Goal: Information Seeking & Learning: Learn about a topic

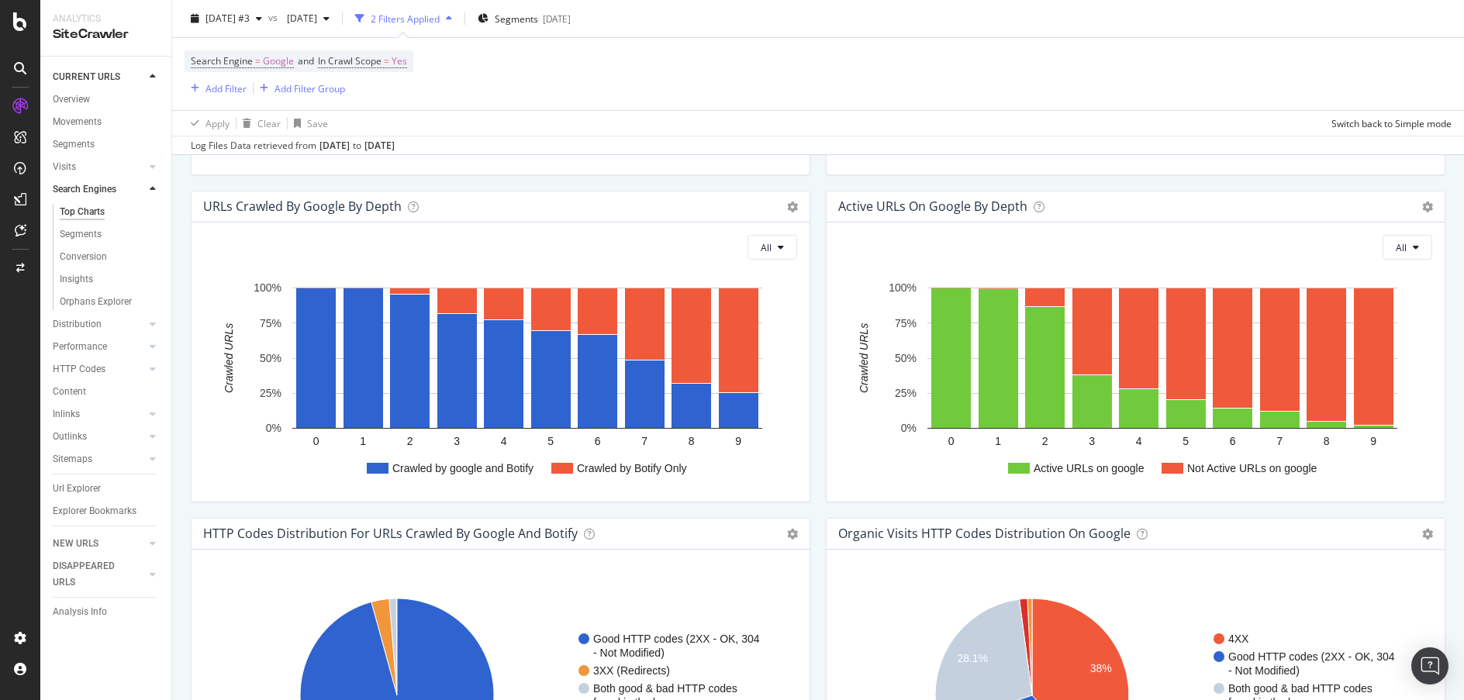
scroll to position [880, 0]
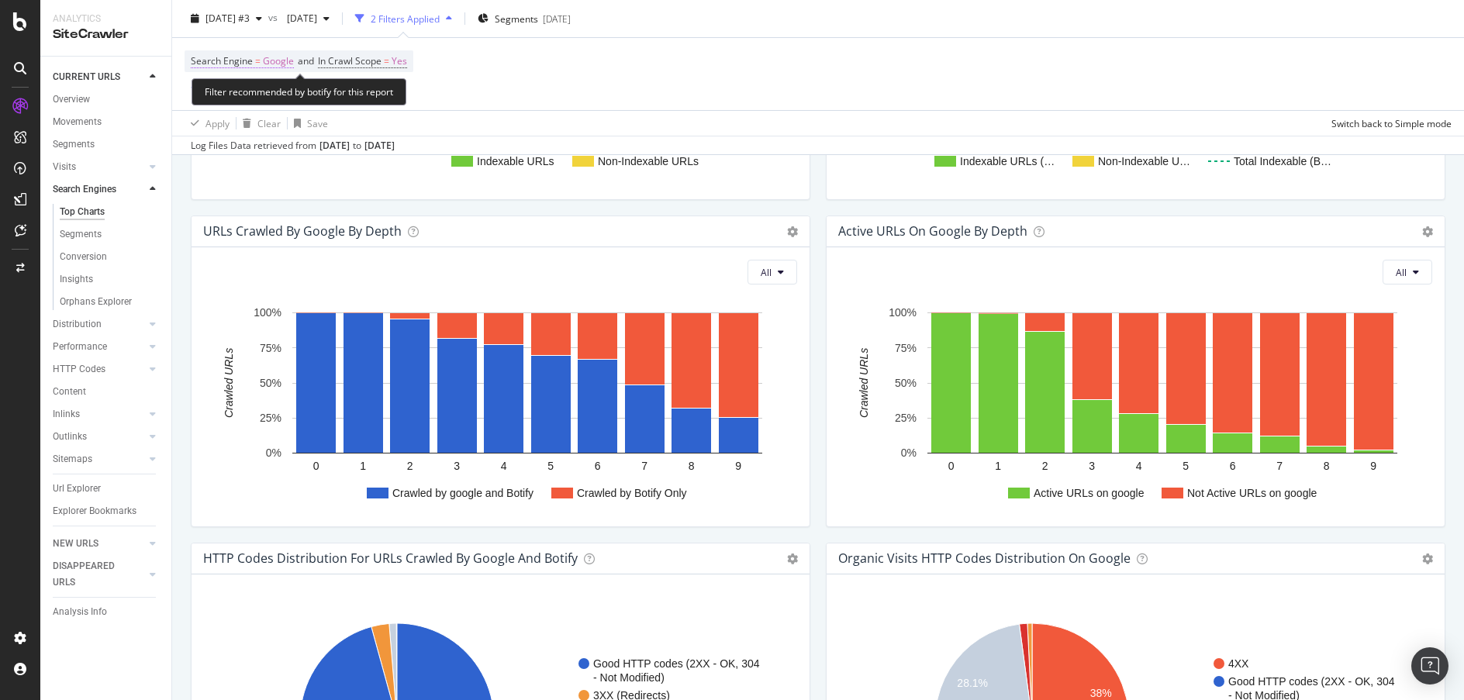
click at [264, 61] on span "Google" at bounding box center [278, 61] width 31 height 22
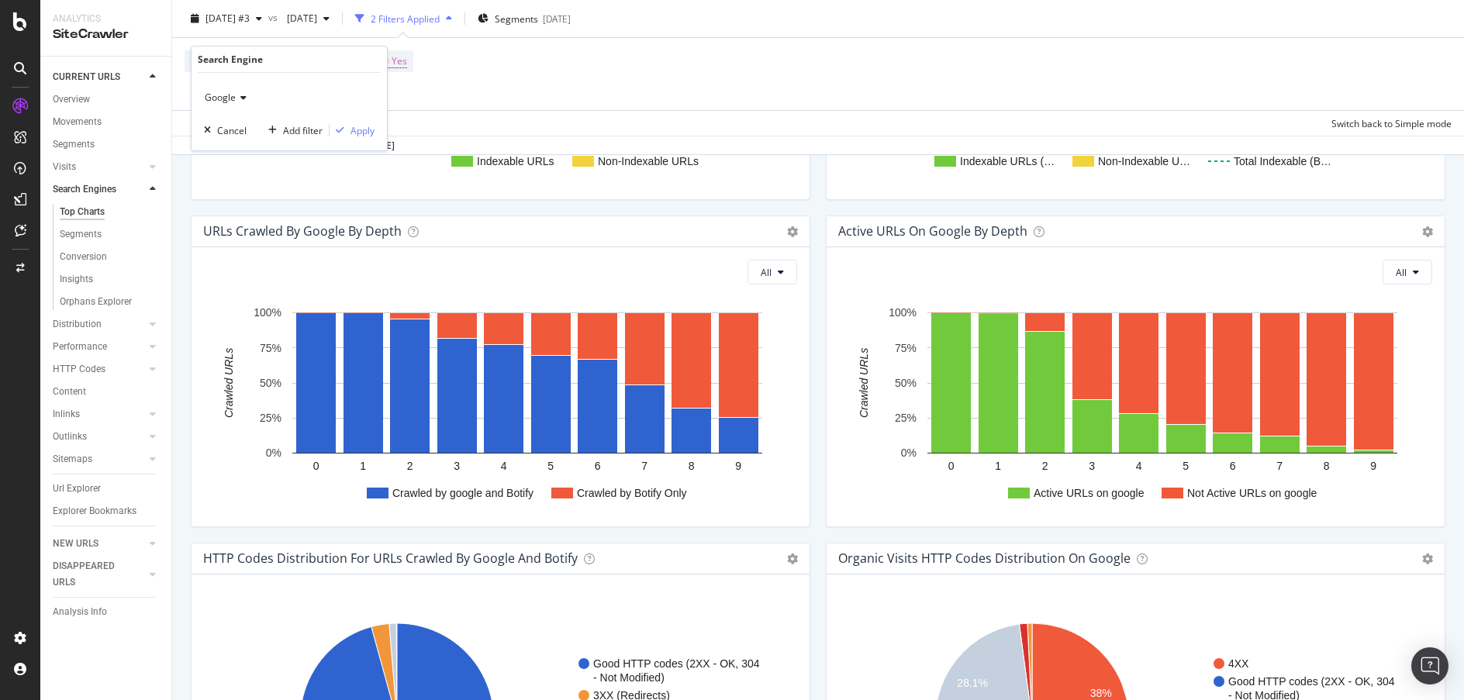
click at [236, 96] on icon at bounding box center [241, 97] width 11 height 9
click at [236, 123] on div "Bing" at bounding box center [291, 129] width 166 height 20
click at [349, 132] on div "button" at bounding box center [340, 130] width 21 height 9
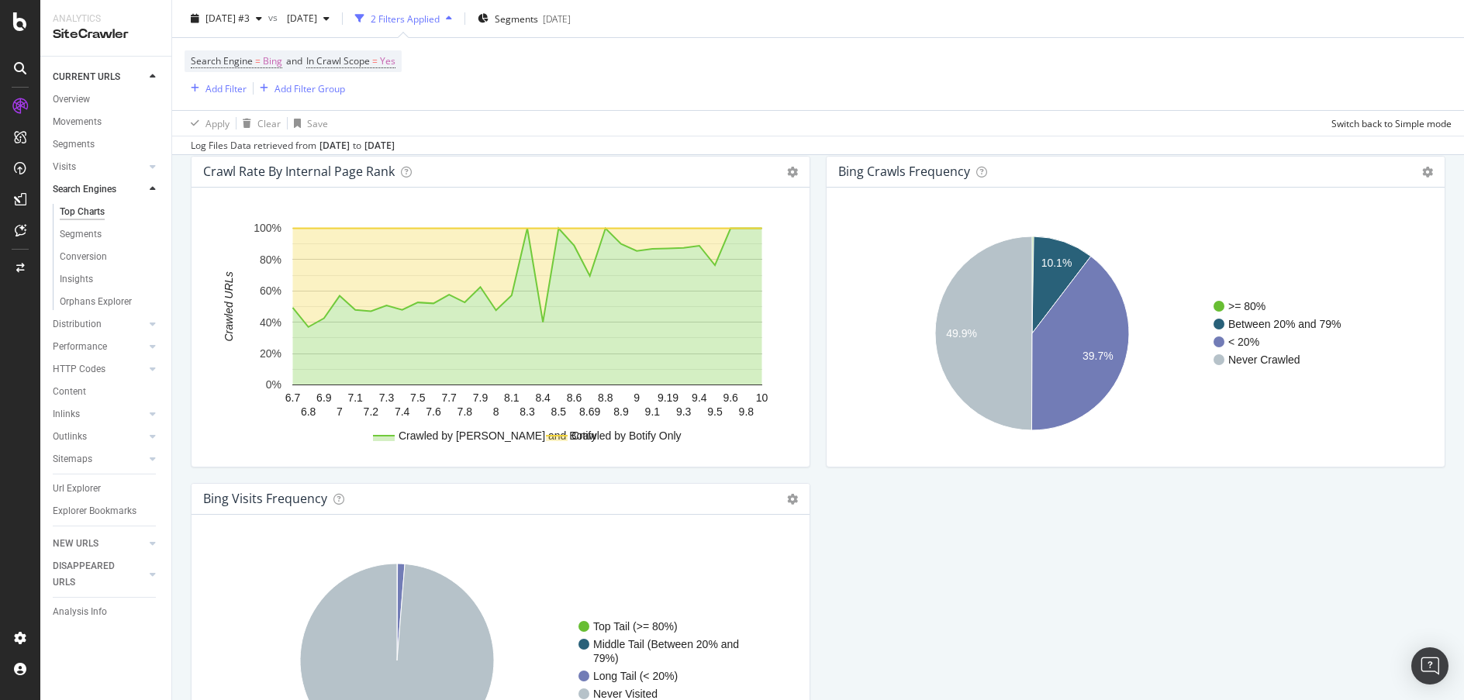
scroll to position [1574, 0]
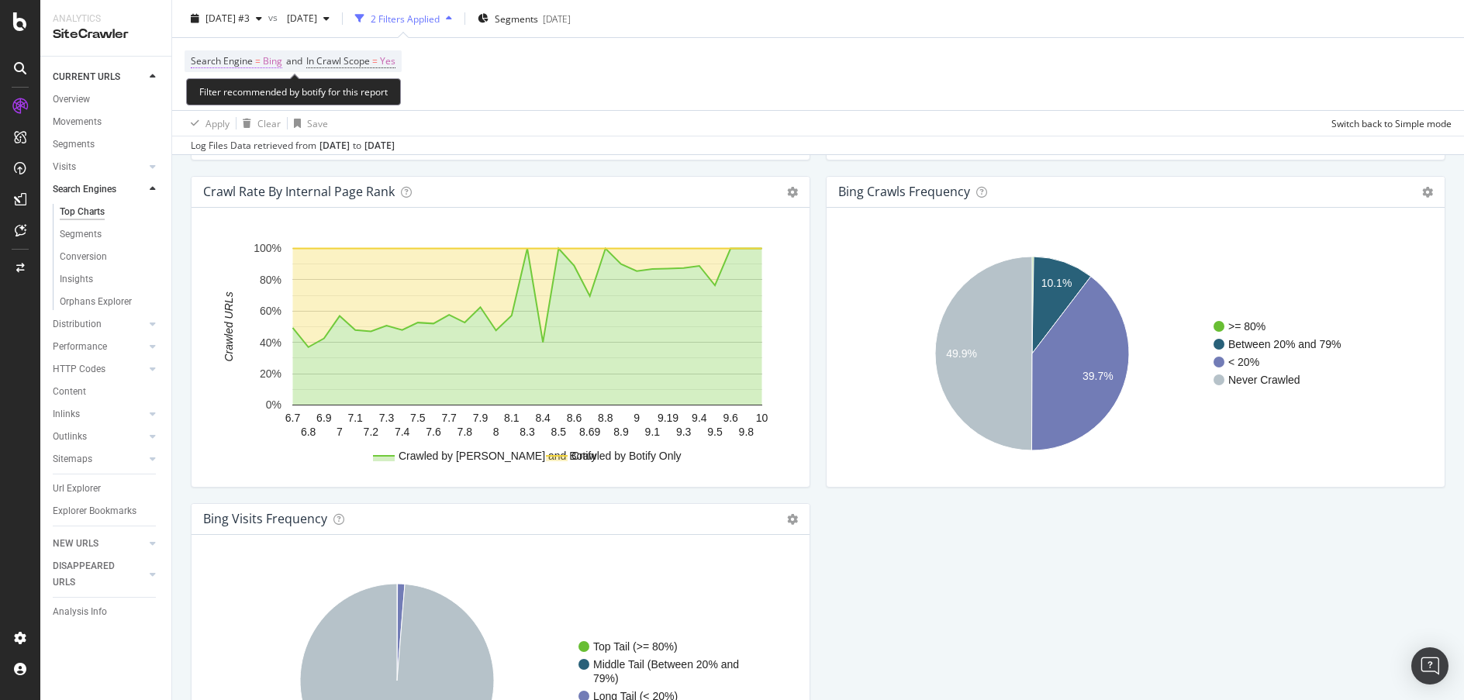
click at [250, 67] on span "Search Engine" at bounding box center [222, 60] width 62 height 13
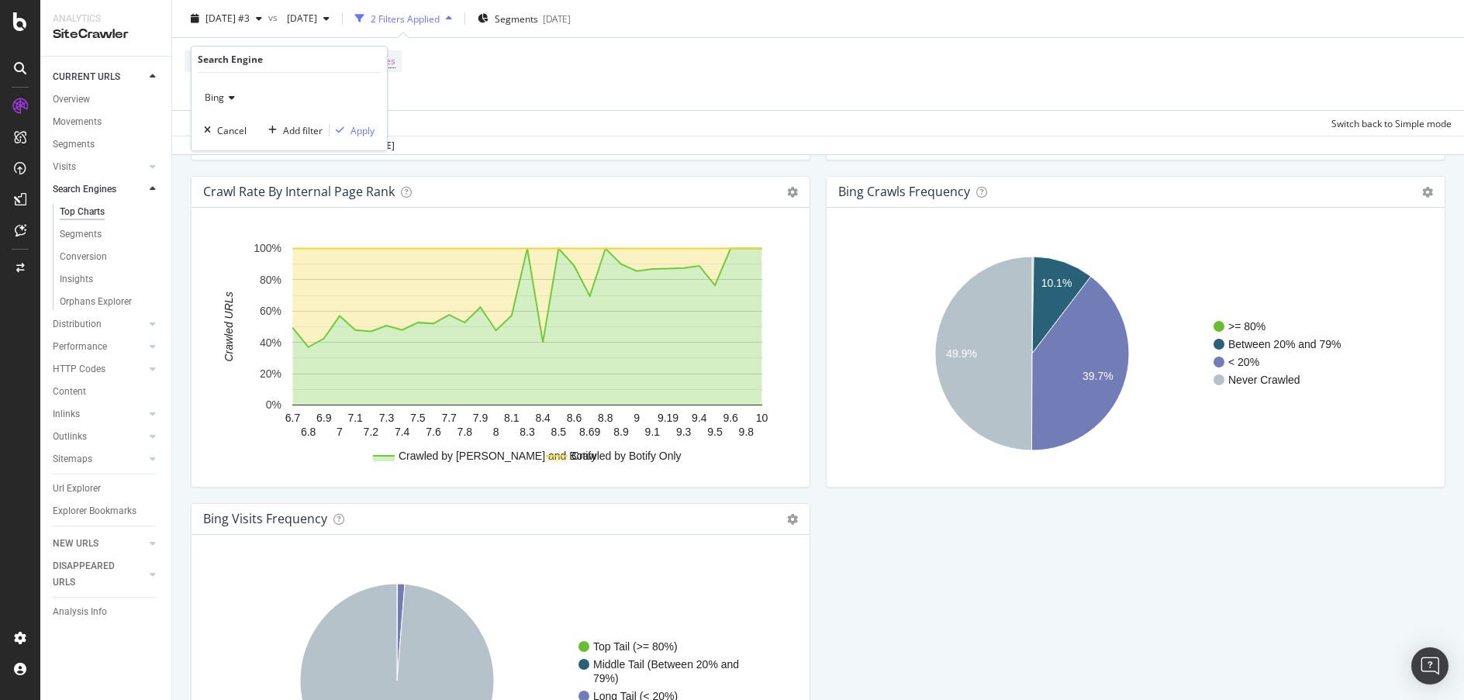
click at [237, 92] on div "Bing" at bounding box center [289, 97] width 171 height 25
click at [254, 164] on div "OpenAI" at bounding box center [291, 170] width 166 height 20
click at [369, 130] on div "Apply" at bounding box center [363, 130] width 24 height 13
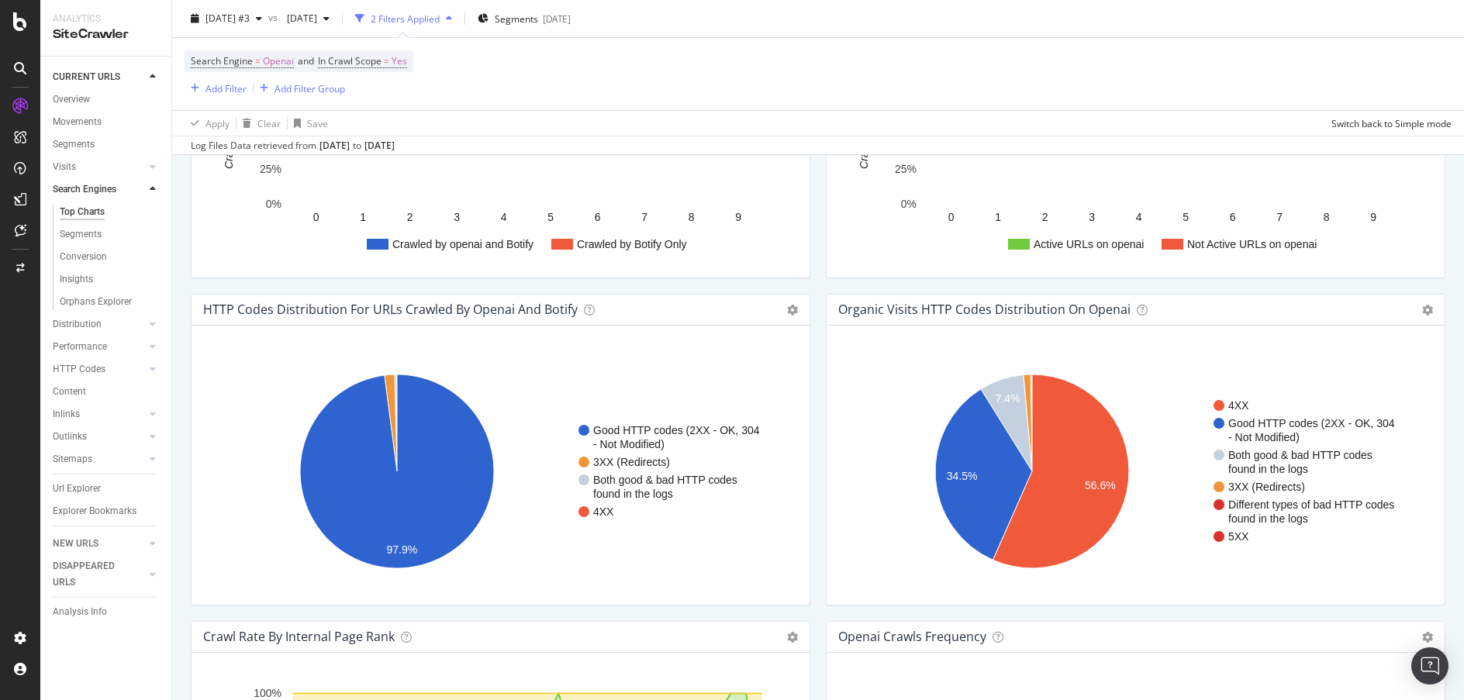
scroll to position [1146, 0]
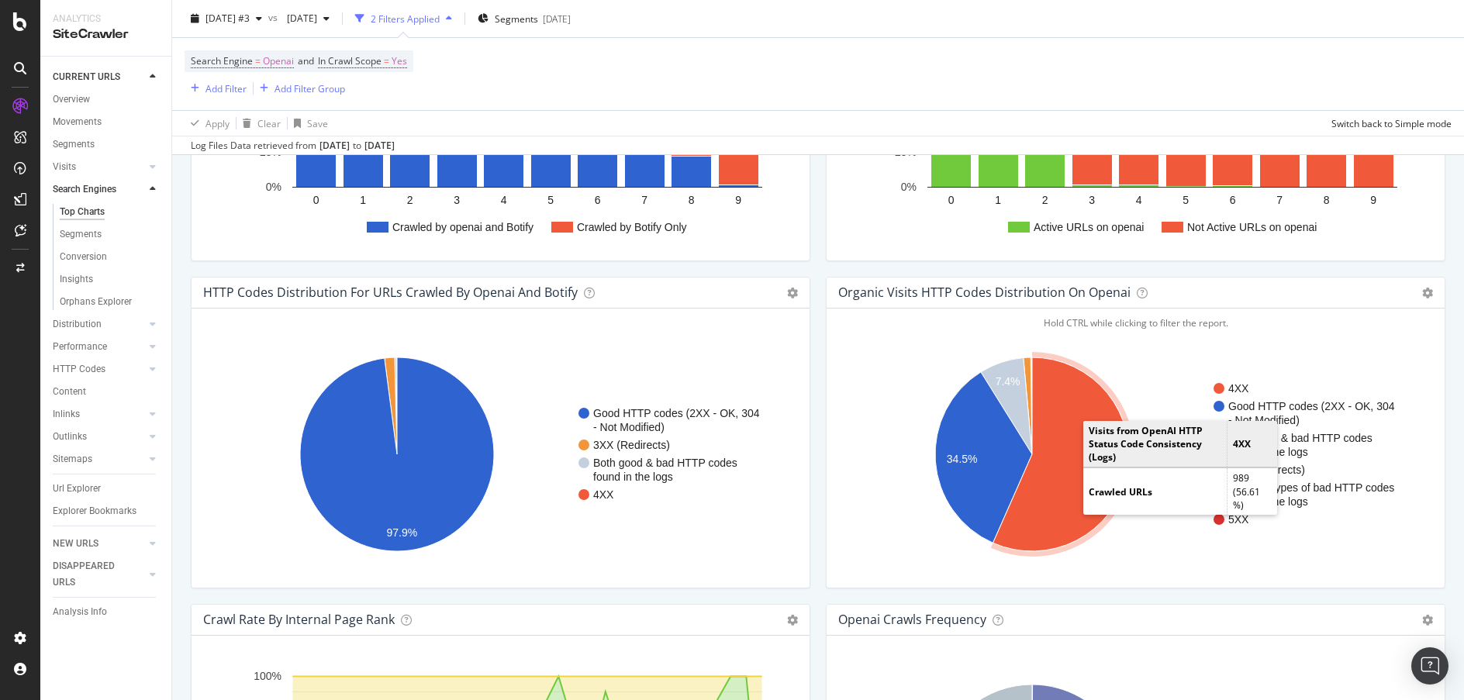
click at [1074, 389] on icon "A chart." at bounding box center [1062, 455] width 136 height 194
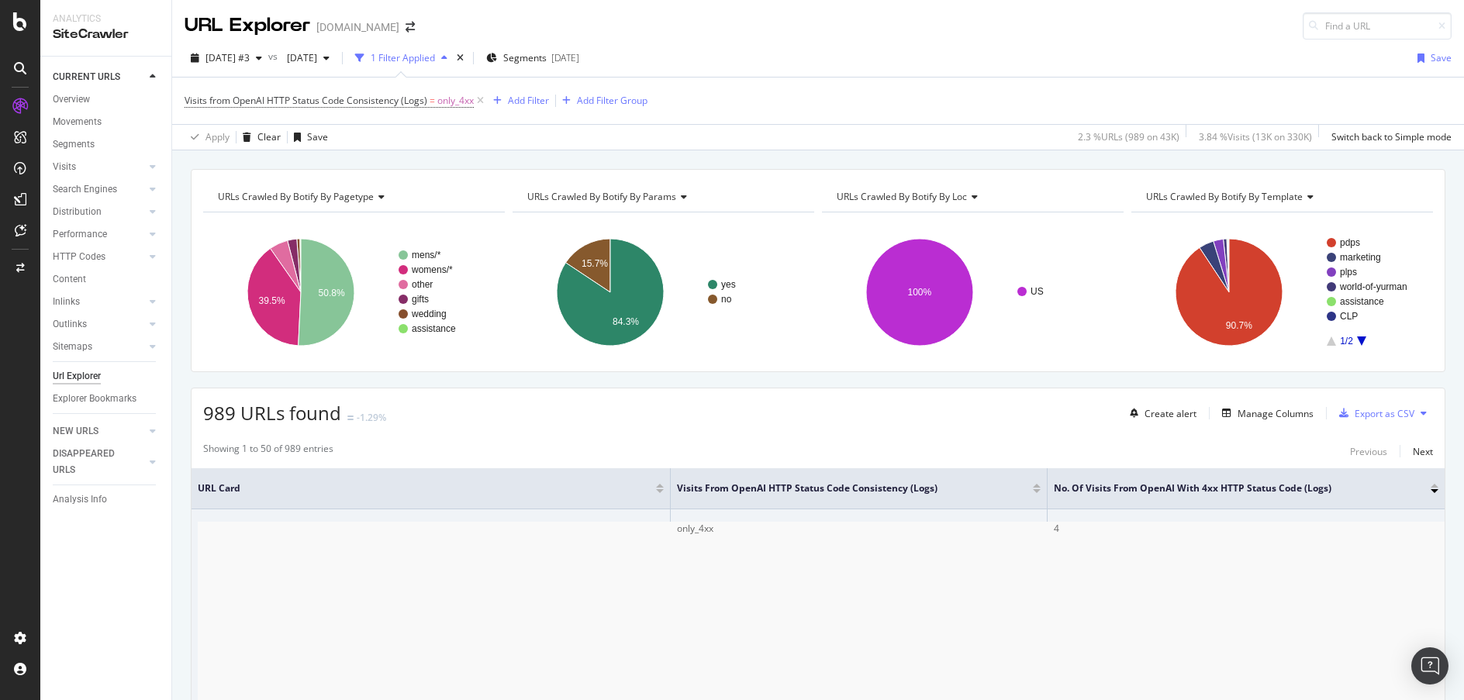
click at [1259, 404] on button "Manage Columns" at bounding box center [1265, 413] width 98 height 19
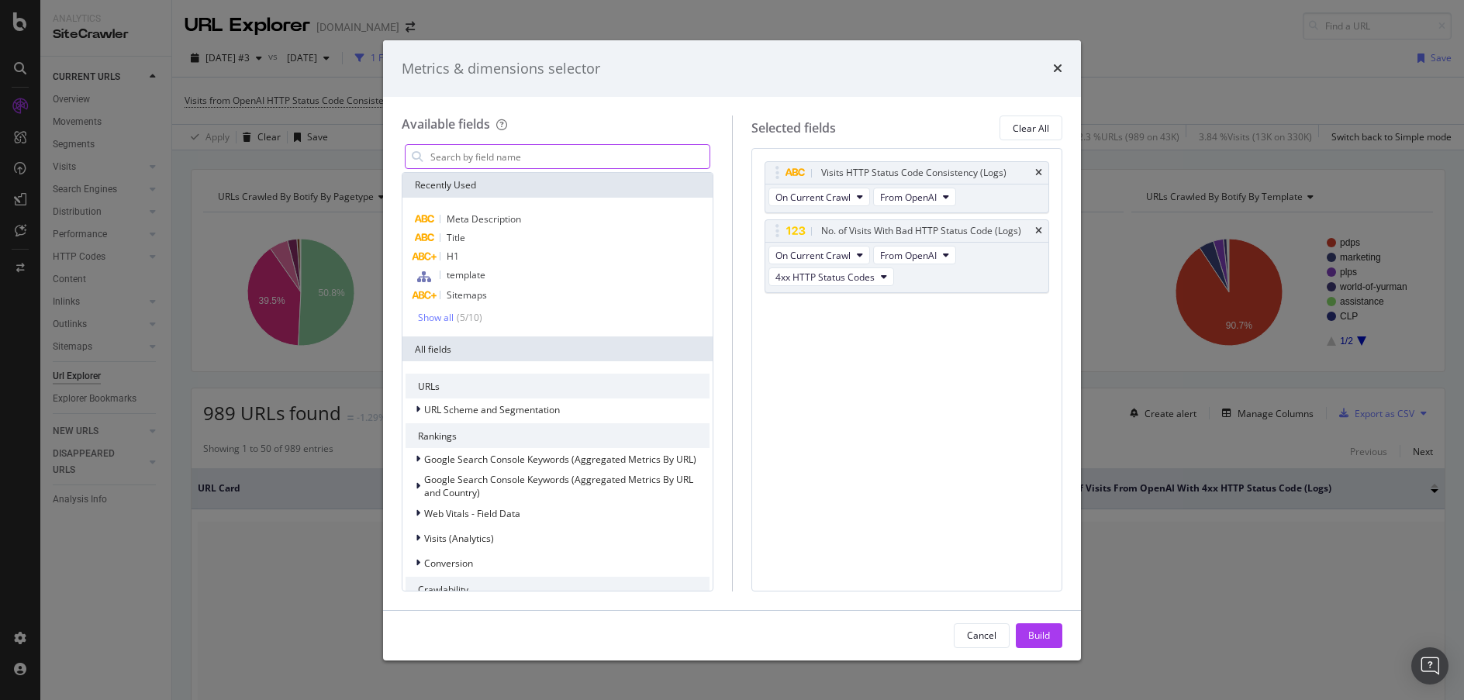
click at [659, 163] on input "modal" at bounding box center [569, 156] width 281 height 23
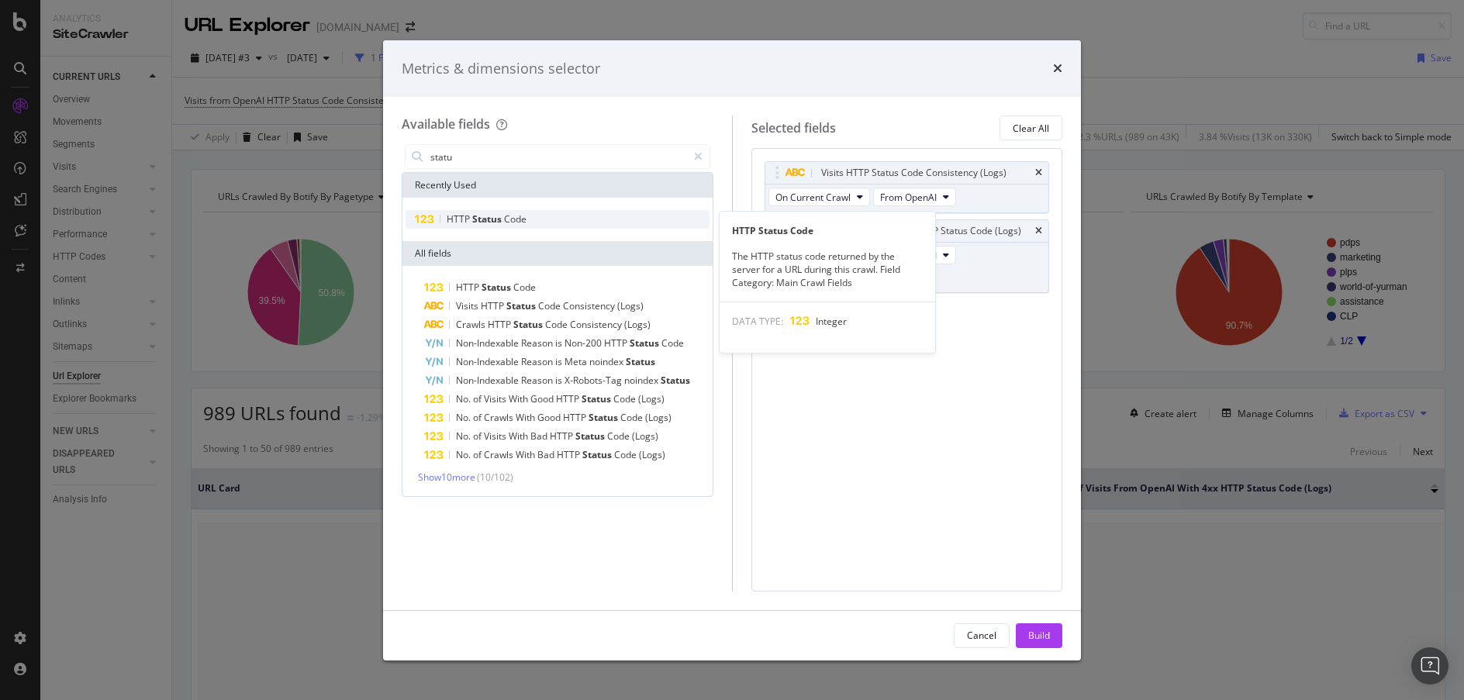
type input "statu"
click at [550, 218] on div "HTTP Status Code" at bounding box center [558, 219] width 304 height 19
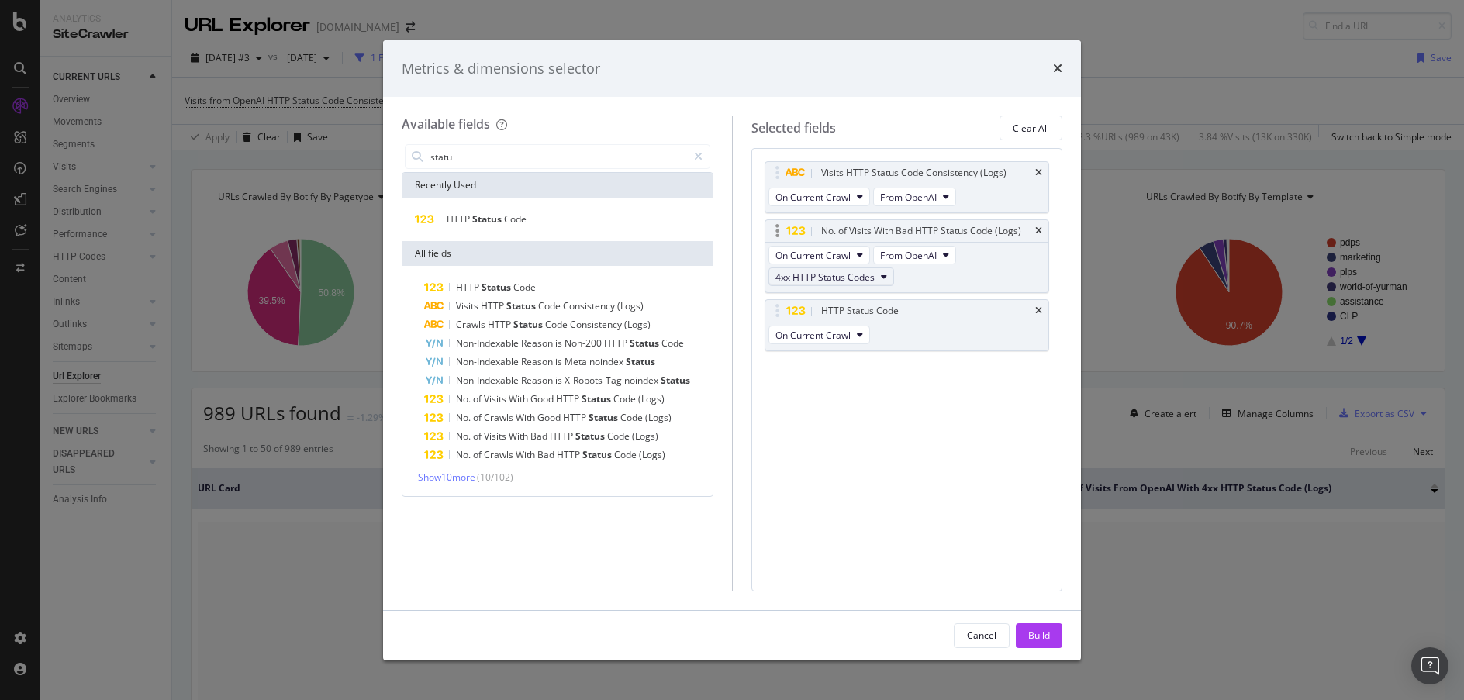
click at [880, 276] on button "4xx HTTP Status Codes" at bounding box center [832, 277] width 126 height 19
click at [1039, 472] on div "Visits HTTP Status Code Consistency (Logs) On Current Crawl From OpenAI No. of …" at bounding box center [908, 369] width 312 height 443
click at [1051, 637] on button "Build" at bounding box center [1039, 636] width 47 height 25
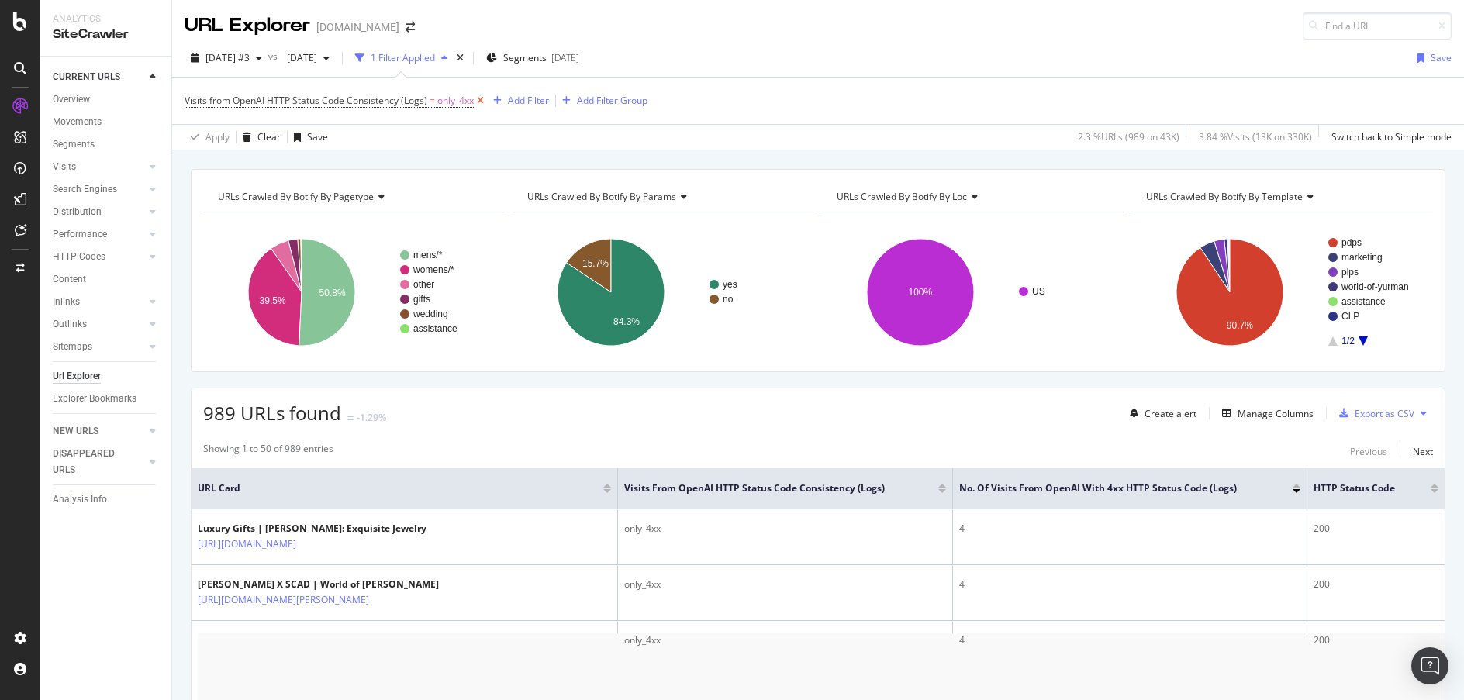
click at [477, 101] on icon at bounding box center [480, 101] width 13 height 16
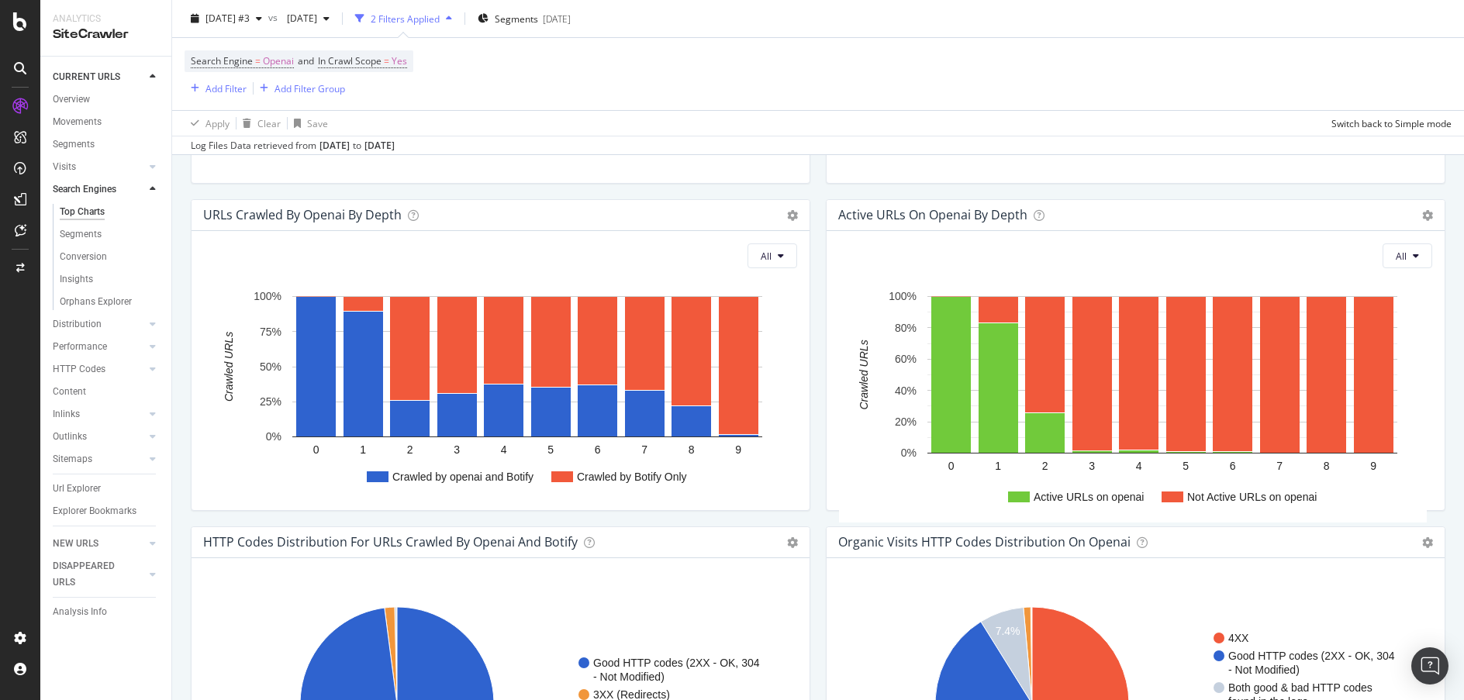
scroll to position [1112, 0]
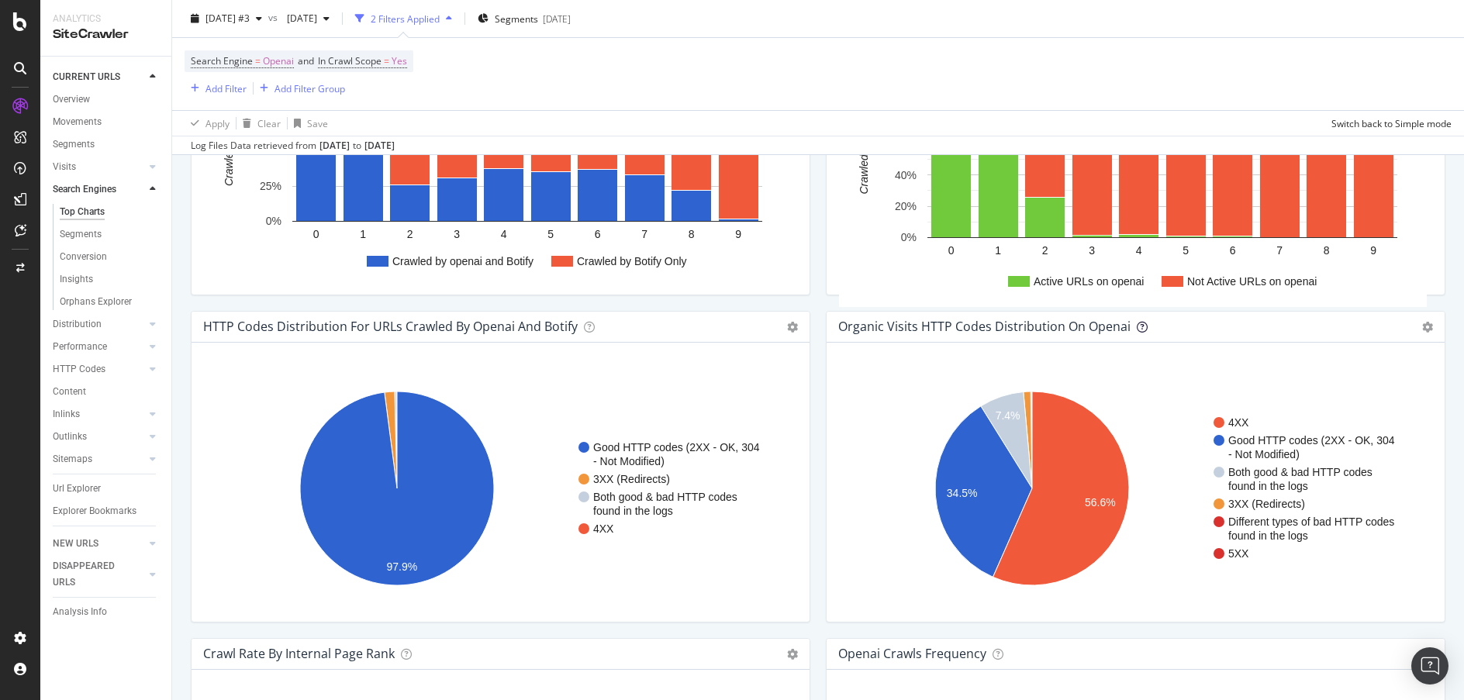
click at [1137, 327] on icon at bounding box center [1142, 327] width 11 height 11
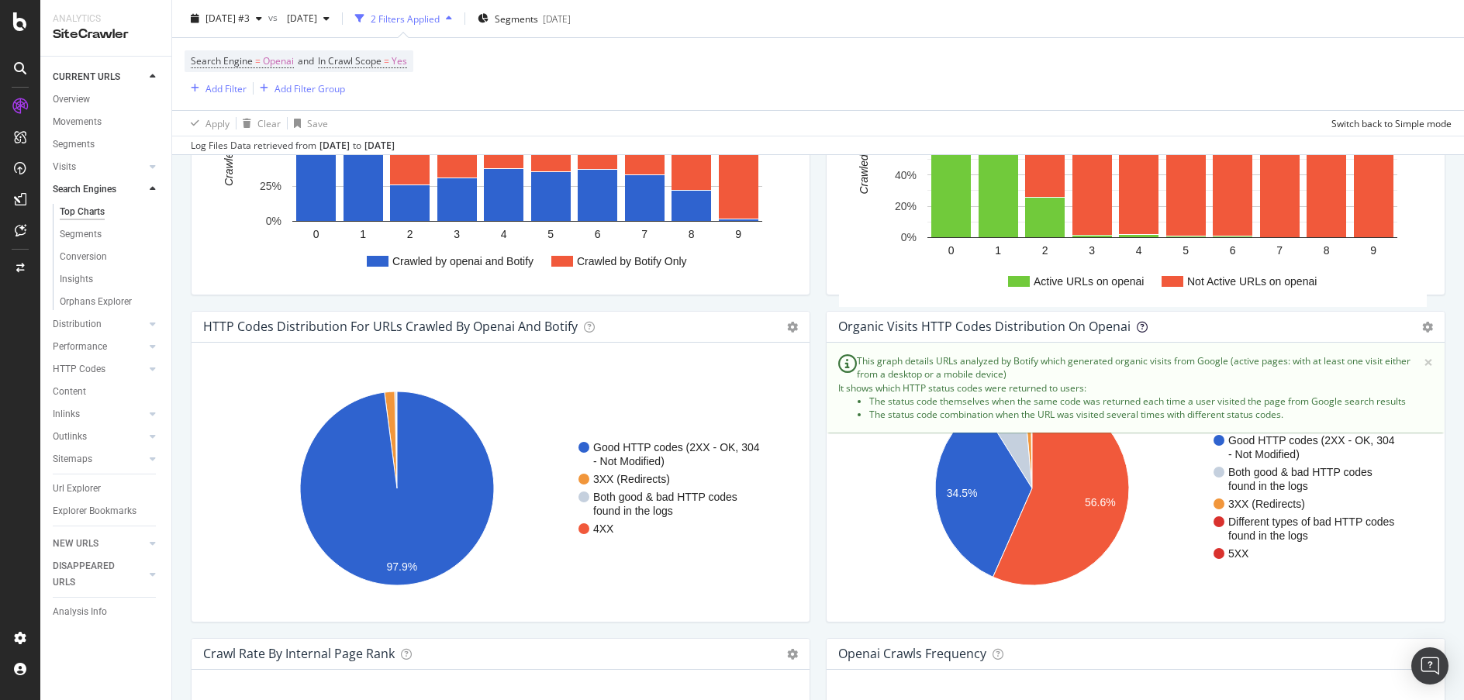
click at [1137, 323] on icon at bounding box center [1142, 327] width 11 height 11
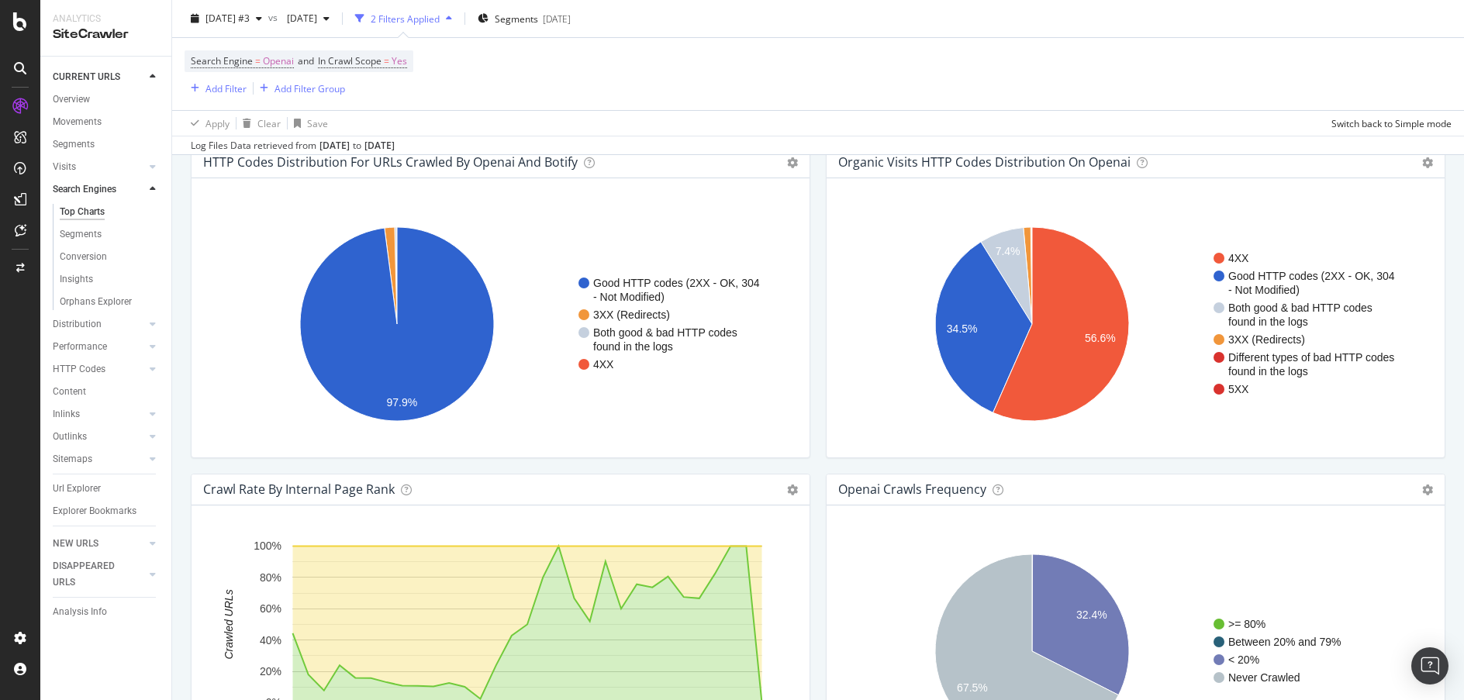
scroll to position [1262, 0]
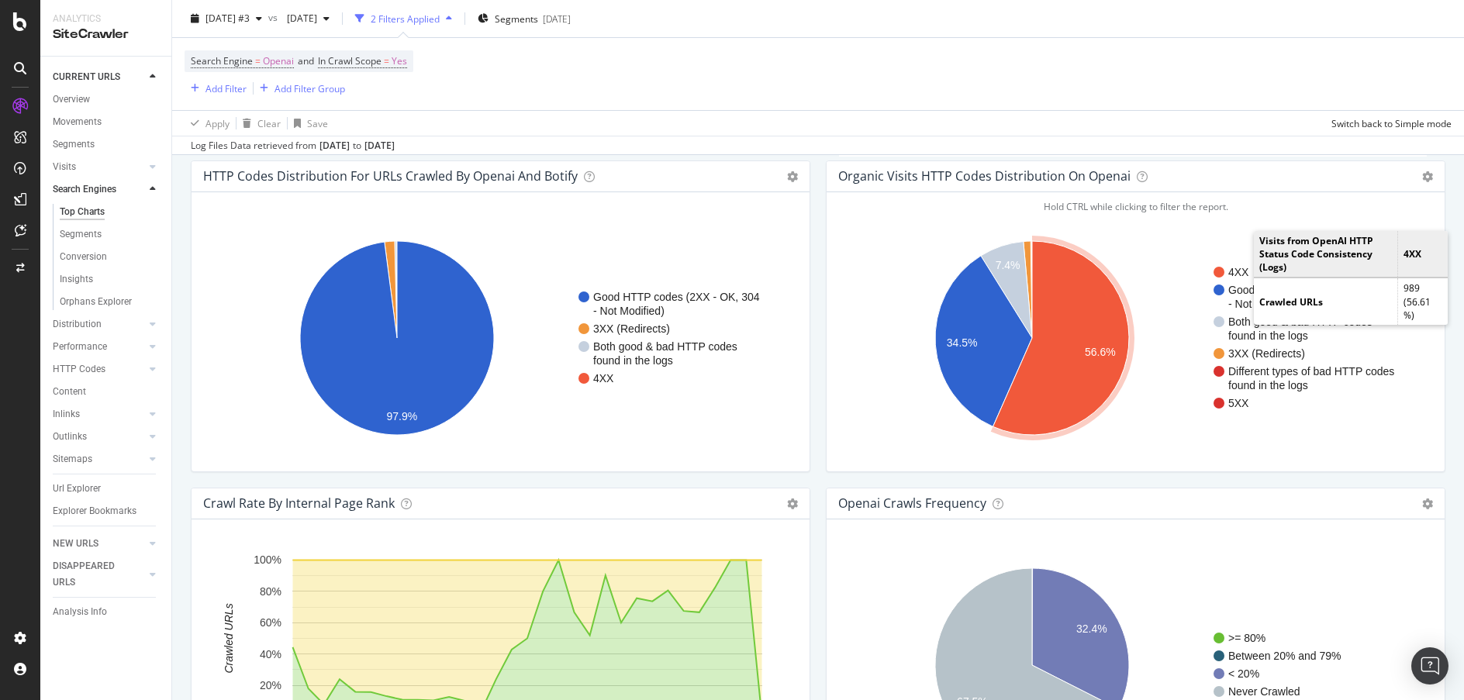
click at [1238, 267] on text "4XX" at bounding box center [1239, 272] width 21 height 12
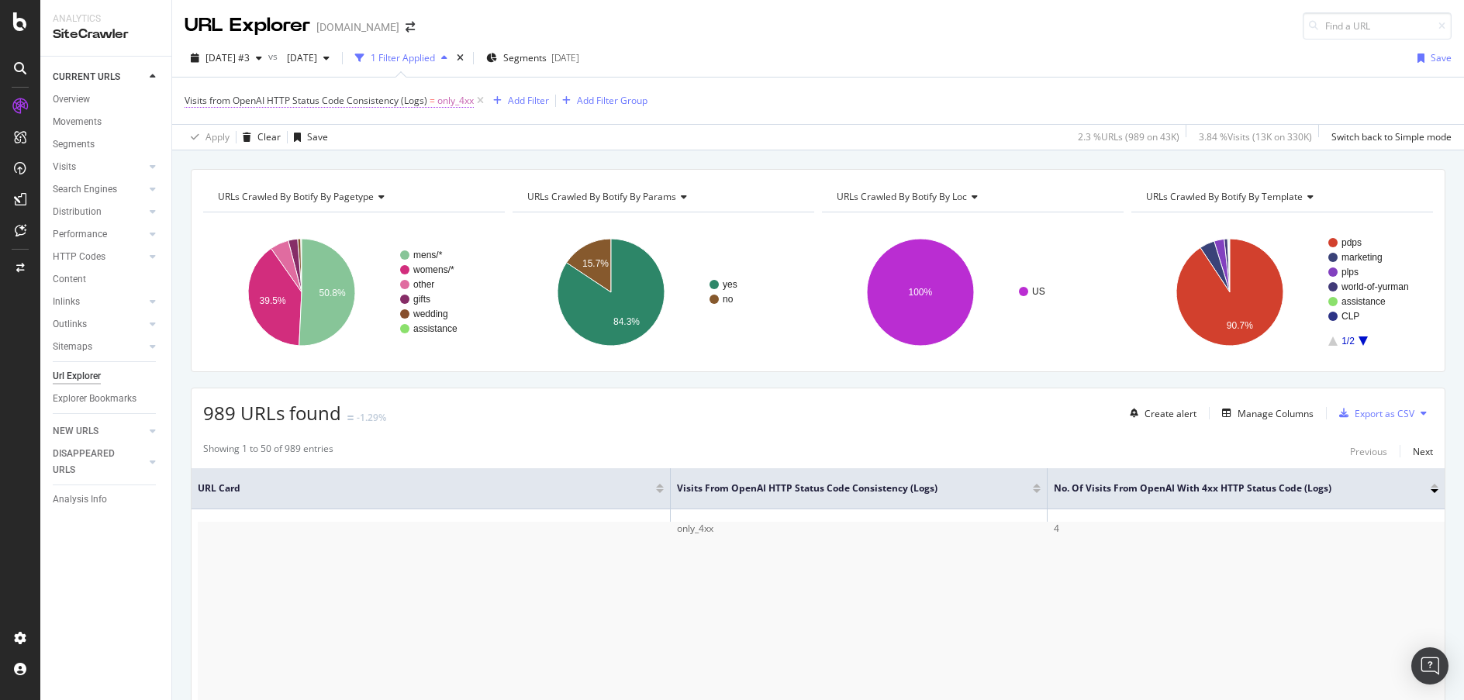
click at [348, 99] on span "Visits from OpenAI HTTP Status Code Consistency (Logs)" at bounding box center [306, 100] width 243 height 13
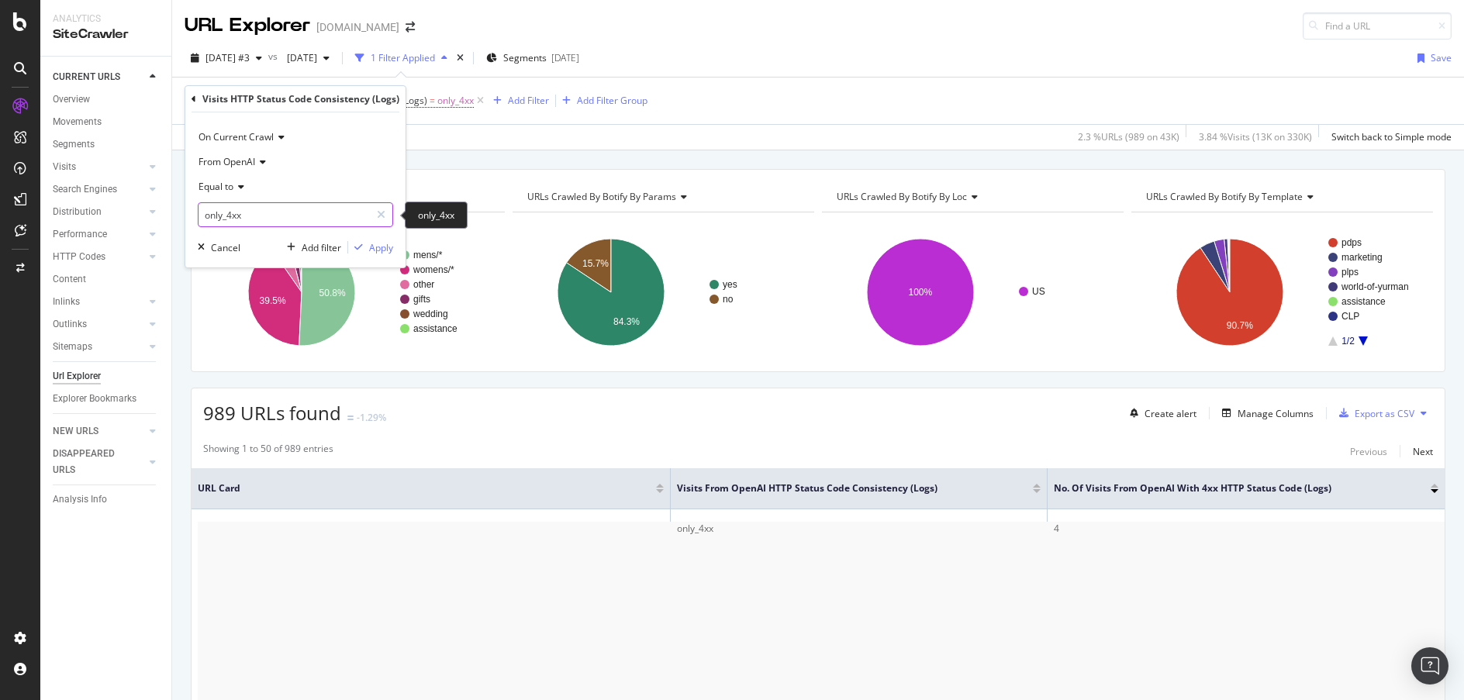
click at [338, 219] on input "only_4xx" at bounding box center [284, 214] width 171 height 25
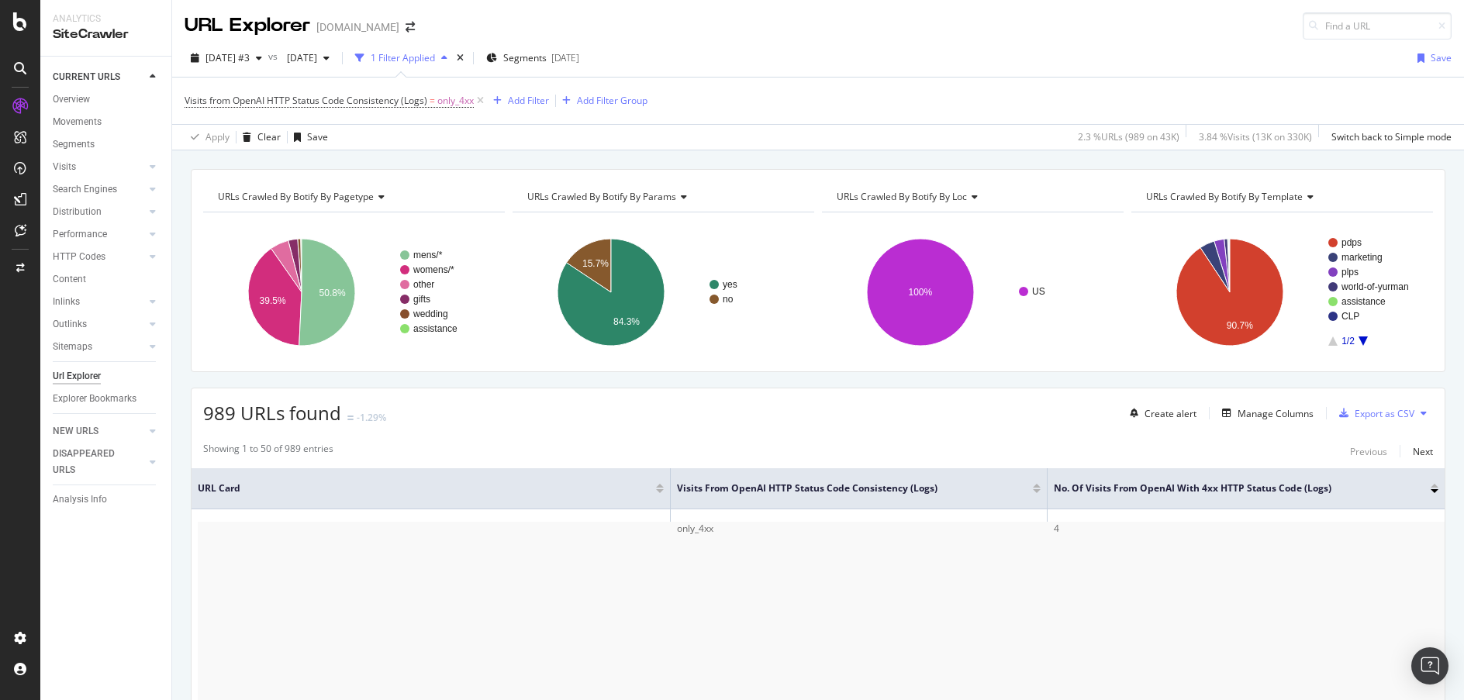
click at [516, 131] on div "Apply Clear Save 2.3 % URLs ( 989 on 43K ) 3.84 % Visits ( 13K on 330K ) Switch…" at bounding box center [818, 137] width 1292 height 26
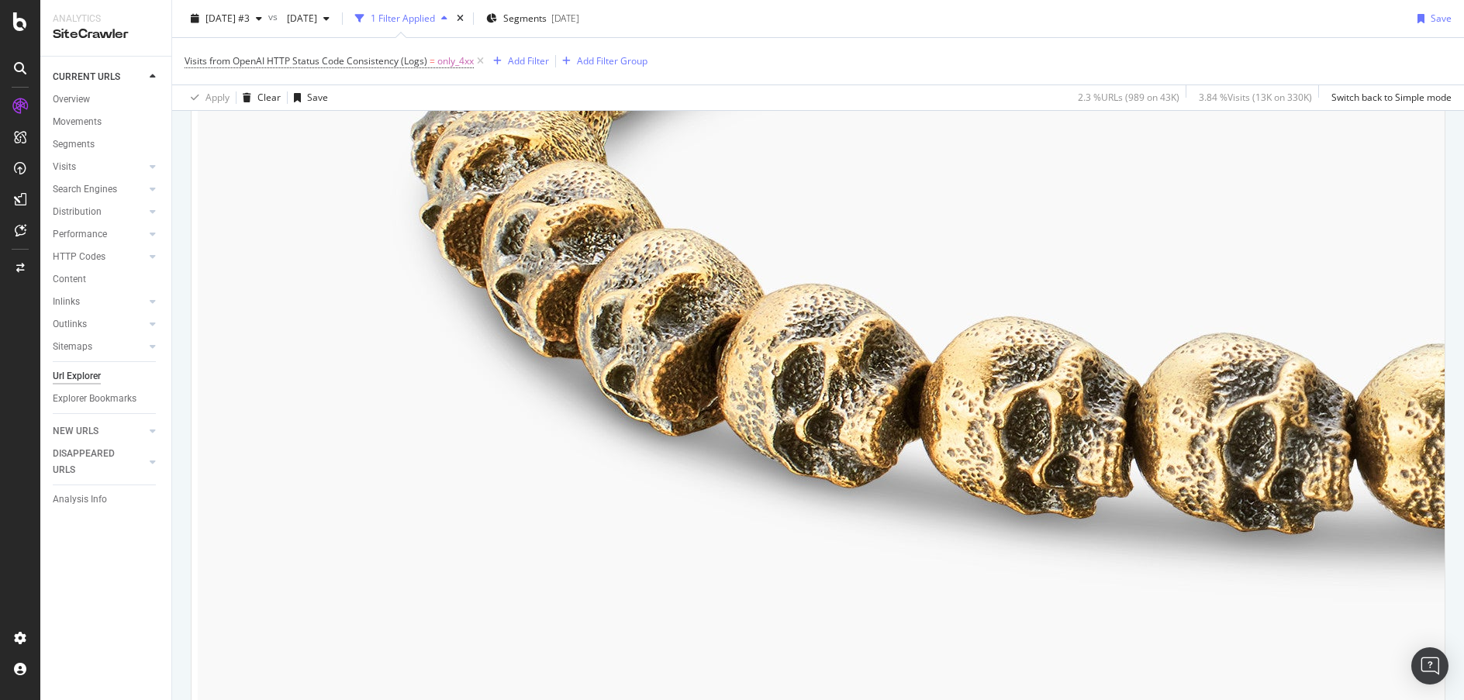
scroll to position [1943, 0]
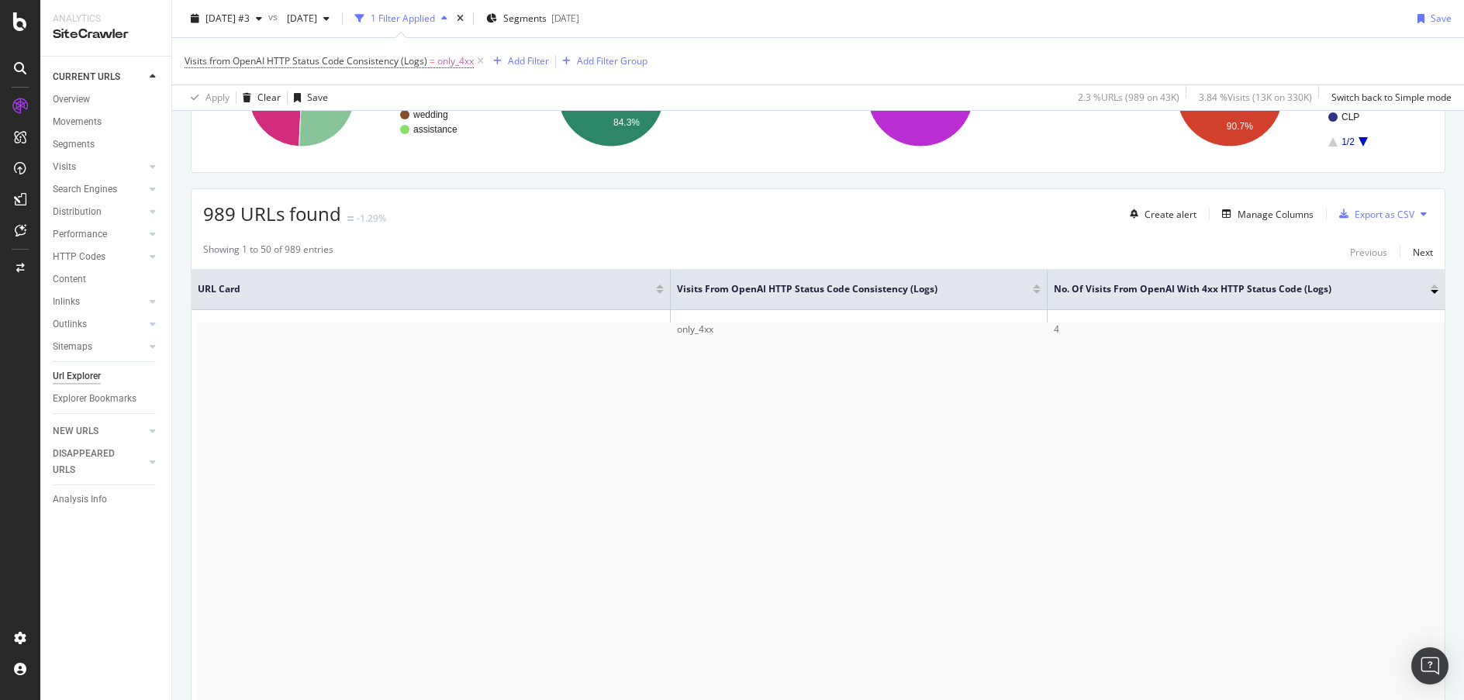
scroll to position [148, 0]
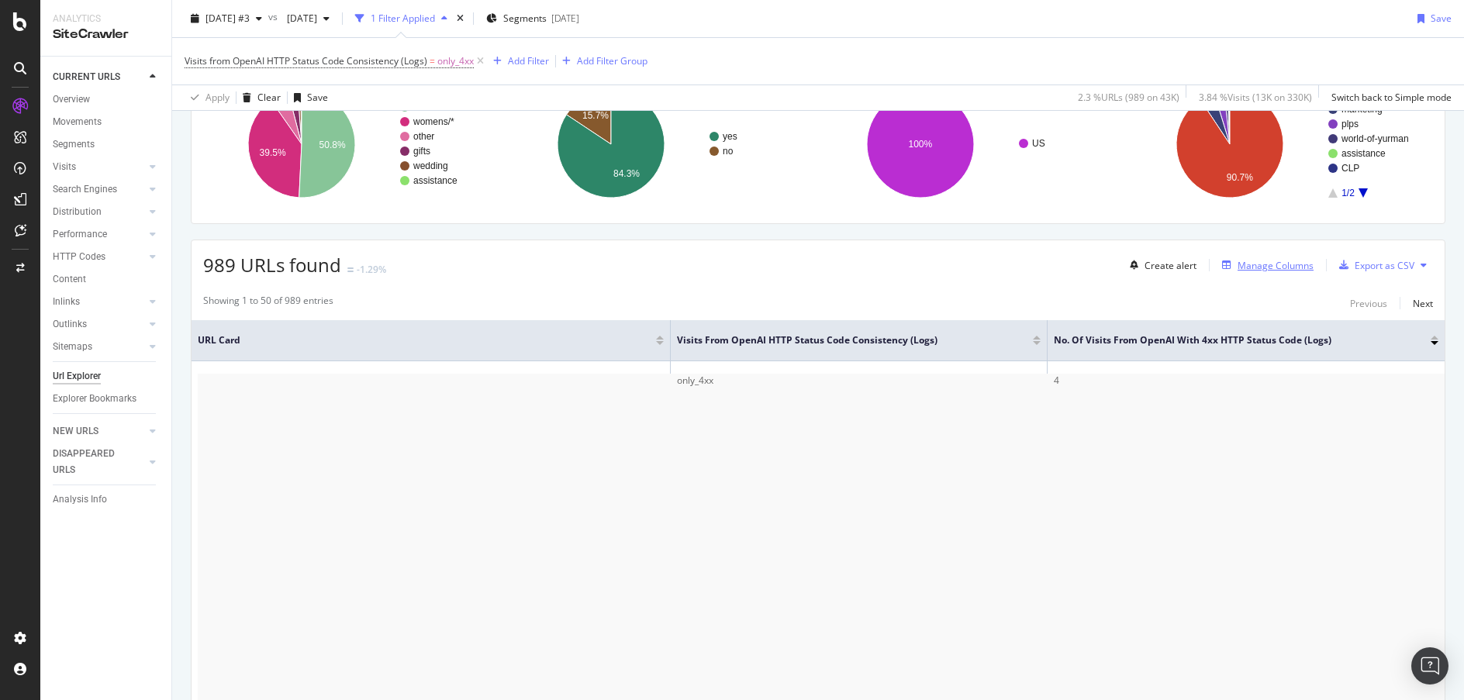
click at [1240, 265] on div "Manage Columns" at bounding box center [1276, 265] width 76 height 13
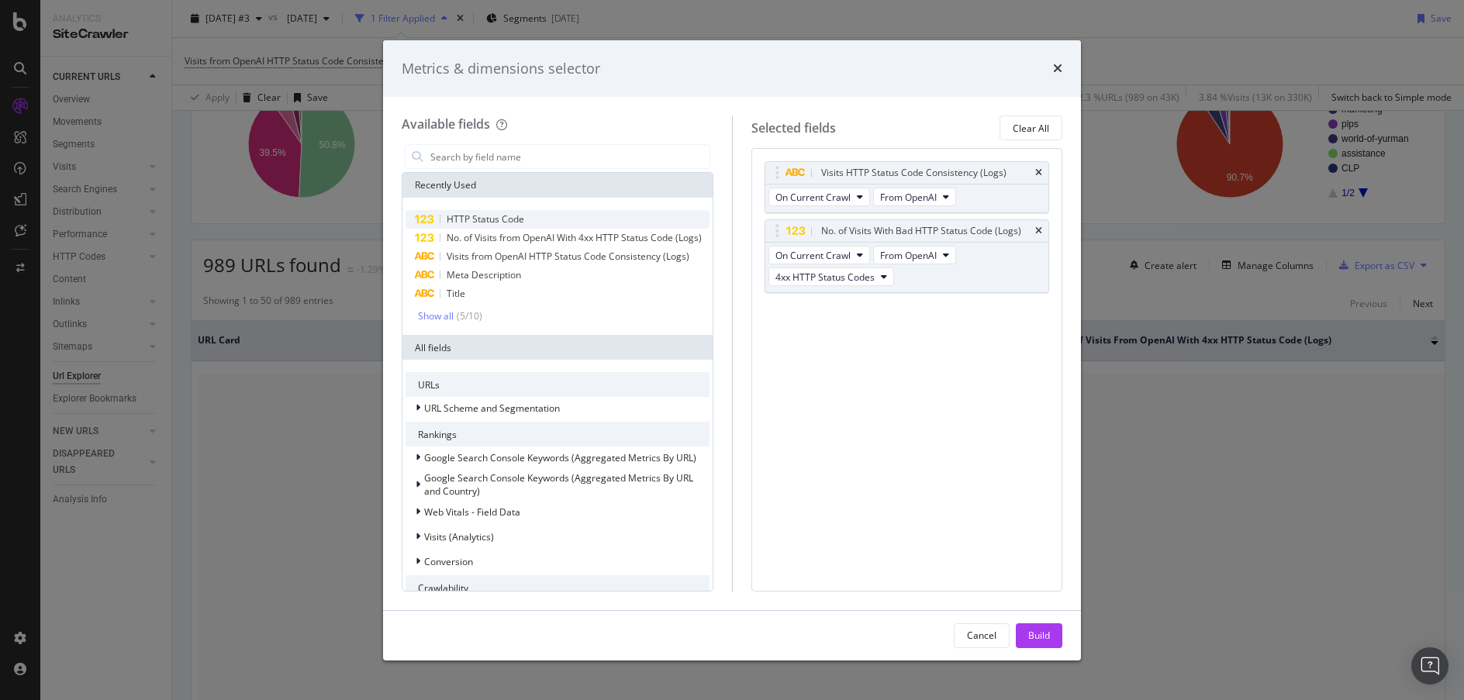
click at [575, 213] on div "HTTP Status Code" at bounding box center [558, 219] width 304 height 19
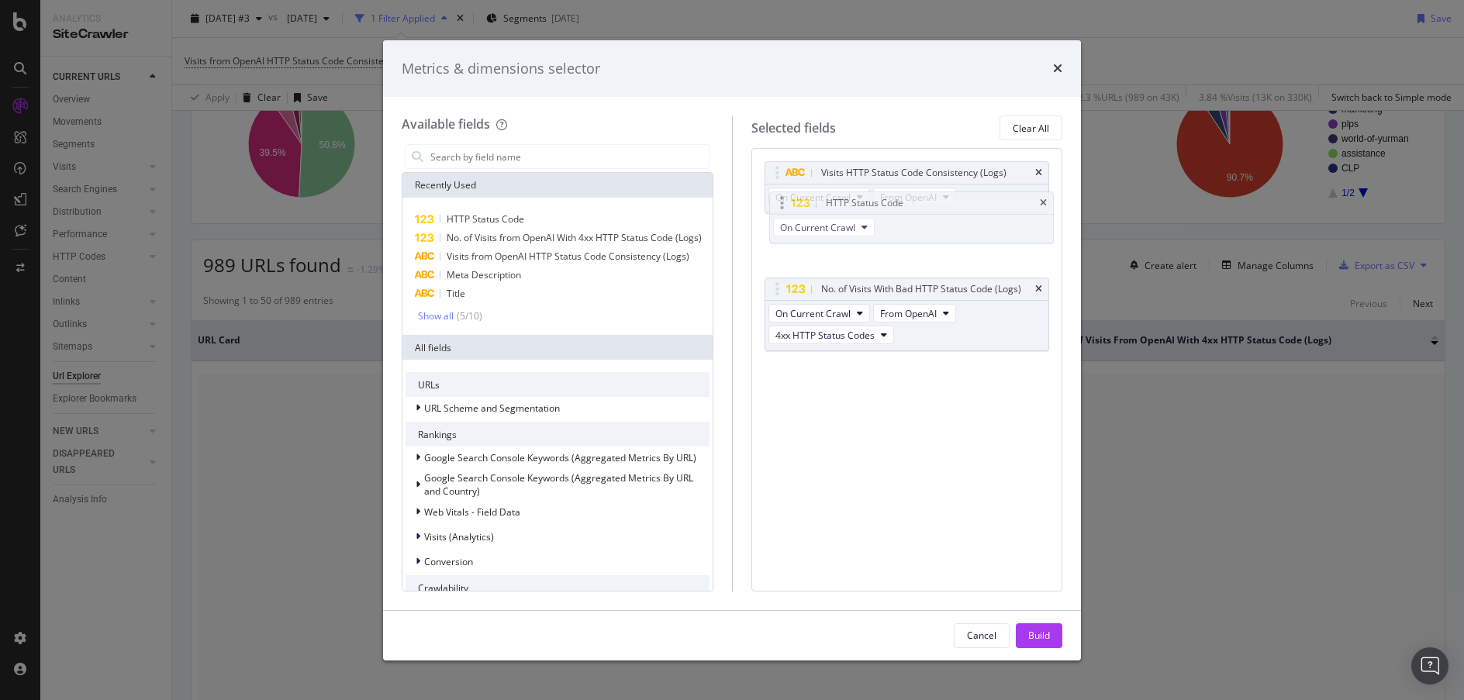
drag, startPoint x: 977, startPoint y: 348, endPoint x: 978, endPoint y: 259, distance: 89.2
click at [978, 259] on body "Analytics SiteCrawler CURRENT URLS Overview Movements Segments Visits Analysis …" at bounding box center [732, 350] width 1464 height 700
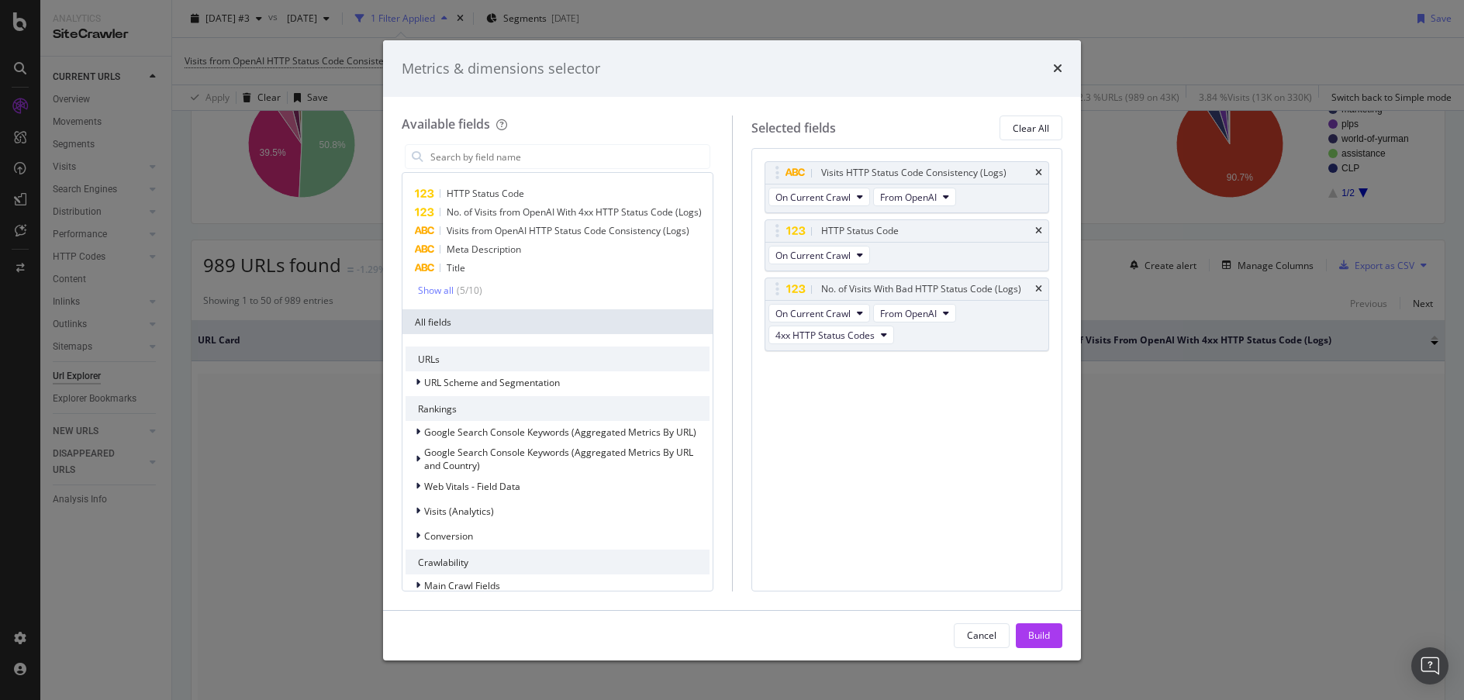
scroll to position [0, 0]
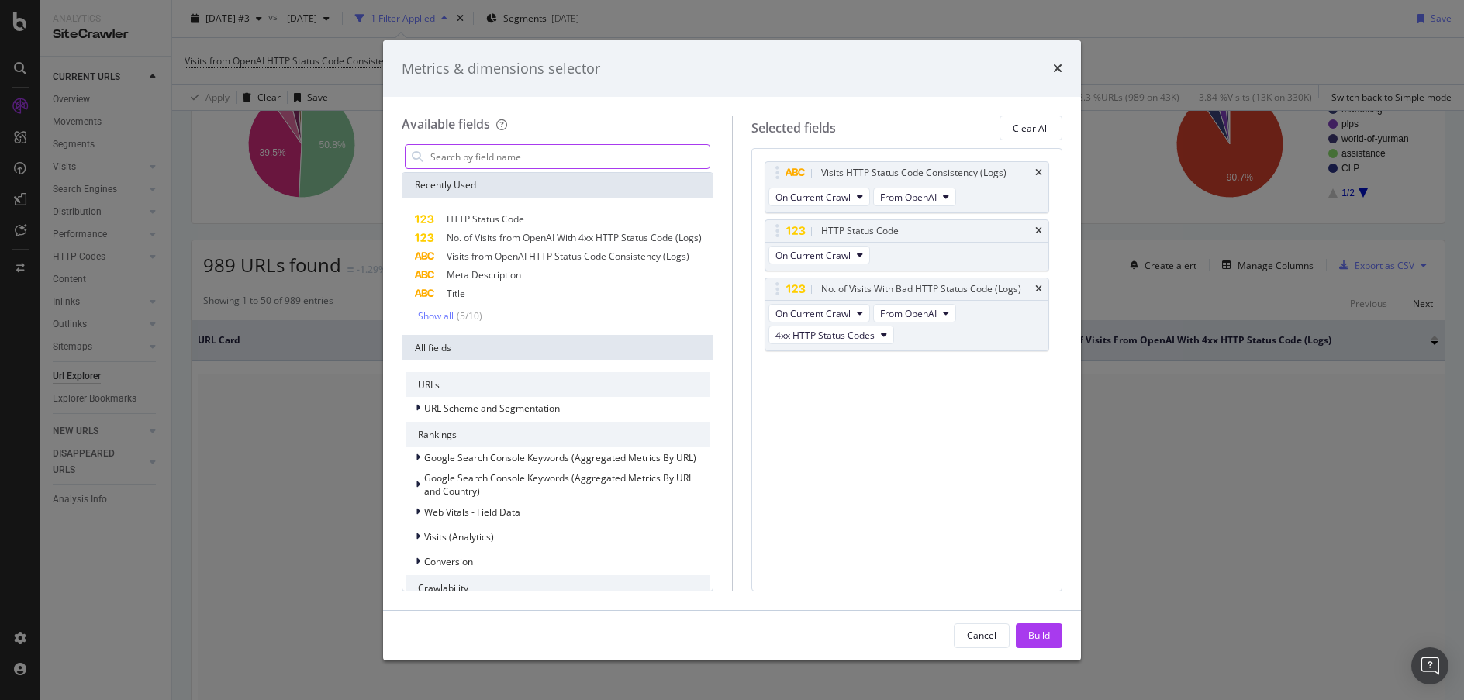
click at [558, 155] on input "modal" at bounding box center [569, 156] width 281 height 23
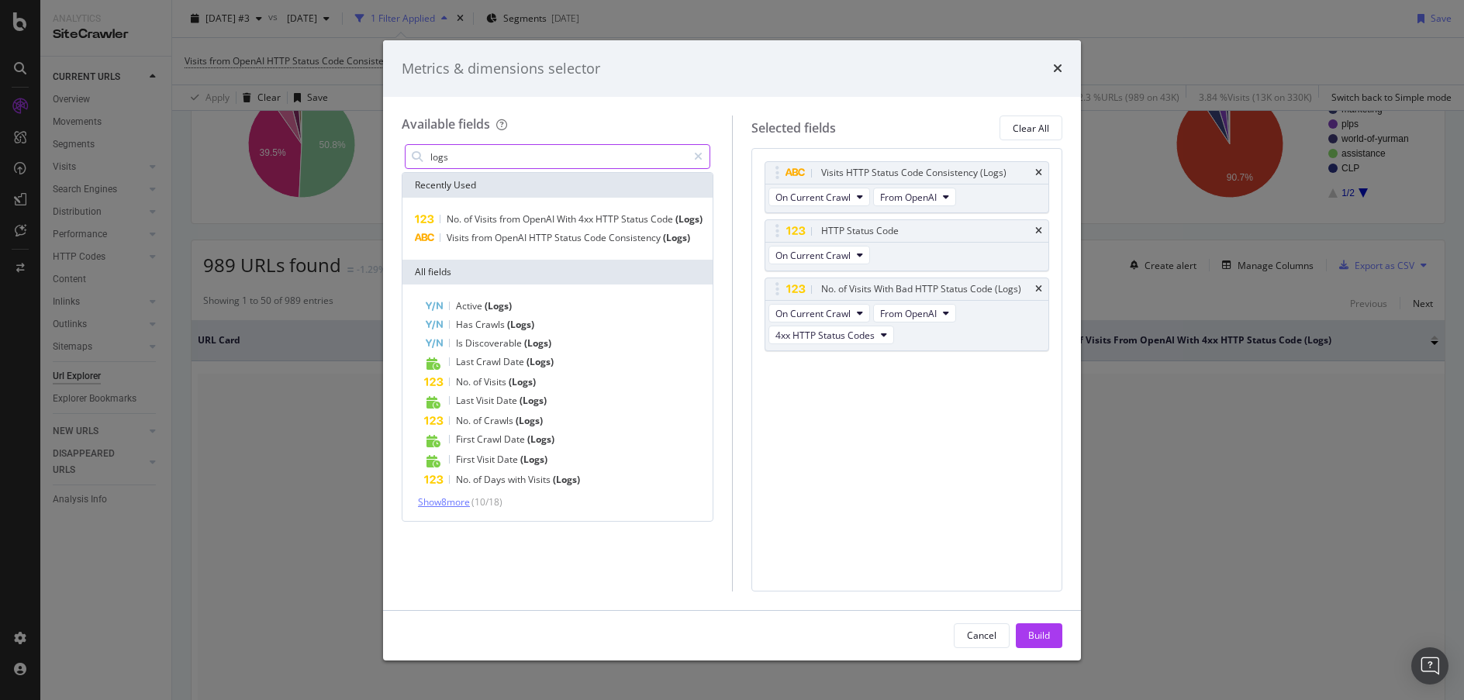
type input "logs"
click at [448, 508] on span "Show 8 more" at bounding box center [444, 502] width 52 height 13
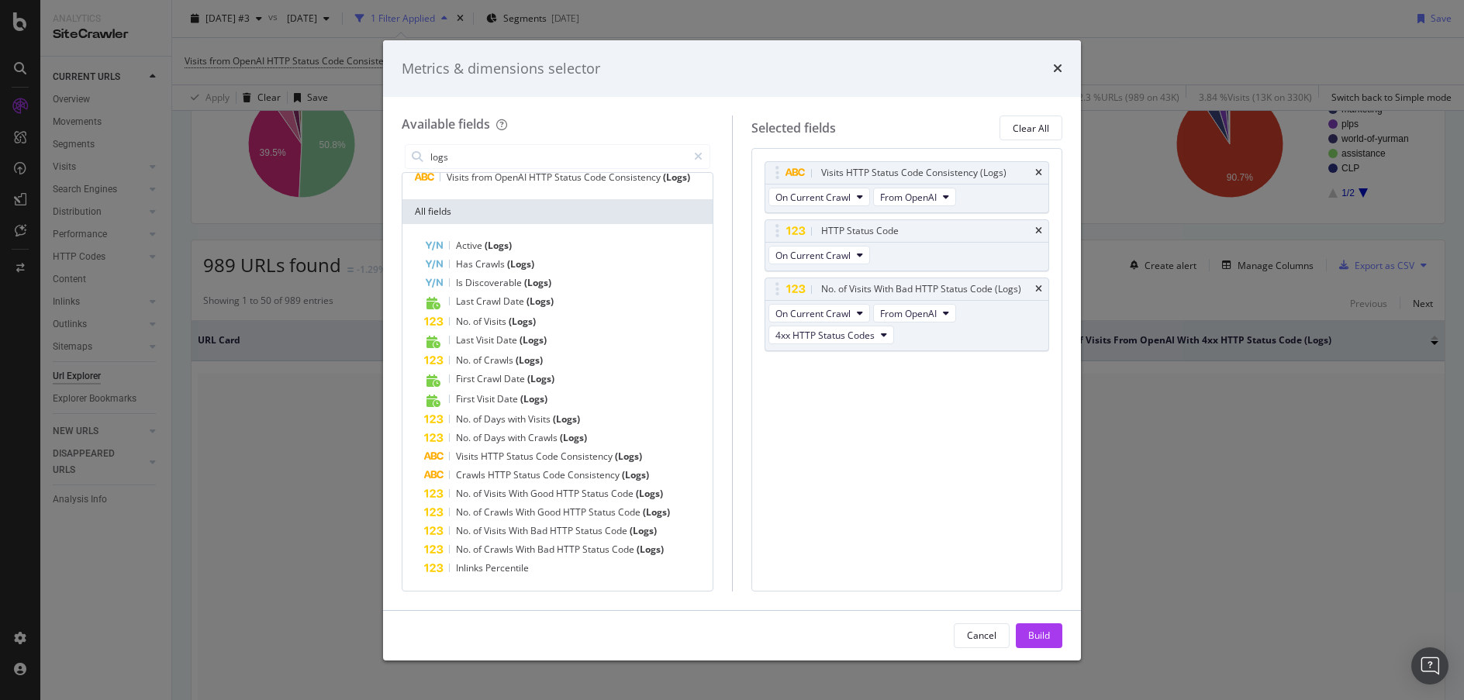
scroll to position [72, 0]
click at [849, 313] on span "On Current Crawl" at bounding box center [813, 313] width 75 height 13
click at [1029, 434] on div "Visits HTTP Status Code Consistency (Logs) On Current Crawl From OpenAI HTTP St…" at bounding box center [908, 369] width 312 height 443
click at [948, 313] on icon "modal" at bounding box center [946, 313] width 6 height 9
click at [948, 331] on div "From Google" at bounding box center [927, 341] width 107 height 22
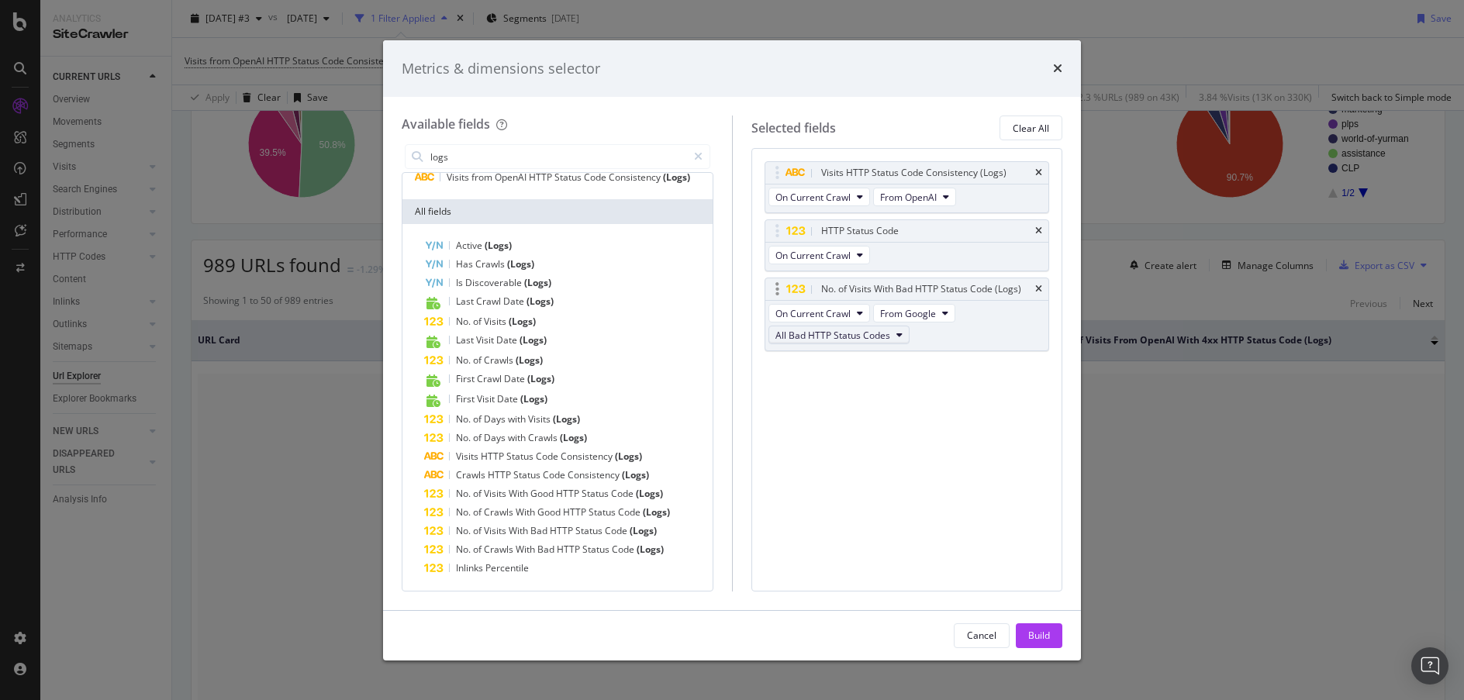
click at [870, 337] on span "All Bad HTTP Status Codes" at bounding box center [833, 335] width 115 height 13
click at [873, 409] on div "4xx HTTP Status Codes" at bounding box center [840, 420] width 142 height 22
click at [1032, 631] on div "Build" at bounding box center [1040, 635] width 22 height 13
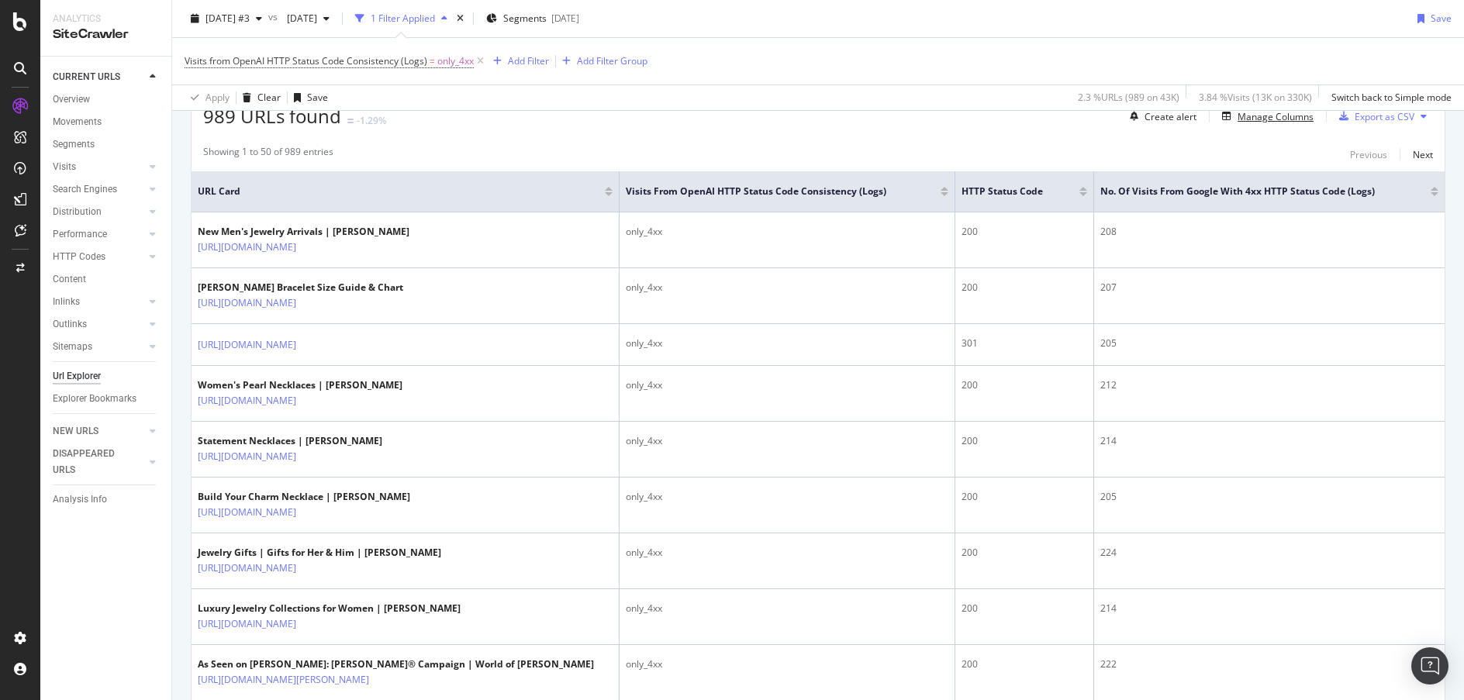
scroll to position [204, 0]
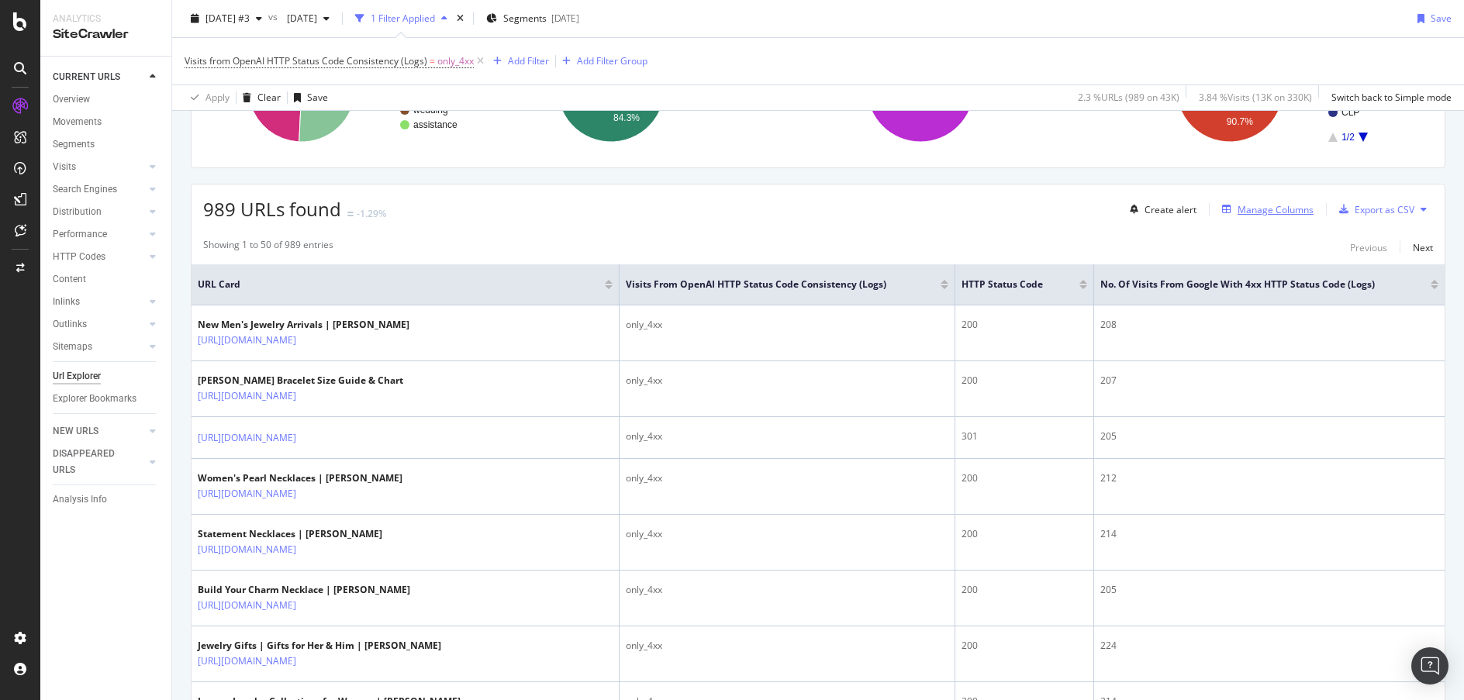
click at [1238, 212] on div "Manage Columns" at bounding box center [1276, 209] width 76 height 13
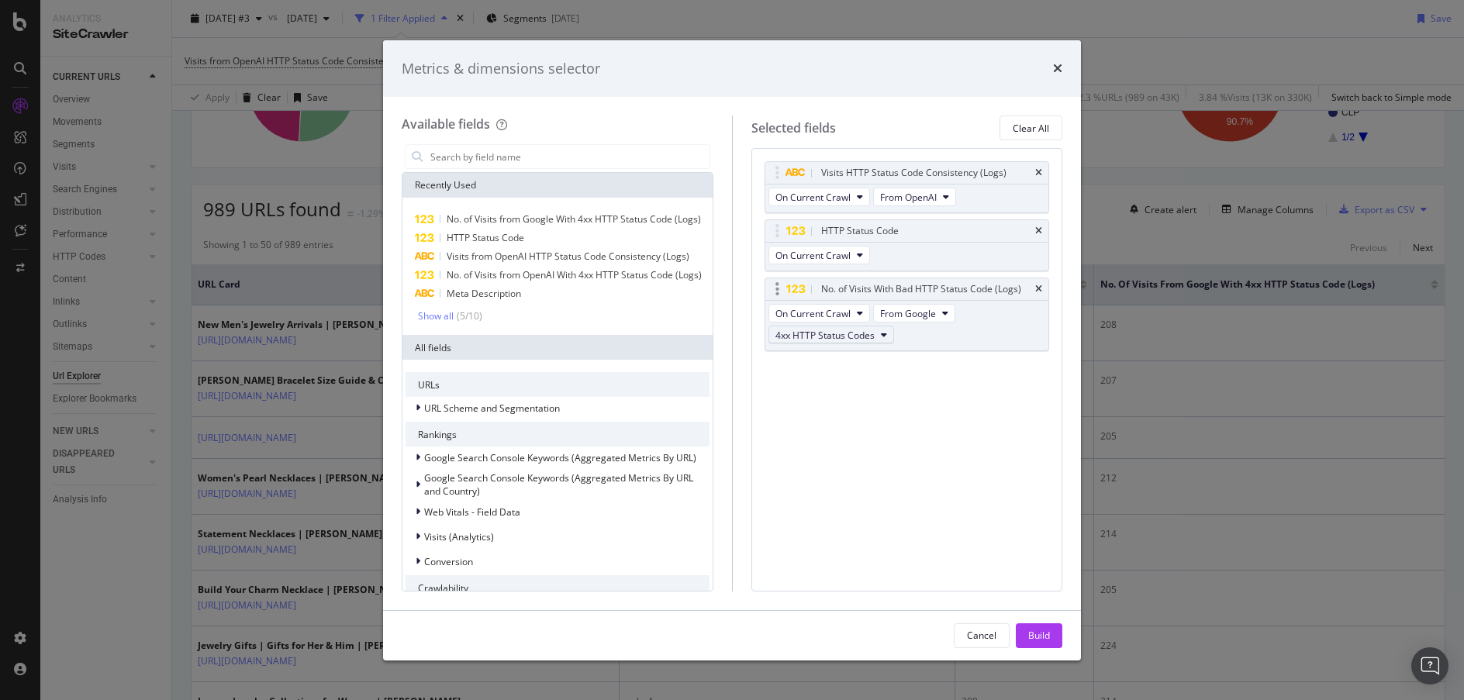
click at [838, 333] on span "4xx HTTP Status Codes" at bounding box center [825, 335] width 99 height 13
click at [931, 371] on div "Visits HTTP Status Code Consistency (Logs) On Current Crawl From OpenAI HTTP St…" at bounding box center [907, 272] width 285 height 223
click at [1033, 288] on div "No. of Visits With Bad HTTP Status Code (Logs)" at bounding box center [908, 289] width 284 height 22
click at [1037, 288] on icon "times" at bounding box center [1039, 289] width 7 height 9
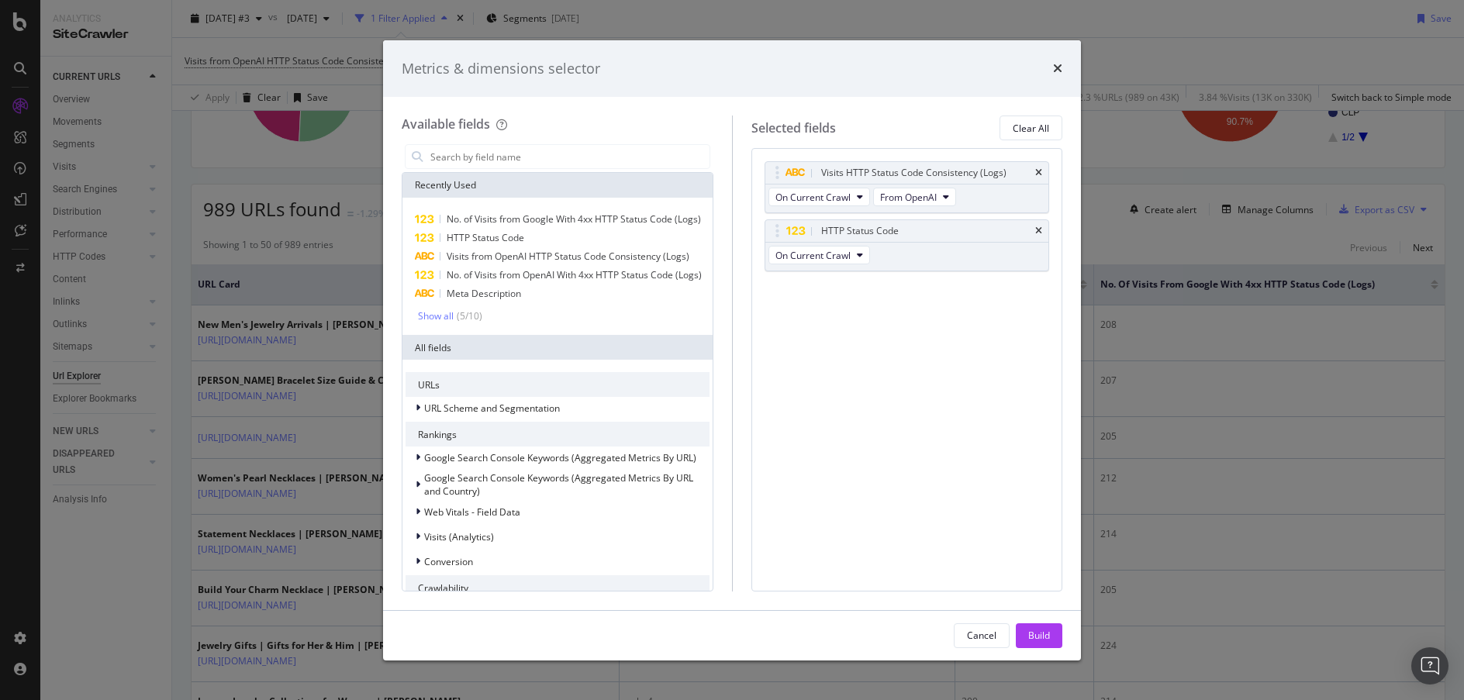
click at [1029, 616] on div "Cancel Build" at bounding box center [732, 636] width 698 height 50
click at [1031, 635] on div "Build" at bounding box center [1040, 635] width 22 height 13
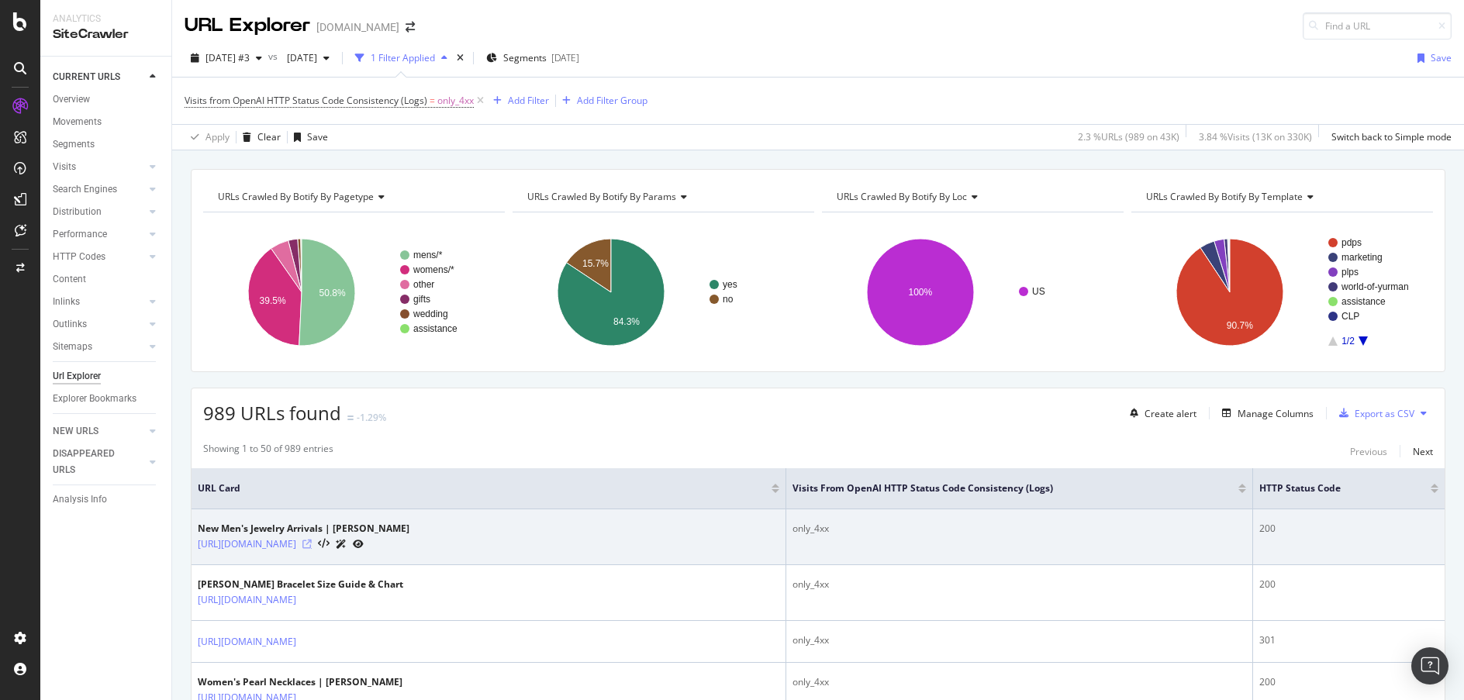
click at [312, 541] on icon at bounding box center [307, 544] width 9 height 9
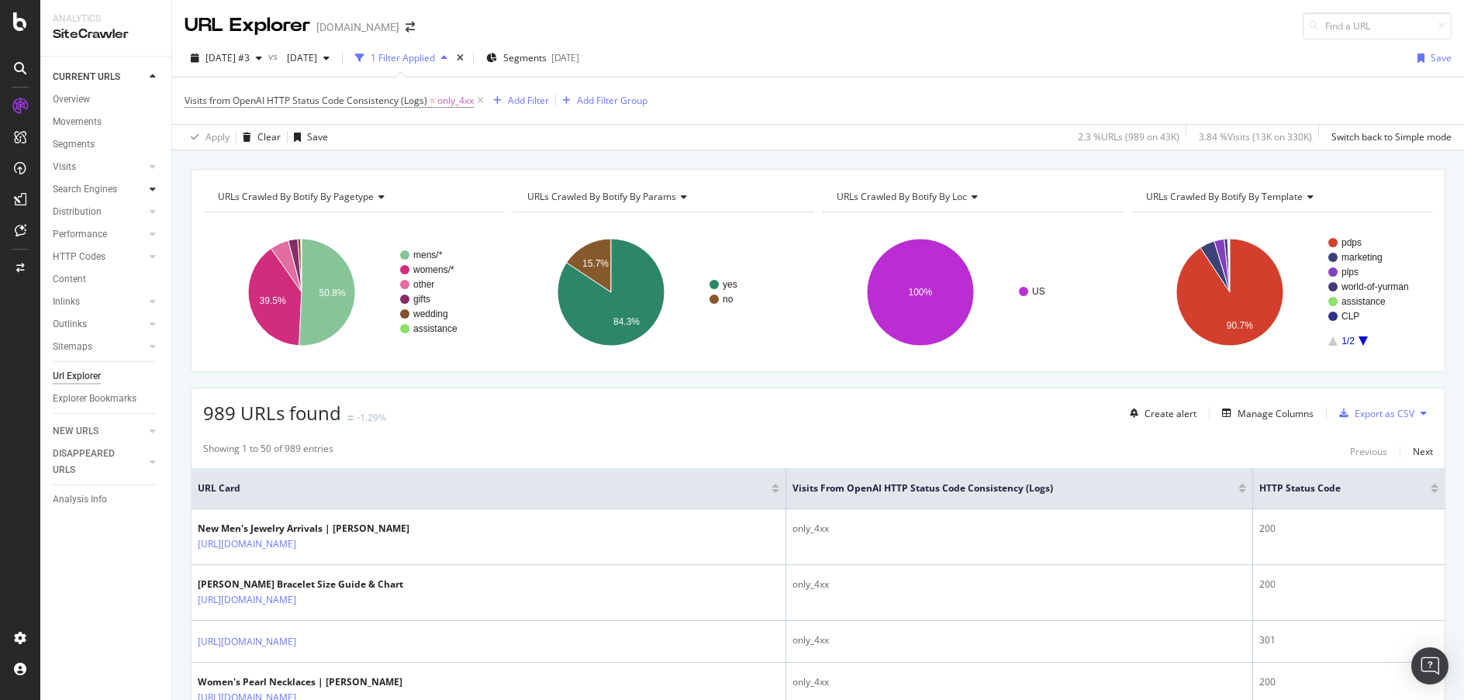
click at [151, 188] on icon at bounding box center [153, 189] width 6 height 9
click at [86, 189] on div "Search Engines" at bounding box center [85, 190] width 64 height 16
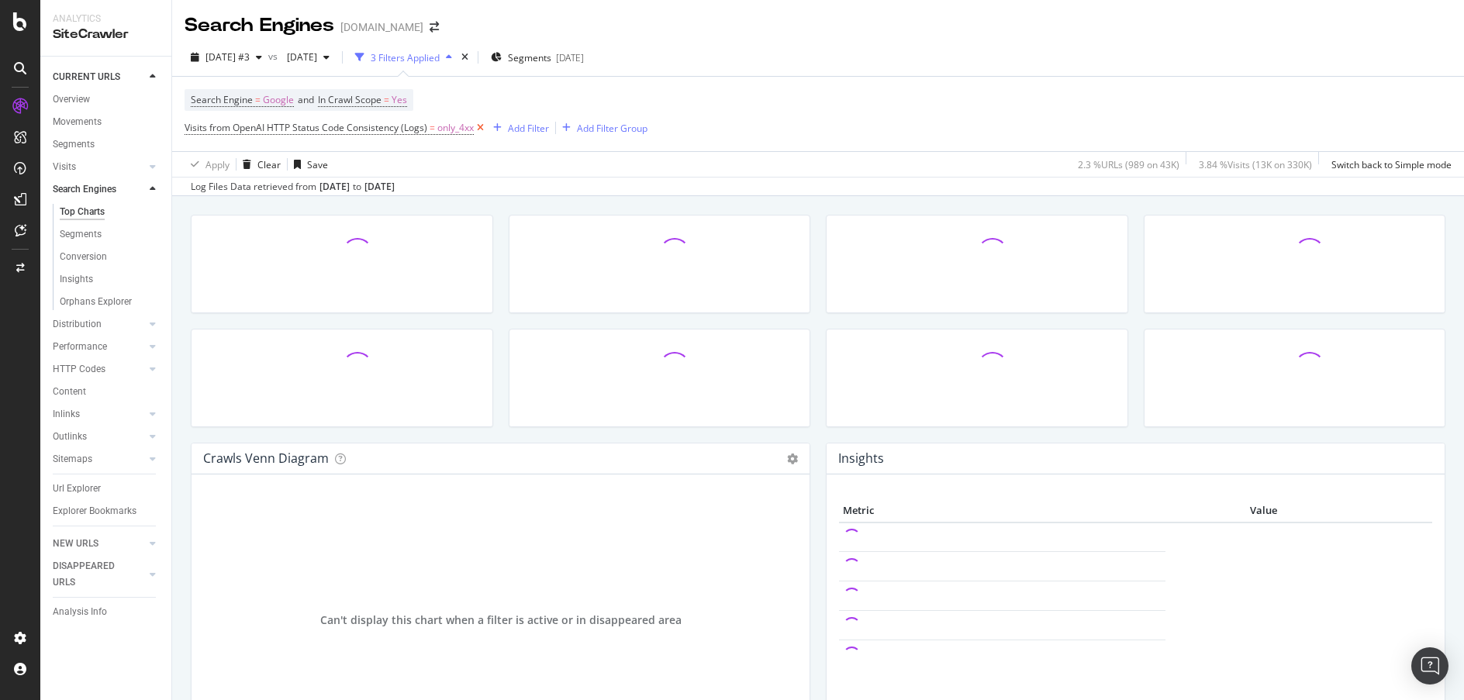
click at [480, 130] on icon at bounding box center [480, 128] width 13 height 16
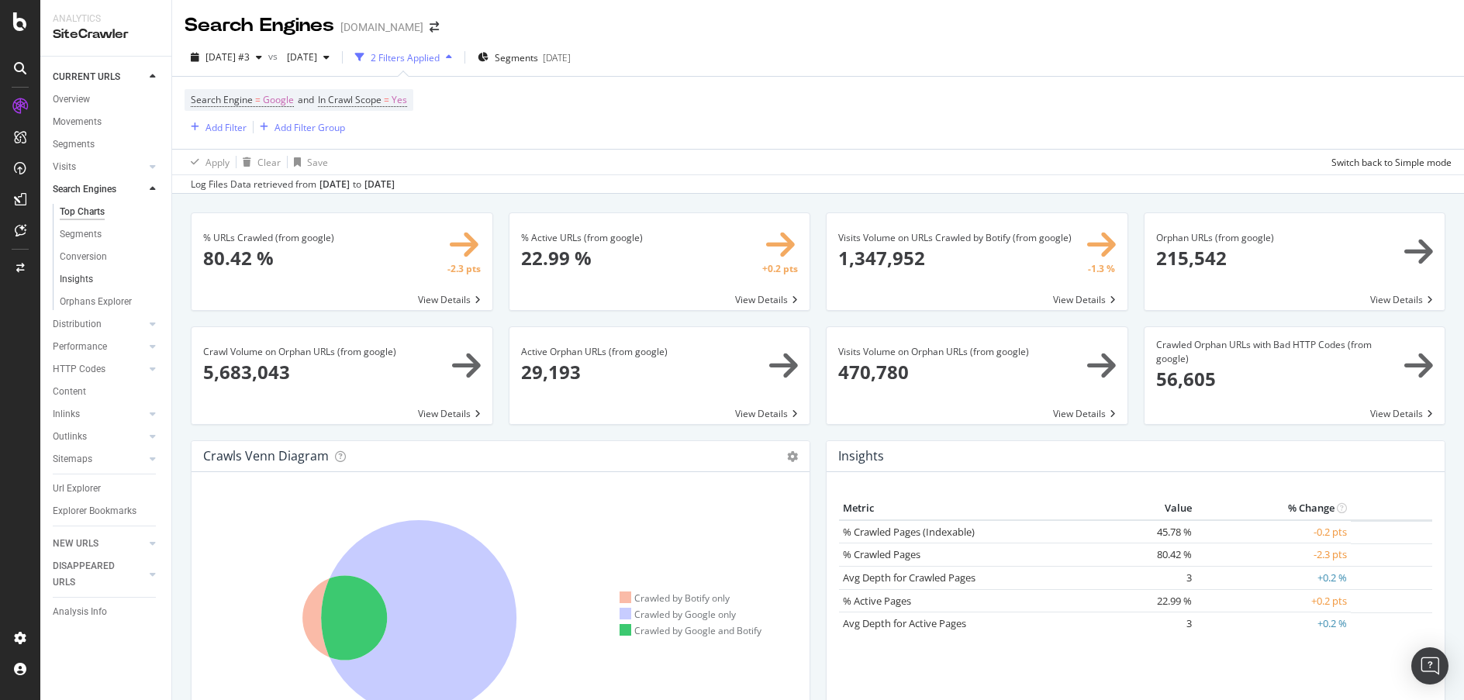
click at [96, 274] on link "Insights" at bounding box center [110, 279] width 101 height 16
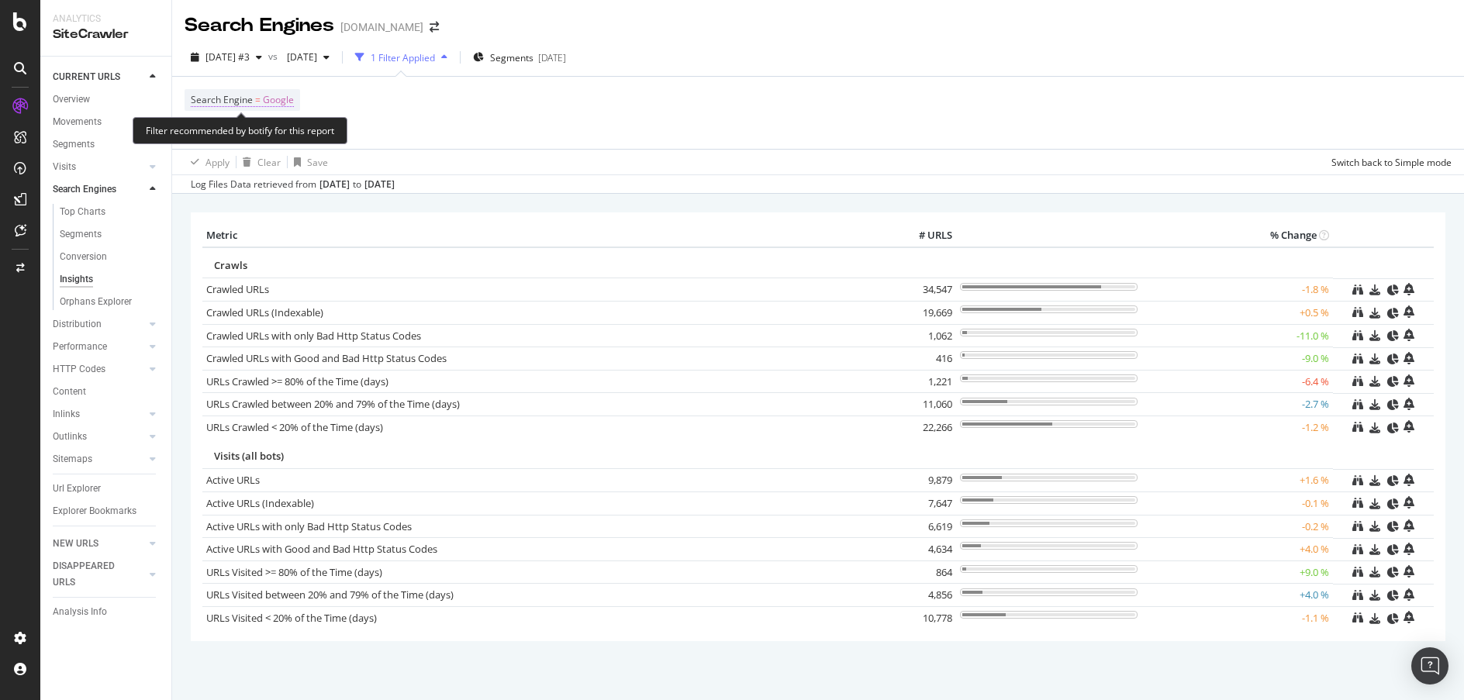
click at [247, 103] on span "Search Engine" at bounding box center [222, 99] width 62 height 13
click at [238, 134] on icon at bounding box center [241, 136] width 11 height 9
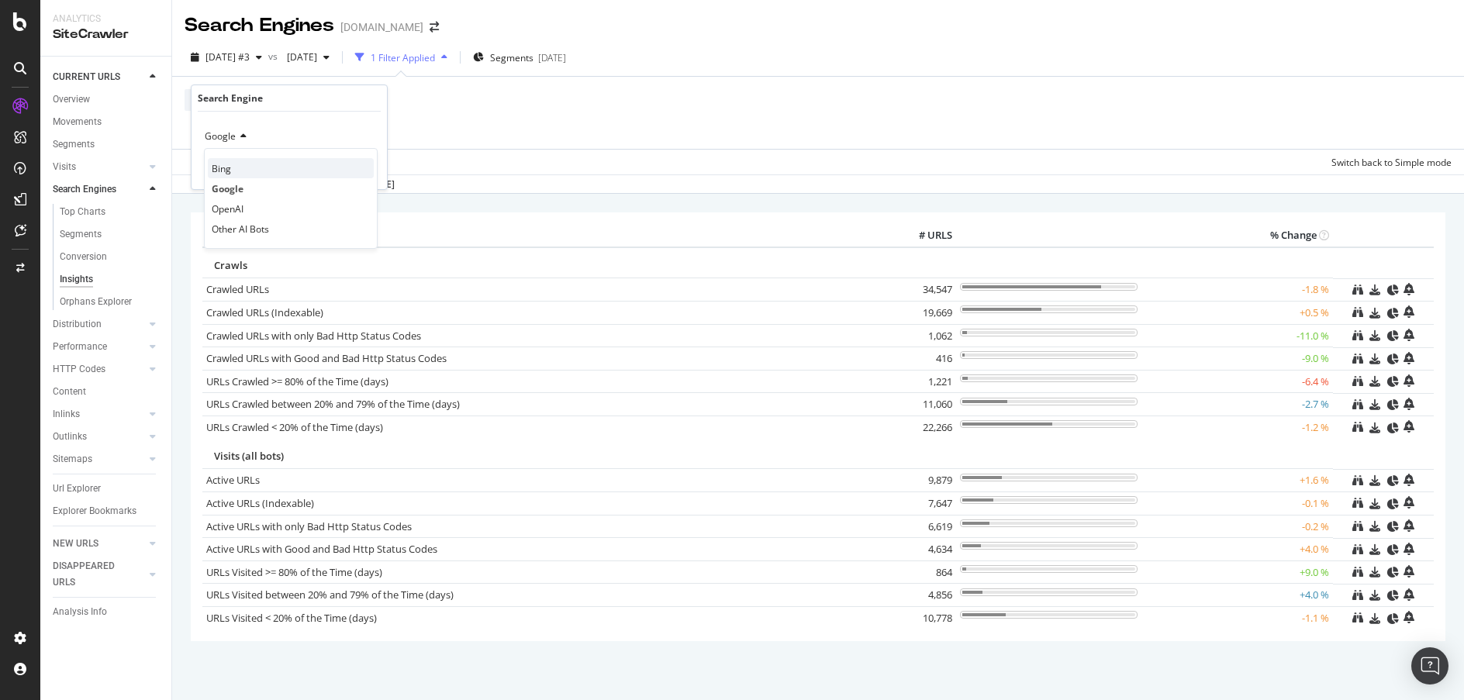
click at [239, 171] on div "Bing" at bounding box center [291, 168] width 166 height 20
click at [367, 171] on div "Apply" at bounding box center [363, 169] width 24 height 13
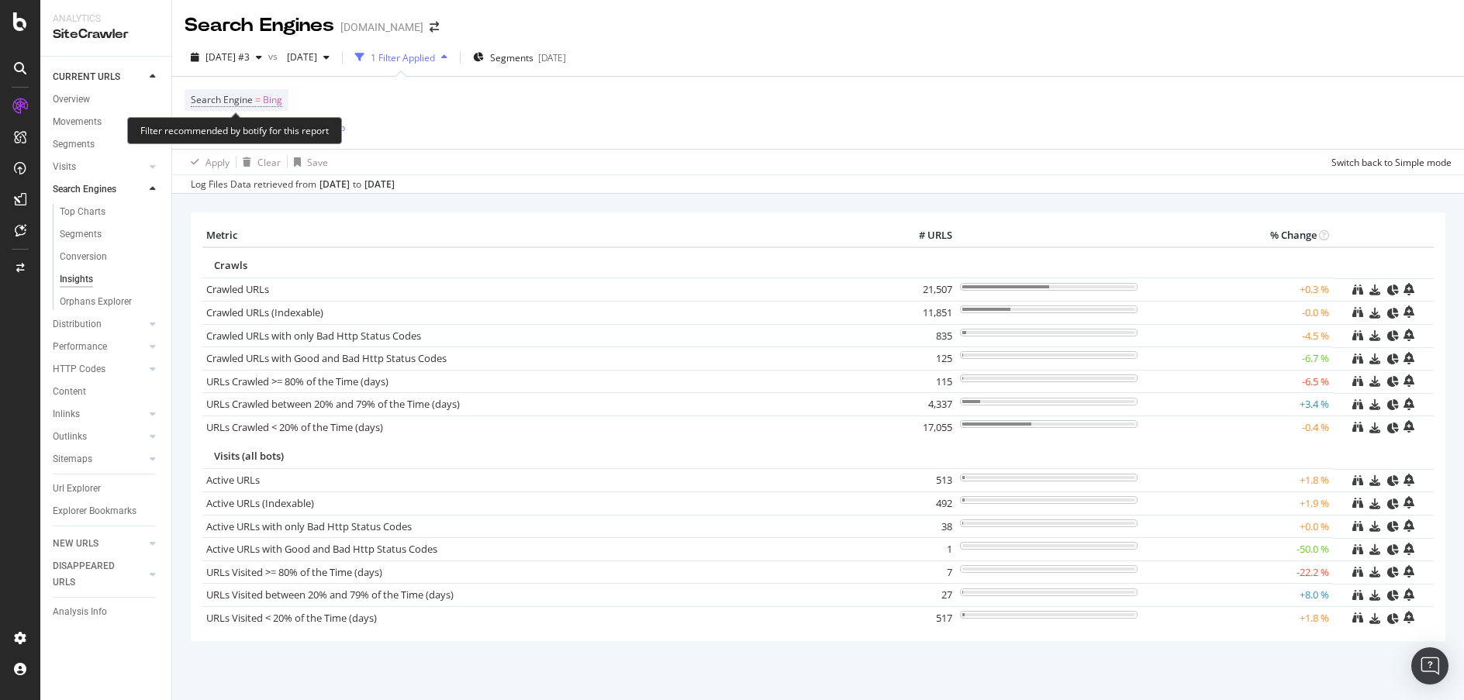
click at [248, 95] on span "Search Engine" at bounding box center [222, 99] width 62 height 13
click at [223, 137] on span "Bing" at bounding box center [214, 136] width 19 height 13
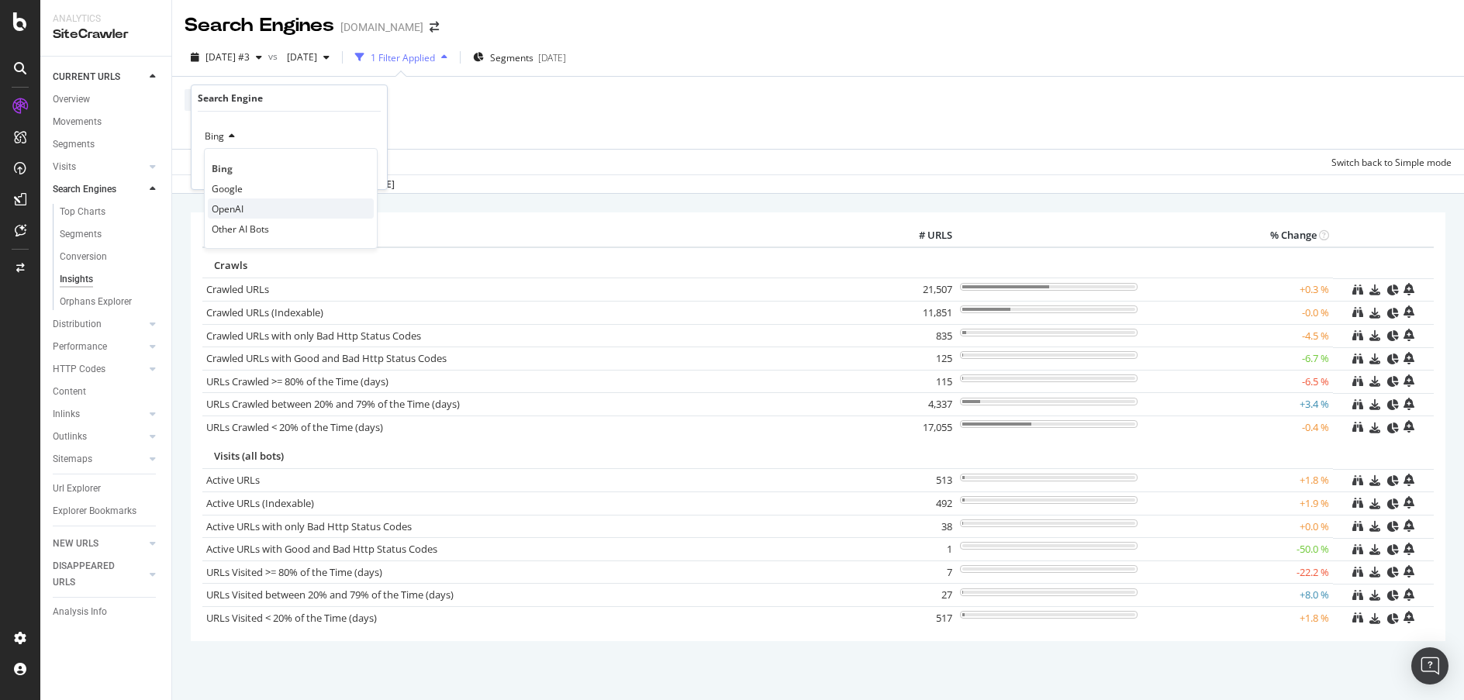
click at [247, 207] on div "OpenAI" at bounding box center [291, 209] width 166 height 20
click at [368, 173] on div "Apply" at bounding box center [363, 169] width 24 height 13
click at [324, 334] on link "Crawled URLs with only Bad Http Status Codes" at bounding box center [313, 336] width 215 height 14
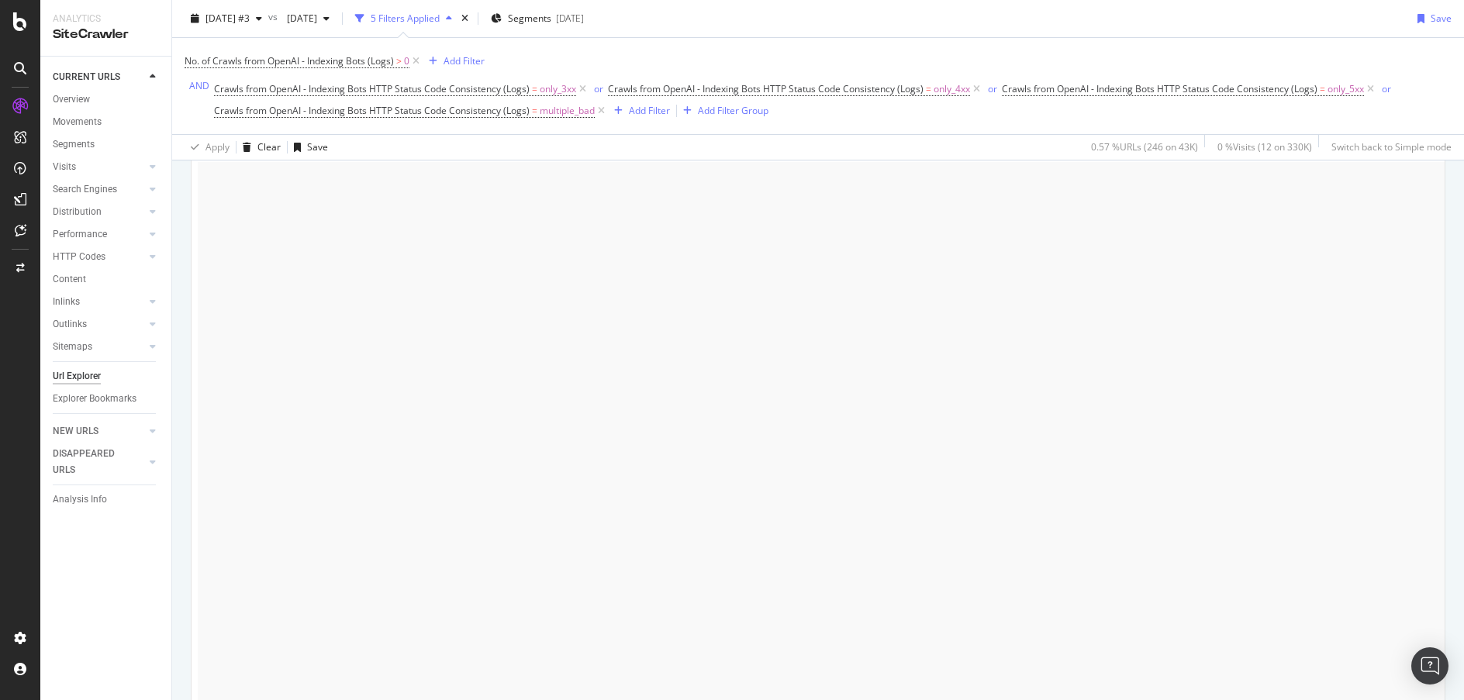
scroll to position [2091, 0]
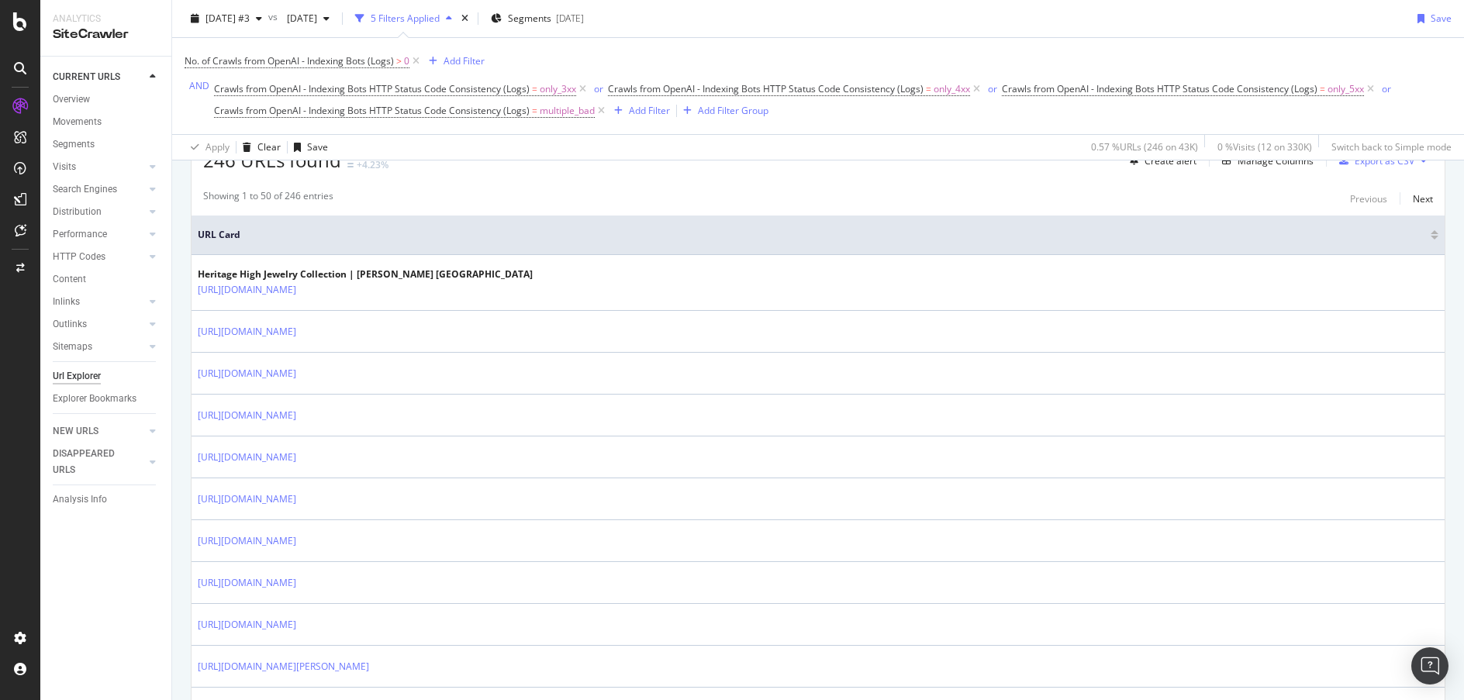
scroll to position [386, 0]
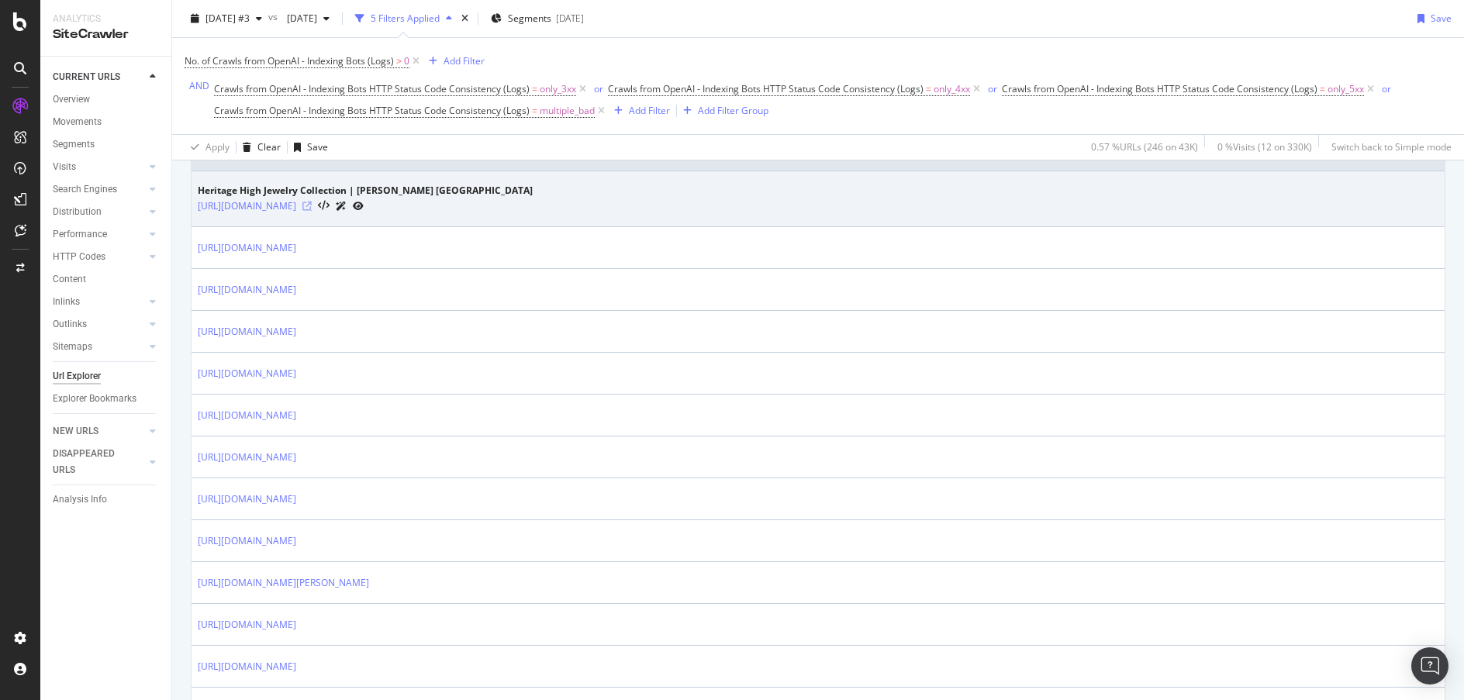
click at [312, 207] on icon at bounding box center [307, 206] width 9 height 9
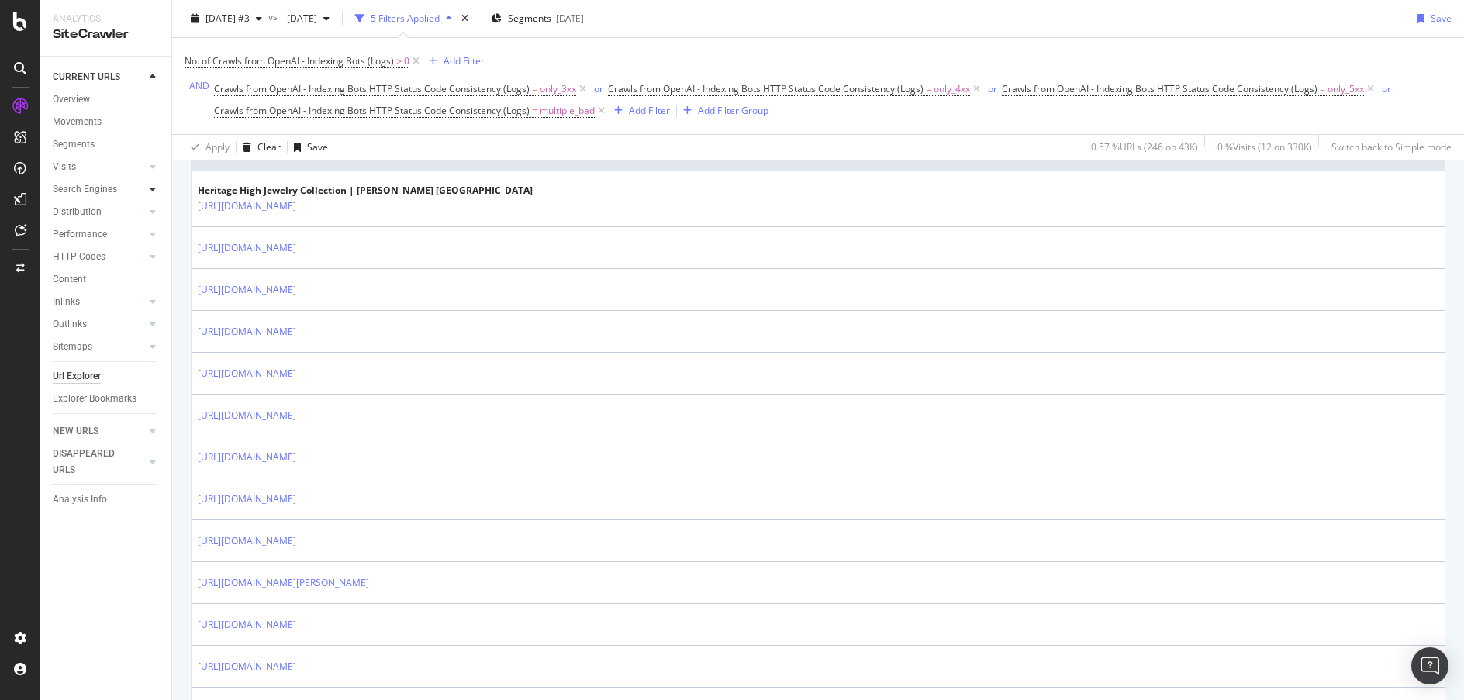
click at [147, 191] on div at bounding box center [153, 190] width 16 height 16
click at [80, 307] on div "Orphans Explorer" at bounding box center [96, 302] width 72 height 16
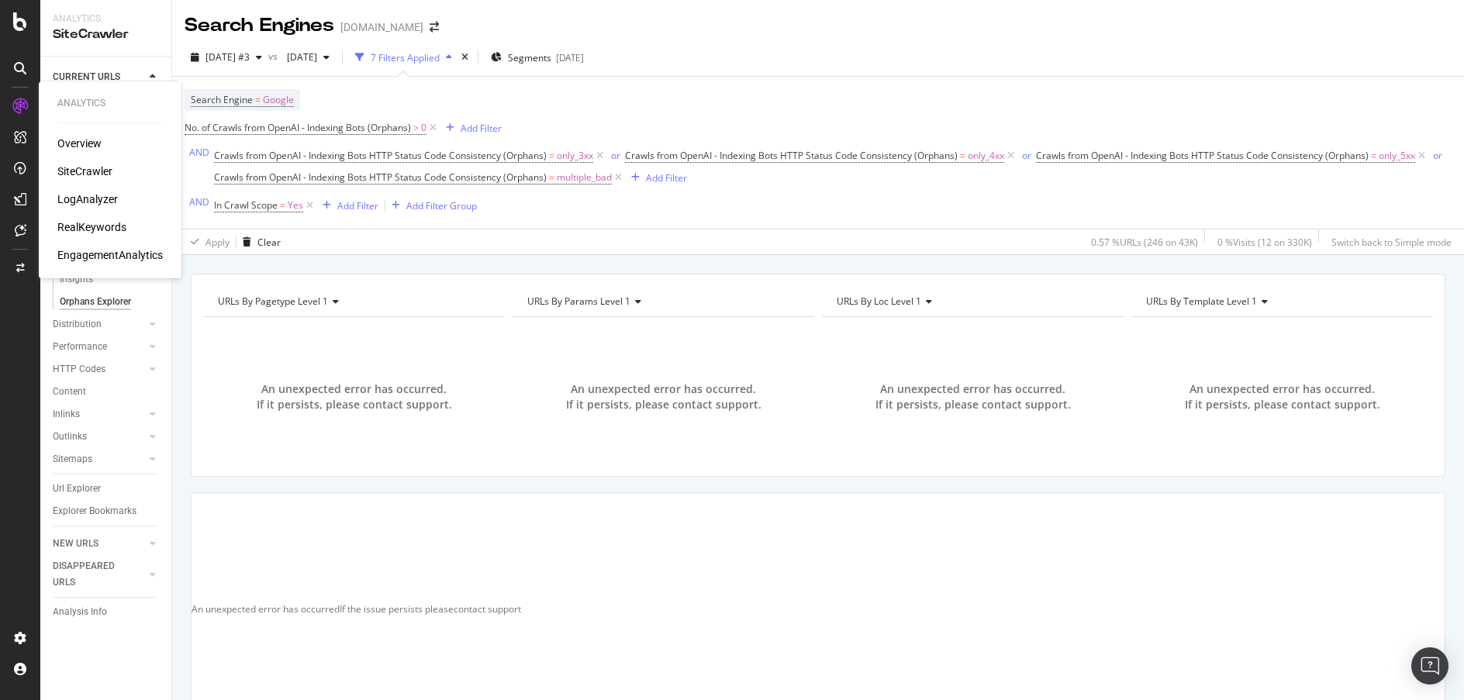
click at [82, 206] on div "LogAnalyzer" at bounding box center [87, 200] width 61 height 16
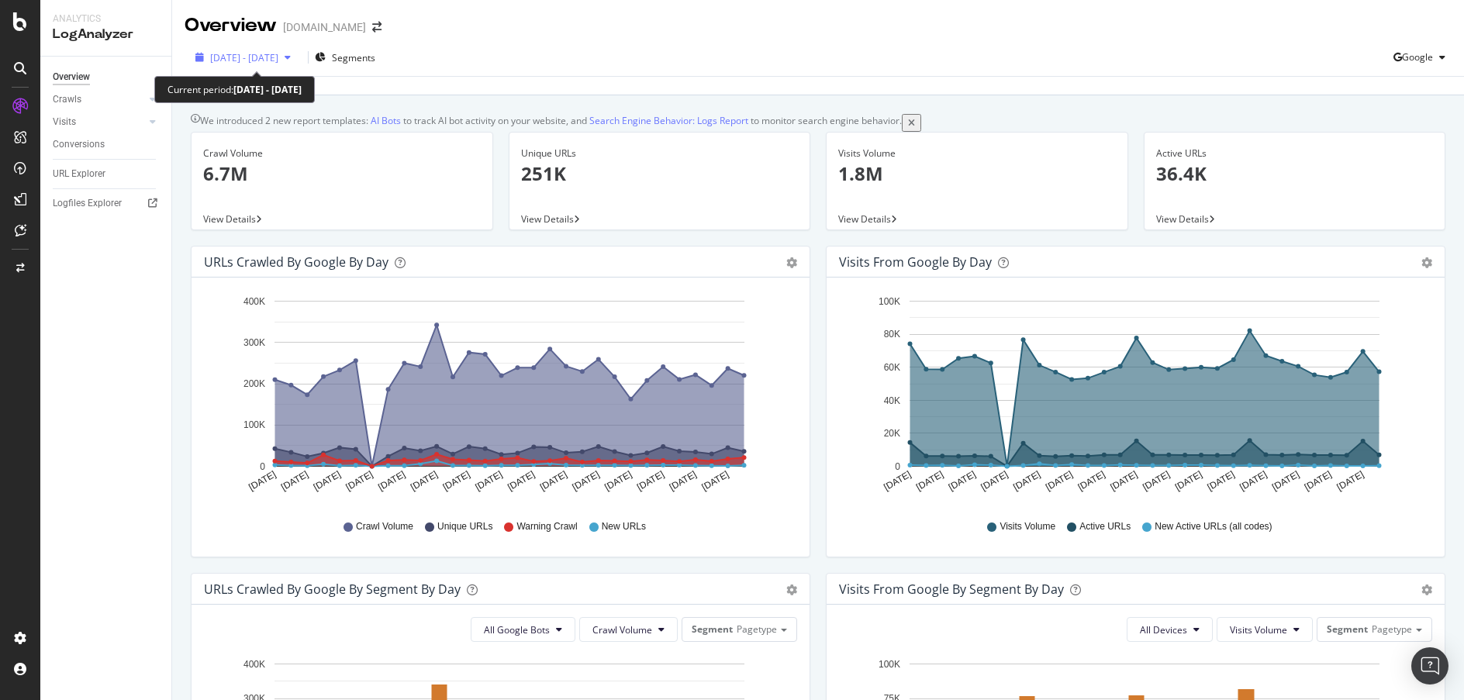
click at [291, 60] on icon "button" at bounding box center [288, 57] width 6 height 9
click at [566, 56] on div "2025 Sep. 1st - Sep. 30th Segments Google" at bounding box center [818, 60] width 1292 height 31
click at [1402, 58] on span "Google" at bounding box center [1417, 56] width 31 height 13
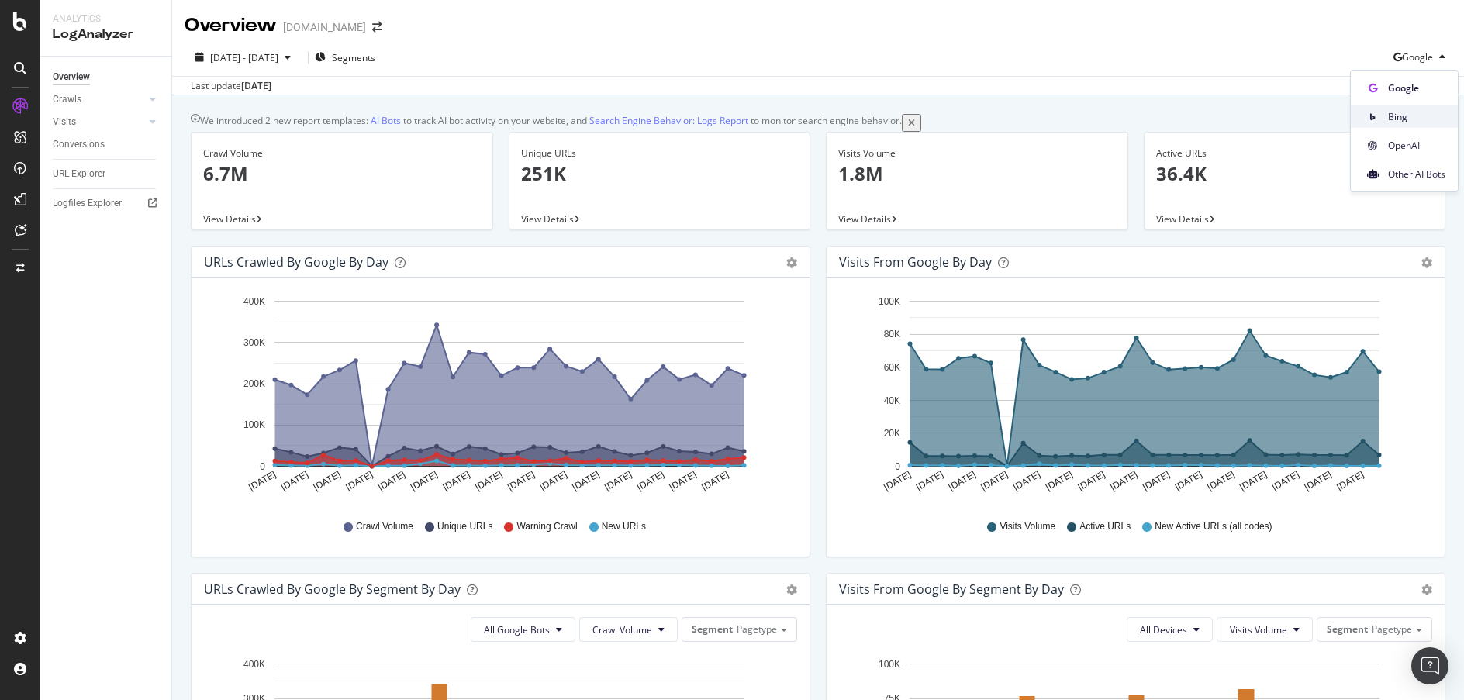
click at [1412, 116] on span "Bing" at bounding box center [1416, 117] width 57 height 14
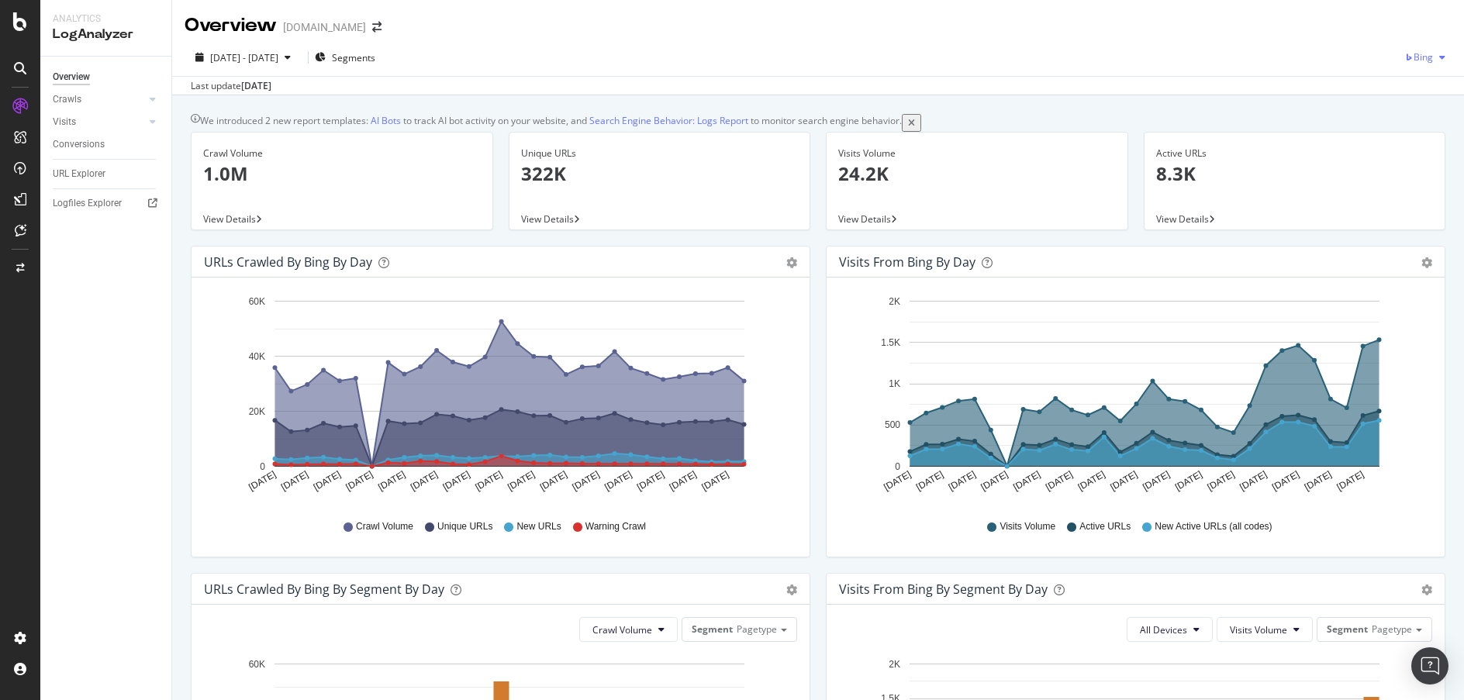
click at [1440, 59] on icon "button" at bounding box center [1443, 57] width 6 height 9
click at [1419, 147] on span "OpenAI" at bounding box center [1417, 146] width 57 height 14
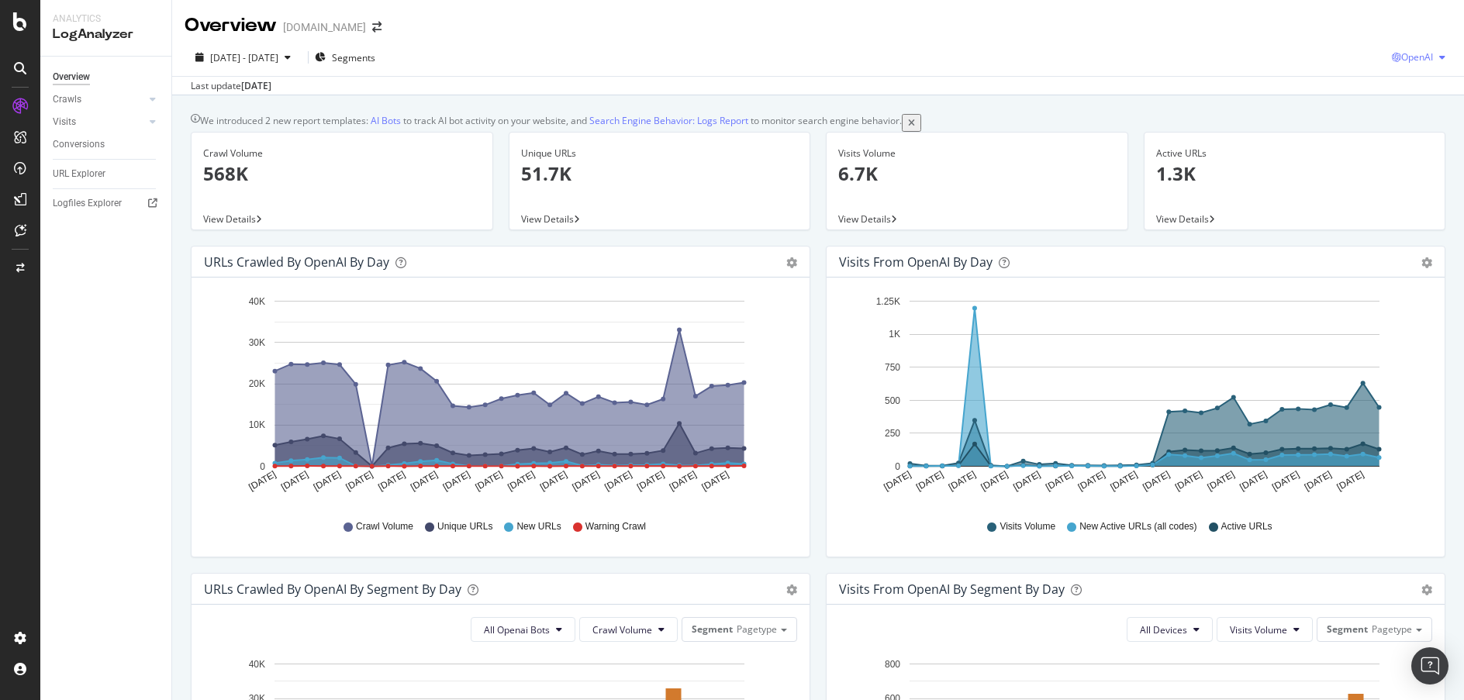
click at [1433, 55] on div "button" at bounding box center [1442, 57] width 19 height 9
click at [1291, 33] on div "Overview davidyurman.com" at bounding box center [818, 19] width 1292 height 39
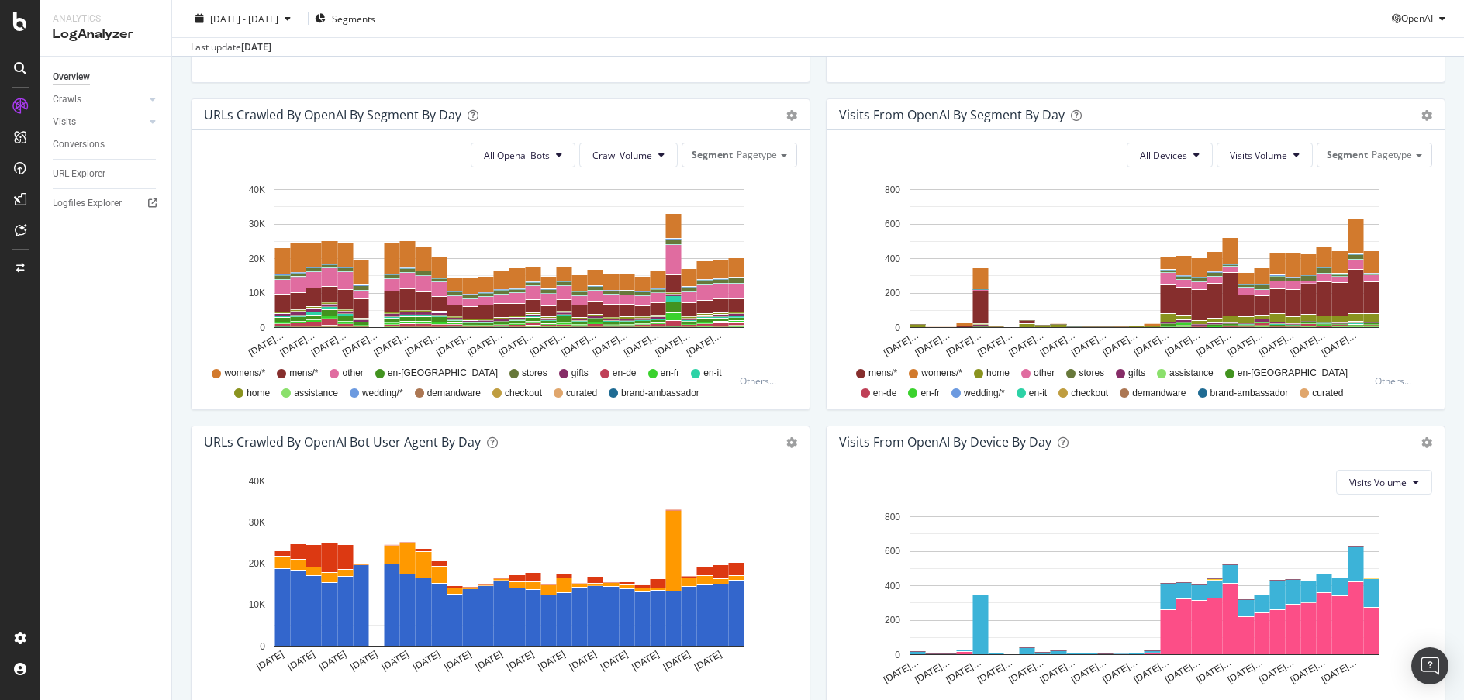
scroll to position [441, 0]
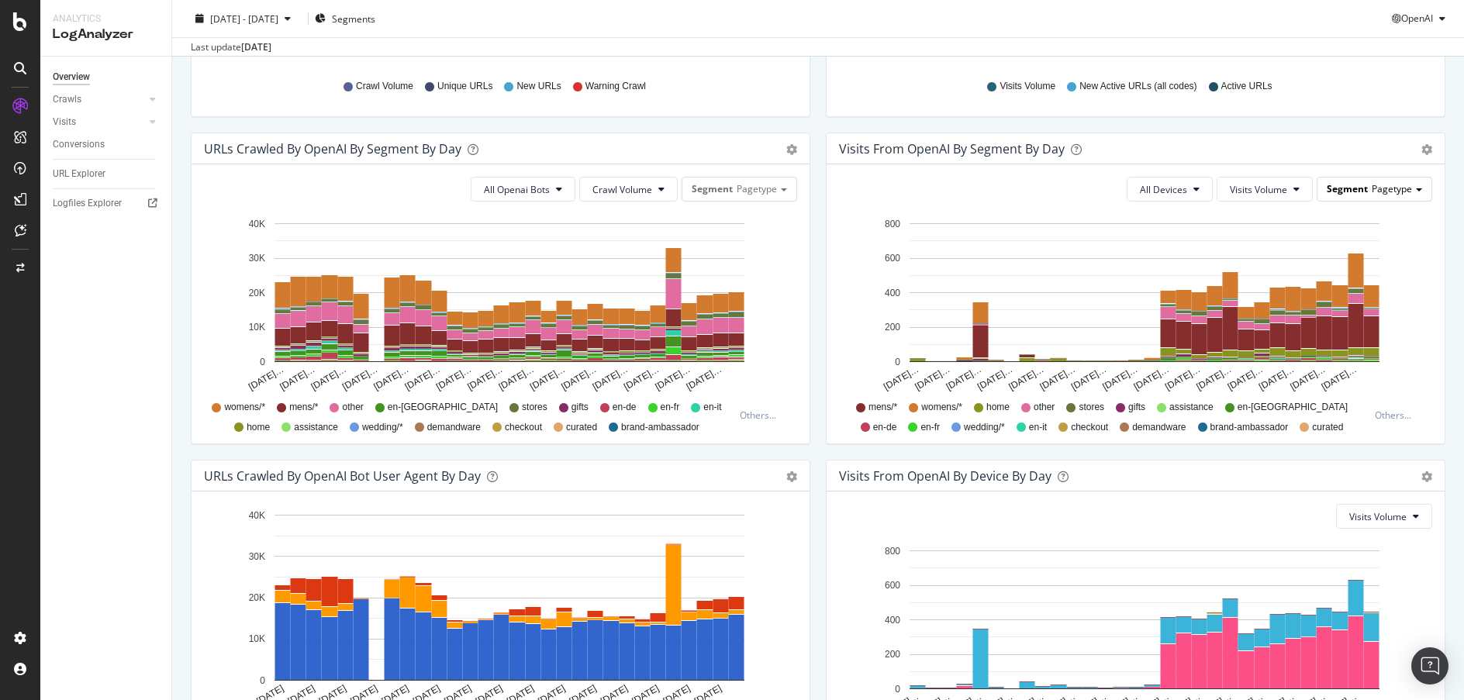
click at [1410, 196] on div "Segment Pagetype" at bounding box center [1375, 189] width 114 height 22
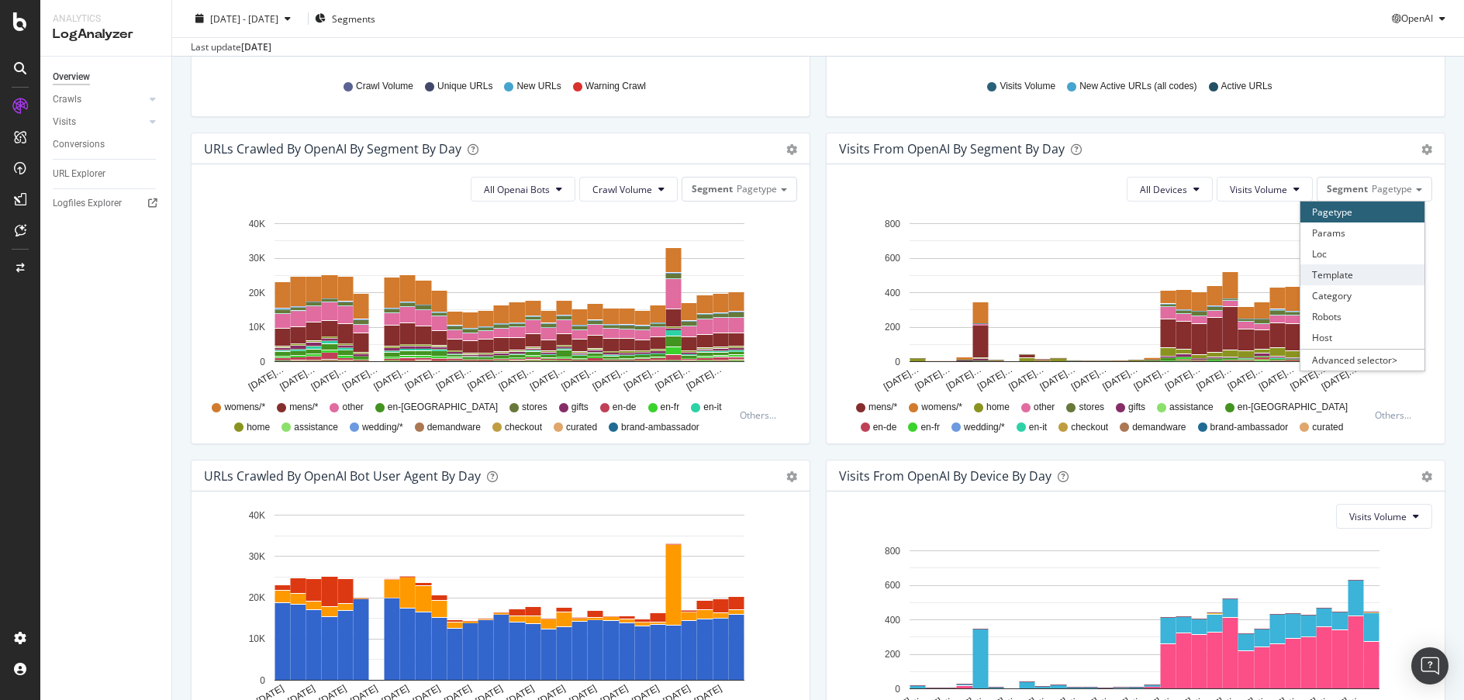
click at [1379, 285] on div "Template" at bounding box center [1363, 274] width 124 height 21
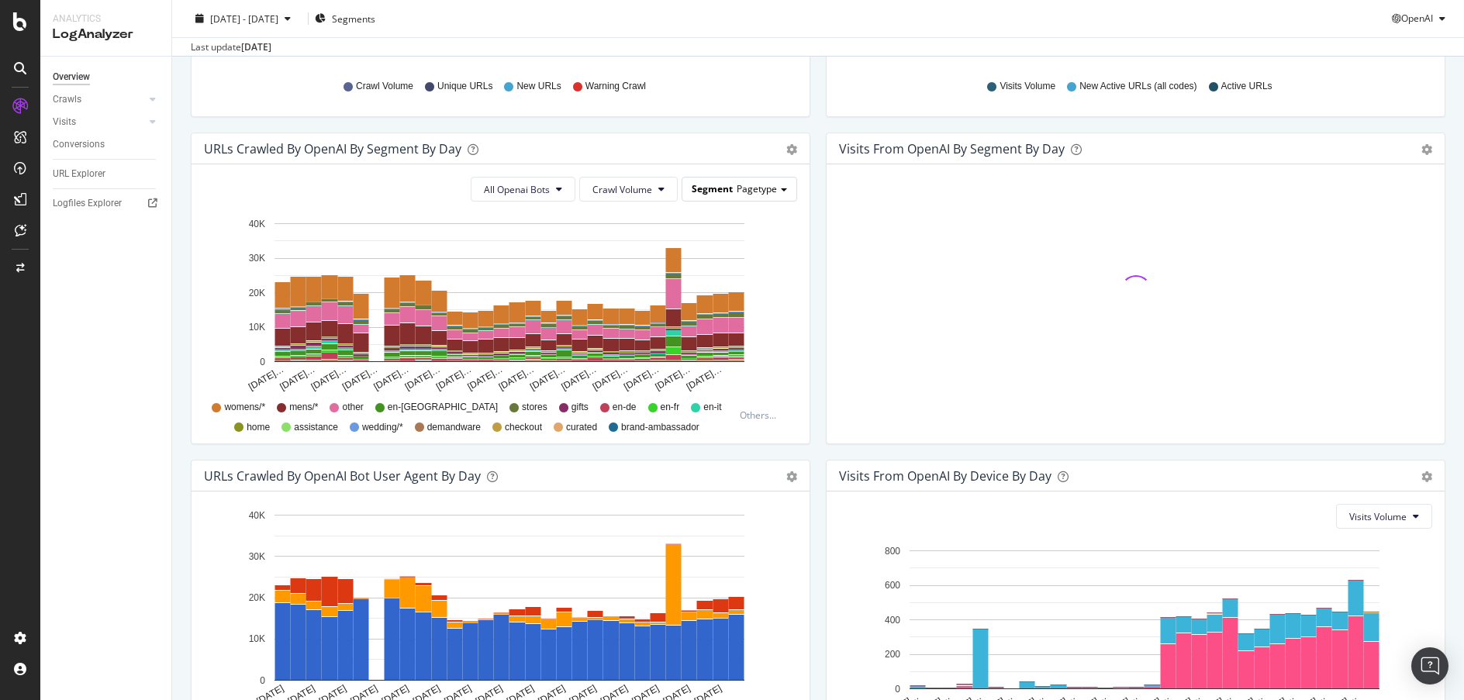
click at [782, 191] on div "Segment Pagetype" at bounding box center [740, 189] width 114 height 22
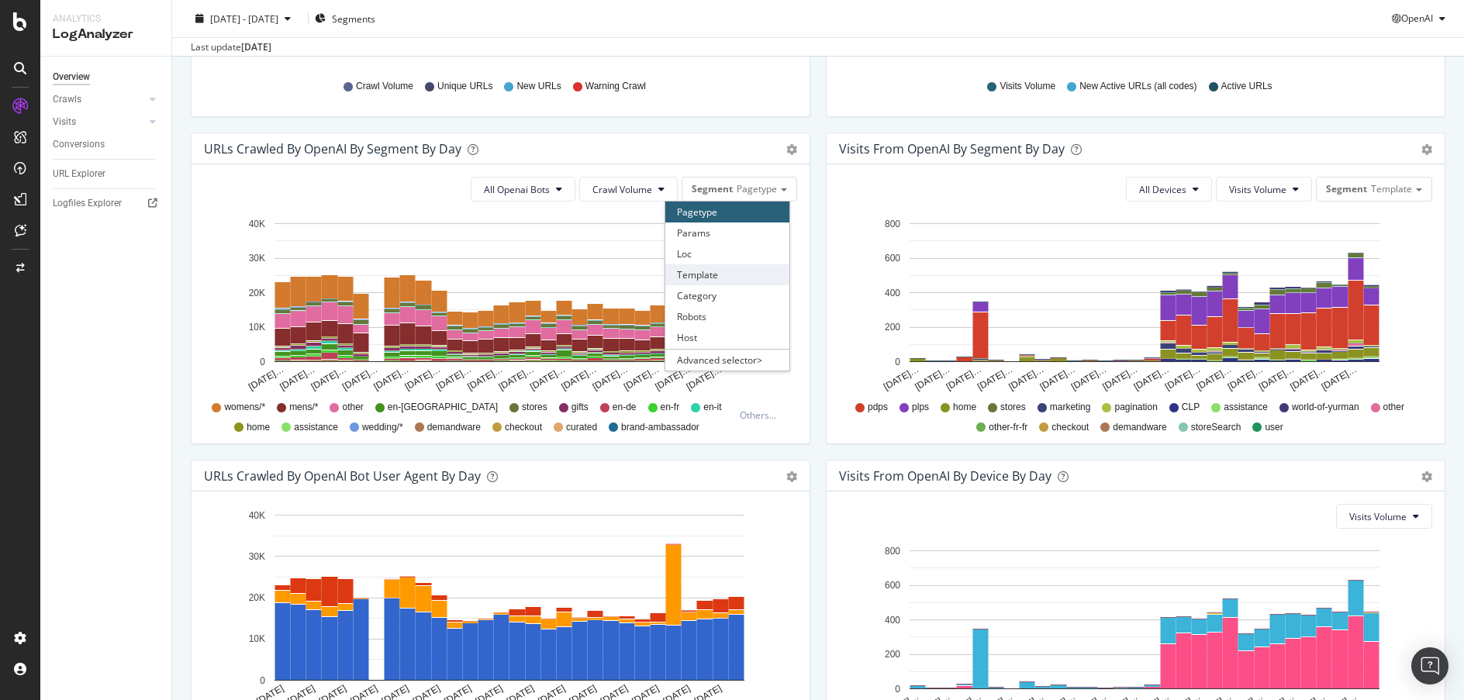
click at [769, 285] on div "Template" at bounding box center [728, 274] width 124 height 21
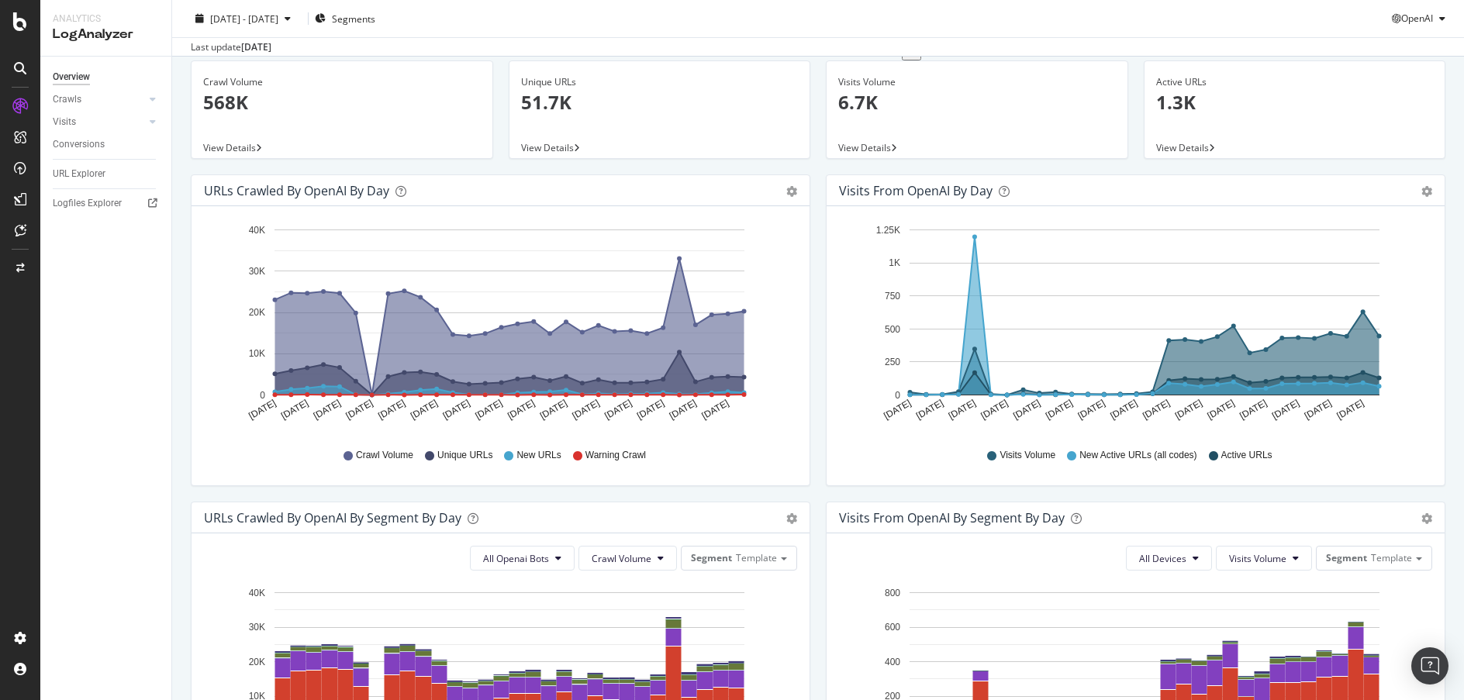
scroll to position [0, 0]
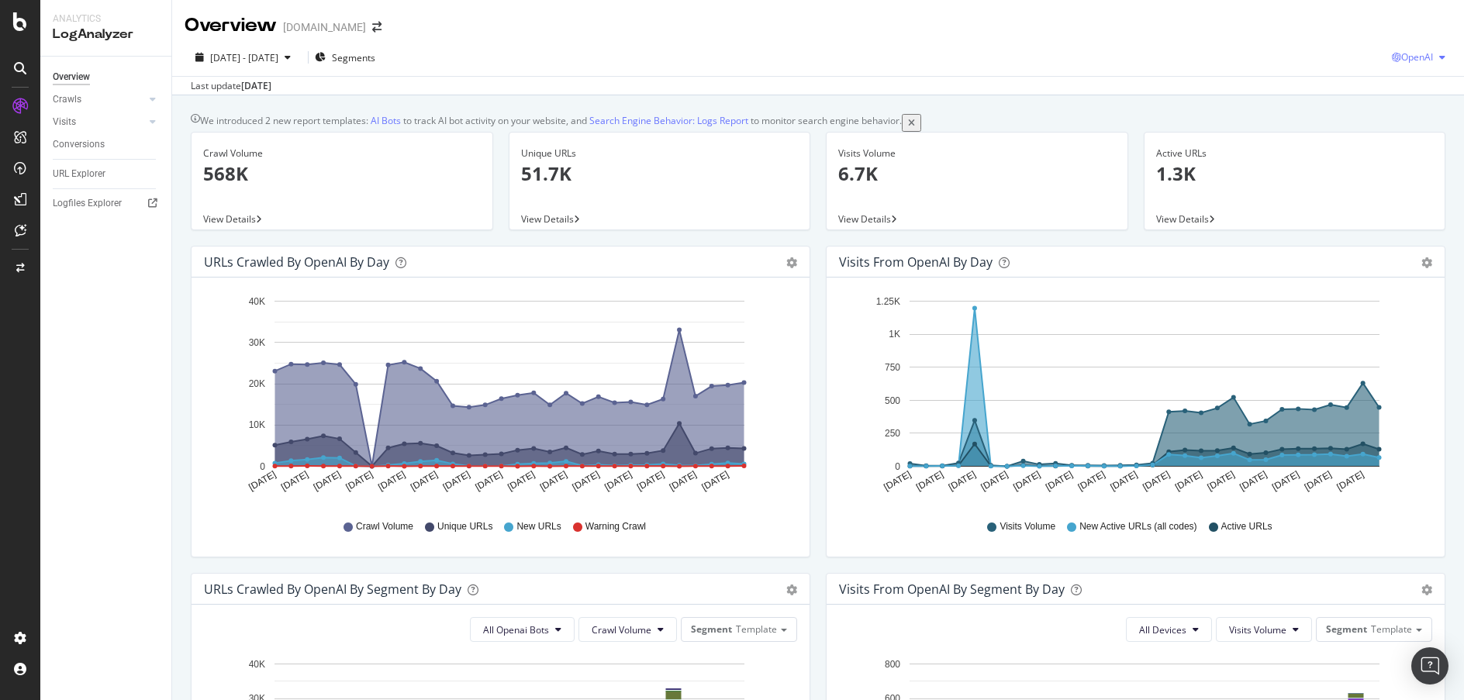
click at [1409, 59] on span "OpenAI" at bounding box center [1418, 56] width 32 height 13
click at [1409, 175] on span "Other AI Bots" at bounding box center [1416, 175] width 57 height 14
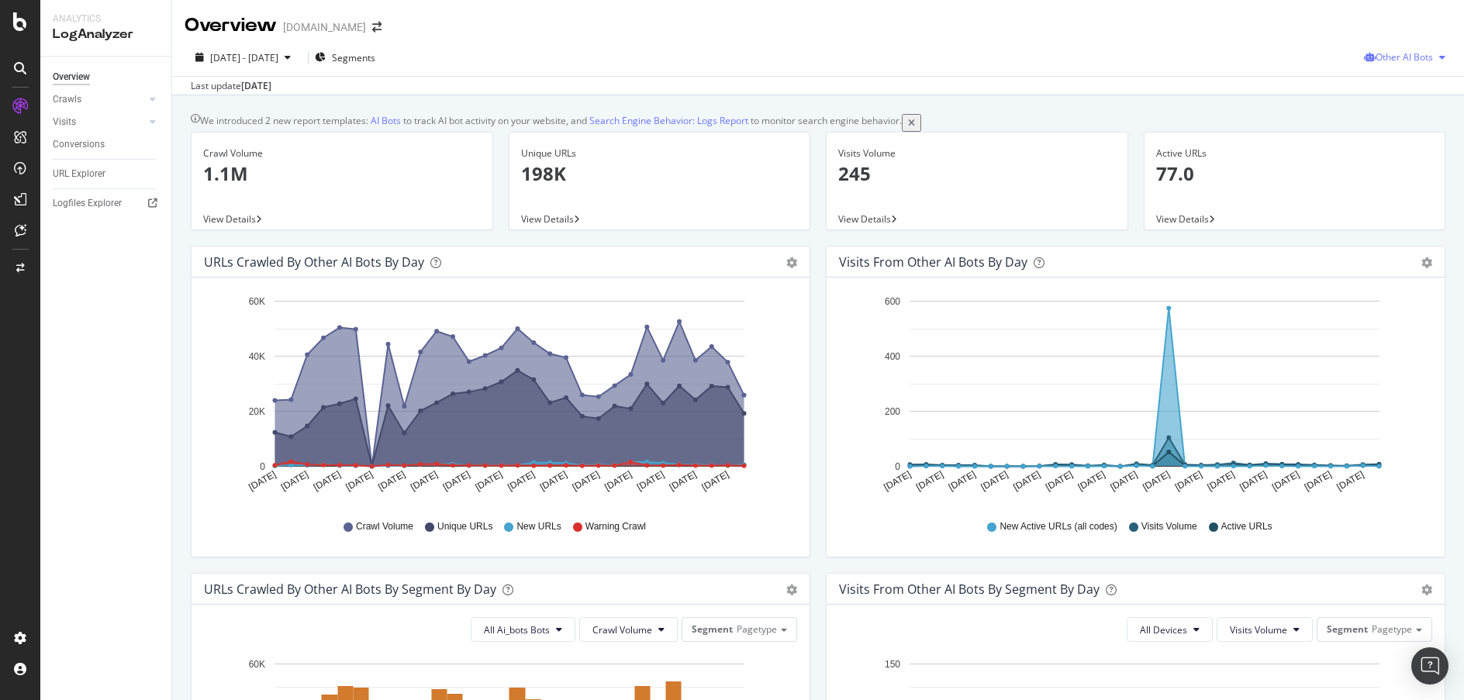
click at [1433, 63] on div "Other AI Bots" at bounding box center [1408, 57] width 88 height 23
click at [1417, 141] on span "OpenAI" at bounding box center [1408, 146] width 61 height 14
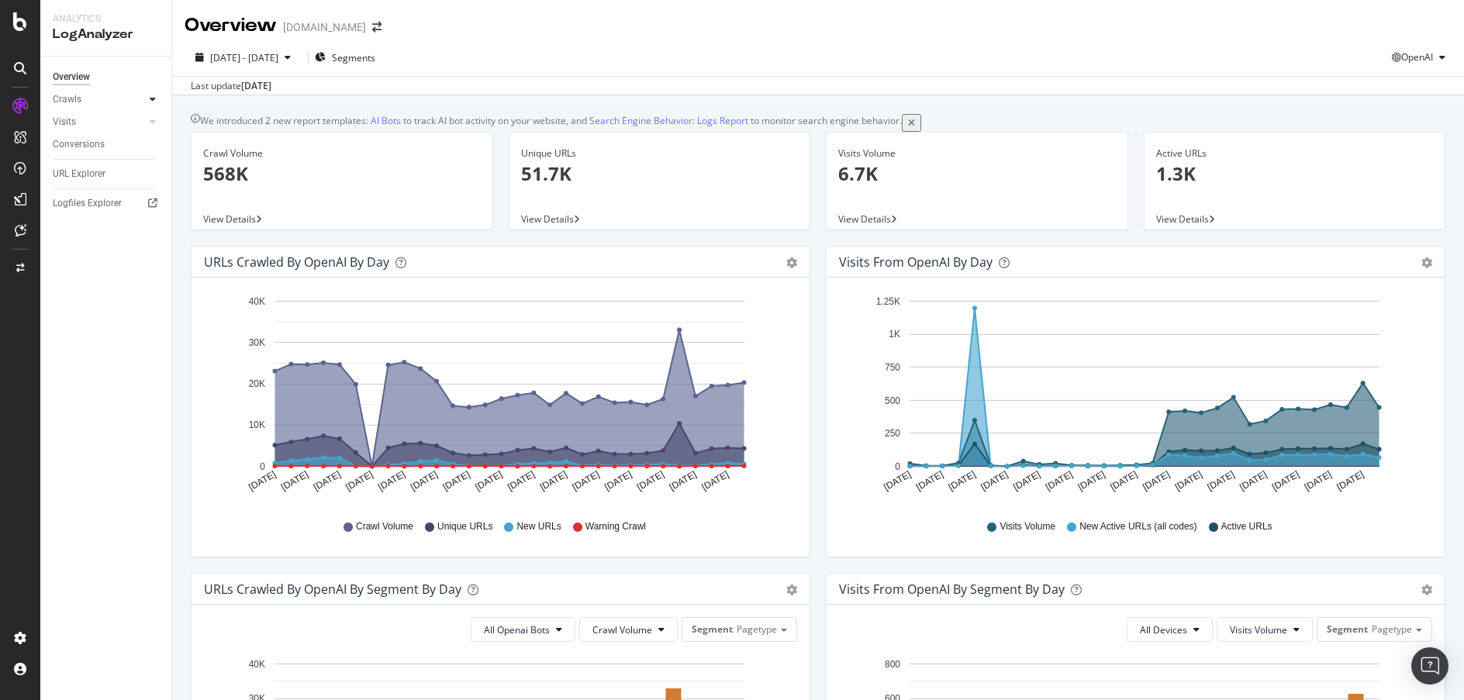
click at [146, 96] on div at bounding box center [153, 100] width 16 height 16
click at [150, 93] on div at bounding box center [153, 100] width 16 height 16
click at [148, 123] on div at bounding box center [153, 122] width 16 height 16
click at [122, 143] on div "Daily Distribution" at bounding box center [96, 145] width 72 height 16
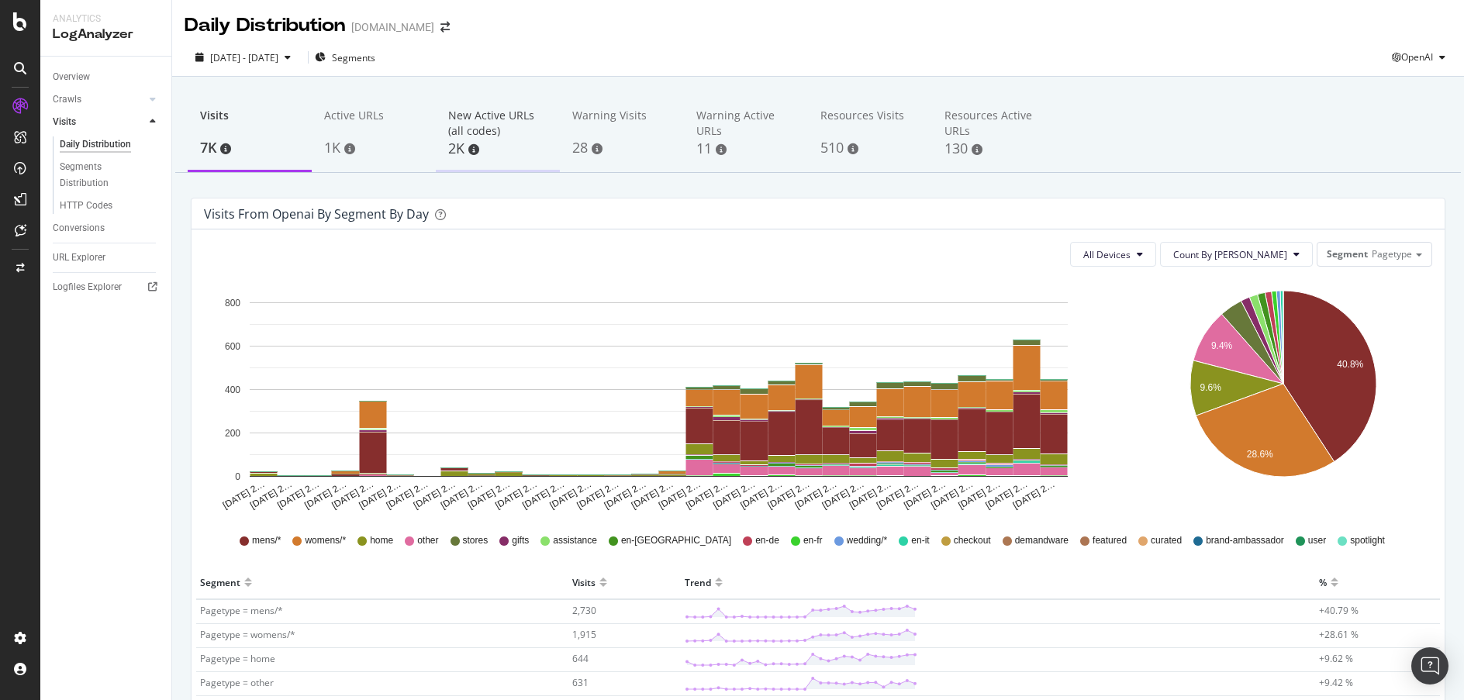
click at [495, 148] on div "2K" at bounding box center [497, 149] width 99 height 20
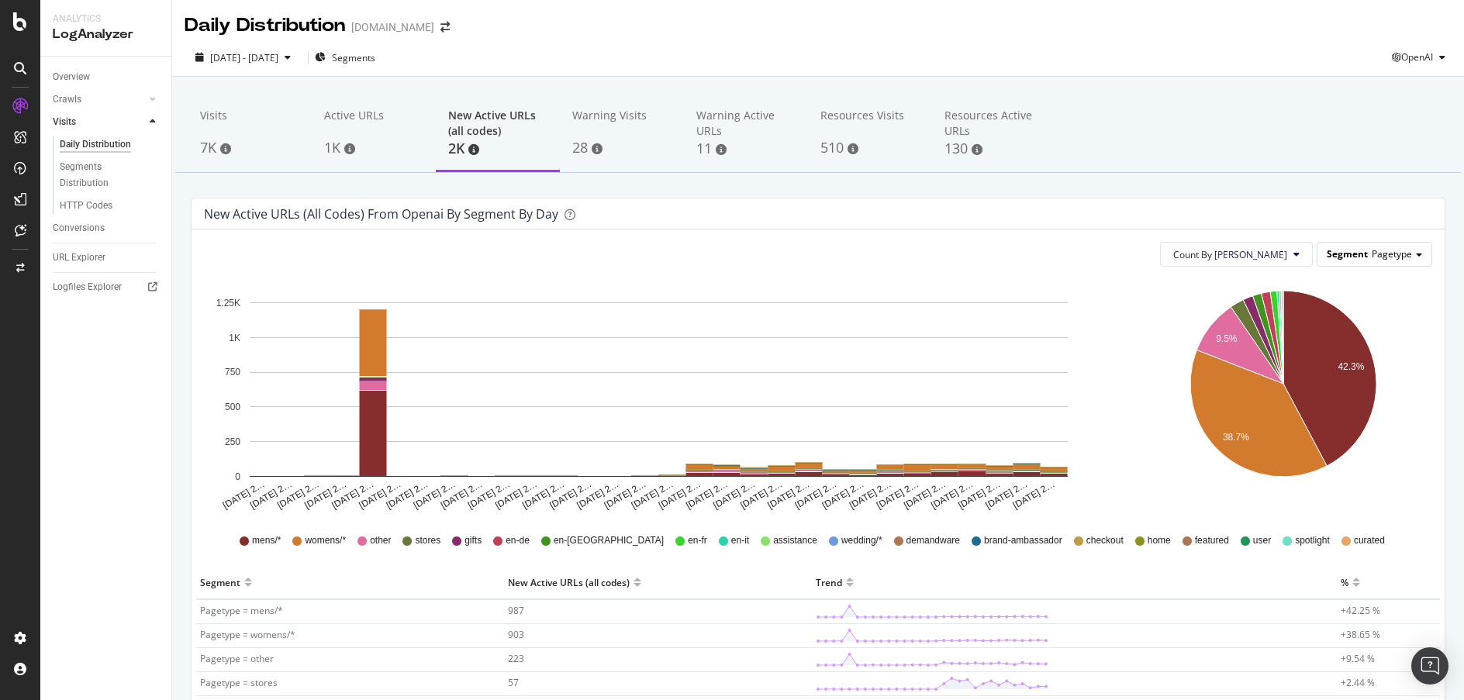
click at [1393, 254] on span "Pagetype" at bounding box center [1392, 253] width 40 height 13
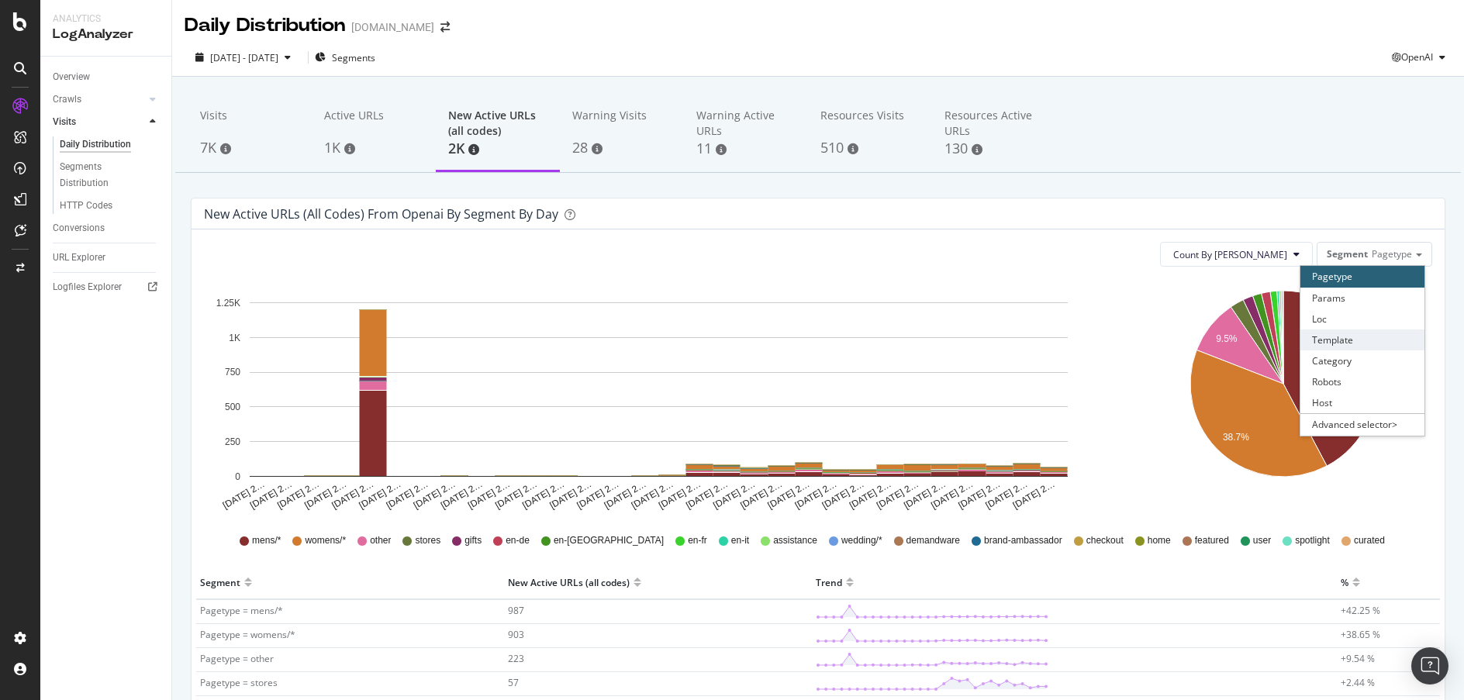
click at [1358, 349] on div "Template" at bounding box center [1363, 340] width 124 height 21
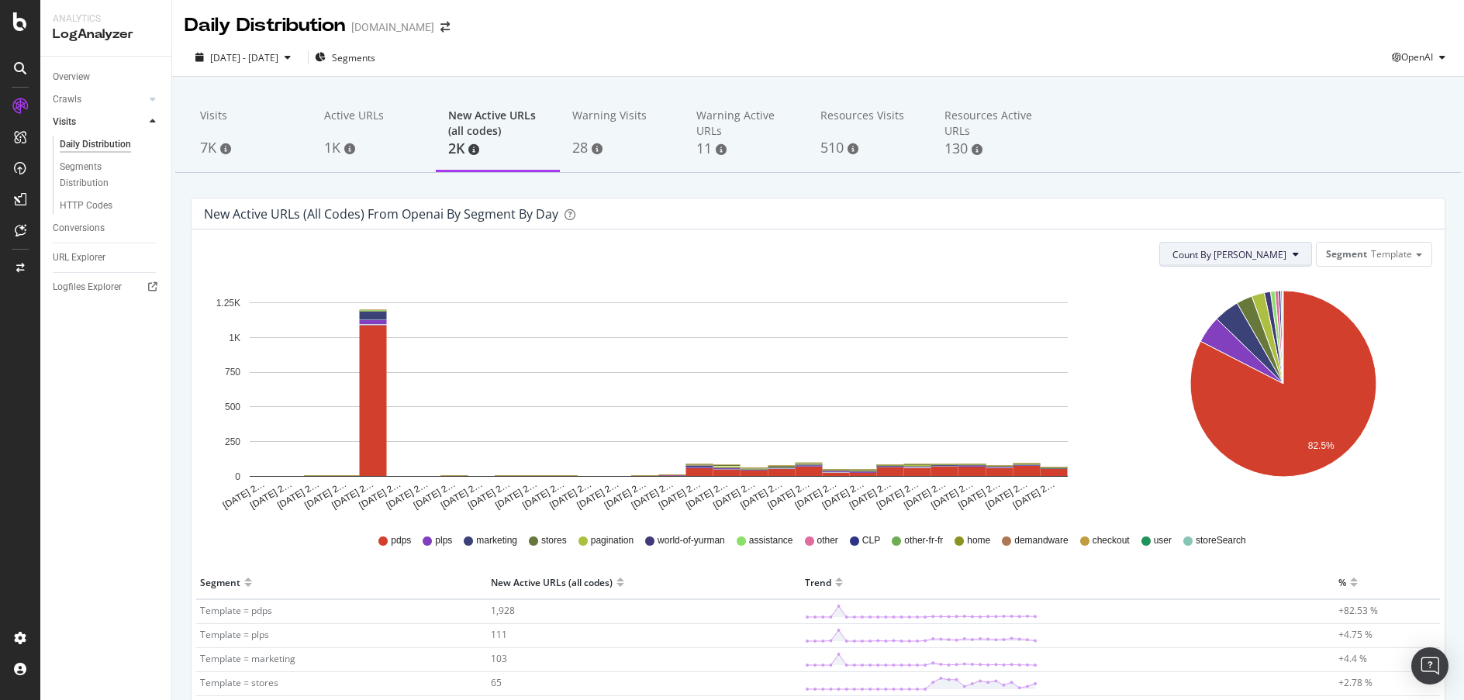
click at [1296, 251] on button "Count By Day" at bounding box center [1236, 254] width 153 height 25
click at [1295, 317] on span "Cumulated (all codes)" at bounding box center [1276, 314] width 117 height 14
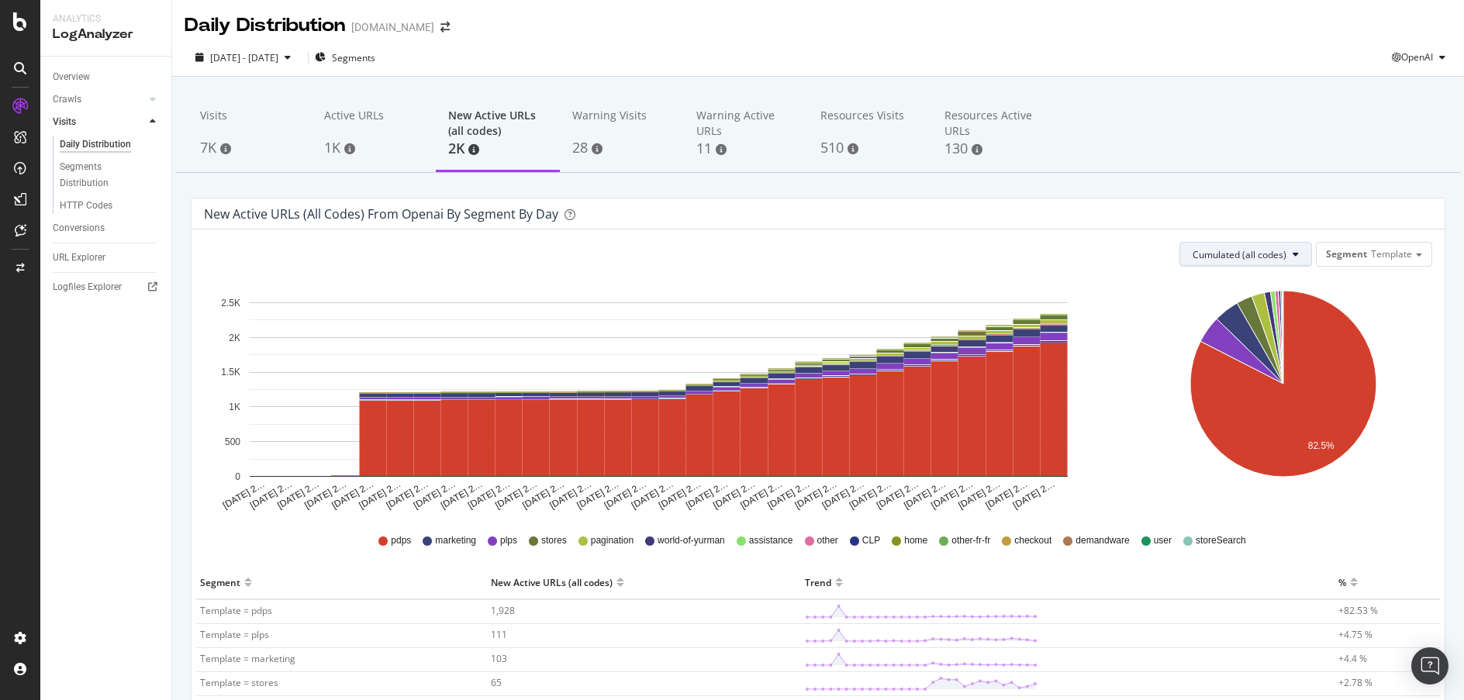
click at [1289, 251] on button "Cumulated (all codes)" at bounding box center [1246, 254] width 133 height 25
click at [1269, 288] on span "Count By Day" at bounding box center [1240, 285] width 114 height 14
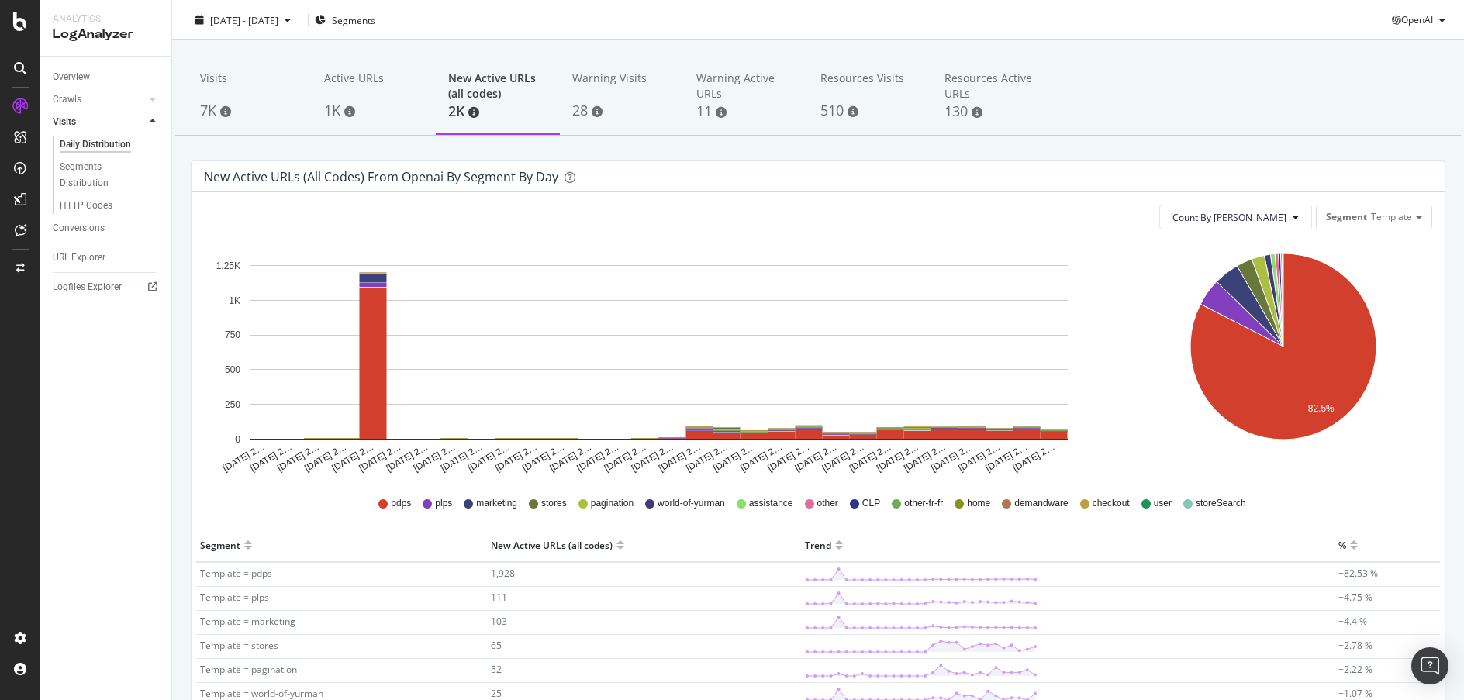
scroll to position [31, 0]
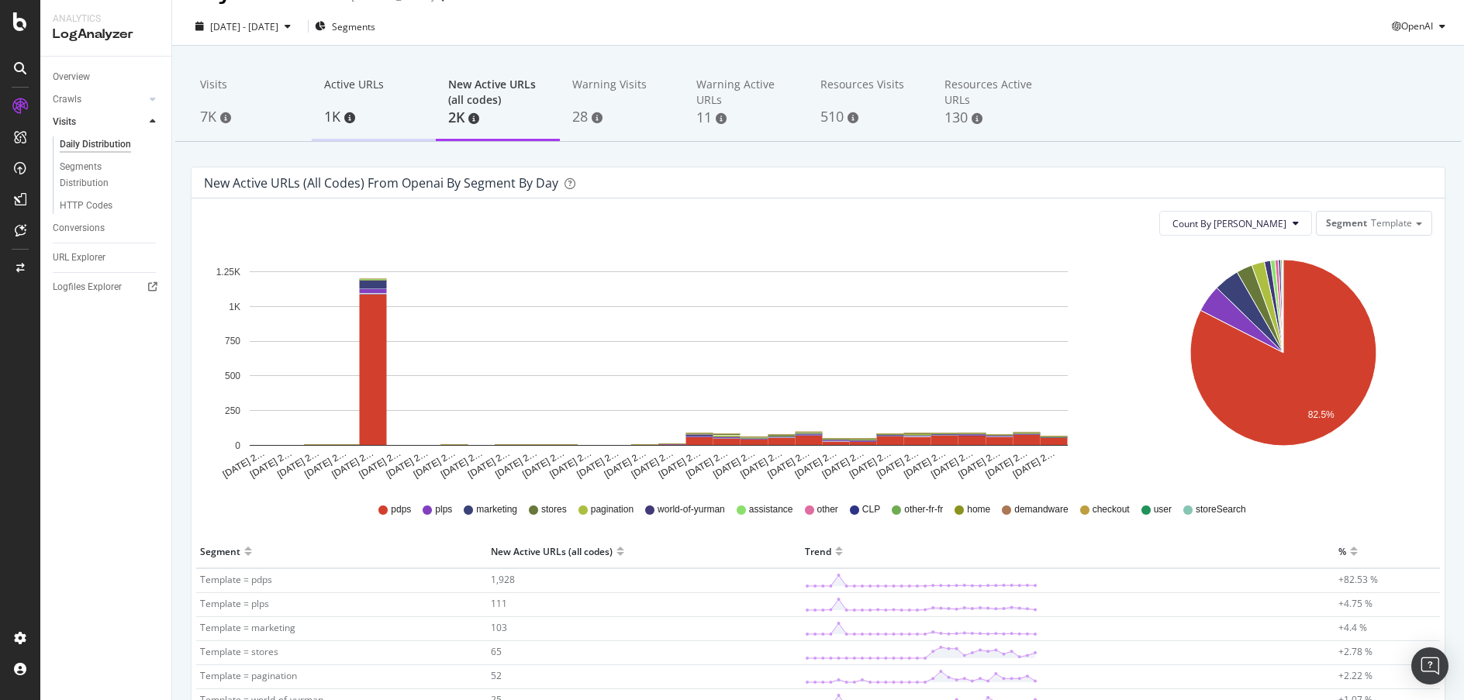
click at [392, 92] on div "Active URLs" at bounding box center [373, 91] width 99 height 29
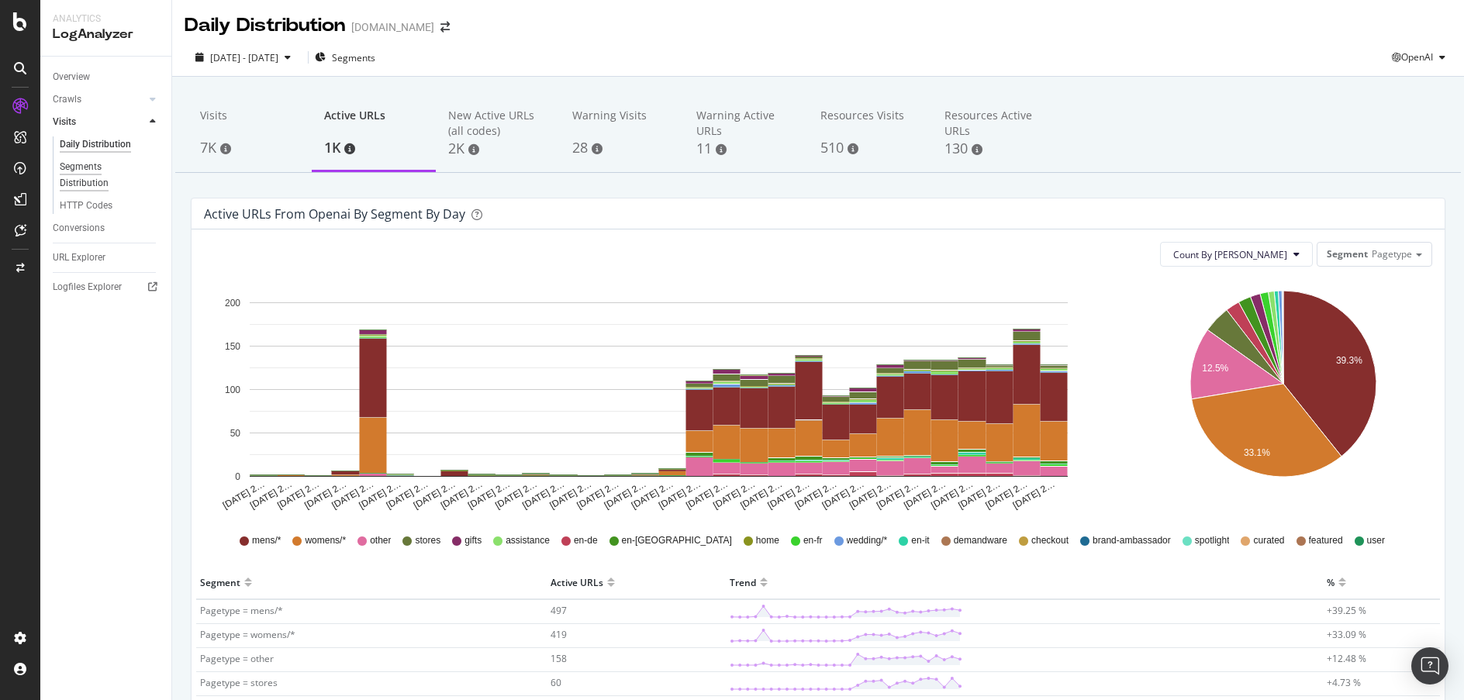
click at [92, 177] on div "Segments Distribution" at bounding box center [103, 175] width 86 height 33
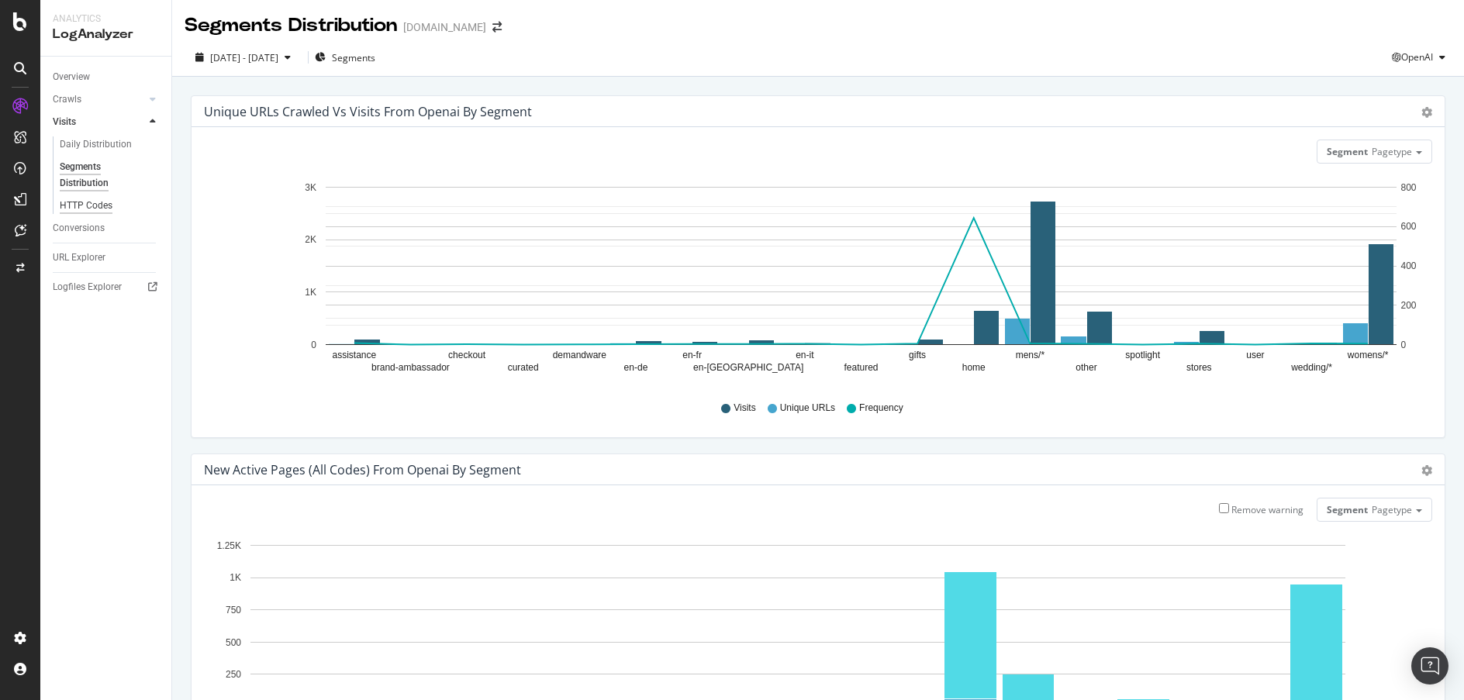
click at [96, 204] on div "HTTP Codes" at bounding box center [86, 206] width 53 height 16
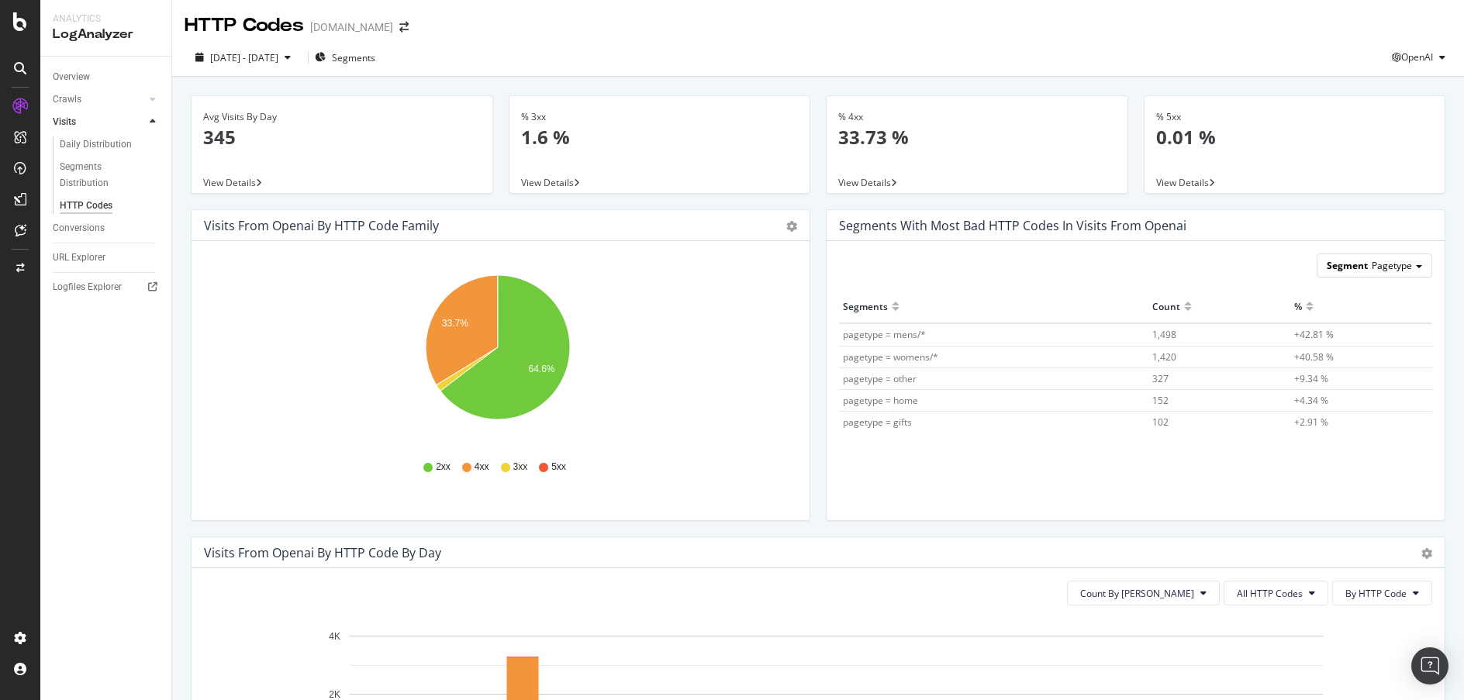
click at [1416, 267] on span at bounding box center [1419, 266] width 6 height 3
click at [1337, 332] on div "Loc" at bounding box center [1363, 330] width 124 height 21
click at [1379, 267] on span "Segment" at bounding box center [1373, 265] width 41 height 13
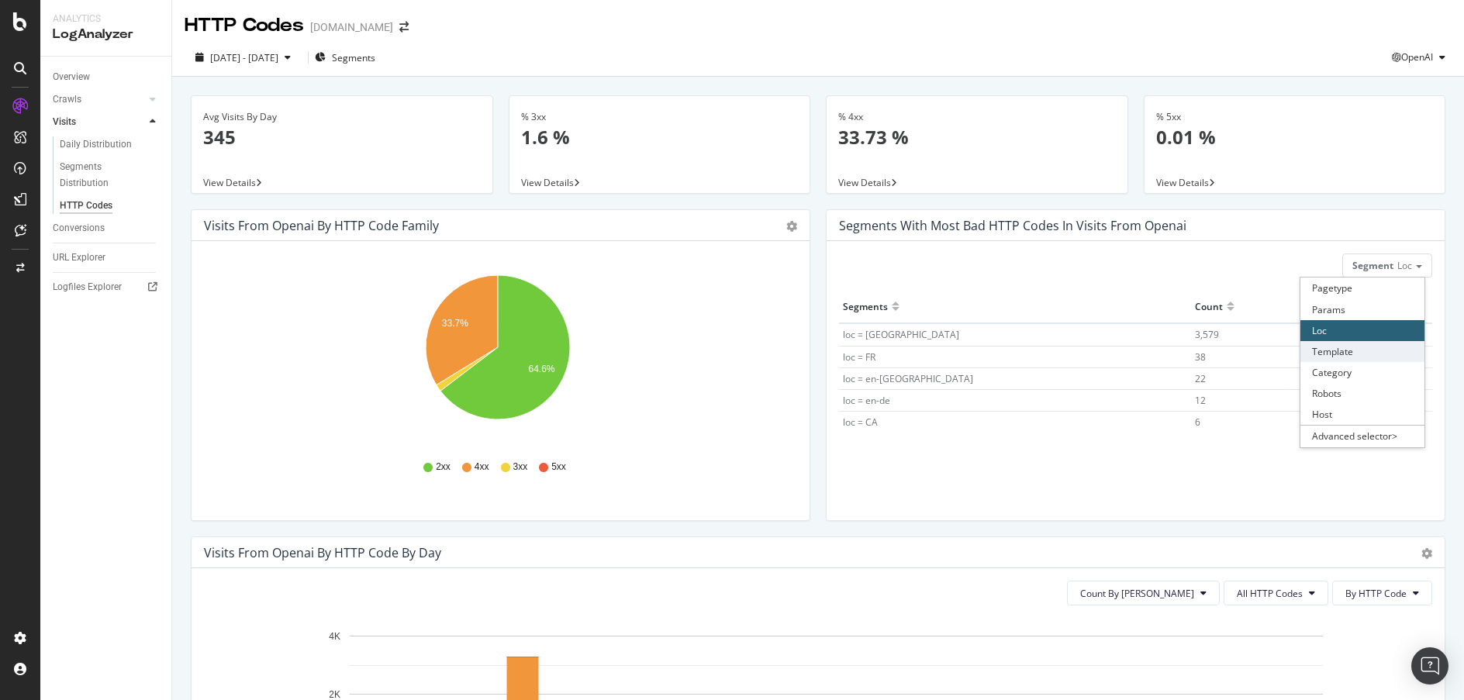
click at [1364, 344] on div "Template" at bounding box center [1363, 351] width 124 height 21
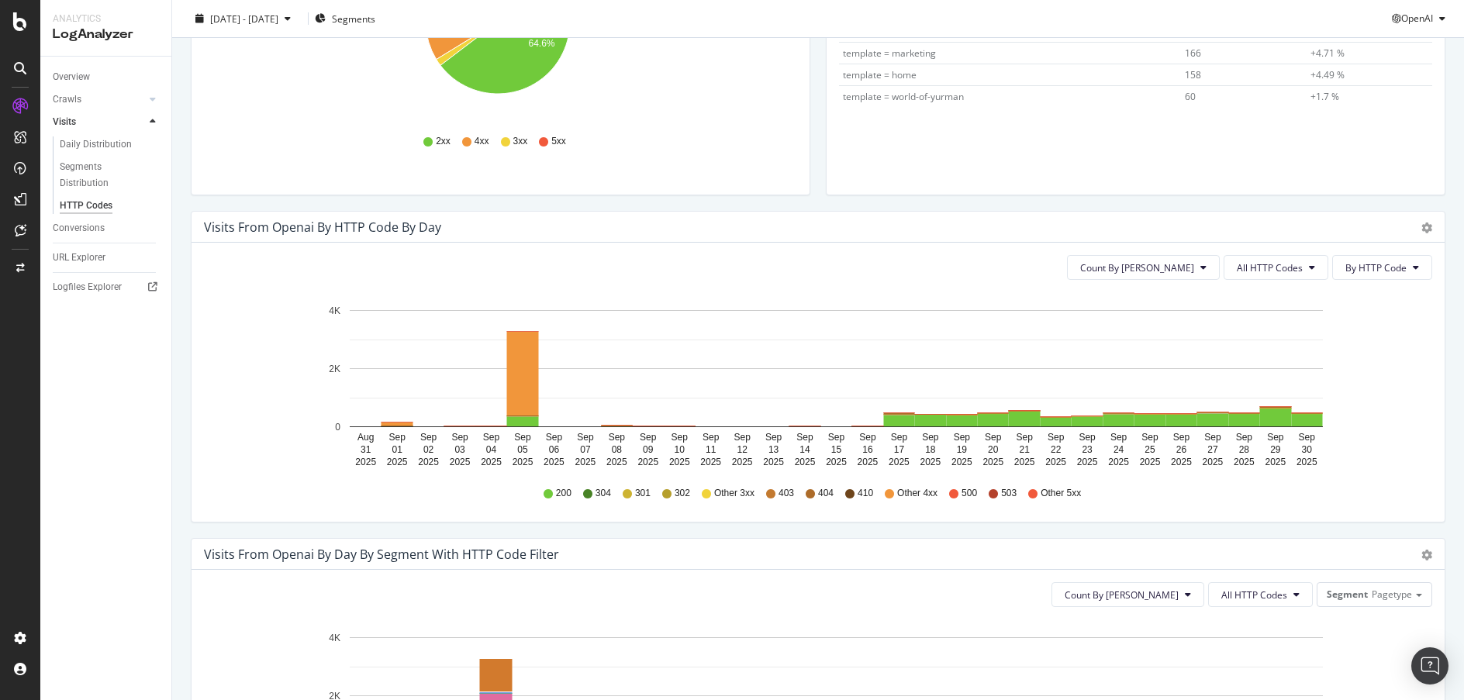
scroll to position [344, 0]
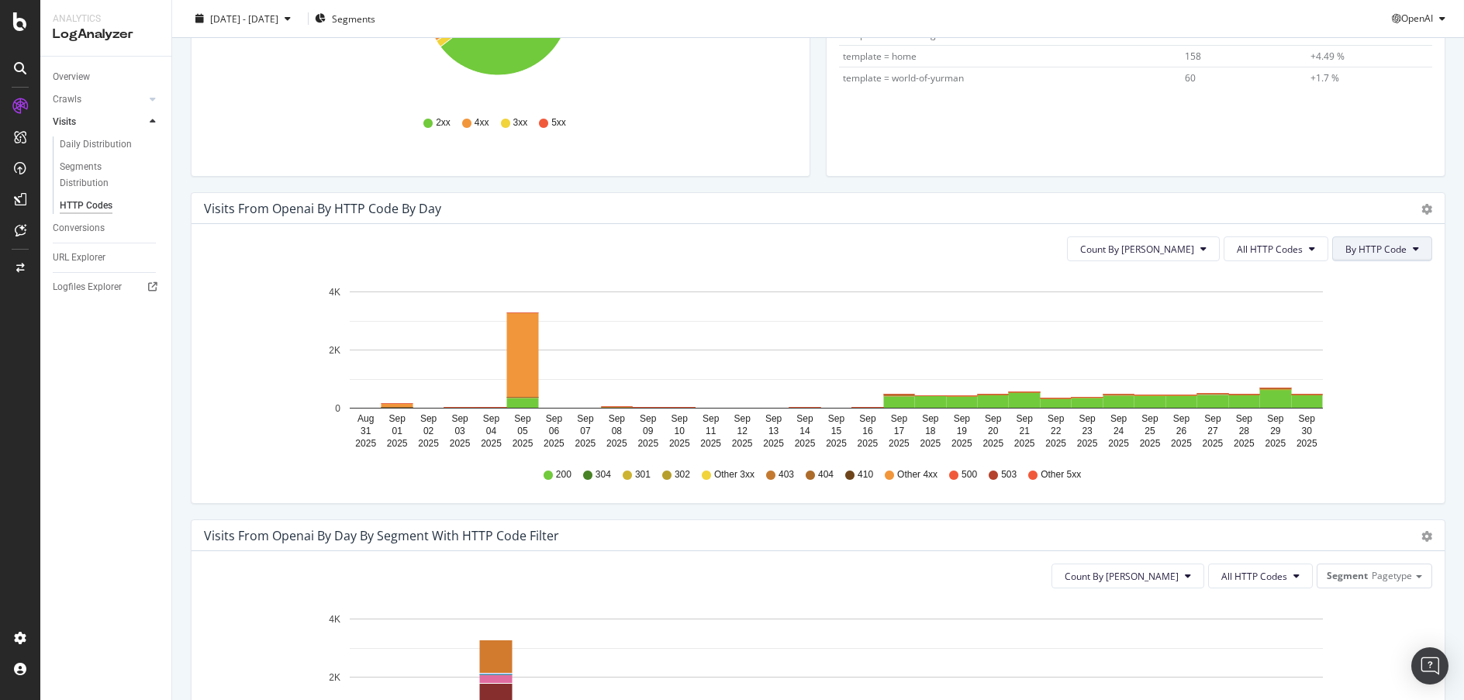
click at [1388, 252] on span "By HTTP Code" at bounding box center [1376, 249] width 61 height 13
click at [1427, 402] on div "Count By Day All HTTP Codes By HTTP Code Hold CTRL while clicking to filter the…" at bounding box center [818, 363] width 1253 height 279
click at [1306, 248] on button "All HTTP Codes" at bounding box center [1276, 249] width 105 height 25
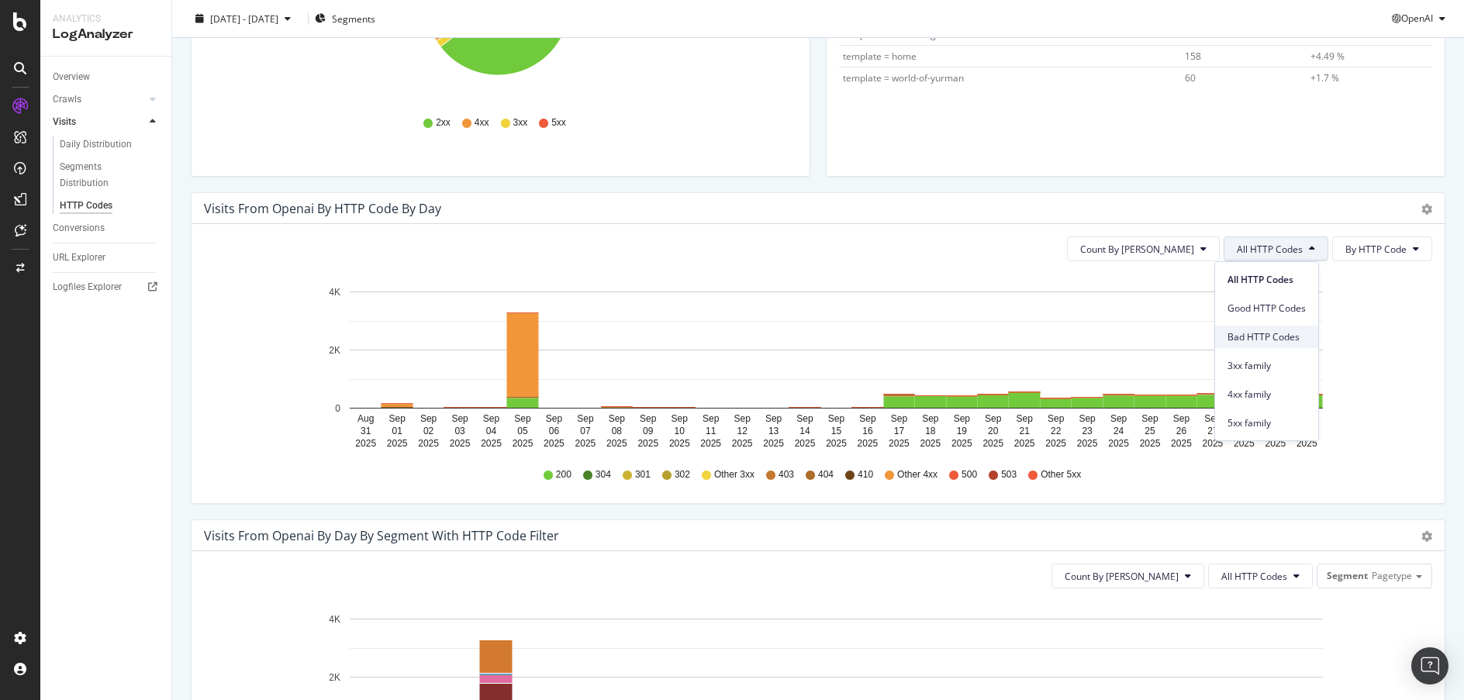
click at [1295, 338] on span "Bad HTTP Codes" at bounding box center [1267, 337] width 78 height 14
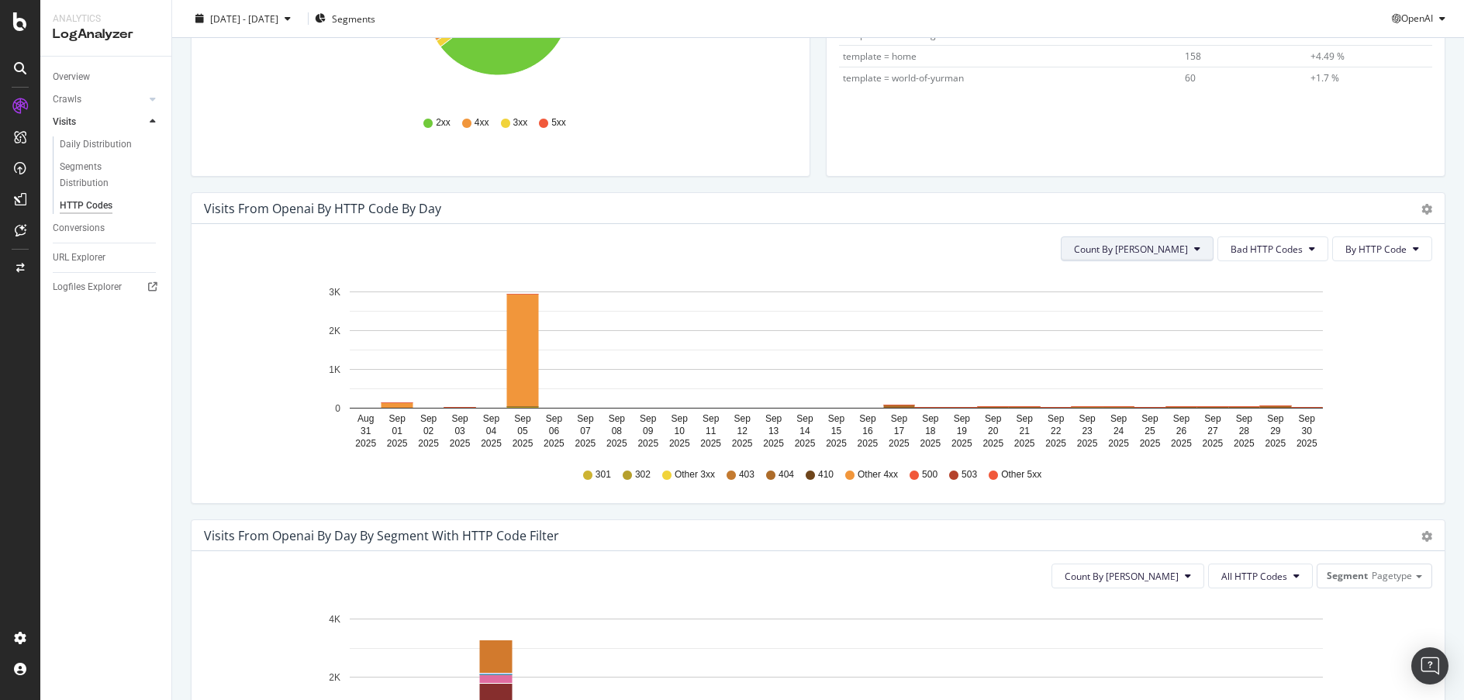
click at [1160, 254] on span "Count By Day" at bounding box center [1131, 249] width 114 height 13
click at [1177, 299] on div "Cumulated (all codes)" at bounding box center [1179, 308] width 142 height 22
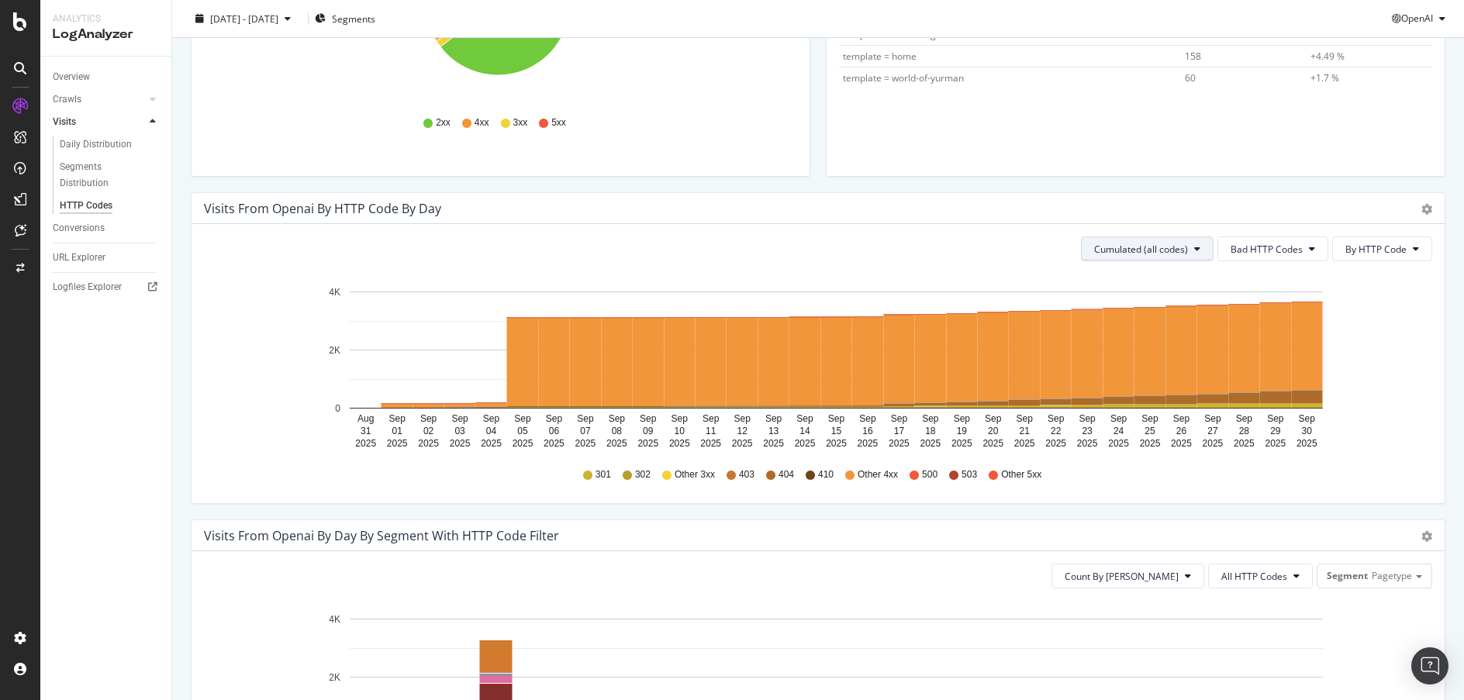
click at [1173, 246] on span "Cumulated (all codes)" at bounding box center [1141, 249] width 94 height 13
click at [1160, 273] on span "Count By Day" at bounding box center [1143, 280] width 114 height 14
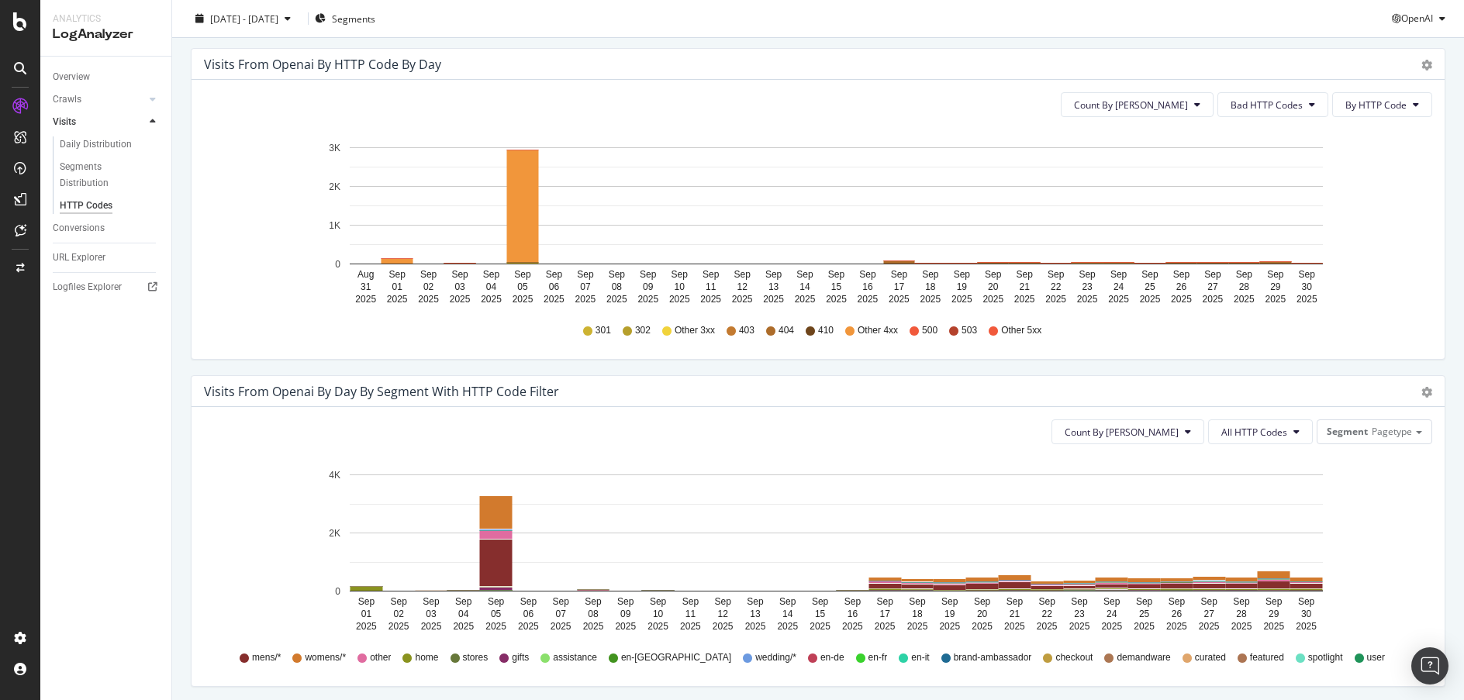
scroll to position [494, 0]
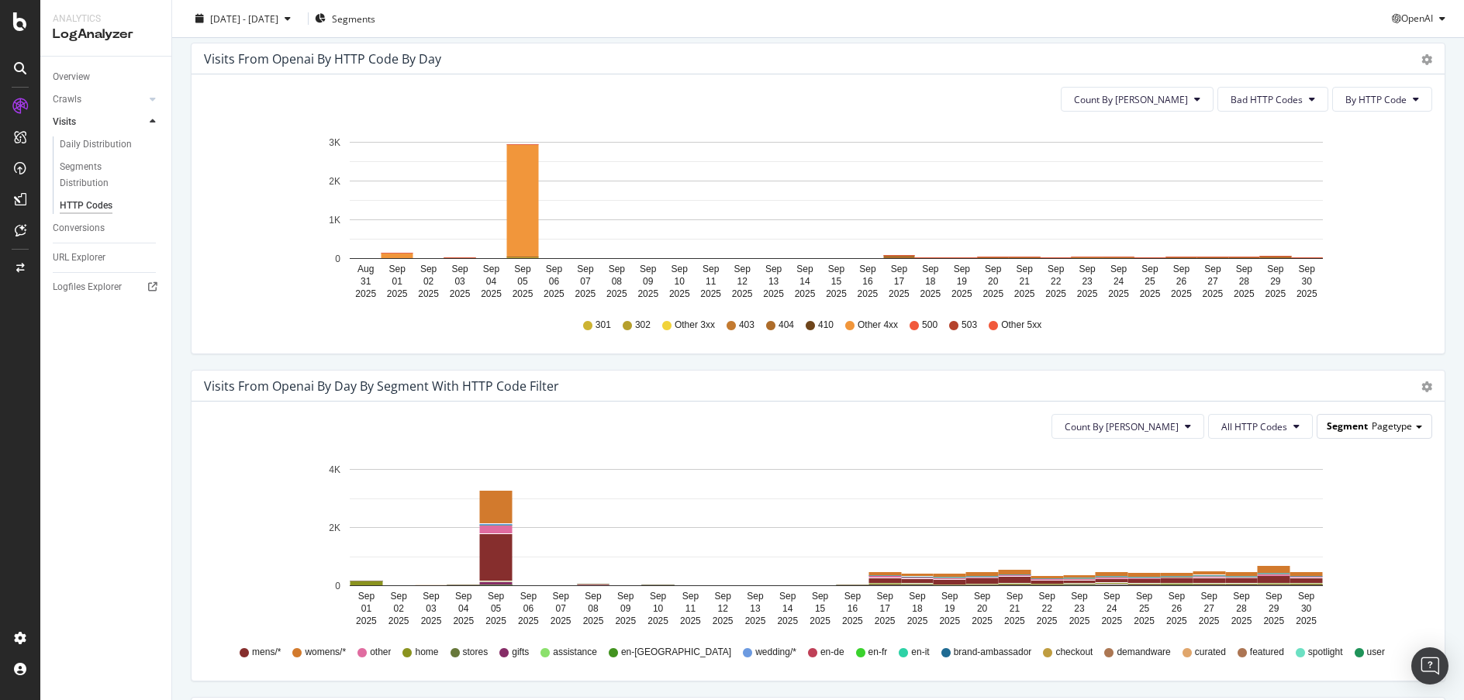
click at [1402, 427] on div "Segment Pagetype" at bounding box center [1375, 426] width 114 height 22
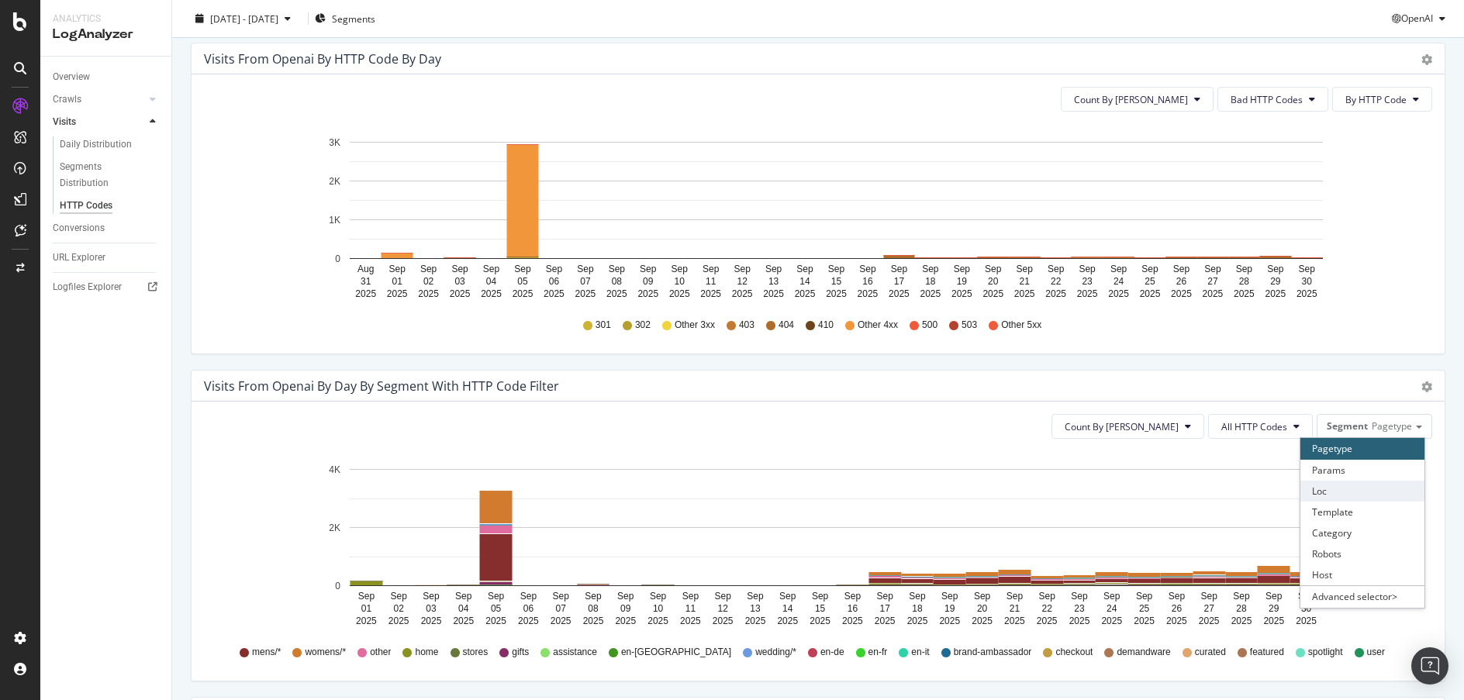
click at [1371, 491] on div "Loc" at bounding box center [1363, 491] width 124 height 21
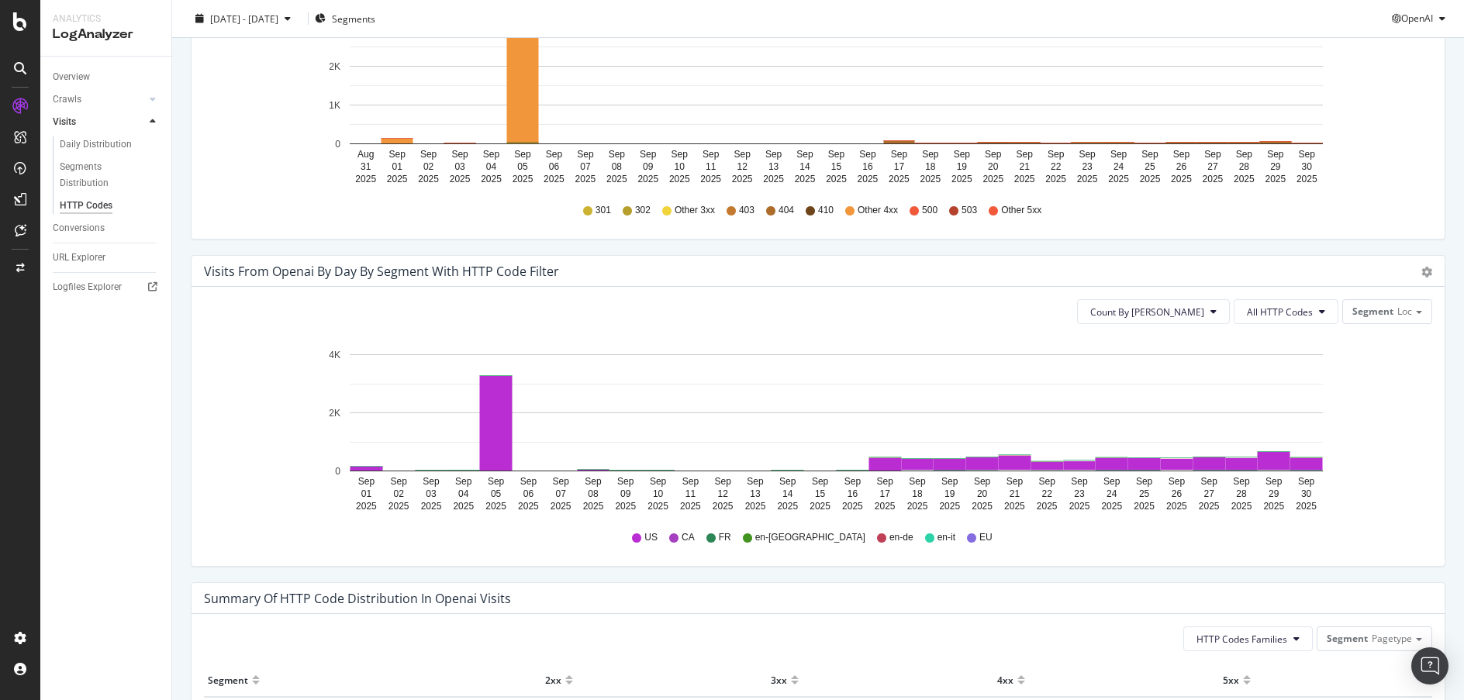
scroll to position [633, 0]
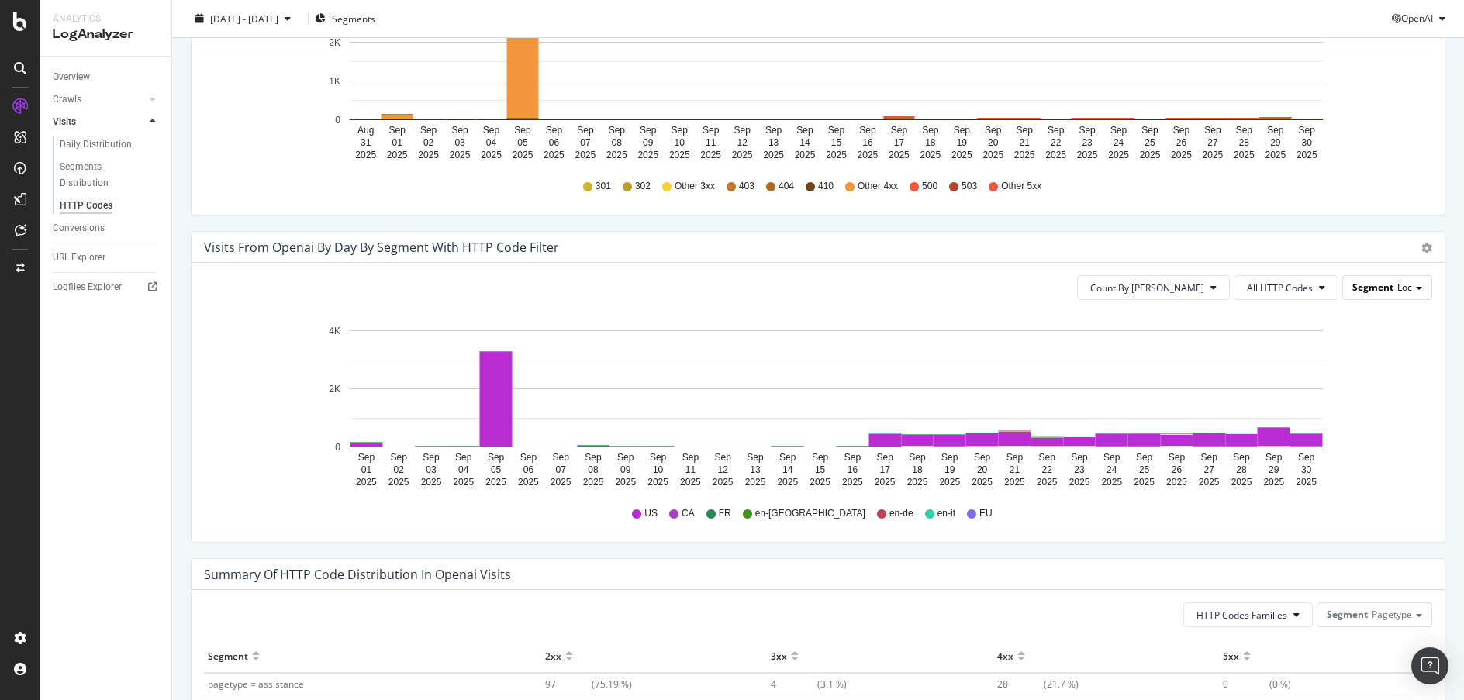
click at [1378, 297] on div "Segment Loc" at bounding box center [1387, 287] width 88 height 22
click at [1375, 366] on div "Template" at bounding box center [1363, 373] width 124 height 21
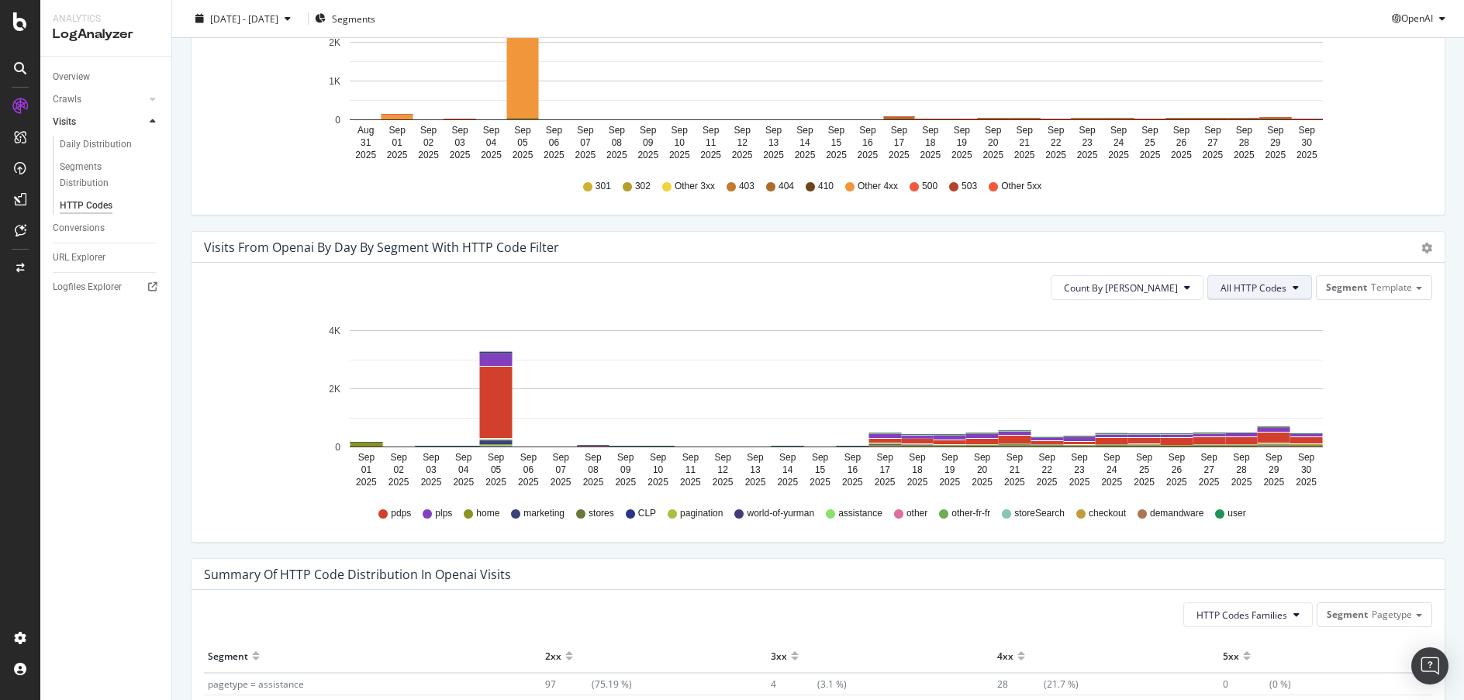
click at [1290, 283] on button "All HTTP Codes" at bounding box center [1260, 287] width 105 height 25
click at [1253, 481] on div "301" at bounding box center [1250, 490] width 103 height 22
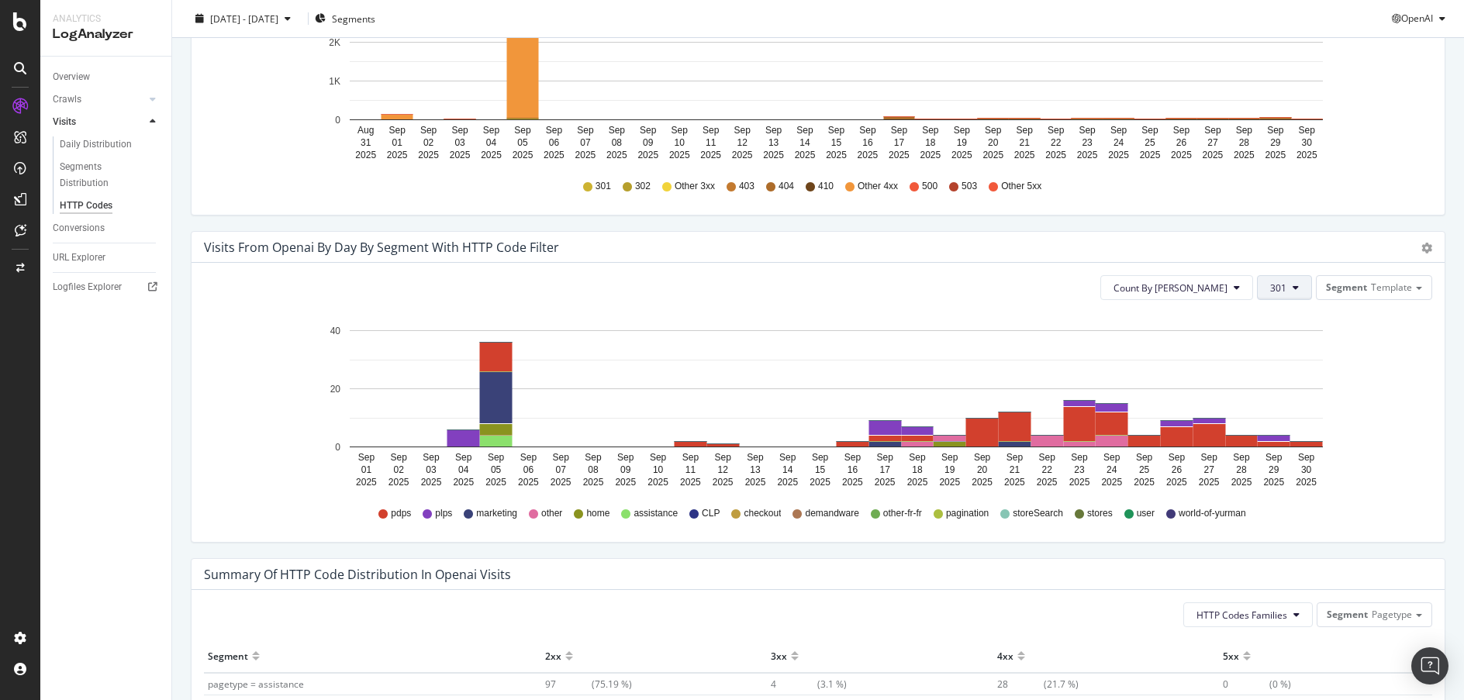
click at [1297, 291] on button "301" at bounding box center [1284, 287] width 55 height 25
click at [1299, 396] on div "304" at bounding box center [1299, 404] width 103 height 22
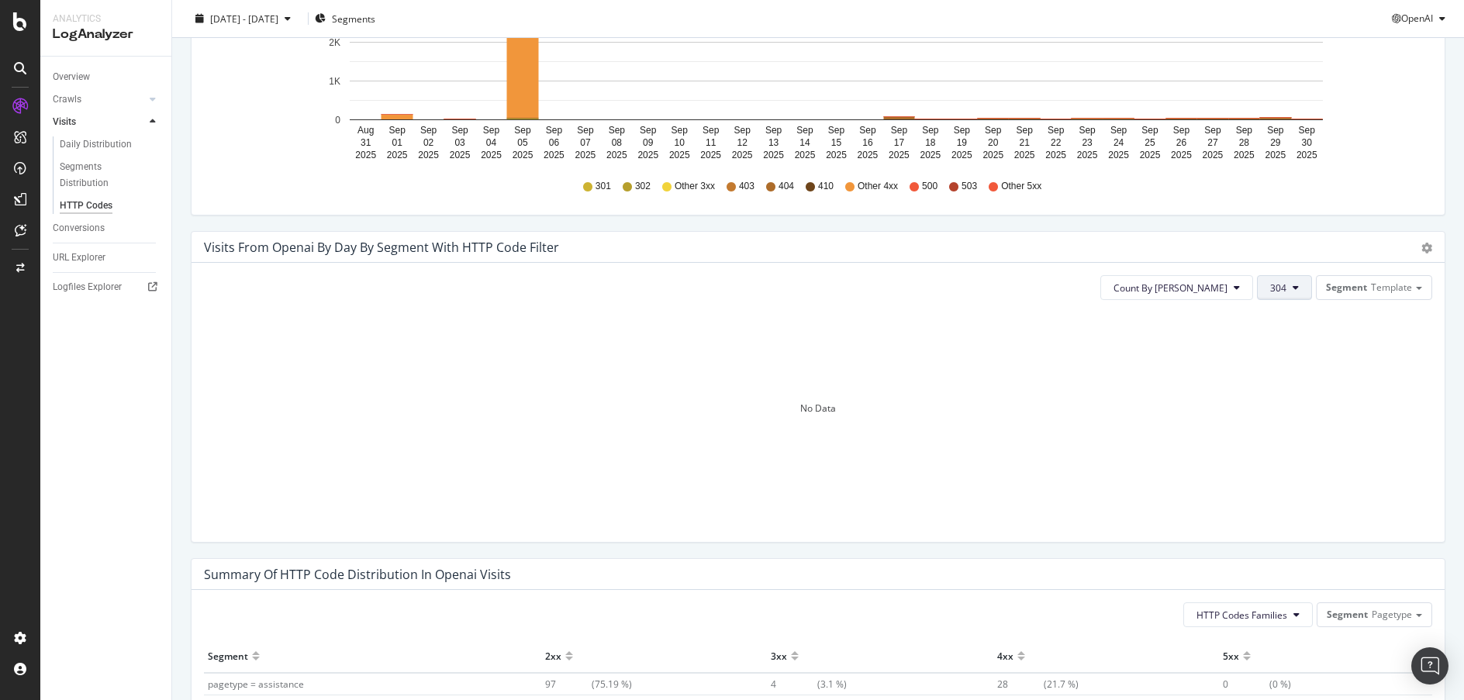
click at [1282, 278] on button "304" at bounding box center [1284, 287] width 55 height 25
click at [1282, 369] on span "200" at bounding box center [1299, 376] width 78 height 14
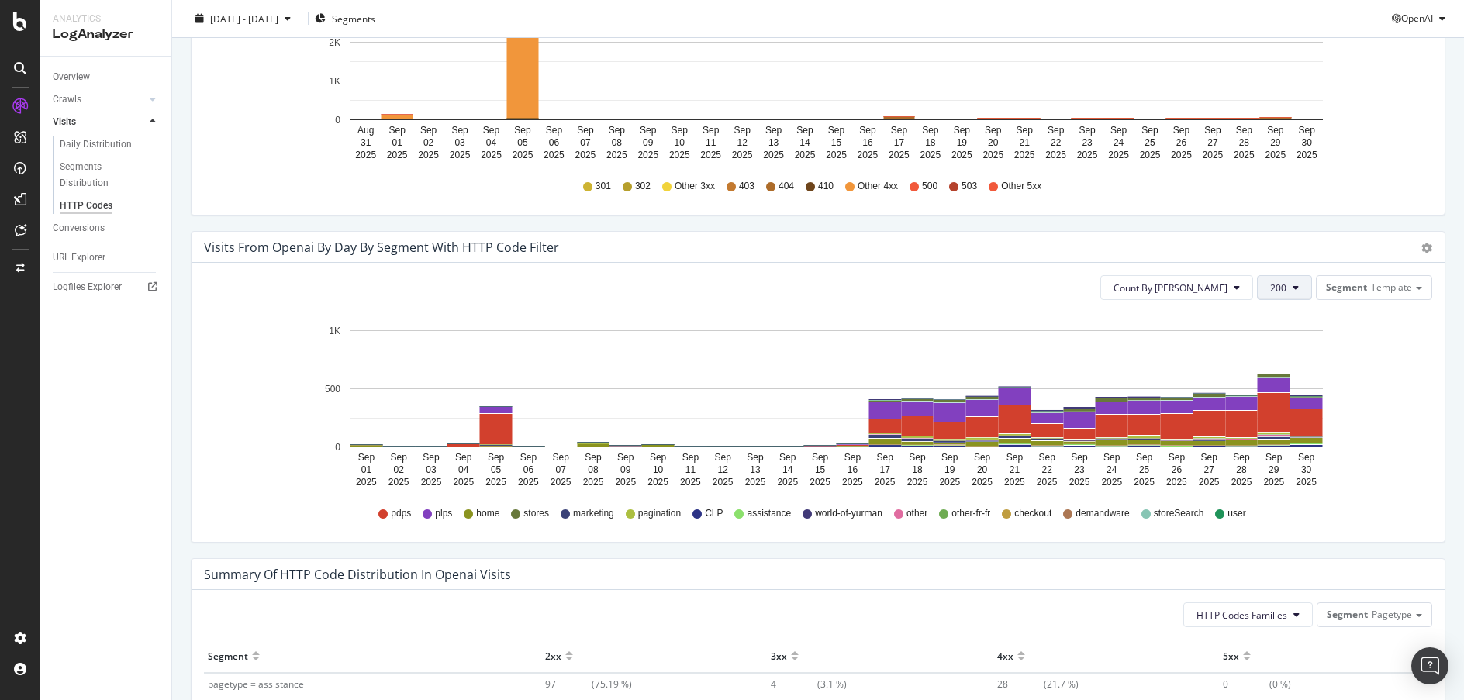
click at [1282, 280] on button "200" at bounding box center [1284, 287] width 55 height 25
click at [1282, 345] on span "Good HTTP Codes" at bounding box center [1299, 348] width 78 height 14
click at [1278, 289] on button "Good HTTP Codes" at bounding box center [1253, 287] width 117 height 25
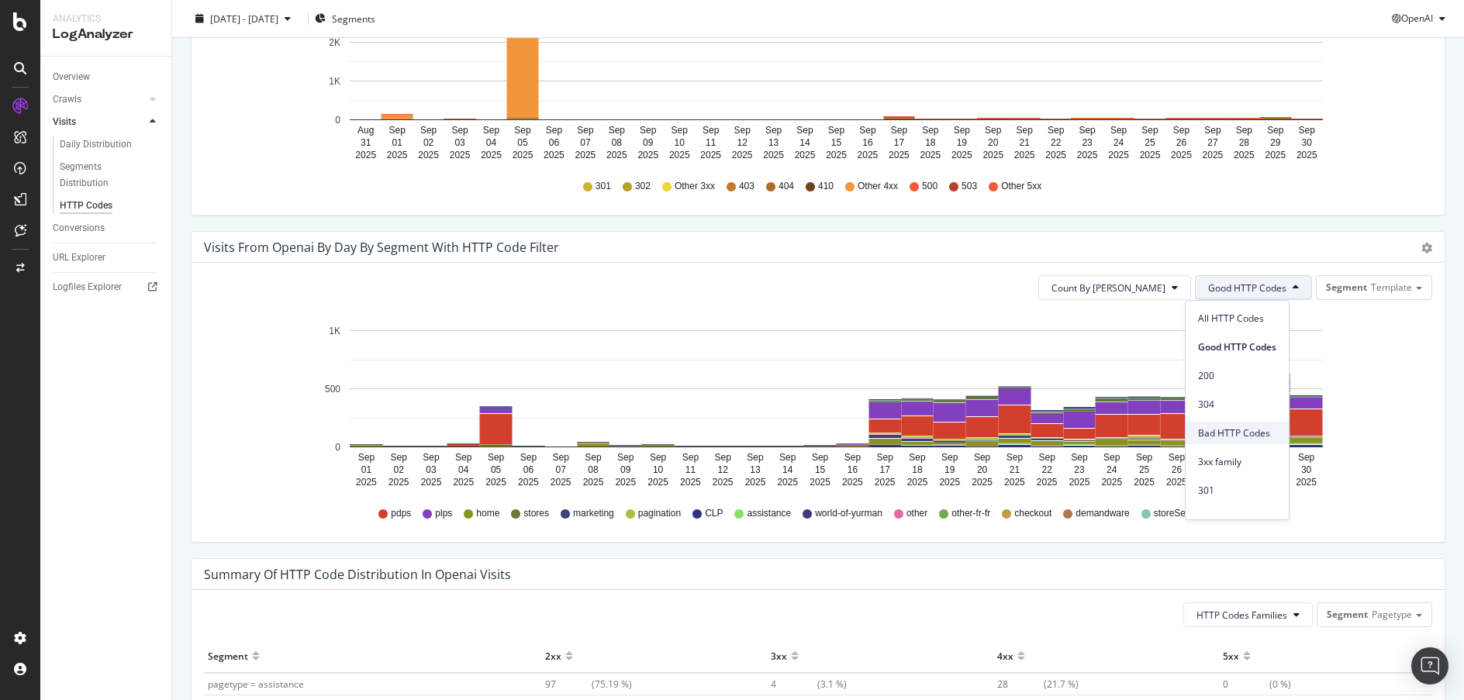
click at [1275, 427] on span "Bad HTTP Codes" at bounding box center [1237, 434] width 78 height 14
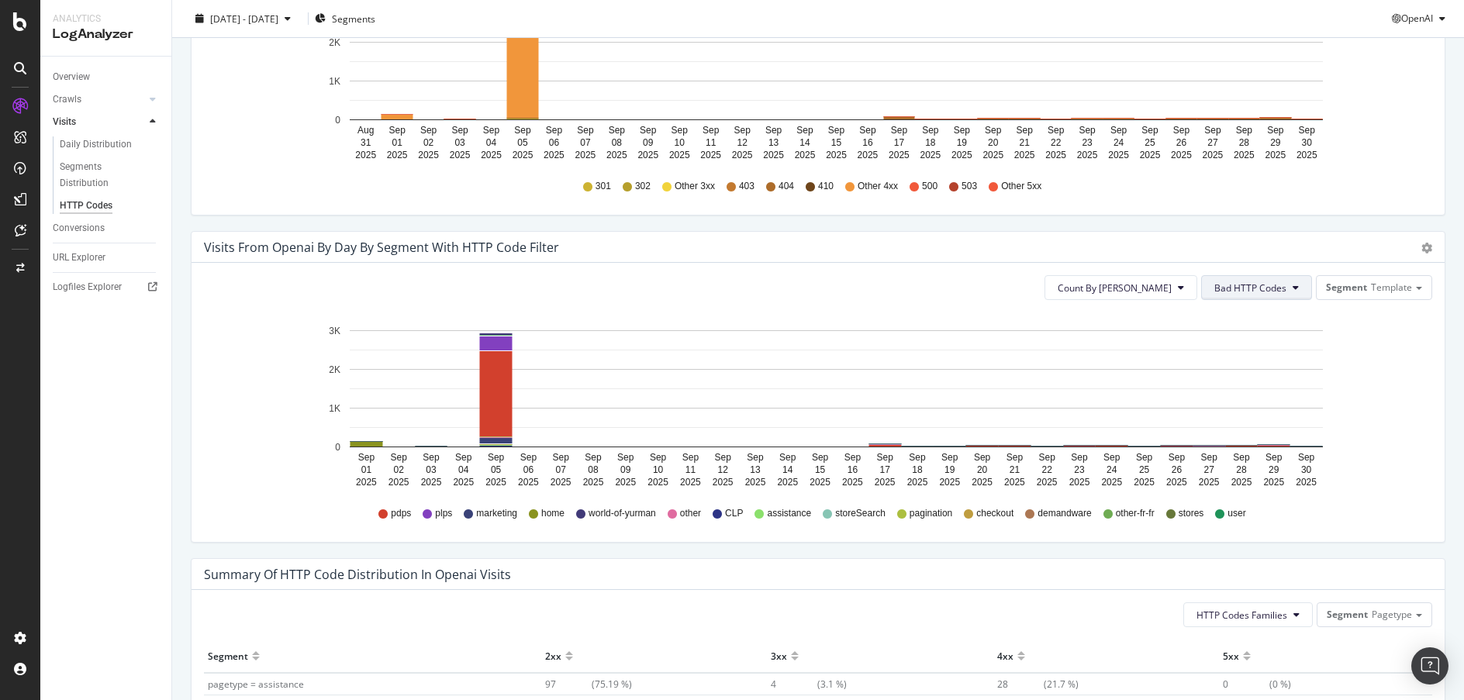
click at [1265, 297] on button "Bad HTTP Codes" at bounding box center [1256, 287] width 111 height 25
click at [1267, 455] on span "3xx family" at bounding box center [1244, 462] width 78 height 14
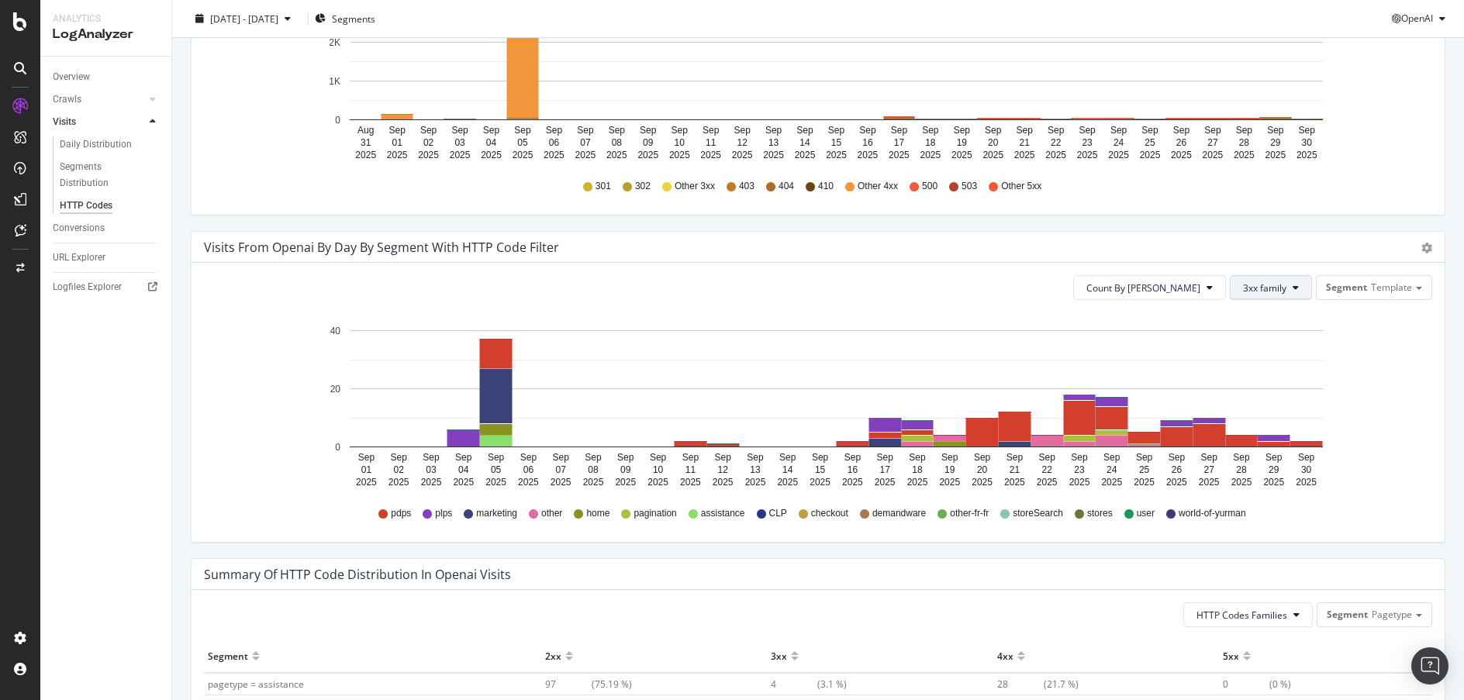
click at [1259, 295] on button "3xx family" at bounding box center [1271, 287] width 82 height 25
click at [1260, 309] on div "All HTTP Codes" at bounding box center [1271, 318] width 103 height 22
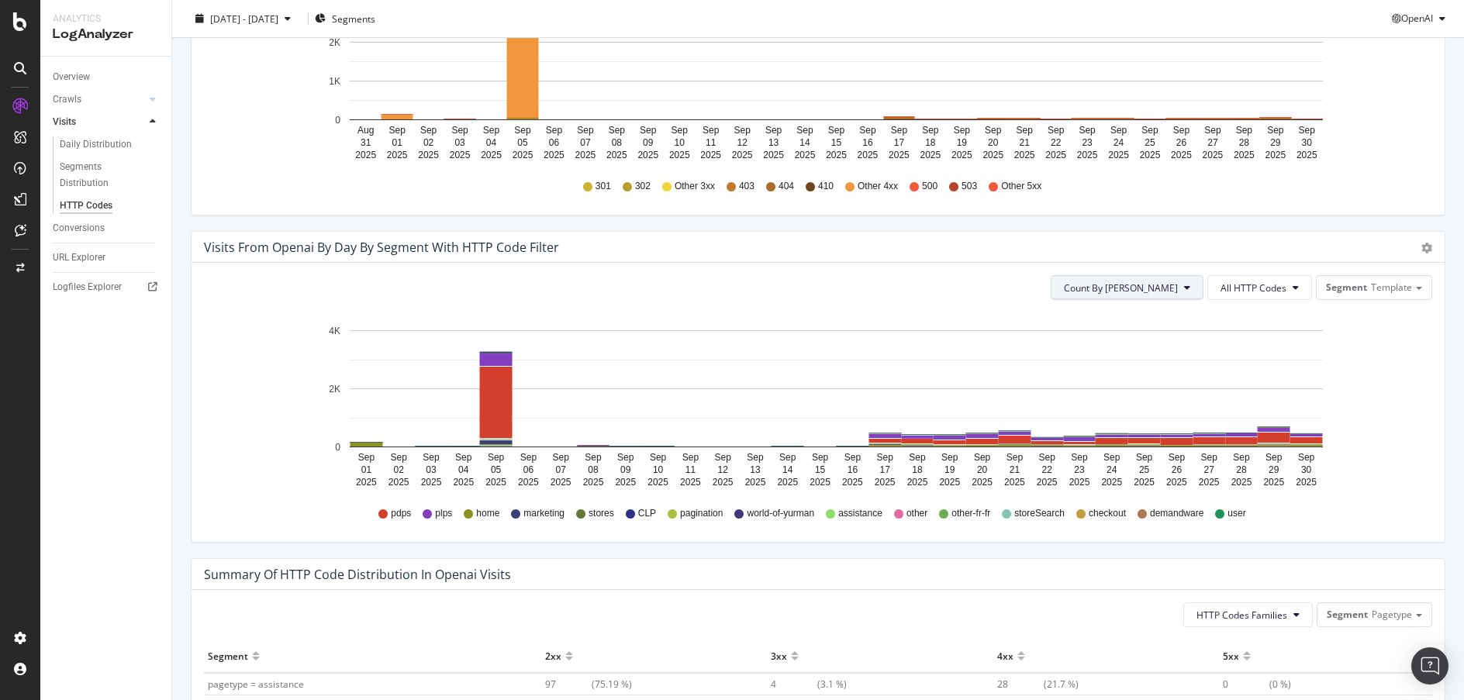
click at [1181, 282] on button "Count By Day" at bounding box center [1127, 287] width 153 height 25
drag, startPoint x: 1379, startPoint y: 383, endPoint x: 1423, endPoint y: 356, distance: 51.9
click at [1381, 383] on icon "Sep 01 2025 Sep 02 2025 Sep 03 2025 Sep 04 2025 Sep 05 2025 Sep 06 2025 Sep 07 …" at bounding box center [812, 403] width 1217 height 180
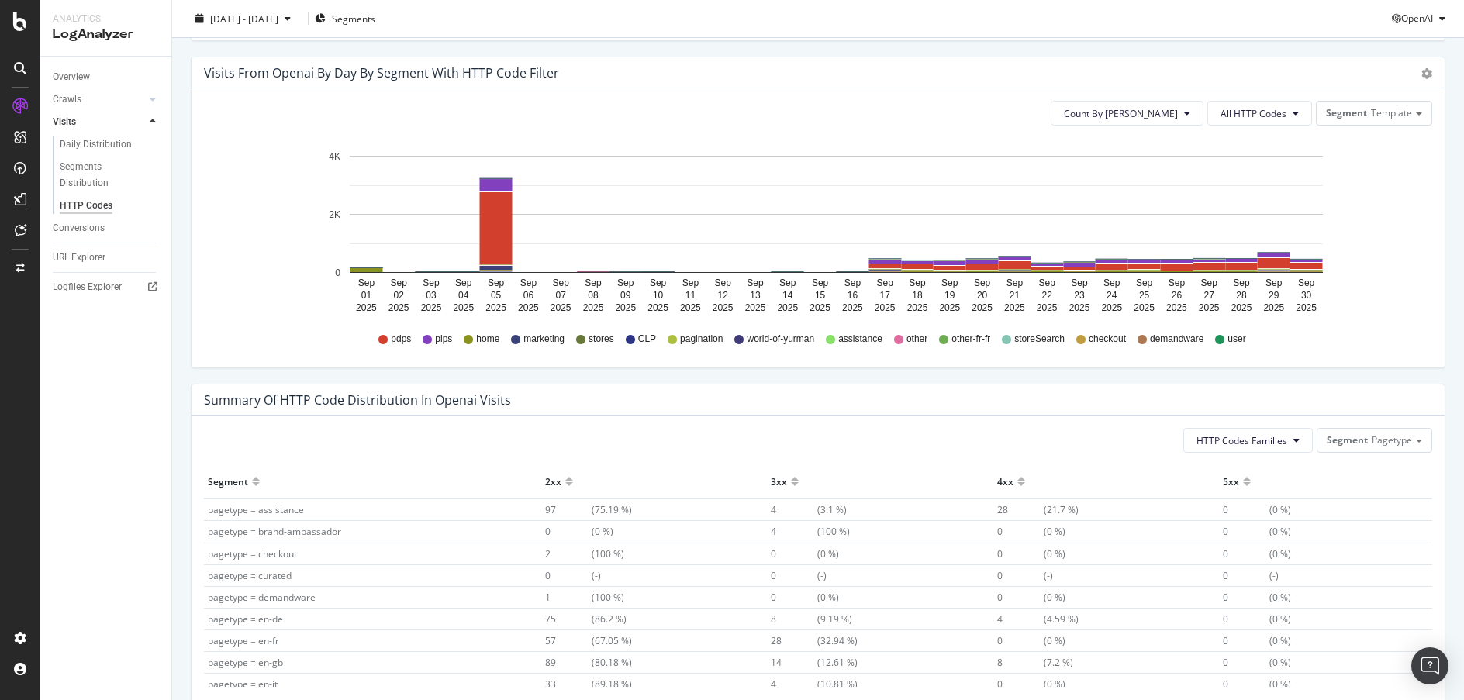
scroll to position [904, 0]
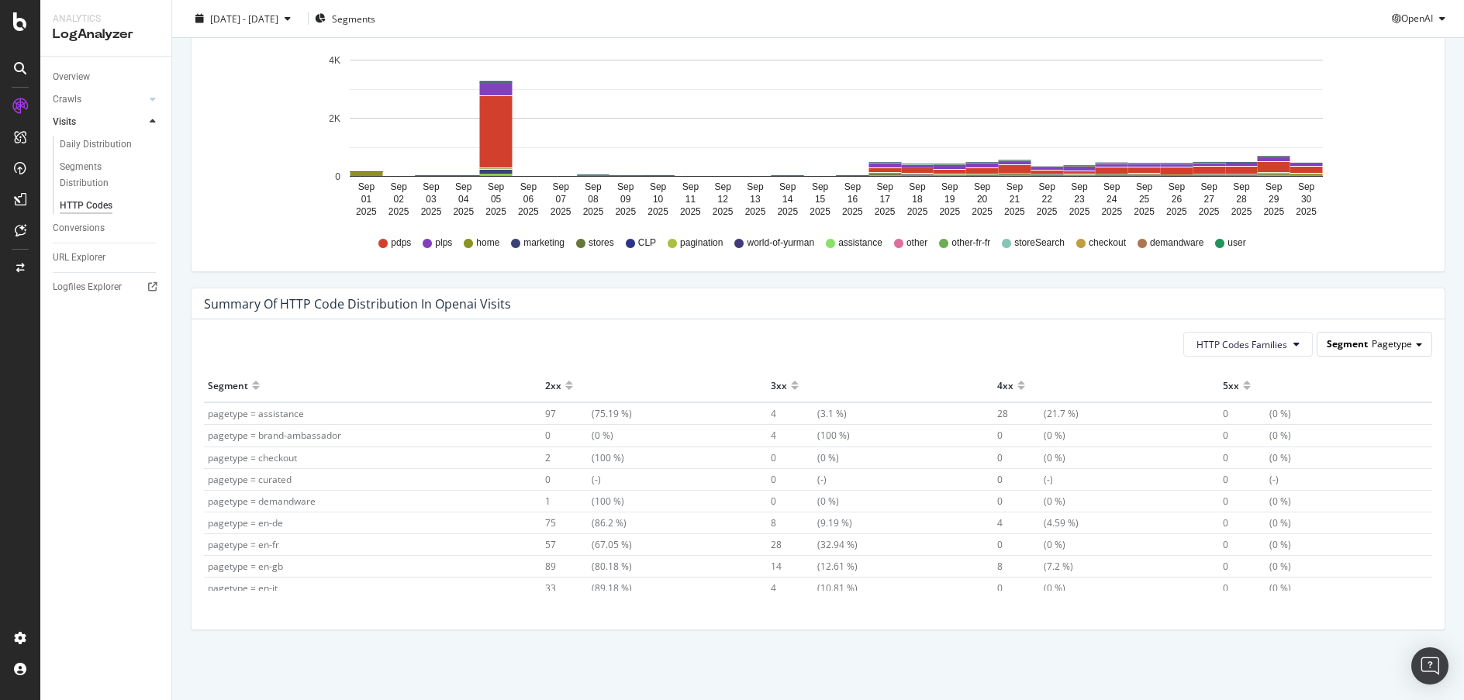
click at [1402, 344] on div "Segment Pagetype" at bounding box center [1375, 344] width 114 height 22
click at [1346, 431] on div "Template" at bounding box center [1363, 430] width 124 height 21
click at [1271, 352] on button "HTTP Codes Families" at bounding box center [1248, 344] width 130 height 25
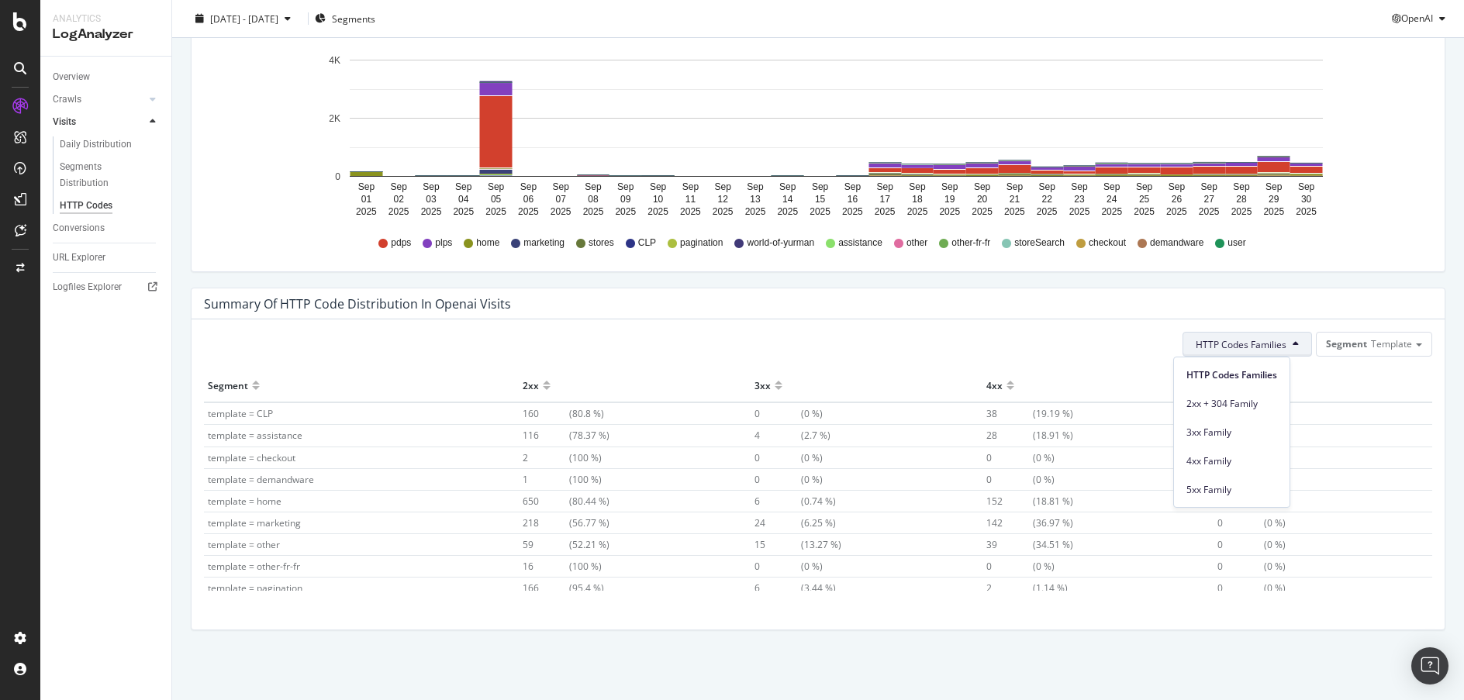
click at [1077, 340] on div "HTTP Codes Families Segment Template" at bounding box center [818, 344] width 1229 height 25
click at [1007, 381] on div at bounding box center [1011, 379] width 8 height 12
click at [1007, 386] on div at bounding box center [1011, 392] width 8 height 12
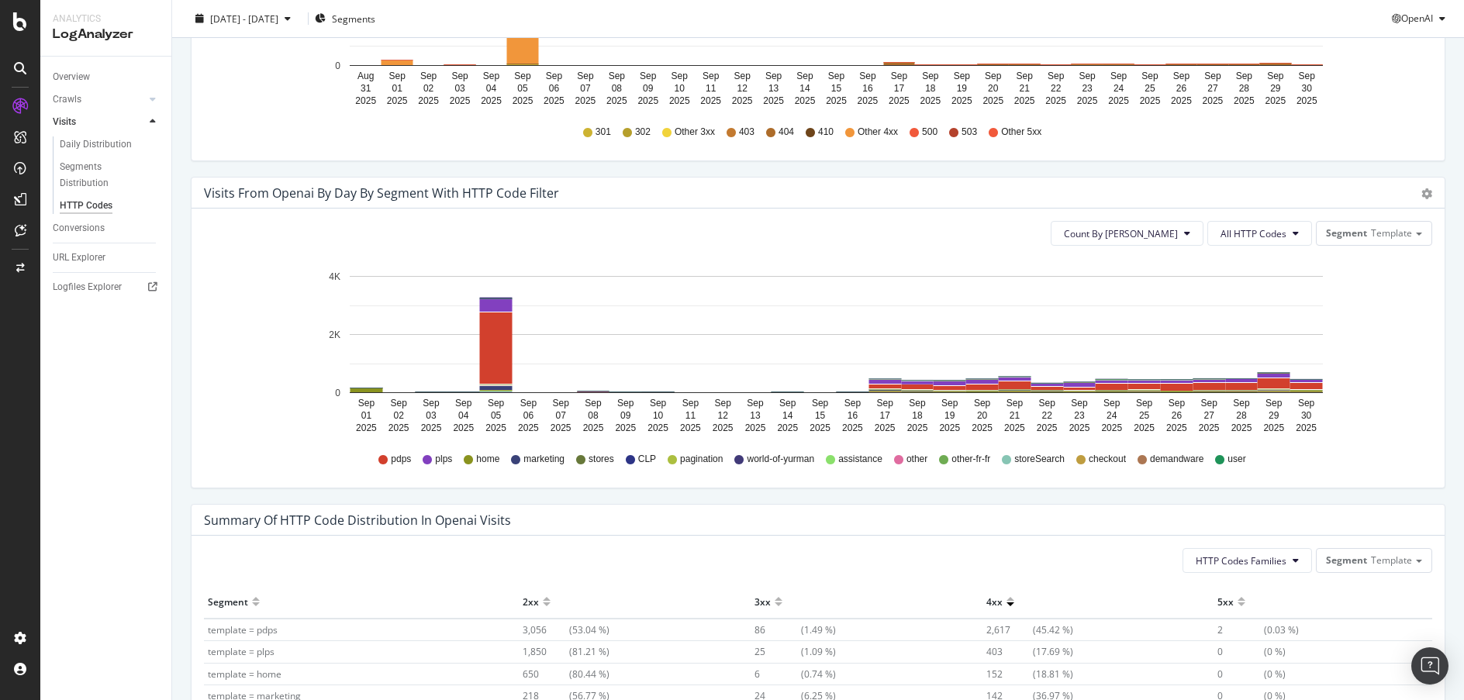
scroll to position [659, 0]
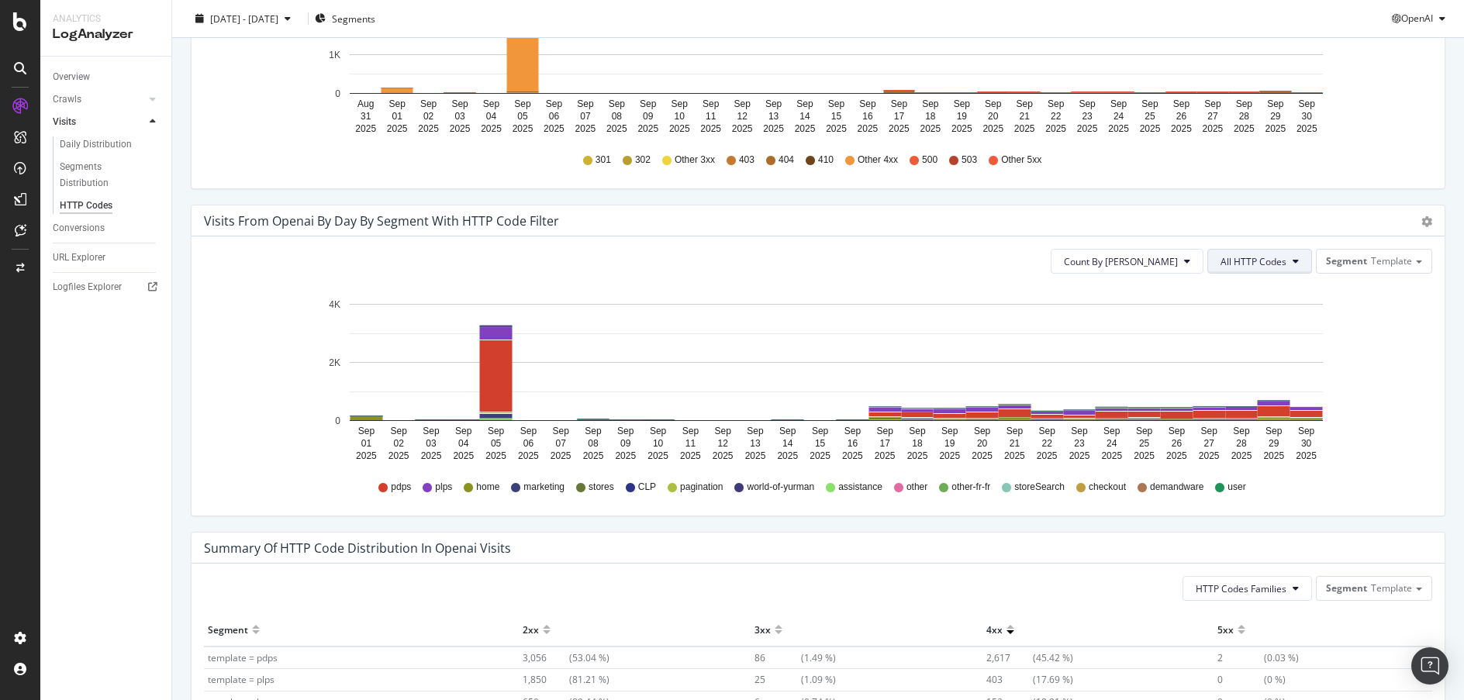
click at [1264, 258] on span "All HTTP Codes" at bounding box center [1254, 261] width 66 height 13
click at [1246, 412] on span "Bad HTTP Codes" at bounding box center [1251, 407] width 78 height 14
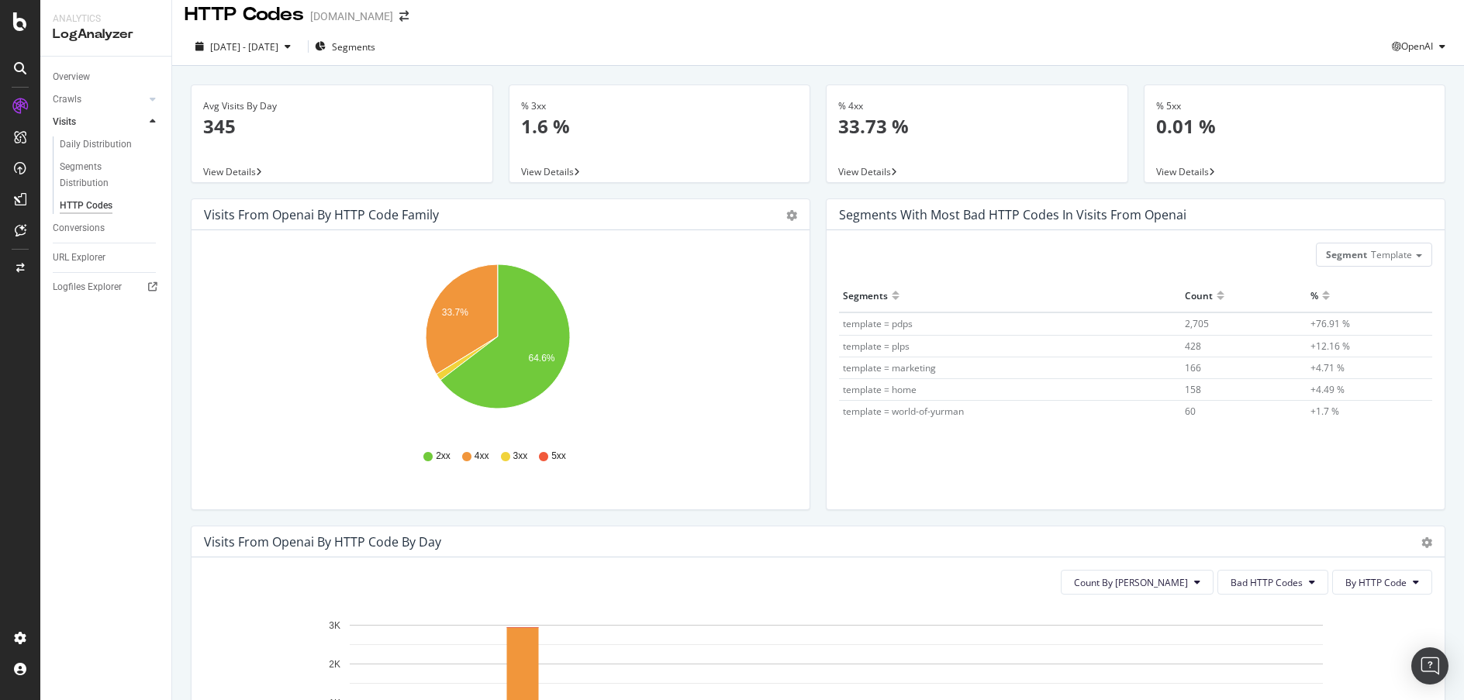
scroll to position [0, 0]
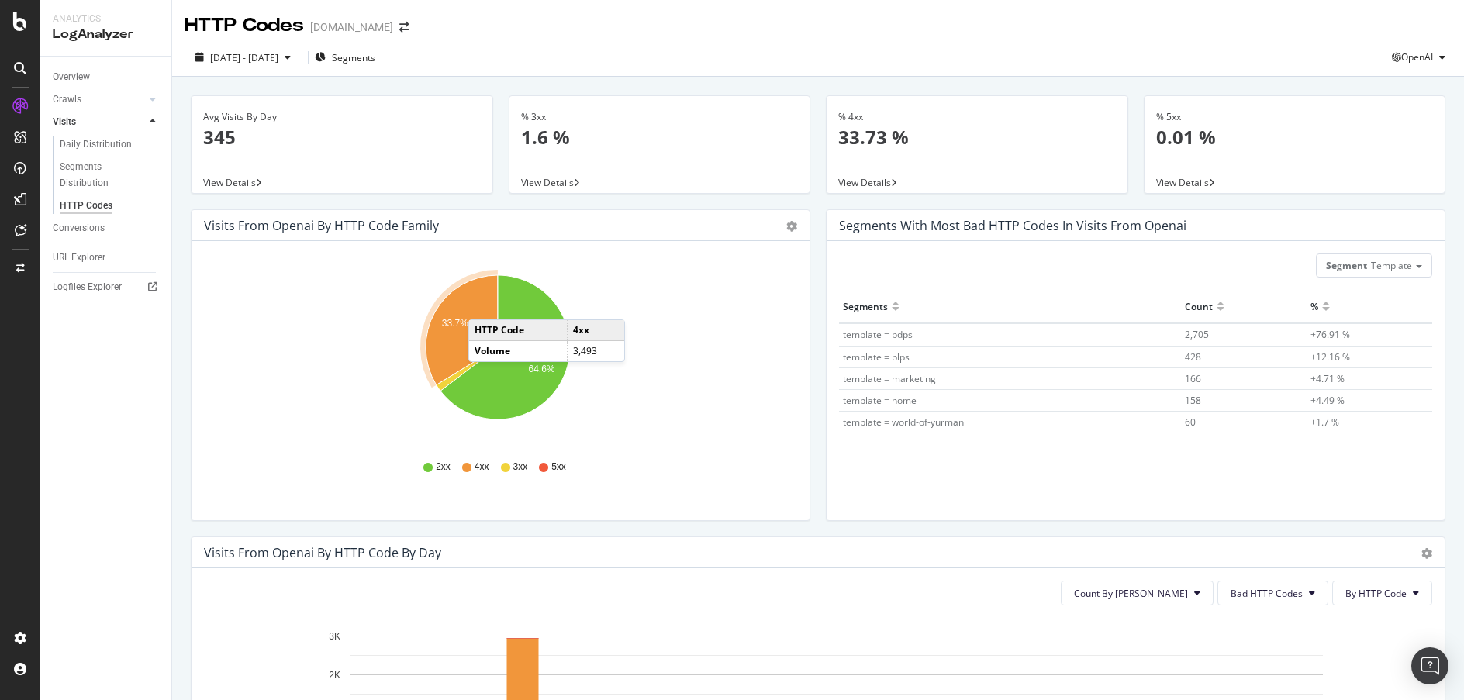
click at [484, 304] on icon "A chart." at bounding box center [462, 330] width 72 height 110
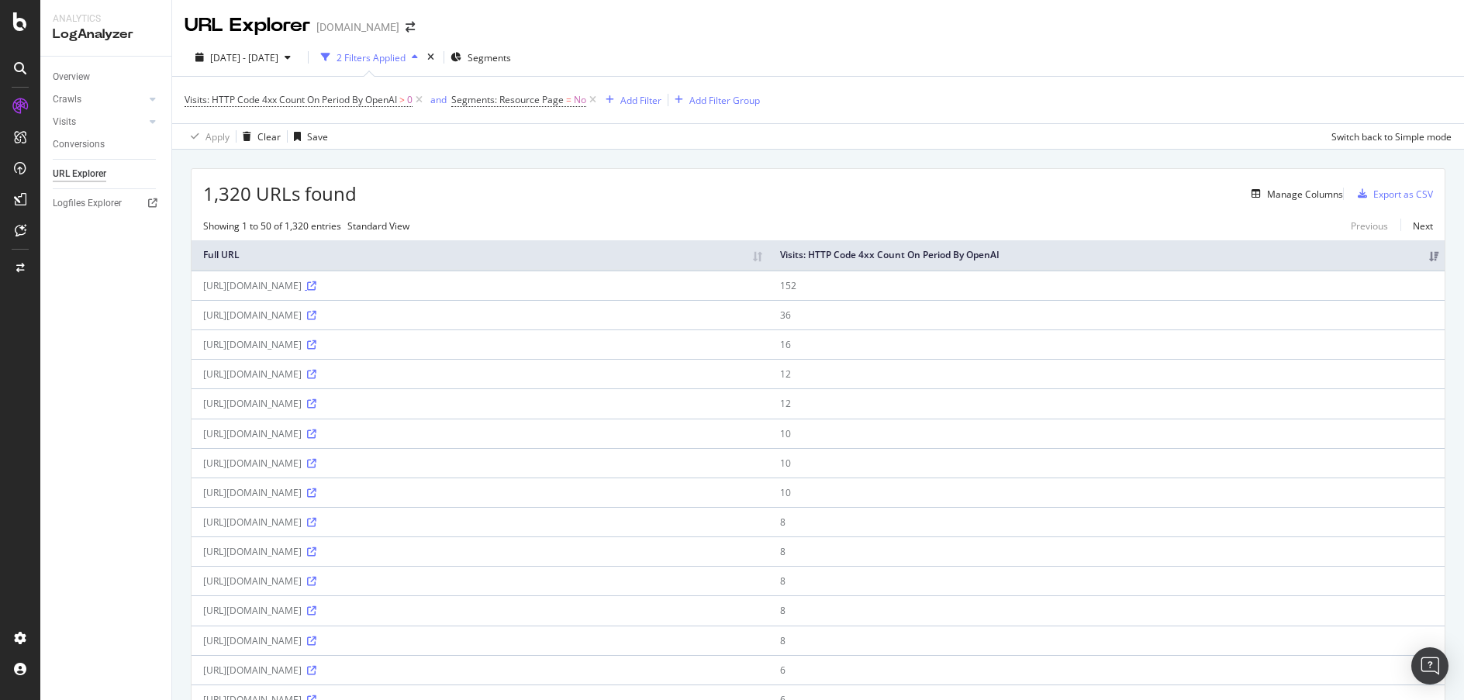
click at [316, 291] on icon at bounding box center [311, 286] width 9 height 9
drag, startPoint x: 1156, startPoint y: 293, endPoint x: 1127, endPoint y: 293, distance: 28.7
click at [1127, 293] on td "152" at bounding box center [1107, 285] width 676 height 29
drag, startPoint x: 1167, startPoint y: 297, endPoint x: 1127, endPoint y: 296, distance: 40.3
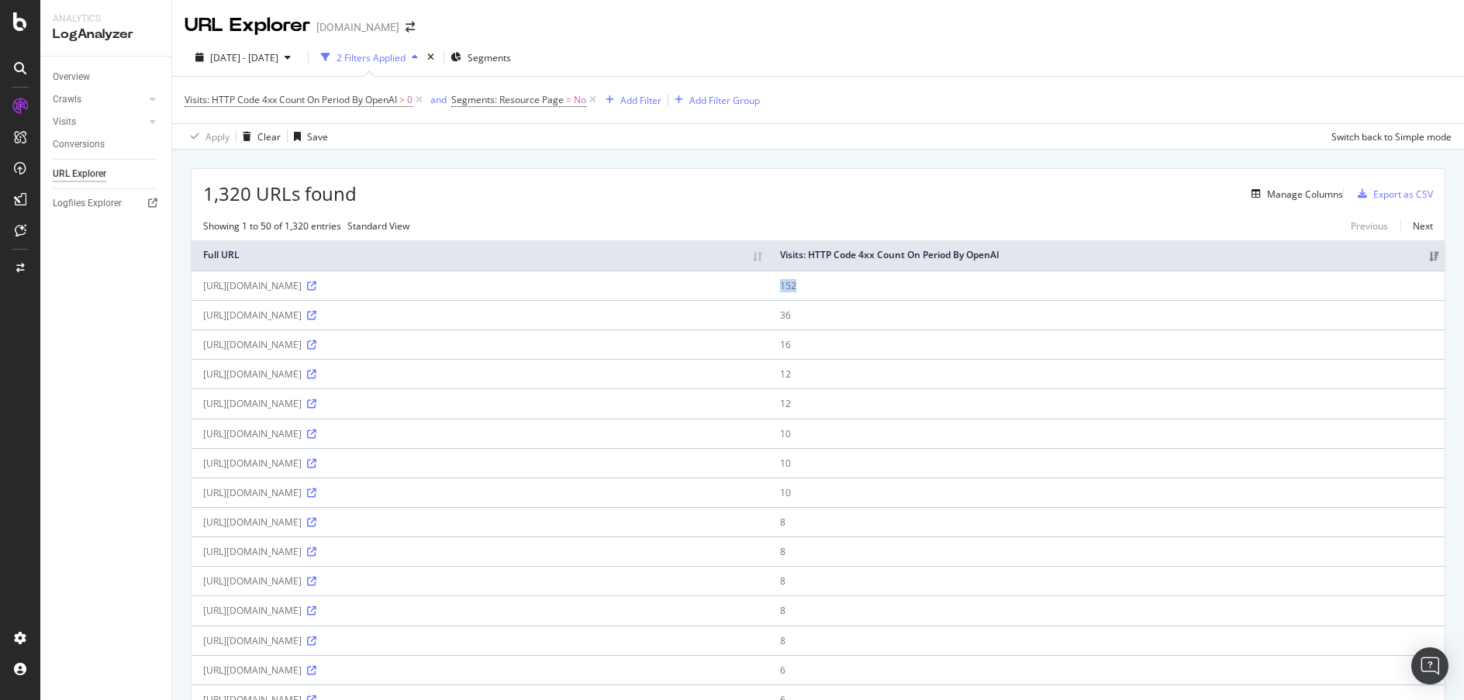
click at [1127, 296] on td "152" at bounding box center [1107, 285] width 676 height 29
click at [660, 171] on div "1,320 URLs found Manage Columns Export as CSV" at bounding box center [818, 188] width 1253 height 38
click at [426, 143] on div "Apply Clear Save Switch back to Simple mode" at bounding box center [818, 136] width 1292 height 26
click at [1290, 198] on div "Manage Columns" at bounding box center [1305, 194] width 76 height 13
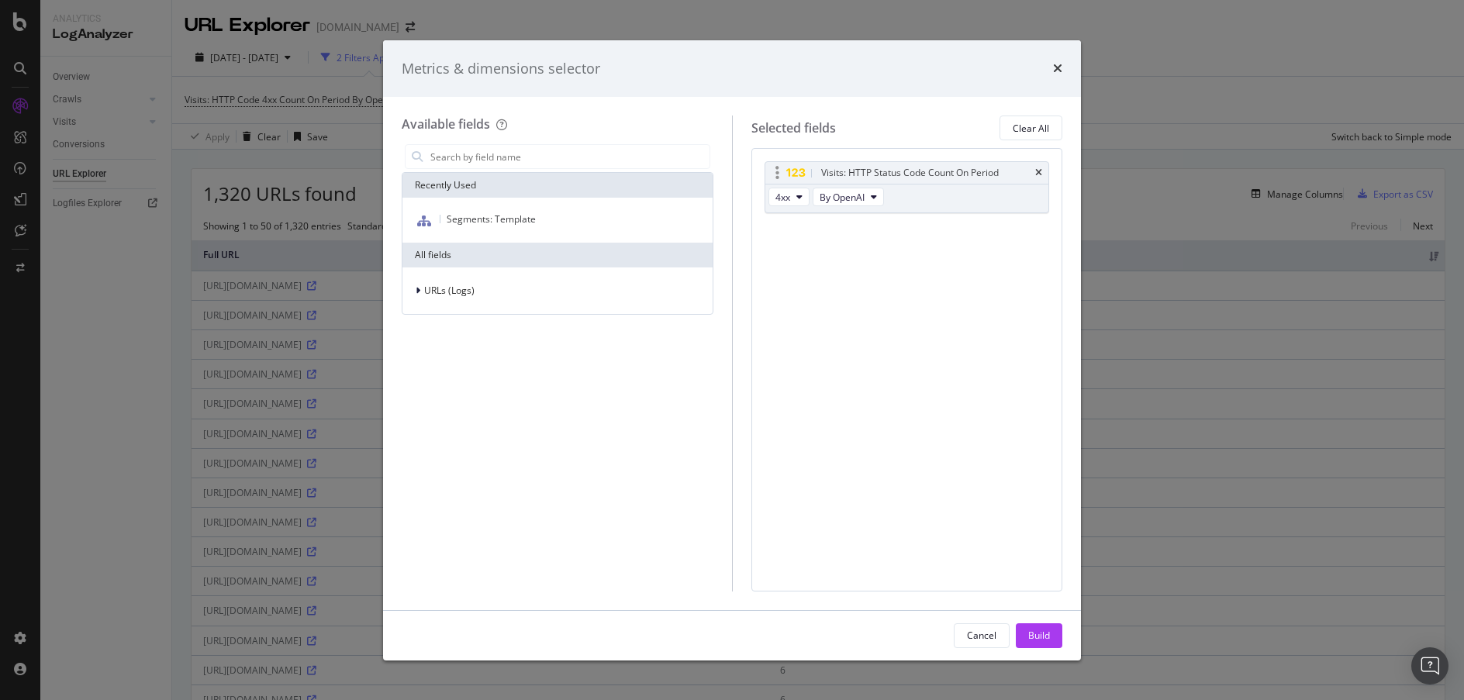
click at [810, 196] on div "4xx By OpenAI" at bounding box center [828, 199] width 125 height 28
click at [800, 196] on icon "modal" at bounding box center [800, 196] width 6 height 9
click at [990, 263] on div "Visits: HTTP Status Code Count On Period 4xx By OpenAI You can use this field a…" at bounding box center [908, 369] width 312 height 443
click at [420, 295] on icon "modal" at bounding box center [418, 290] width 5 height 9
click at [411, 358] on icon "modal" at bounding box center [408, 362] width 5 height 9
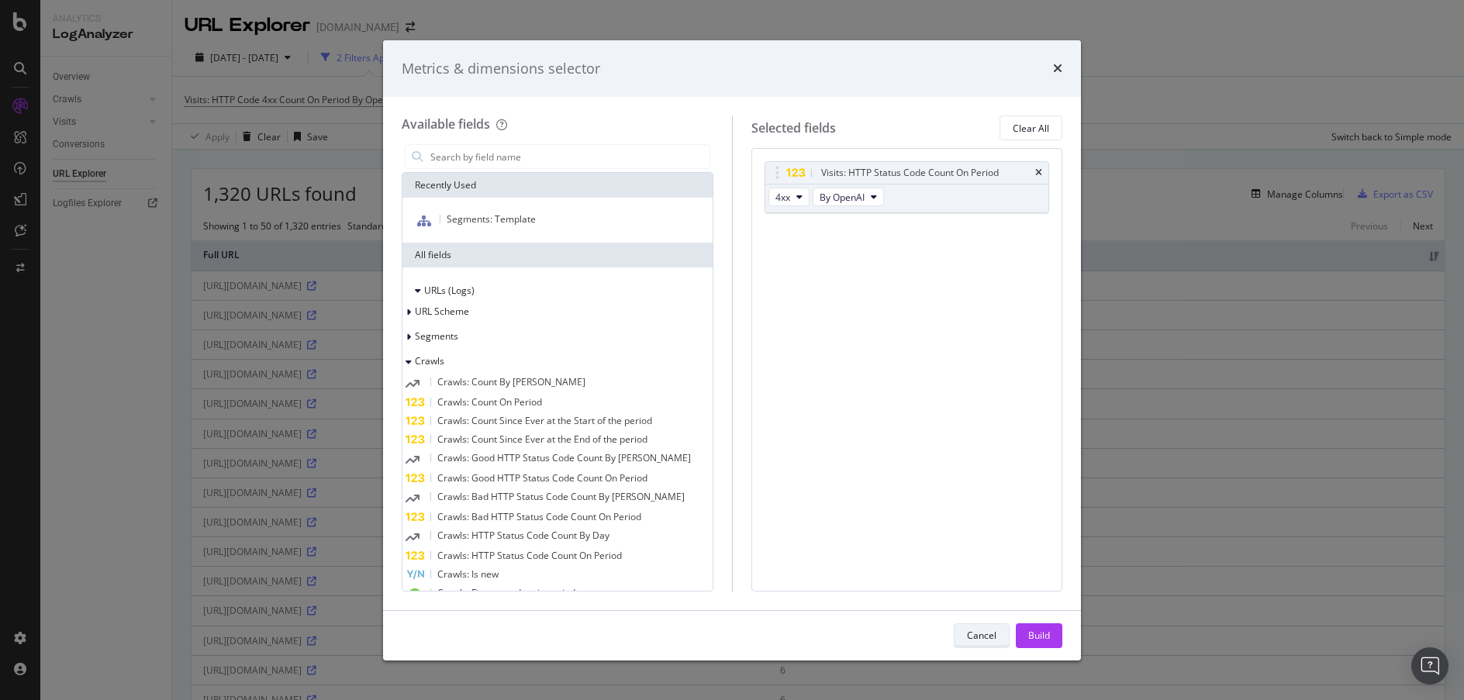
click at [995, 633] on div "Cancel" at bounding box center [981, 635] width 29 height 13
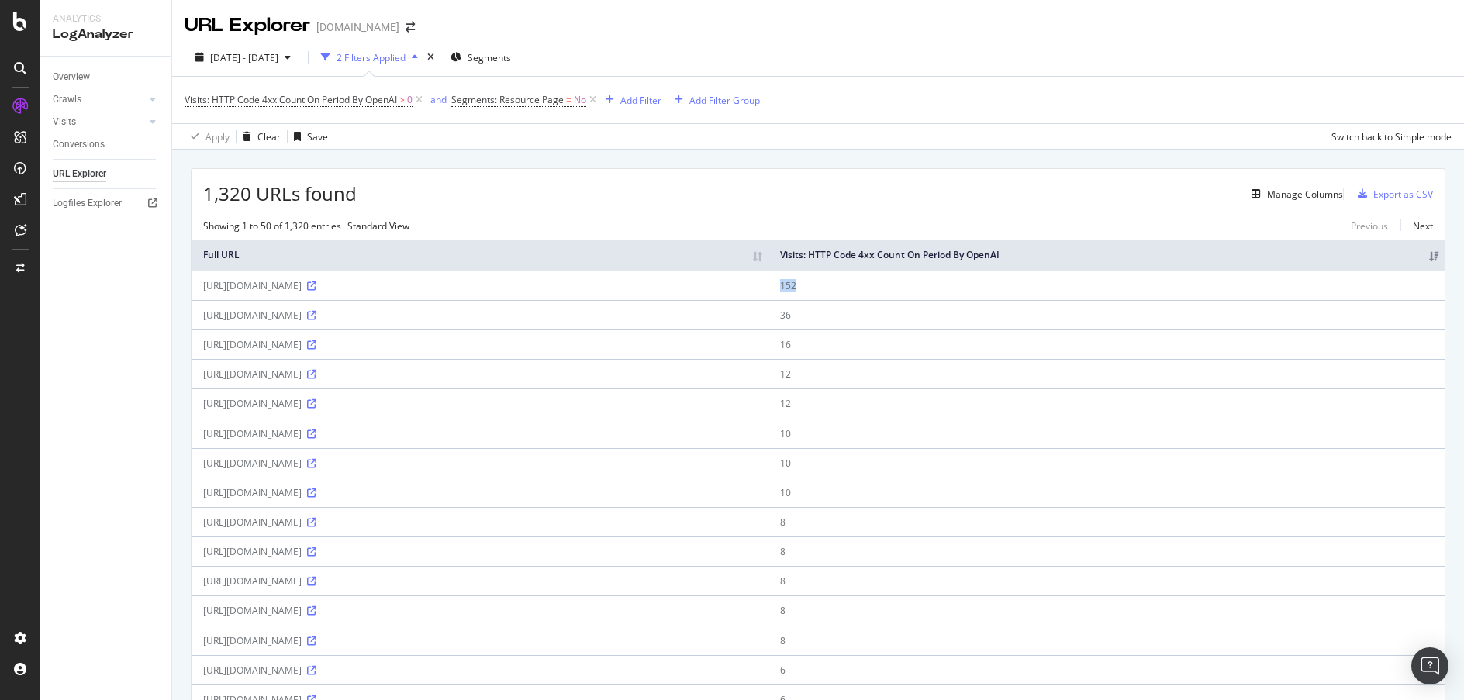
drag, startPoint x: 1133, startPoint y: 298, endPoint x: 1153, endPoint y: 298, distance: 20.2
click at [1153, 298] on td "152" at bounding box center [1107, 285] width 676 height 29
click at [98, 206] on div "Logfiles Explorer" at bounding box center [87, 203] width 69 height 16
click at [154, 97] on icon at bounding box center [153, 99] width 6 height 9
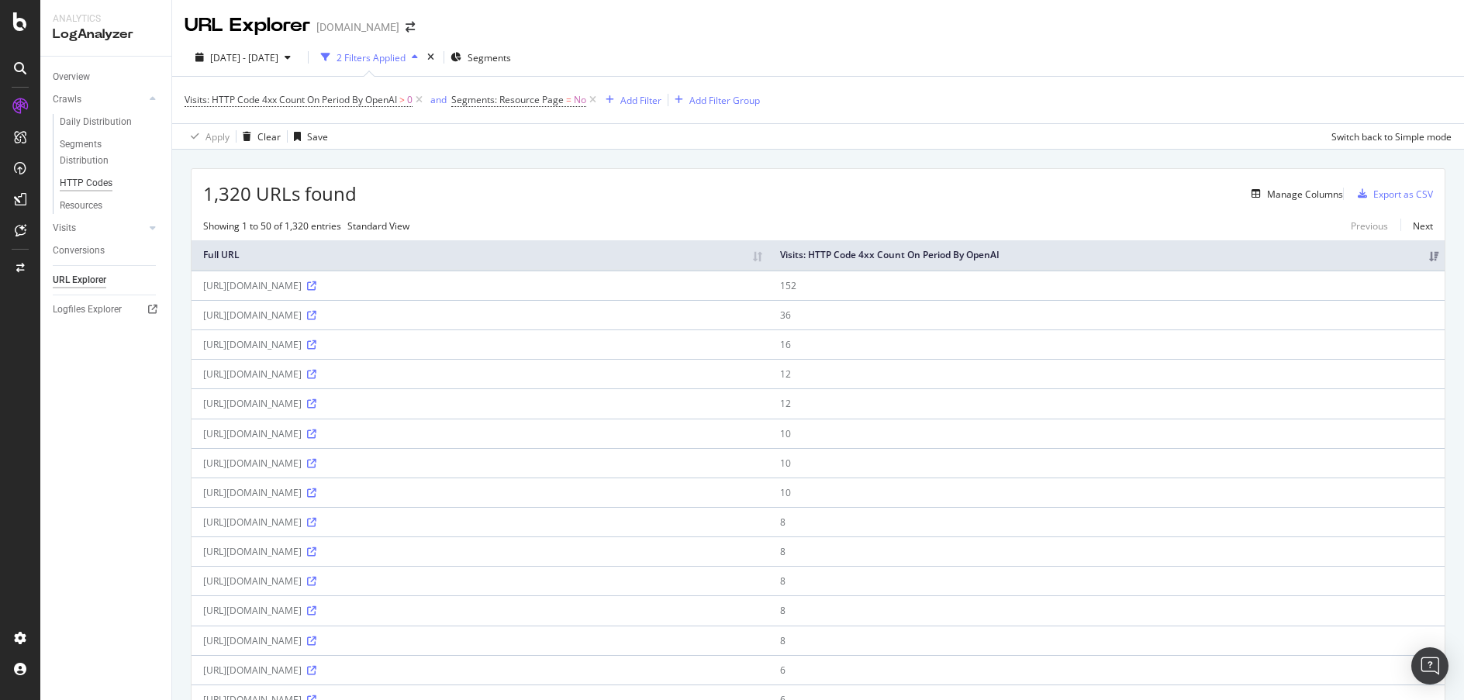
click at [87, 187] on div "HTTP Codes" at bounding box center [86, 183] width 53 height 16
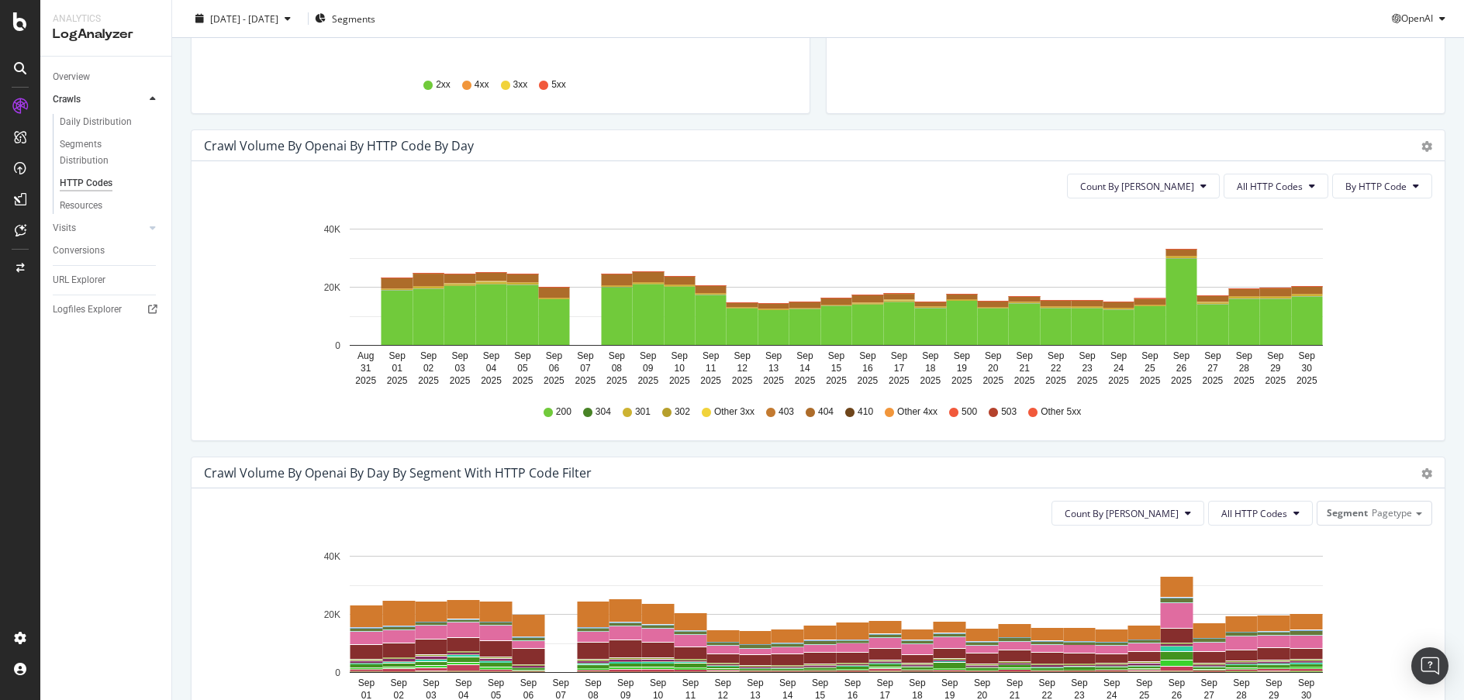
scroll to position [479, 0]
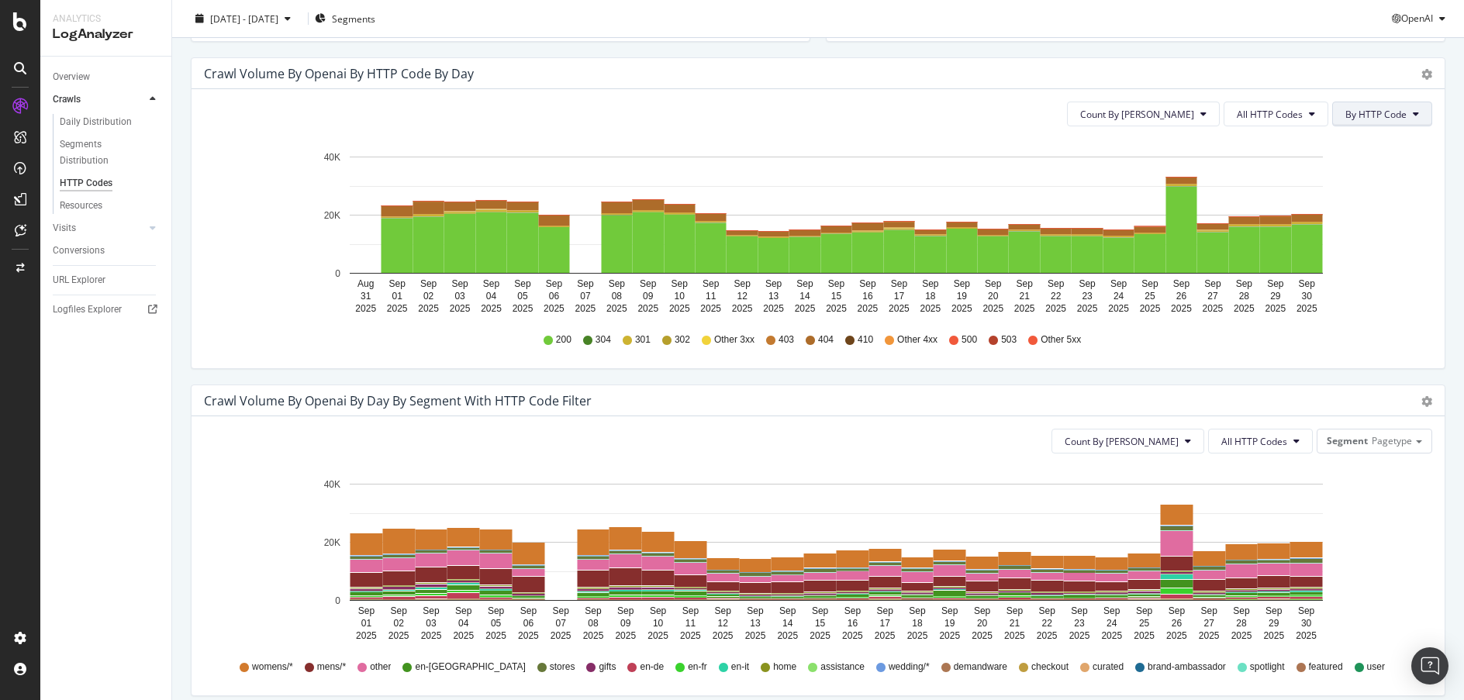
click at [1333, 115] on button "By HTTP Code" at bounding box center [1383, 114] width 100 height 25
click at [1305, 110] on button "All HTTP Codes" at bounding box center [1276, 114] width 105 height 25
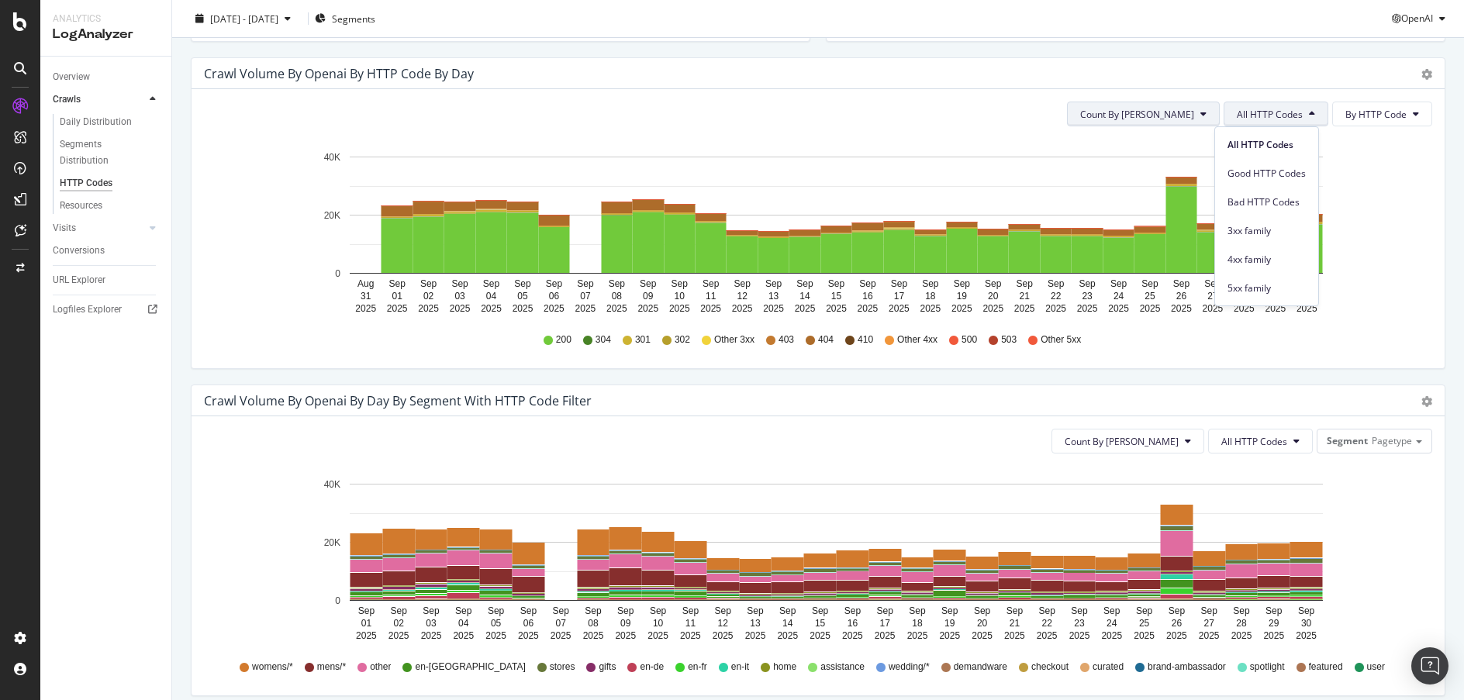
click at [1185, 121] on button "Count By Day" at bounding box center [1143, 114] width 153 height 25
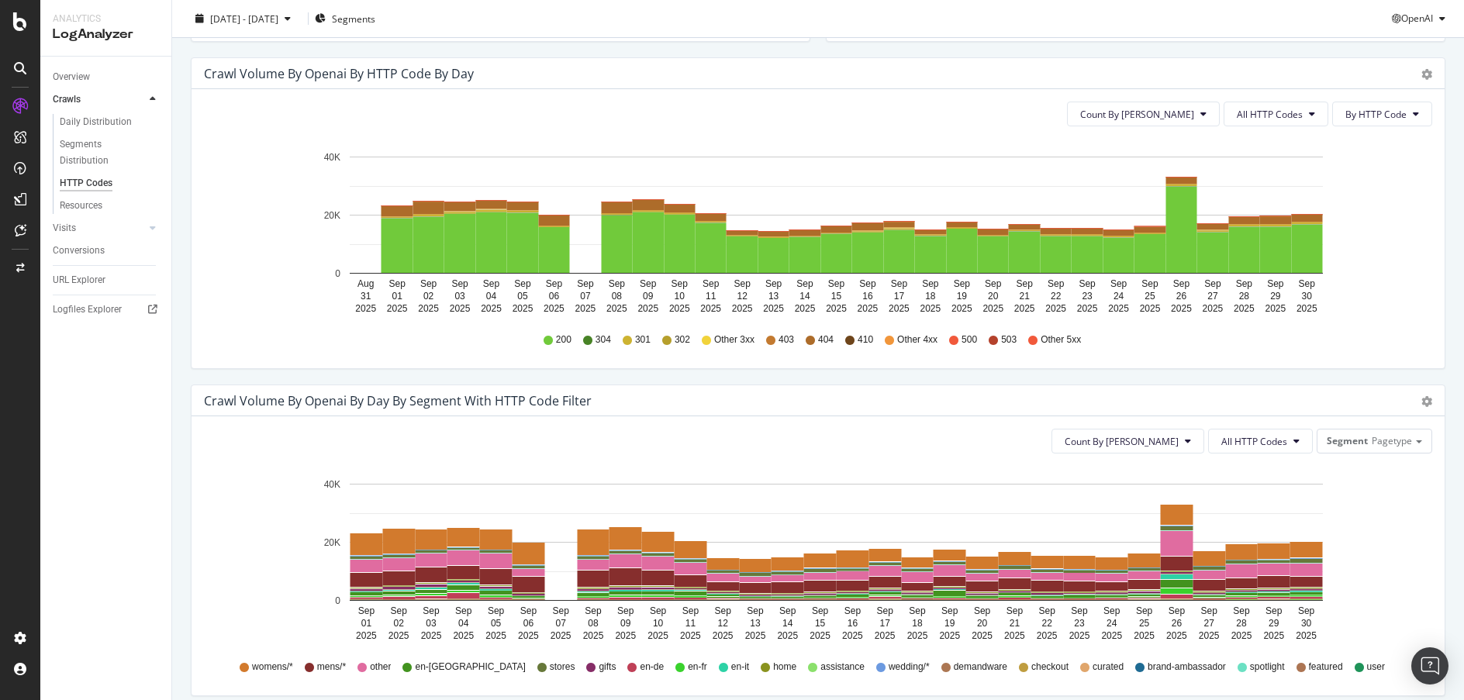
click at [1412, 151] on icon "Aug 31 2025 Sep 01 2025 Sep 02 2025 Sep 03 2025 Sep 04 2025 Sep 05 2025 Sep 06 …" at bounding box center [812, 229] width 1217 height 180
click at [1274, 433] on button "All HTTP Codes" at bounding box center [1260, 441] width 105 height 25
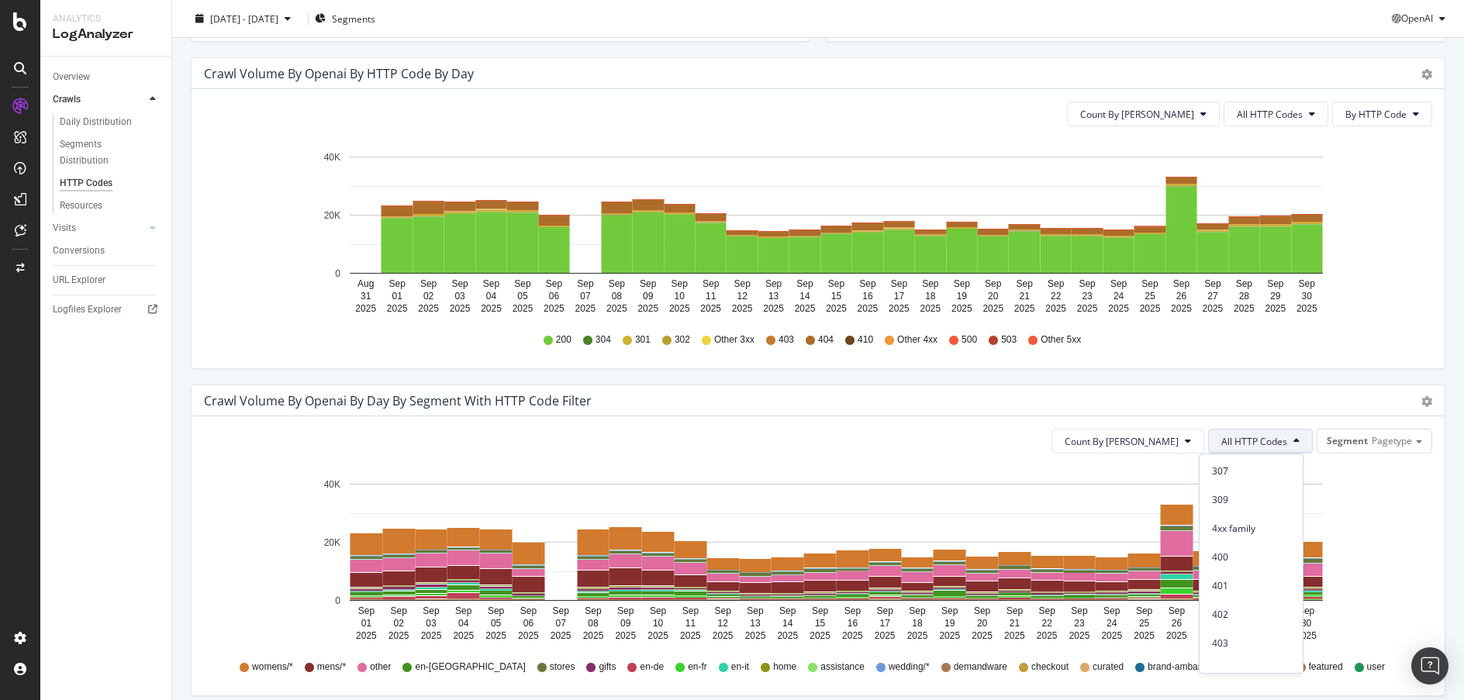
scroll to position [292, 0]
click at [1393, 479] on icon "Sep 01 2025 Sep 02 2025 Sep 03 2025 Sep 04 2025 Sep 05 2025 Sep 06 2025 Sep 07 …" at bounding box center [812, 556] width 1217 height 180
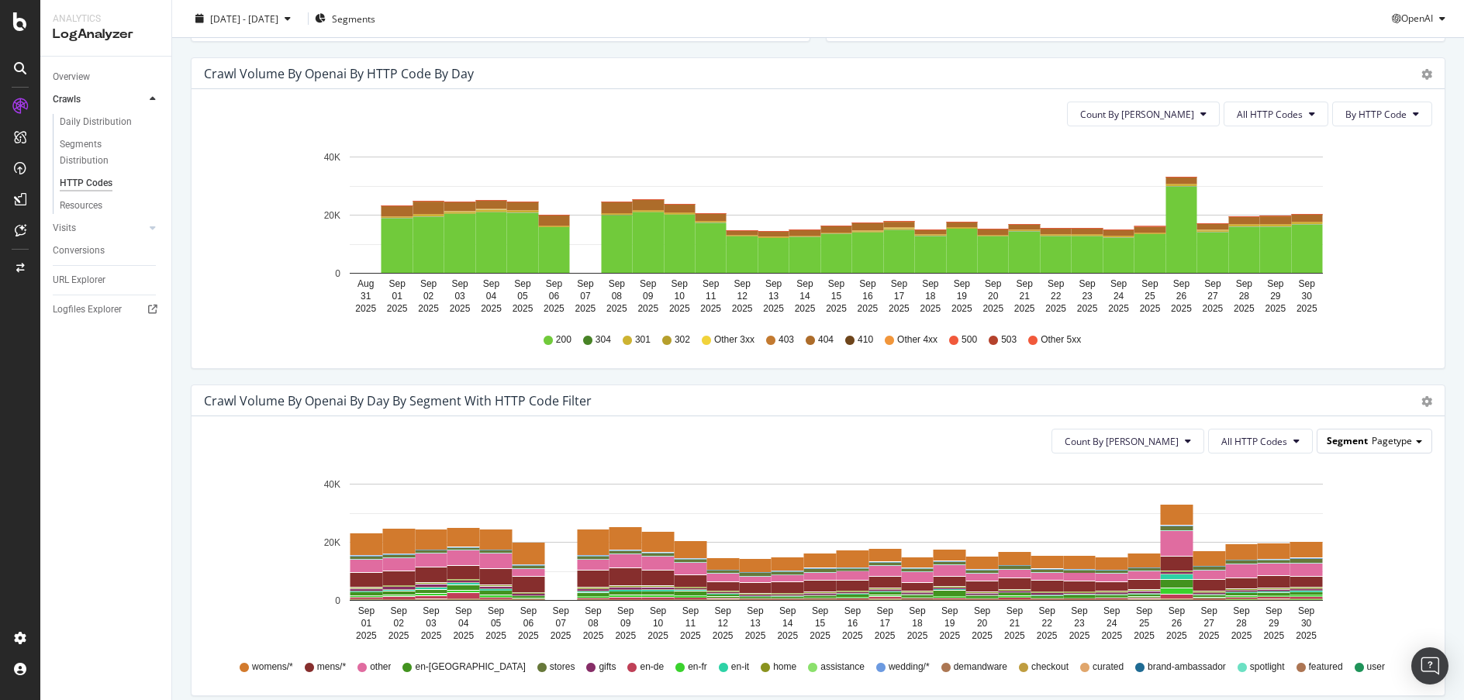
click at [1395, 448] on div "Segment Pagetype" at bounding box center [1375, 441] width 114 height 22
click at [1369, 528] on div "Template" at bounding box center [1363, 527] width 124 height 21
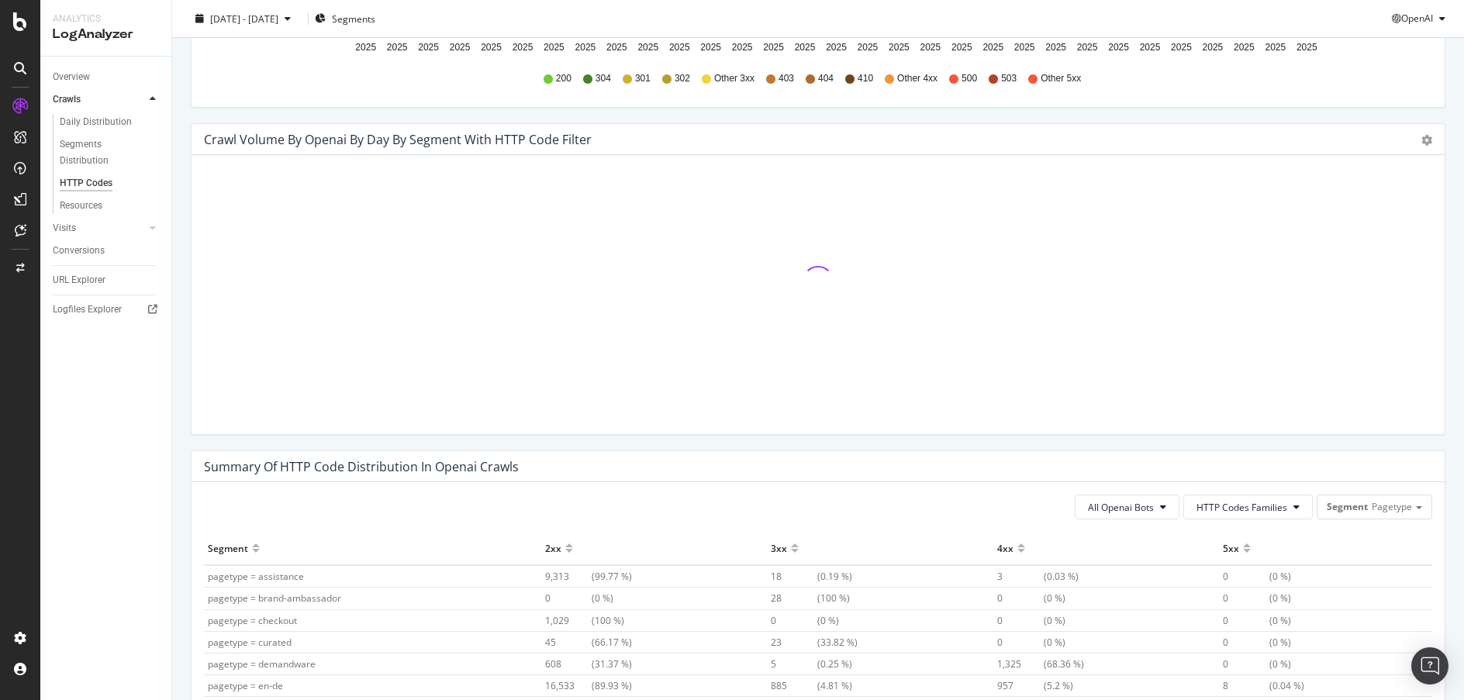
scroll to position [742, 0]
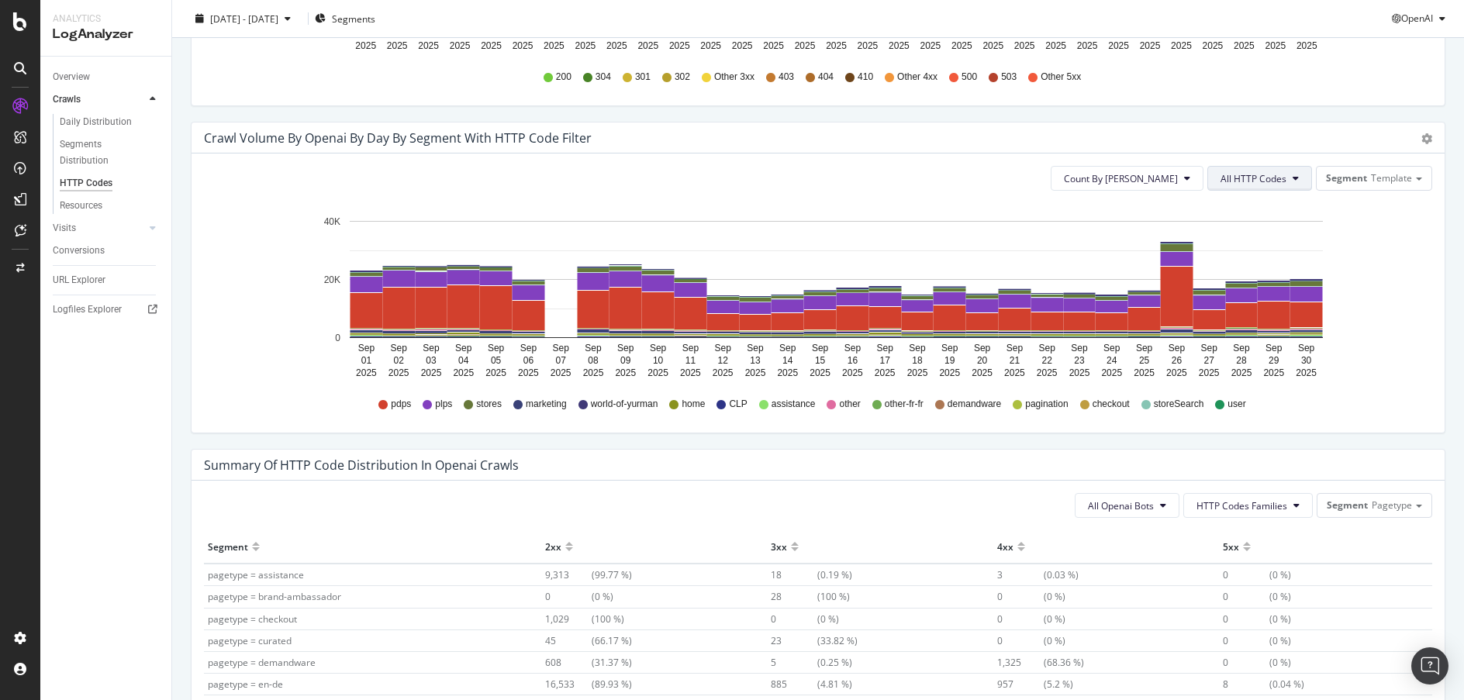
click at [1293, 177] on icon at bounding box center [1296, 178] width 6 height 9
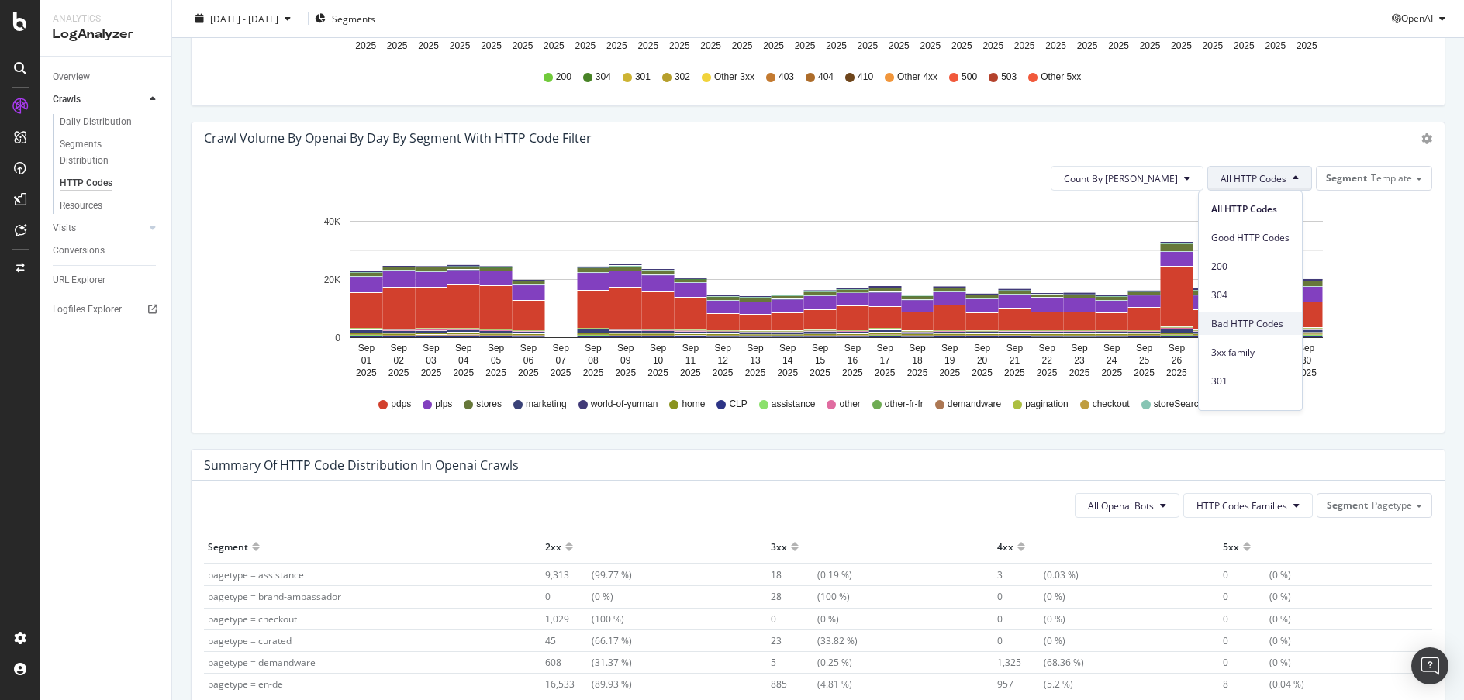
click at [1284, 325] on span "Bad HTTP Codes" at bounding box center [1251, 324] width 78 height 14
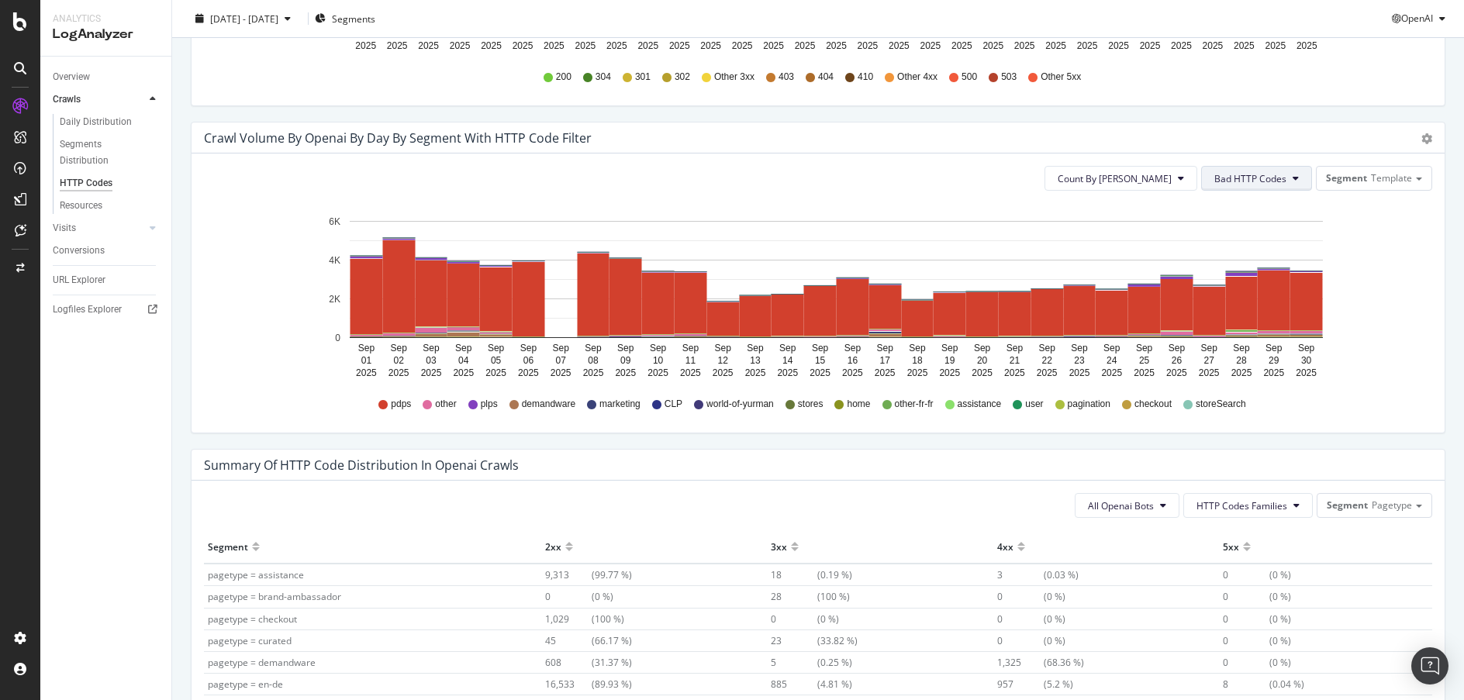
click at [1279, 178] on button "Bad HTTP Codes" at bounding box center [1256, 178] width 111 height 25
click at [1281, 368] on span "404" at bounding box center [1244, 365] width 78 height 14
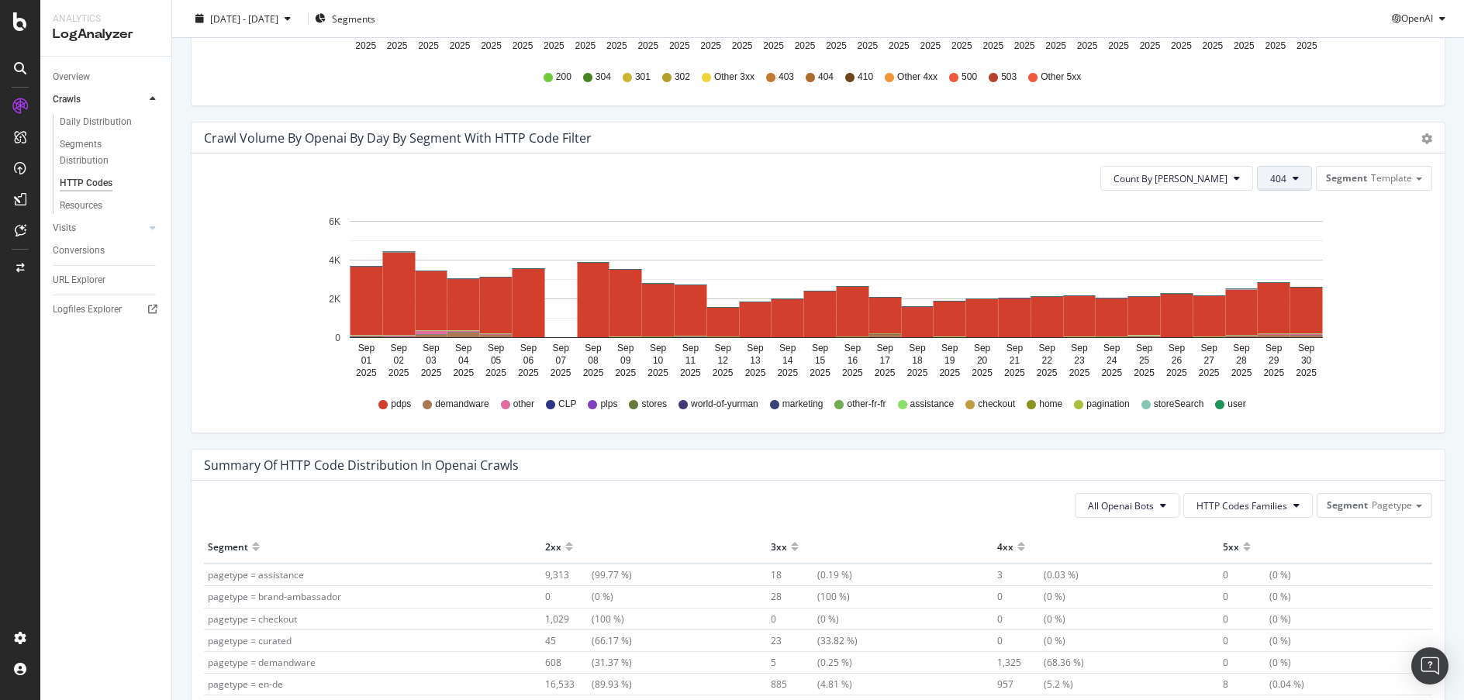
click at [1283, 184] on button "404" at bounding box center [1284, 178] width 55 height 25
drag, startPoint x: 1357, startPoint y: 213, endPoint x: 1355, endPoint y: 262, distance: 49.7
click at [1352, 262] on div "All HTTP Codes Good HTTP Codes 200 304 Bad HTTP Codes 3xx family 301 302 303 30…" at bounding box center [1299, 301] width 105 height 220
click at [1347, 250] on div "400" at bounding box center [1299, 255] width 103 height 22
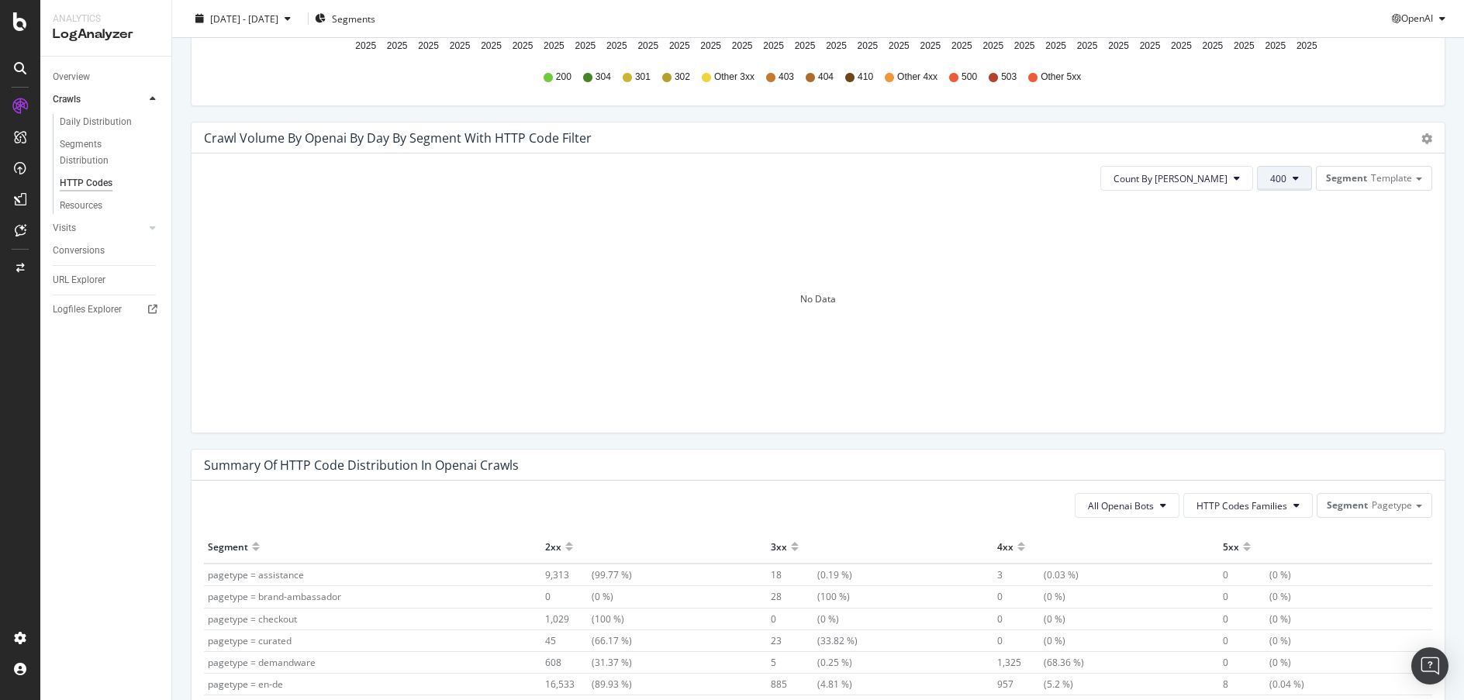
click at [1271, 182] on span "400" at bounding box center [1279, 178] width 16 height 13
click at [1341, 240] on div "401" at bounding box center [1299, 232] width 103 height 22
click at [1293, 185] on button "401" at bounding box center [1284, 178] width 55 height 25
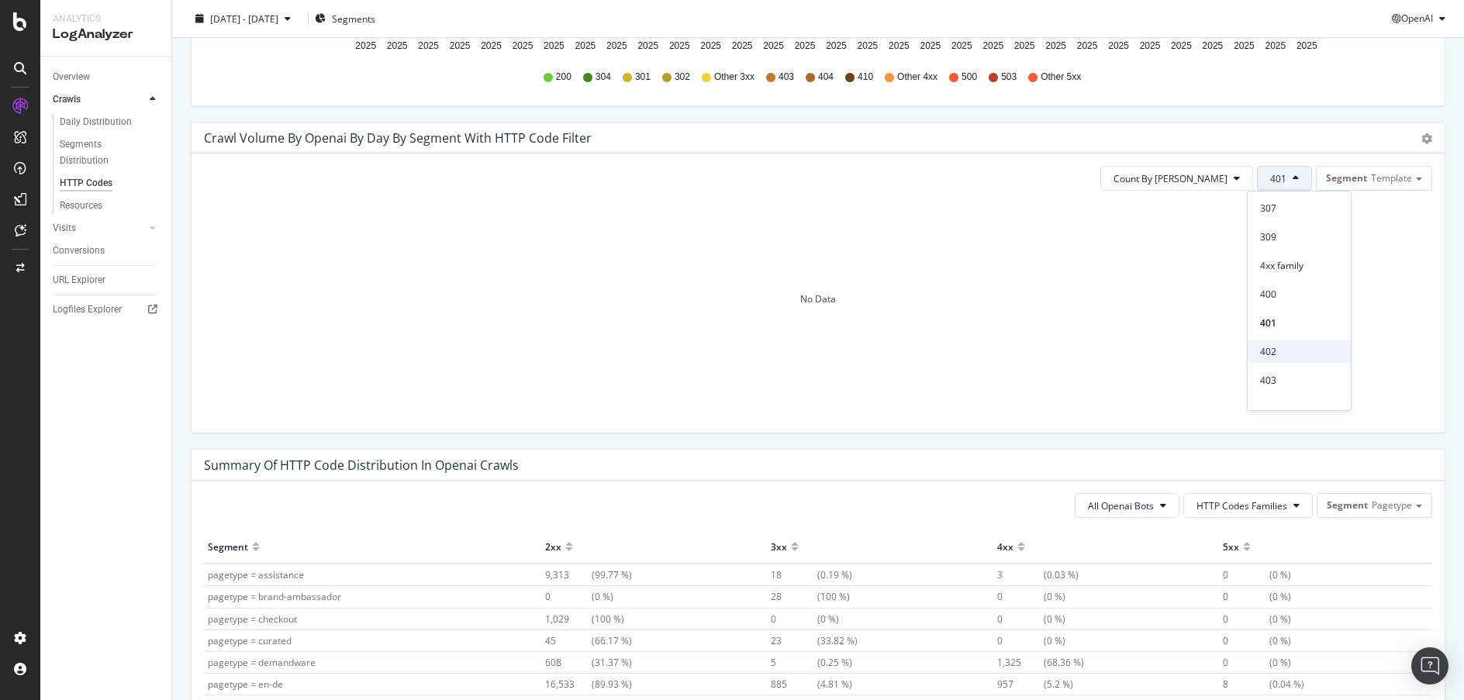
click at [1327, 347] on span "402" at bounding box center [1299, 352] width 78 height 14
click at [1291, 175] on button "402" at bounding box center [1284, 178] width 55 height 25
click at [1340, 251] on div "403" at bounding box center [1299, 251] width 103 height 22
click at [1271, 190] on button "403" at bounding box center [1284, 178] width 55 height 25
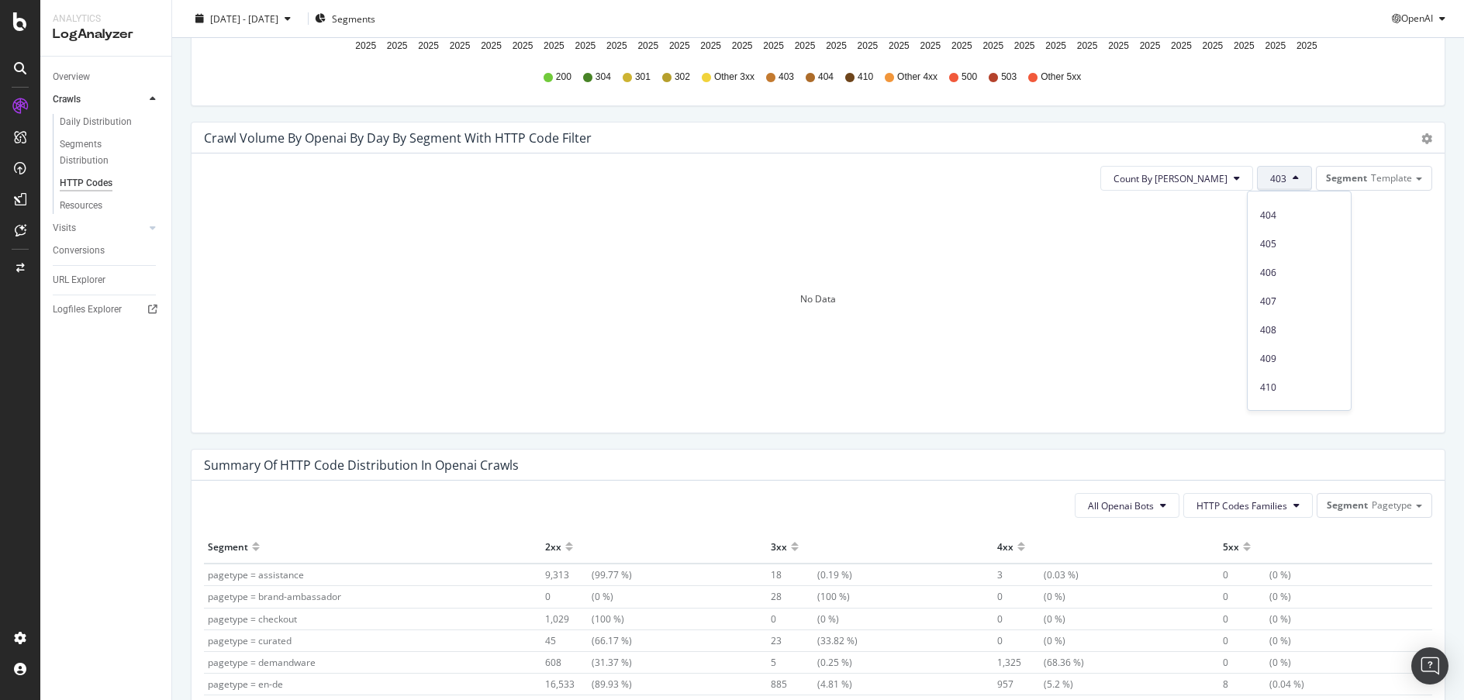
scroll to position [466, 0]
click at [1321, 386] on div "429" at bounding box center [1299, 400] width 103 height 29
click at [1287, 188] on button "429" at bounding box center [1284, 178] width 55 height 25
click at [1333, 359] on div "All HTTP Codes Good HTTP Codes 200 304 Bad HTTP Codes 3xx family 301 302 303 30…" at bounding box center [1299, 298] width 103 height 213
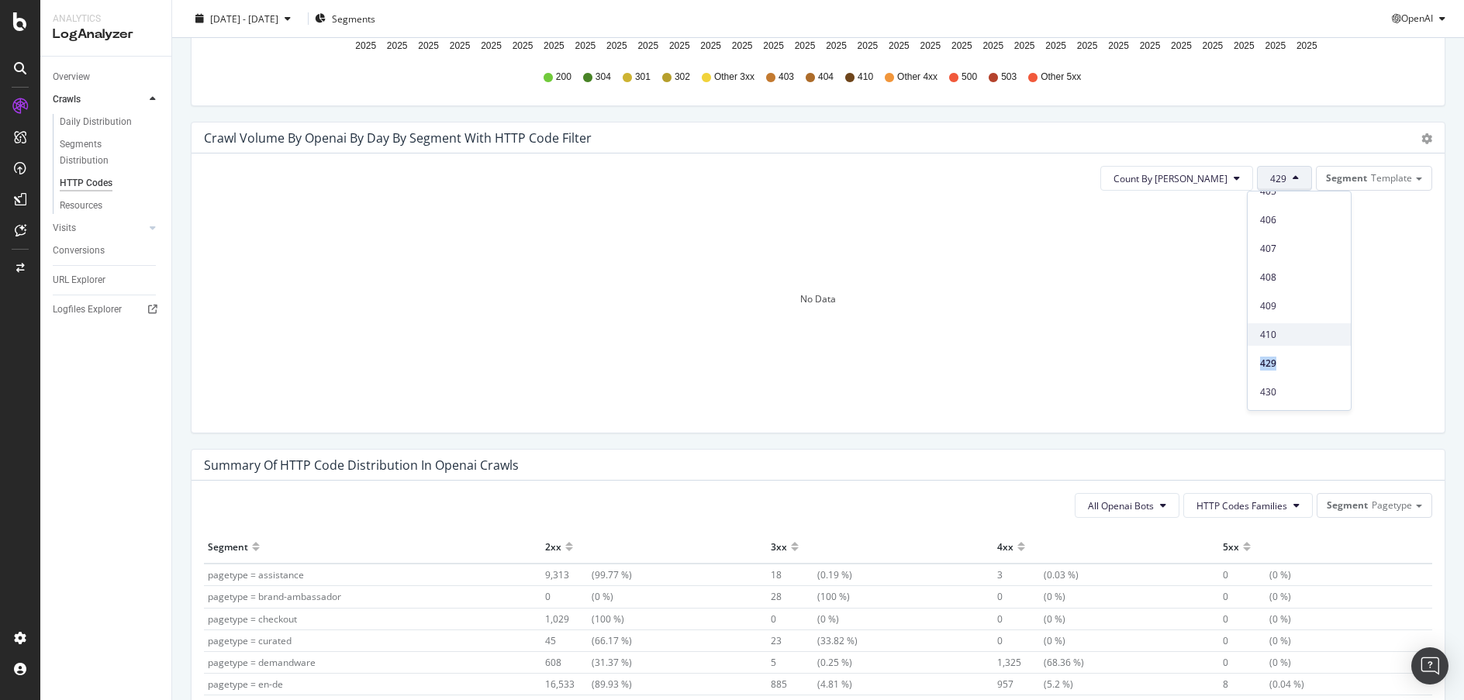
click at [1287, 335] on span "410" at bounding box center [1299, 335] width 78 height 14
click at [1290, 179] on button "410" at bounding box center [1284, 178] width 55 height 25
click at [1285, 365] on span "503" at bounding box center [1299, 365] width 78 height 14
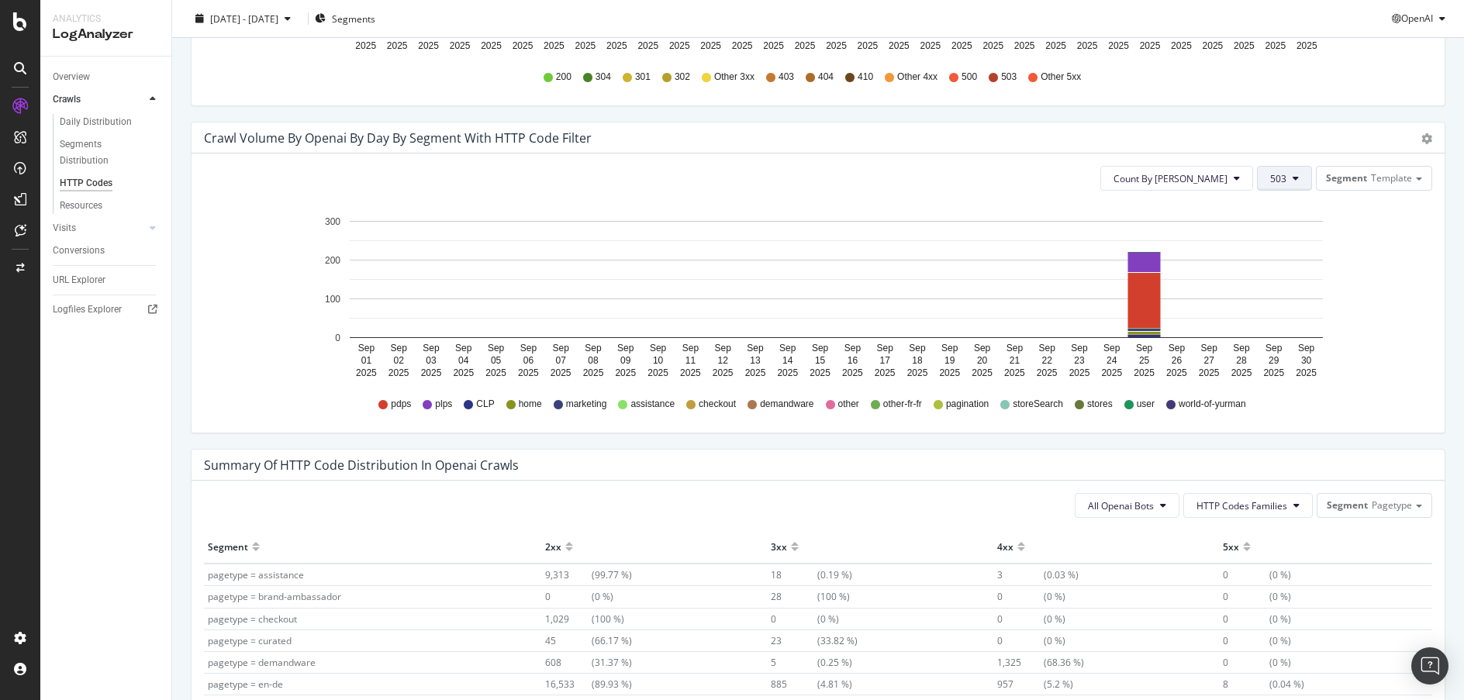
click at [1293, 183] on button "503" at bounding box center [1284, 178] width 55 height 25
click at [1316, 238] on div "304" at bounding box center [1299, 247] width 103 height 22
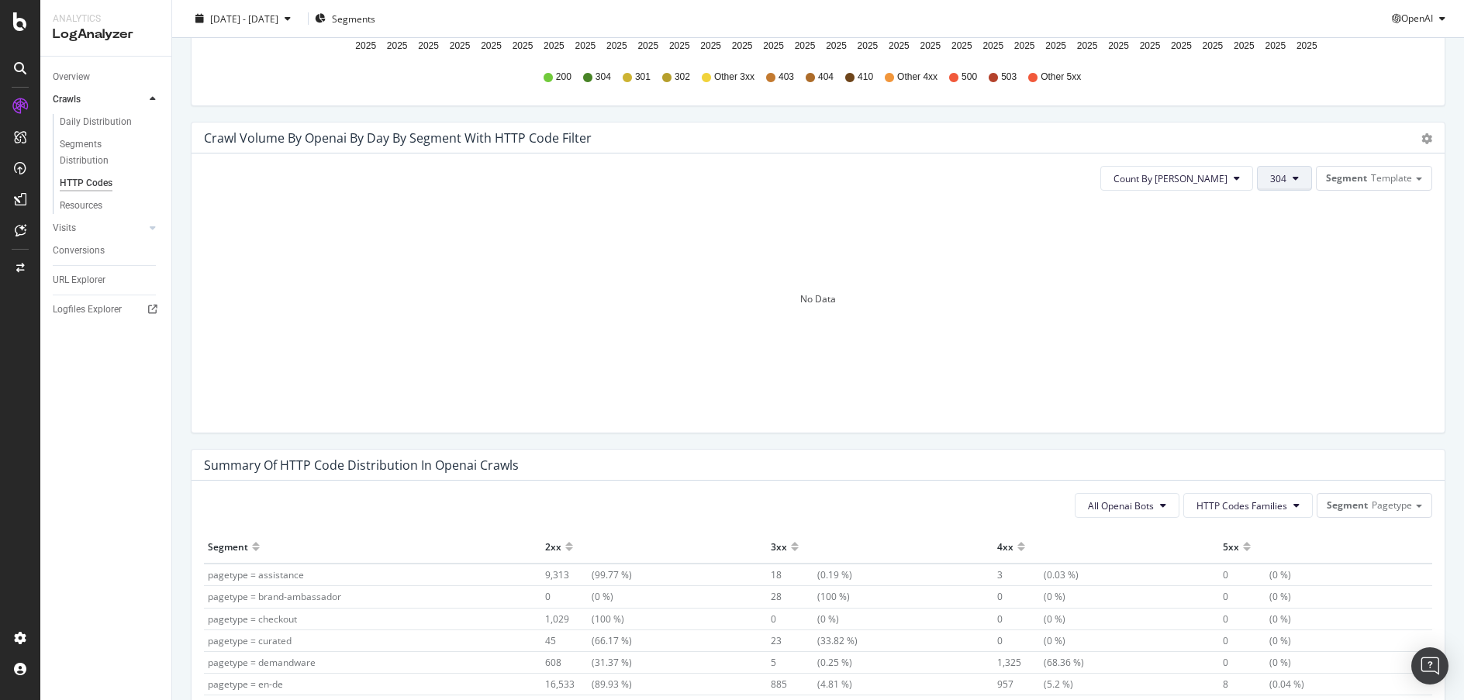
click at [1279, 175] on button "304" at bounding box center [1284, 178] width 55 height 25
click at [1299, 268] on span "200" at bounding box center [1299, 267] width 78 height 14
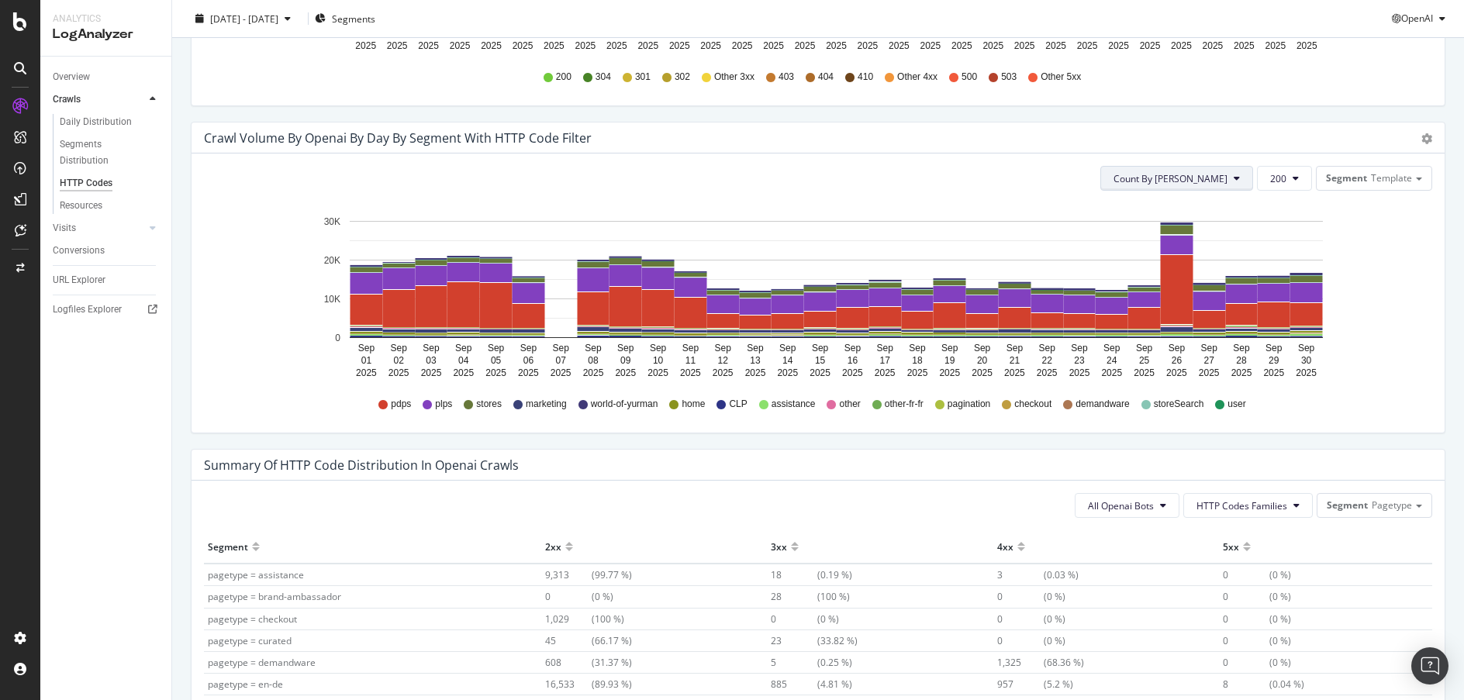
click at [1234, 178] on icon at bounding box center [1237, 178] width 6 height 9
click at [1280, 182] on button "200" at bounding box center [1284, 178] width 55 height 25
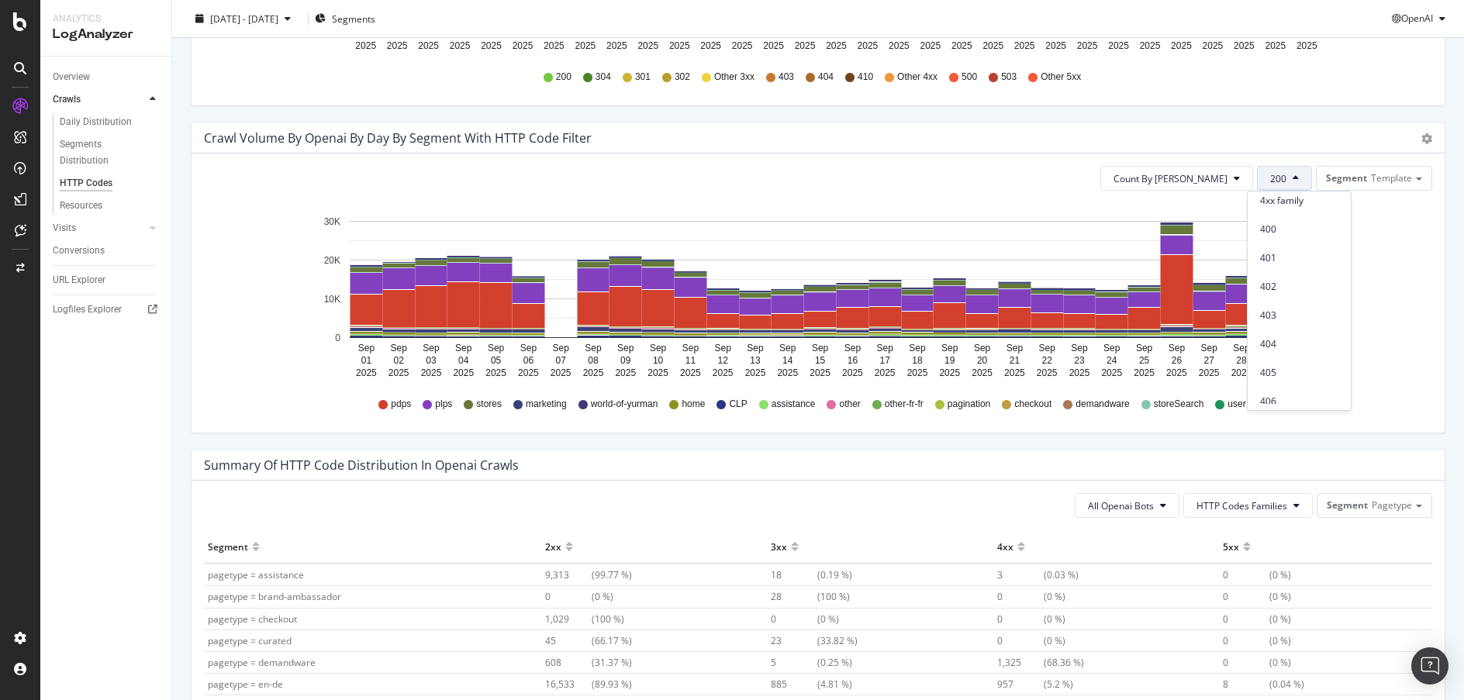
scroll to position [362, 0]
click at [1339, 266] on div "403" at bounding box center [1299, 277] width 103 height 22
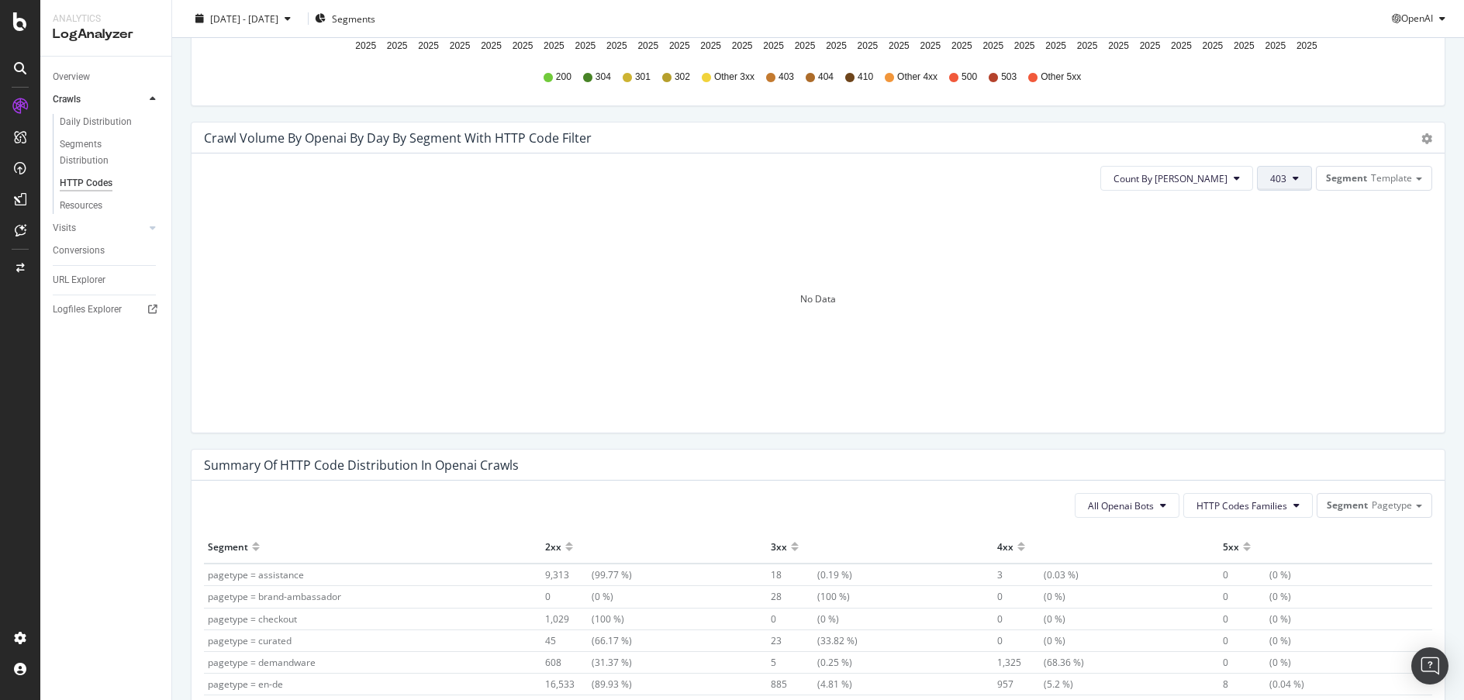
click at [1271, 180] on span "403" at bounding box center [1279, 178] width 16 height 13
click at [1314, 241] on span "309" at bounding box center [1299, 237] width 78 height 14
click at [1257, 178] on button "309" at bounding box center [1284, 178] width 55 height 25
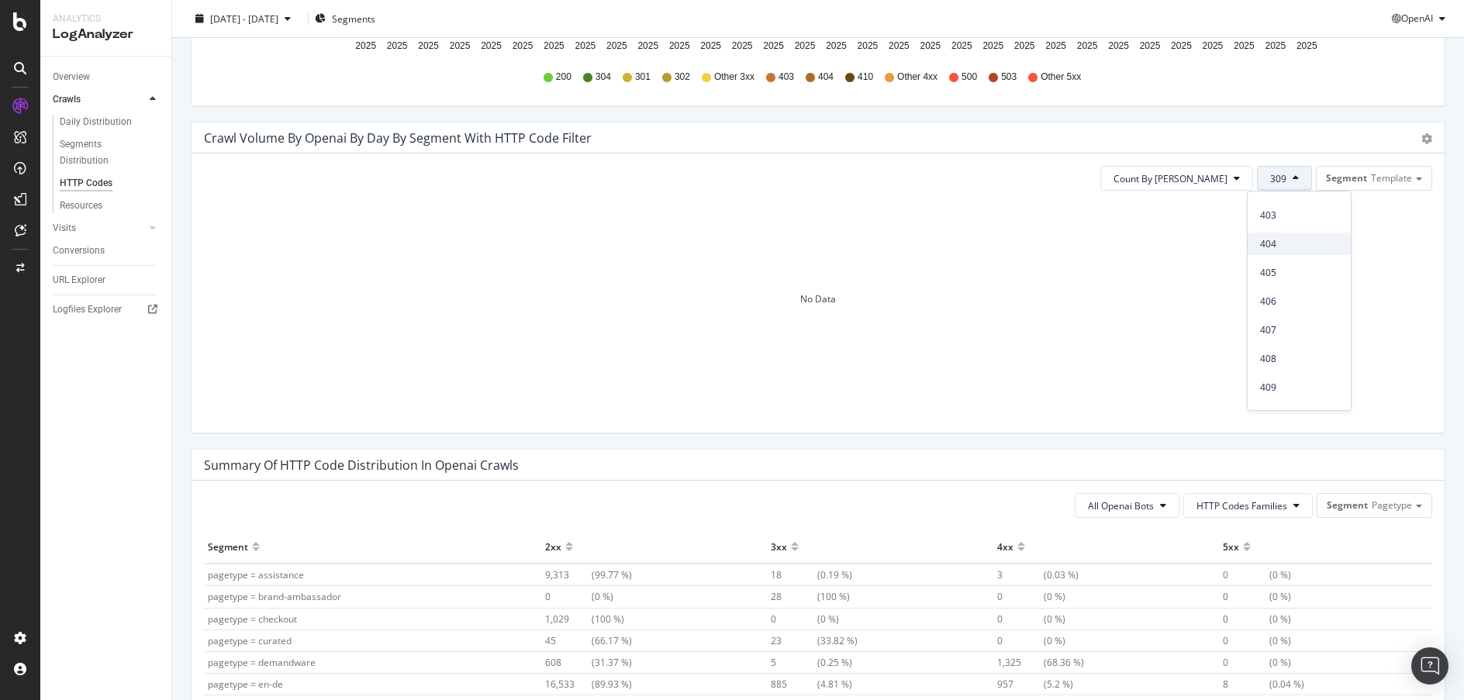
click at [1311, 247] on span "404" at bounding box center [1299, 244] width 78 height 14
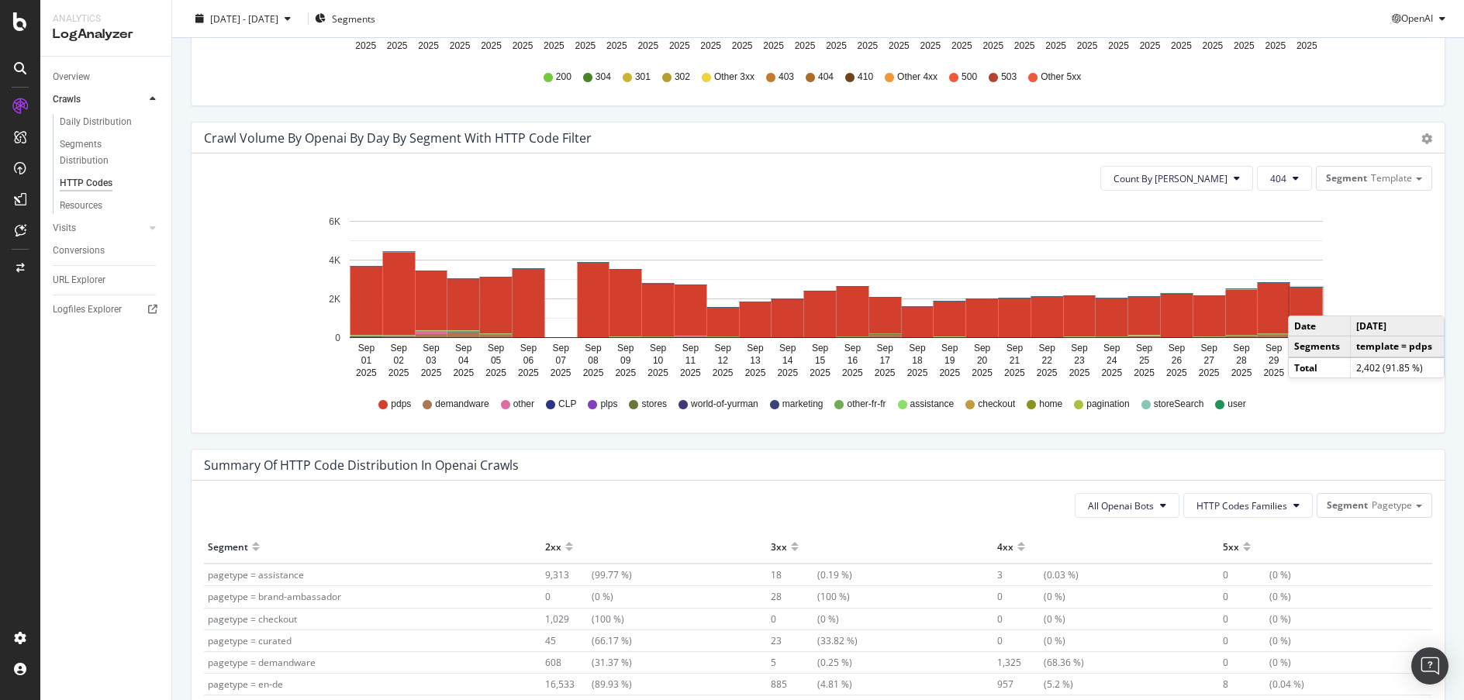
click at [1304, 300] on rect "A chart." at bounding box center [1307, 311] width 33 height 46
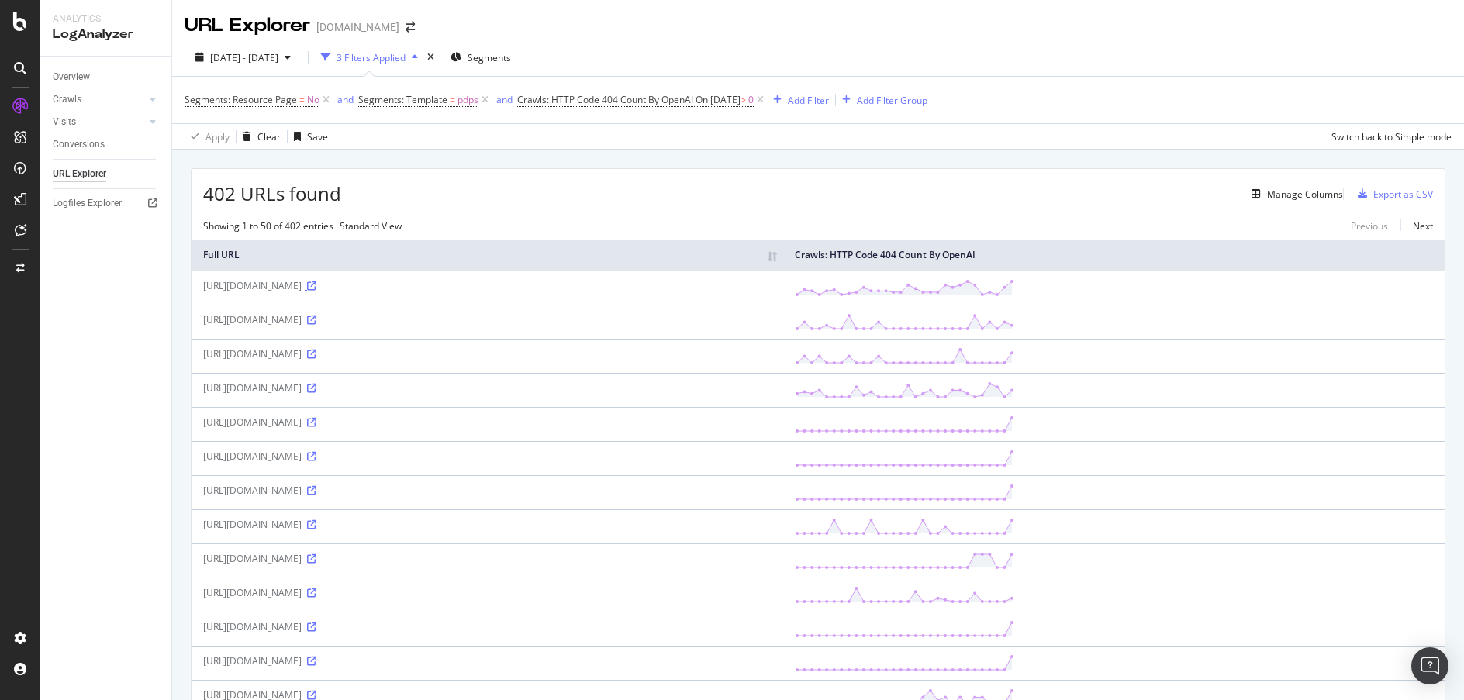
click at [316, 291] on icon at bounding box center [311, 286] width 9 height 9
click at [316, 325] on icon at bounding box center [311, 320] width 9 height 9
click at [621, 99] on span "Crawls: HTTP Code 404 Count By OpenAI" at bounding box center [605, 99] width 176 height 13
click at [585, 271] on input "0" at bounding box center [620, 263] width 180 height 25
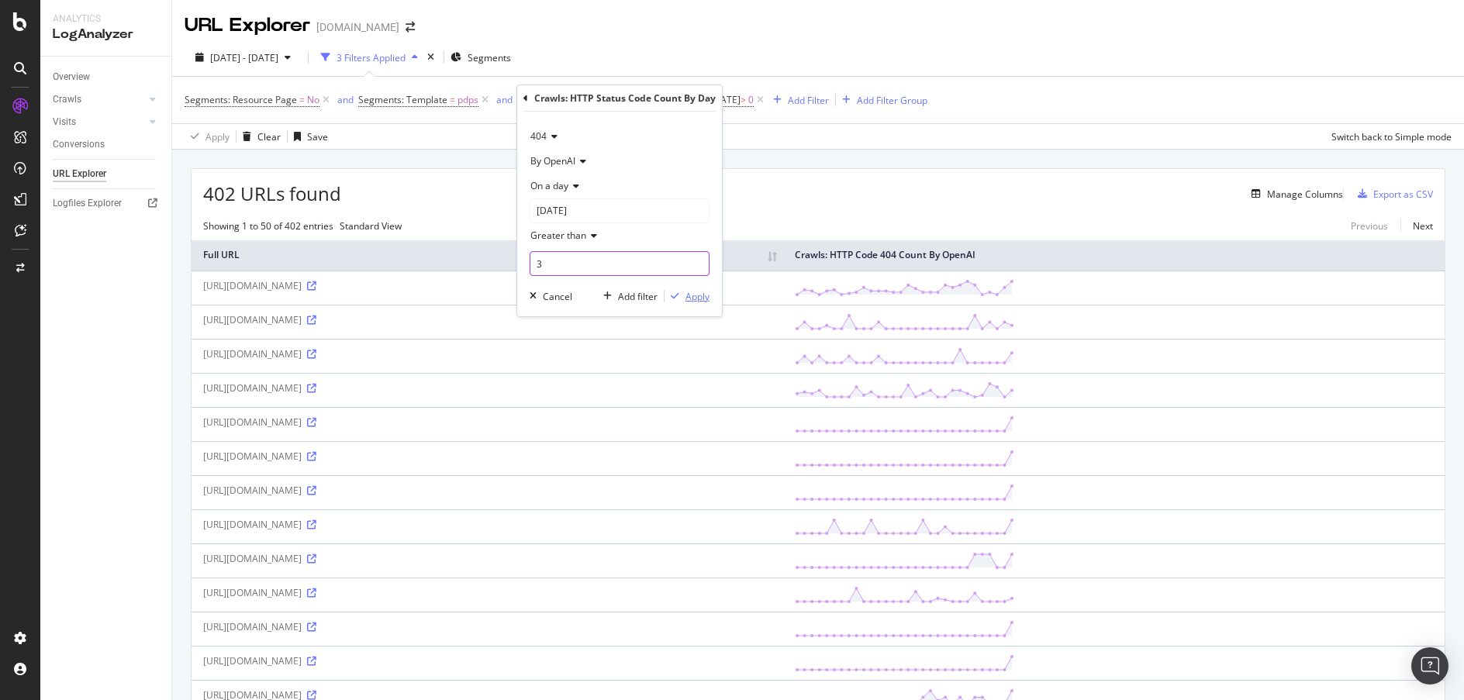
type input "3"
click at [705, 297] on div "Apply" at bounding box center [698, 296] width 24 height 13
drag, startPoint x: 1105, startPoint y: 179, endPoint x: 1179, endPoint y: 161, distance: 75.8
click at [1105, 179] on div "220 URLs found Manage Columns Export as CSV" at bounding box center [818, 188] width 1253 height 38
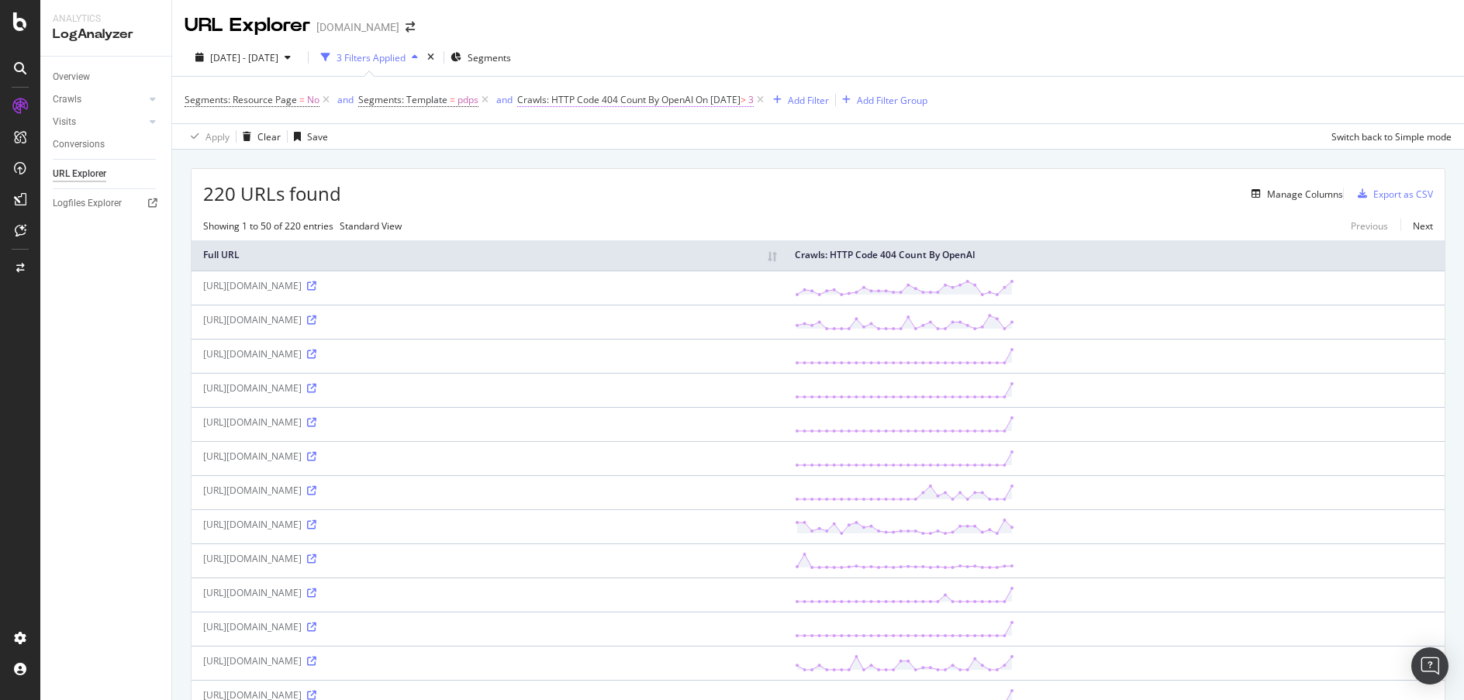
click at [631, 99] on span "Crawls: HTTP Code 404 Count By OpenAI" at bounding box center [605, 99] width 176 height 13
click at [624, 260] on input "3" at bounding box center [620, 263] width 180 height 25
type input "4"
click at [697, 296] on div "Apply" at bounding box center [698, 296] width 24 height 13
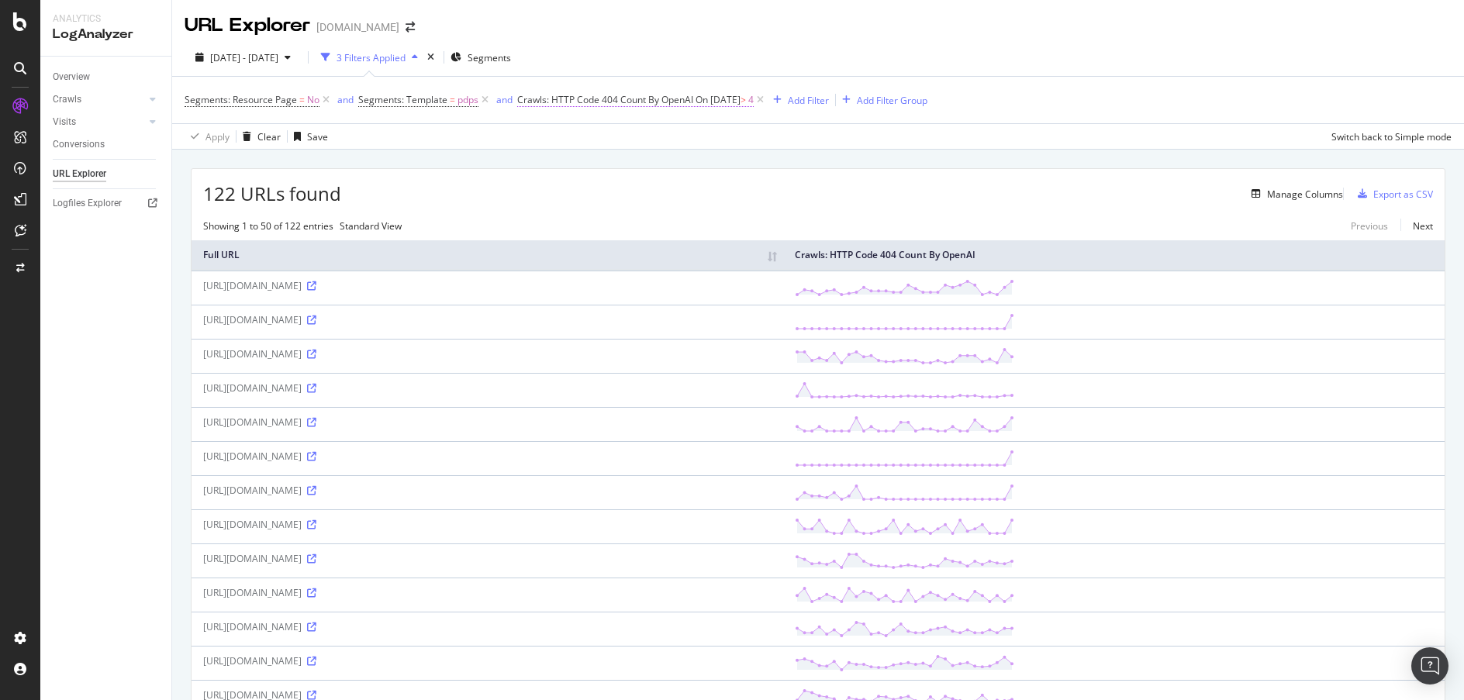
click at [592, 94] on span "Crawls: HTTP Code 404 Count By OpenAI" at bounding box center [605, 99] width 176 height 13
click at [547, 133] on icon at bounding box center [552, 136] width 11 height 9
click at [866, 183] on div "122 URLs found Manage Columns Export as CSV" at bounding box center [818, 188] width 1253 height 38
click at [783, 263] on th "Full URL" at bounding box center [488, 255] width 592 height 30
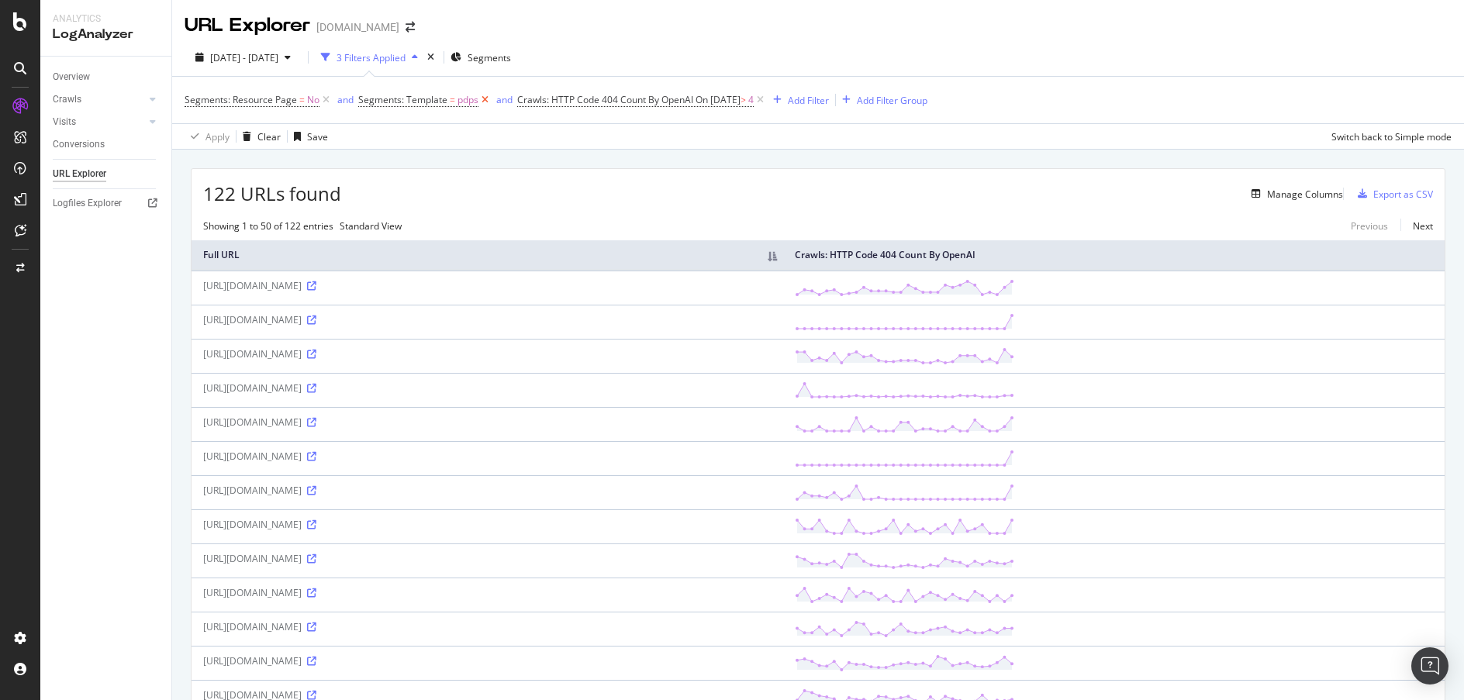
click at [482, 95] on icon at bounding box center [485, 100] width 13 height 16
click at [648, 102] on div "Add Filter" at bounding box center [639, 100] width 62 height 17
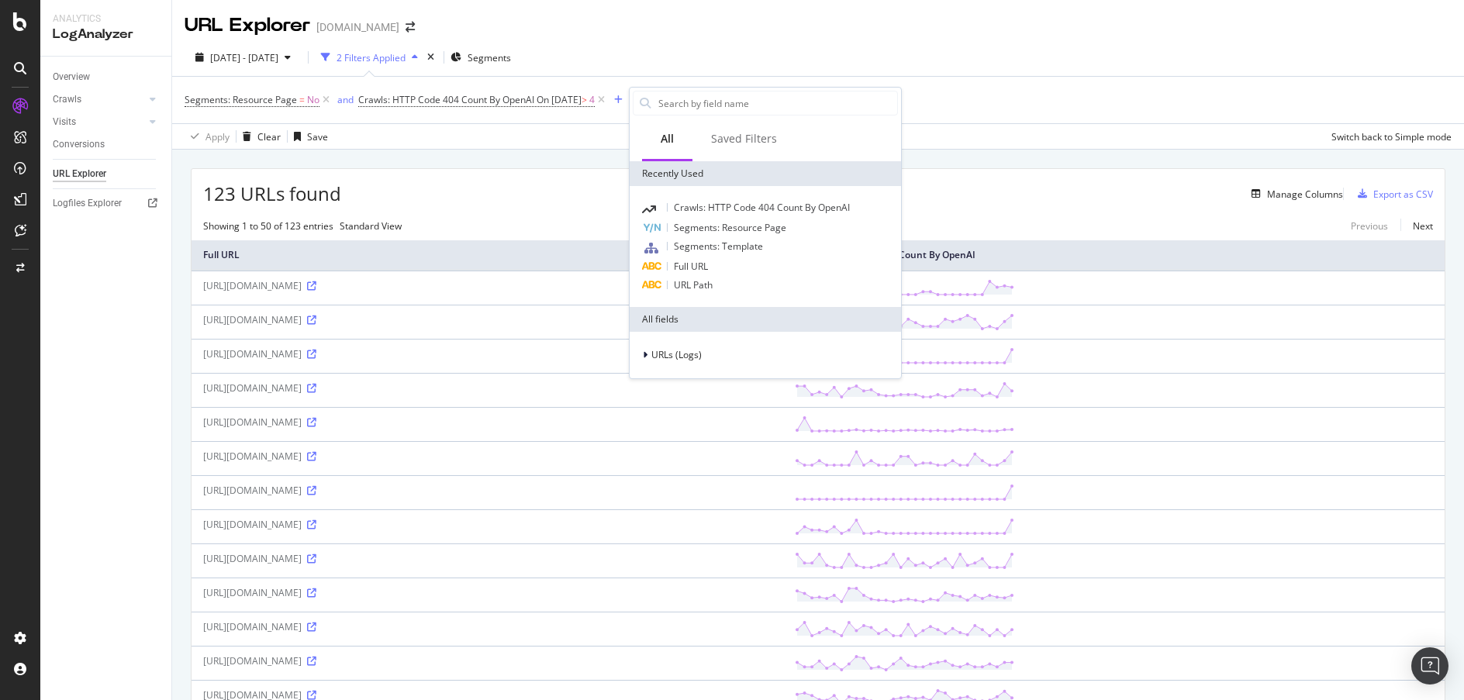
click at [794, 264] on div "Full URL" at bounding box center [765, 267] width 265 height 19
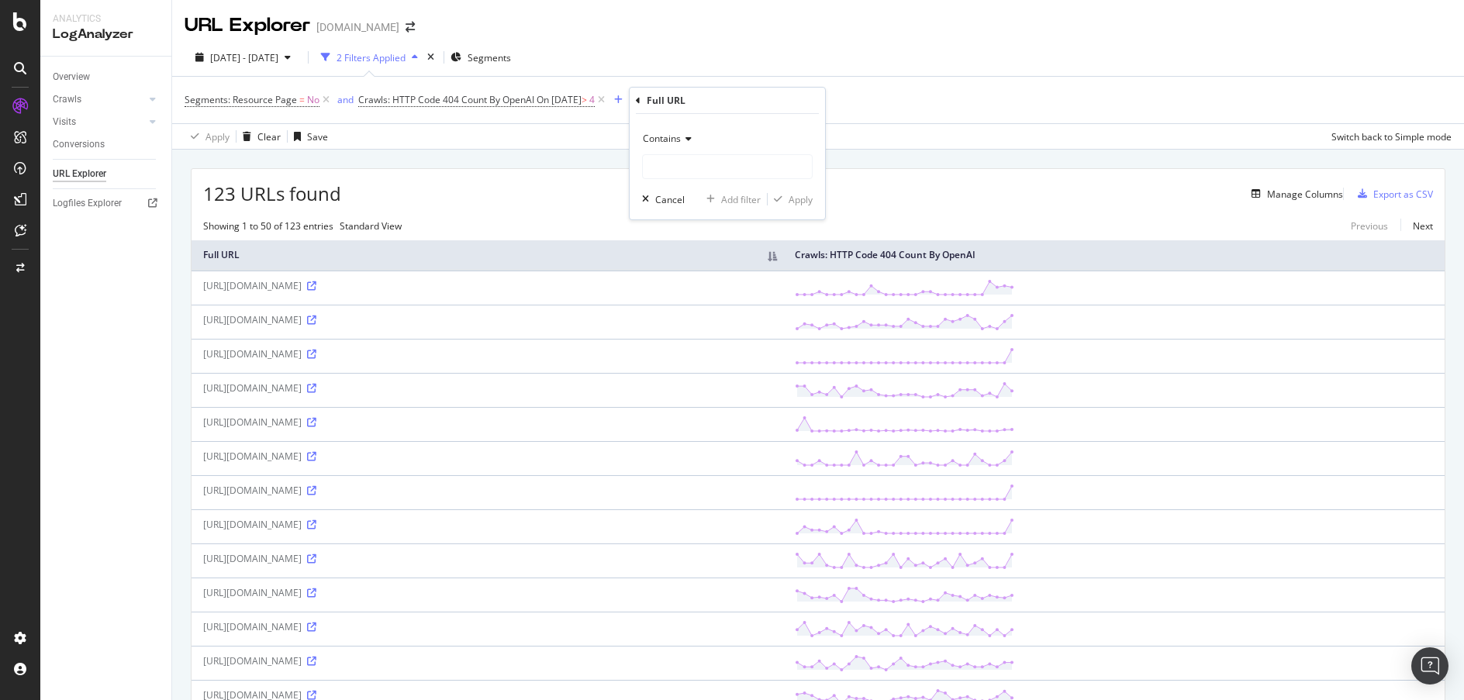
click at [679, 139] on span "Contains" at bounding box center [662, 138] width 38 height 13
click at [752, 271] on div "Doesn't end with" at bounding box center [729, 271] width 166 height 20
click at [687, 141] on span "Doesn't end with" at bounding box center [679, 138] width 72 height 13
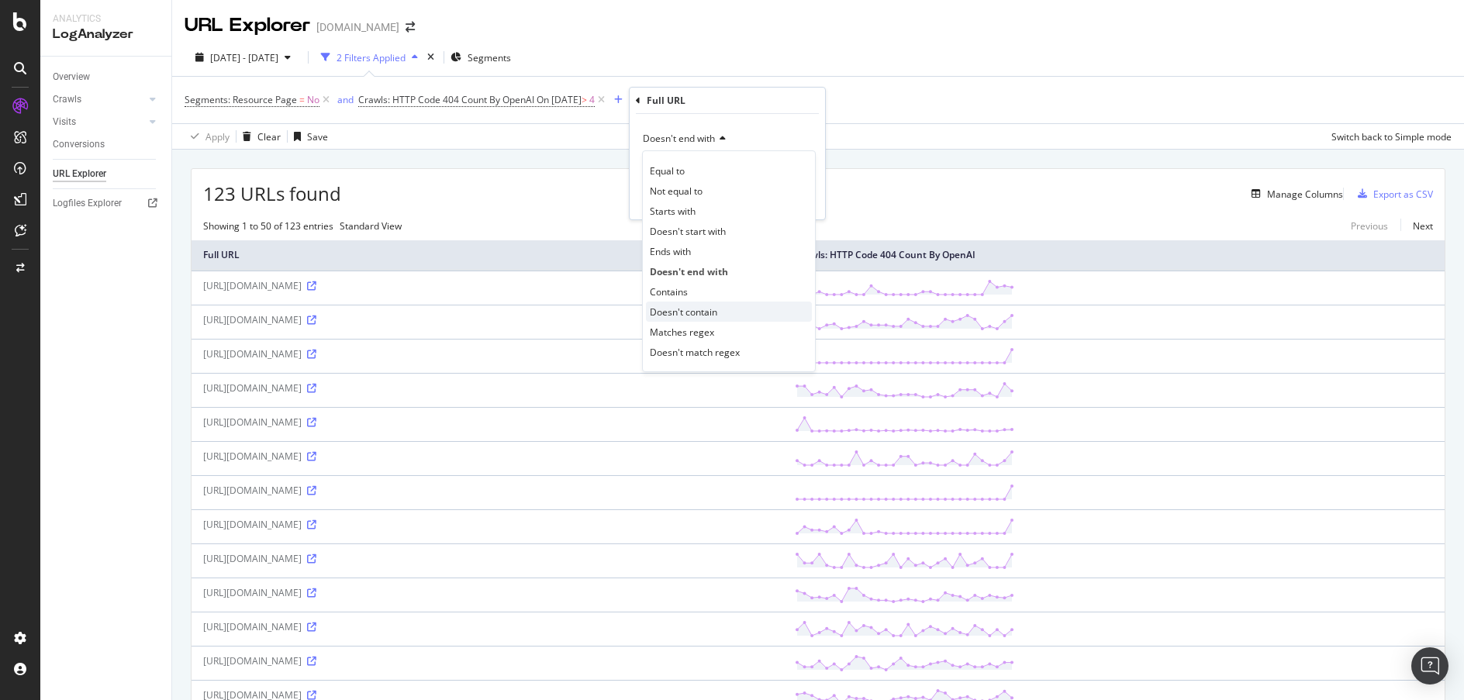
click at [724, 302] on div "Doesn't contain" at bounding box center [729, 312] width 166 height 20
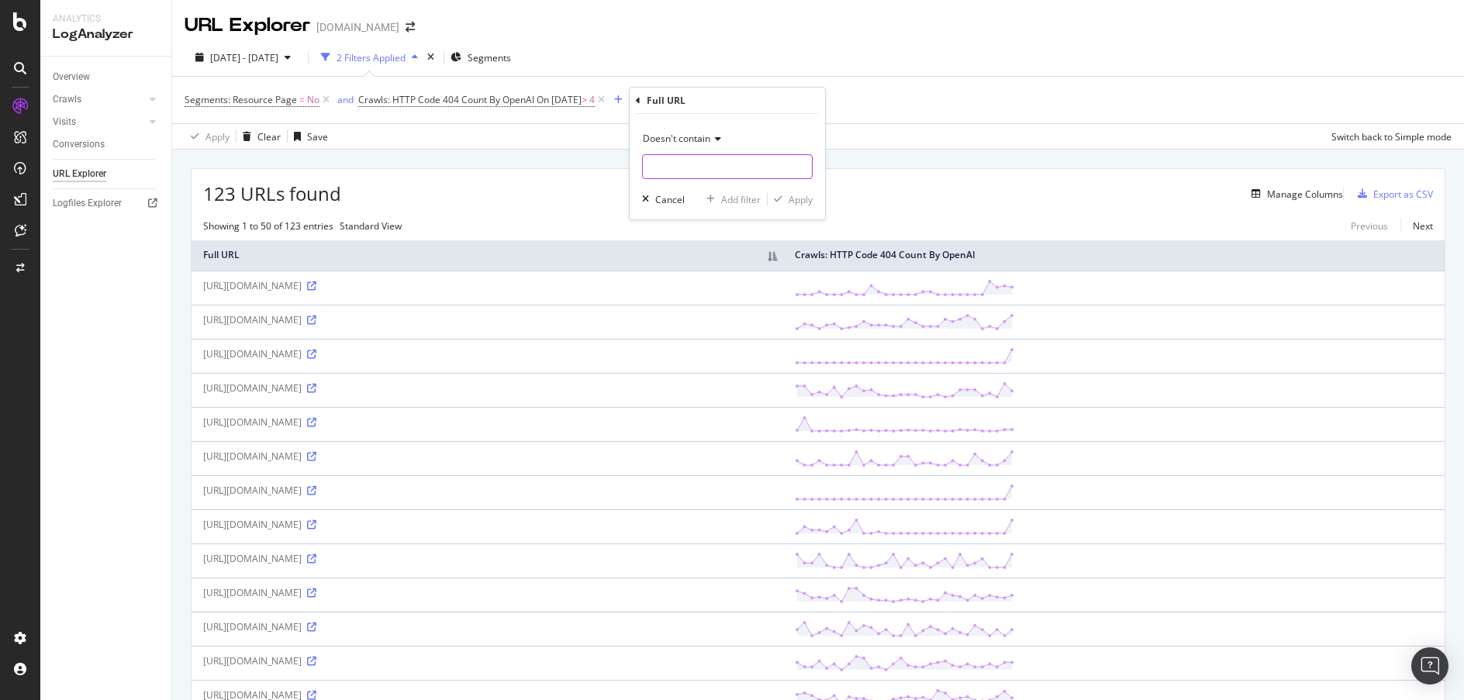
click at [679, 167] on input "text" at bounding box center [727, 166] width 169 height 25
type input ".html"
click at [795, 199] on div "Apply" at bounding box center [801, 199] width 24 height 13
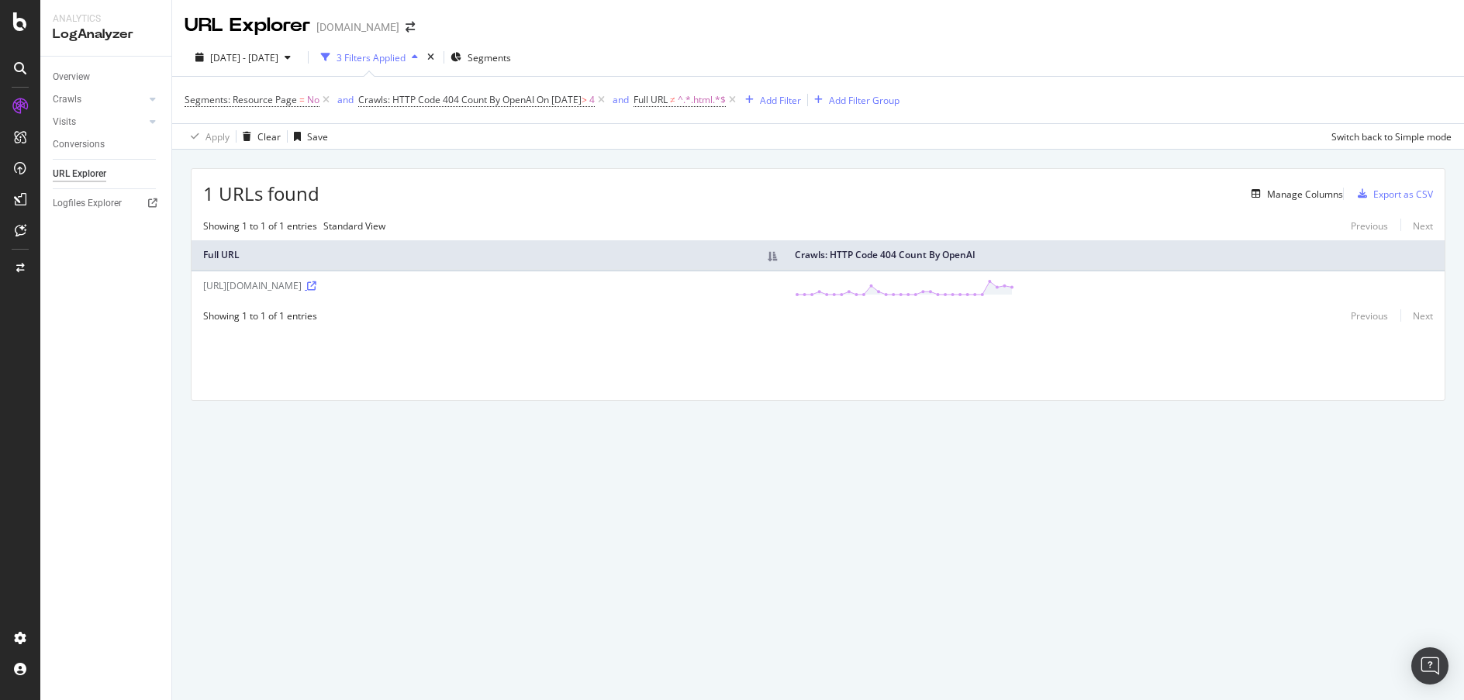
click at [316, 289] on link at bounding box center [311, 285] width 12 height 13
click at [505, 104] on span "Crawls: HTTP Code 404 Count By OpenAI" at bounding box center [446, 99] width 176 height 13
click at [392, 258] on input "4" at bounding box center [461, 263] width 180 height 25
type input "0"
click at [551, 290] on div "Apply" at bounding box center [539, 296] width 24 height 13
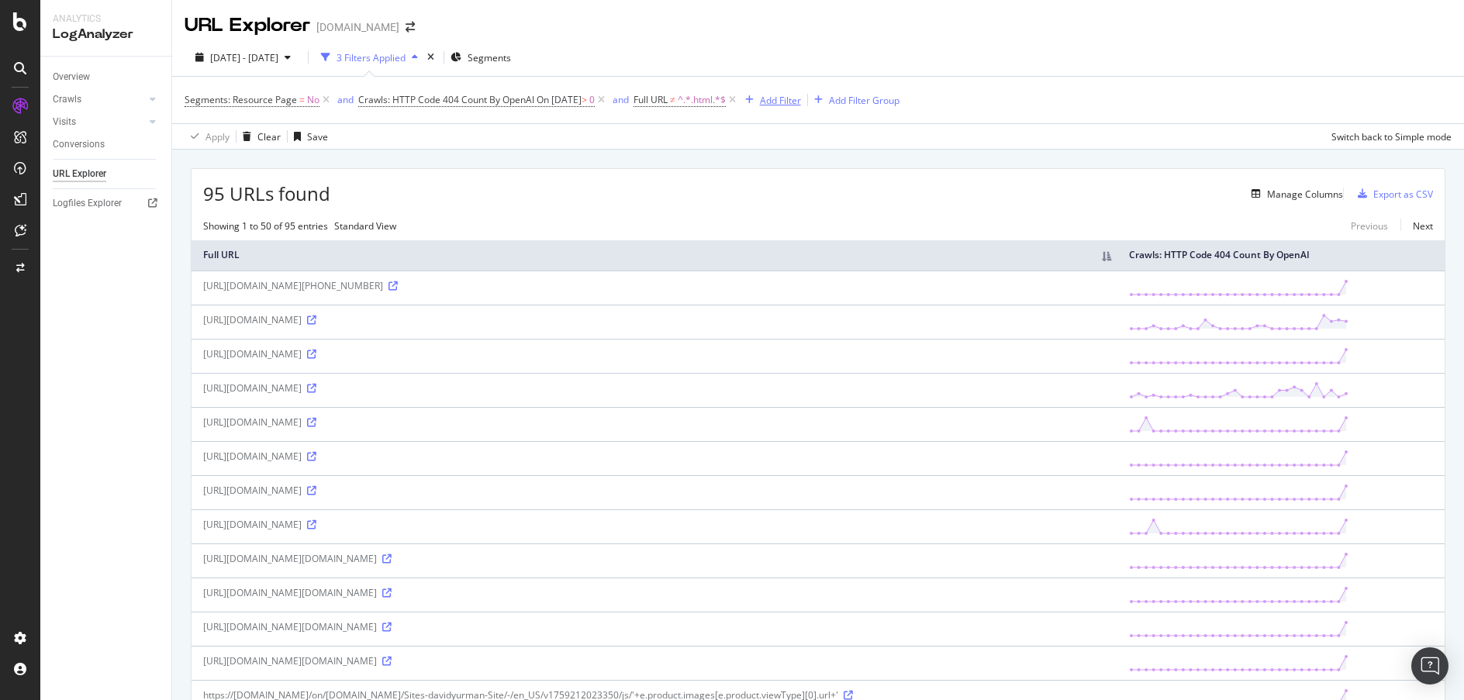
click at [801, 105] on div "Add Filter" at bounding box center [780, 100] width 41 height 13
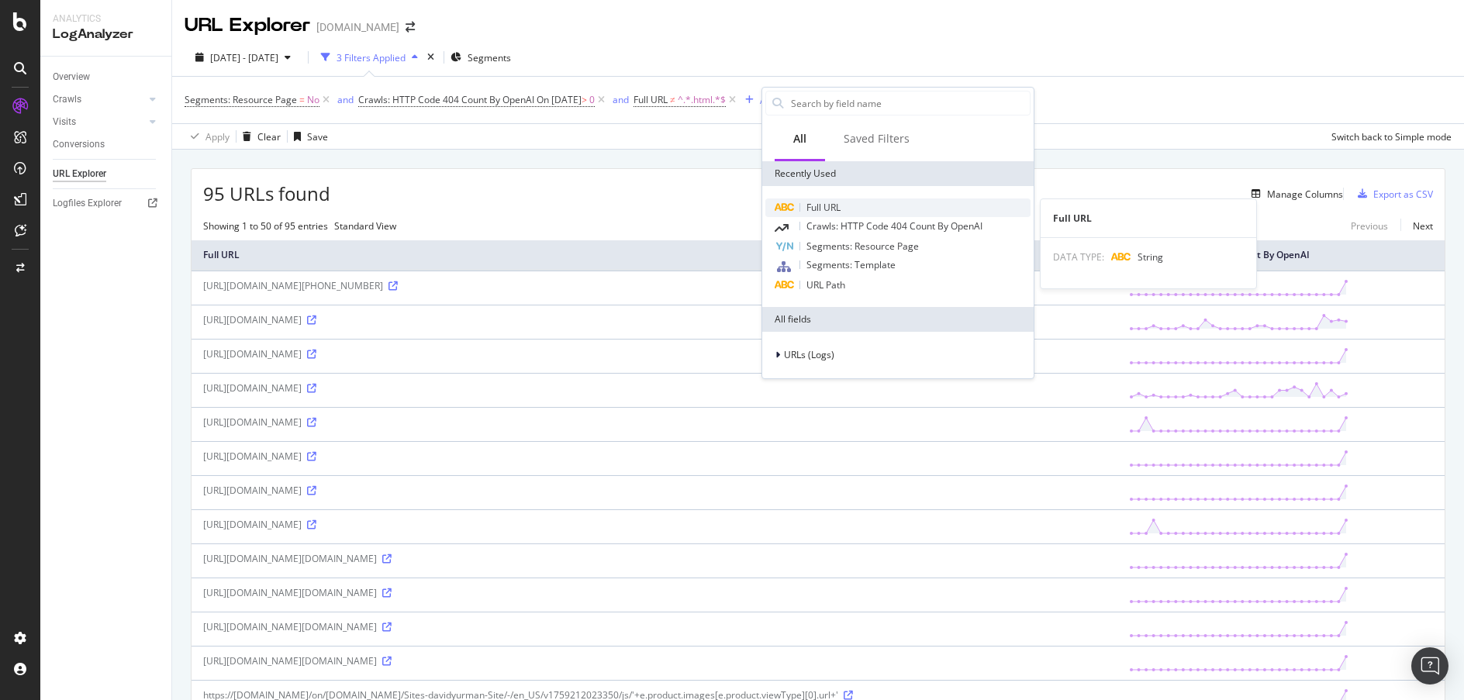
click at [824, 212] on span "Full URL" at bounding box center [824, 207] width 34 height 13
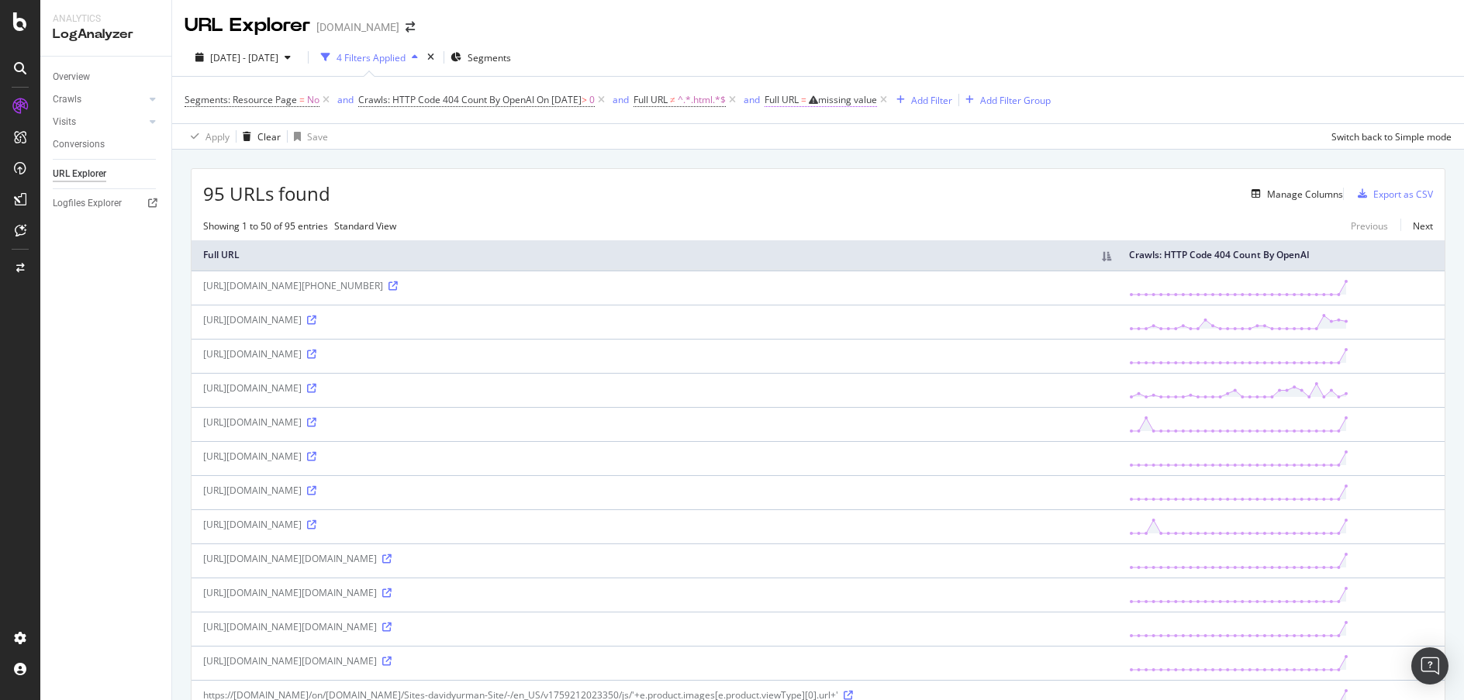
click at [799, 104] on span "Full URL" at bounding box center [782, 99] width 34 height 13
click at [845, 133] on icon at bounding box center [844, 136] width 11 height 9
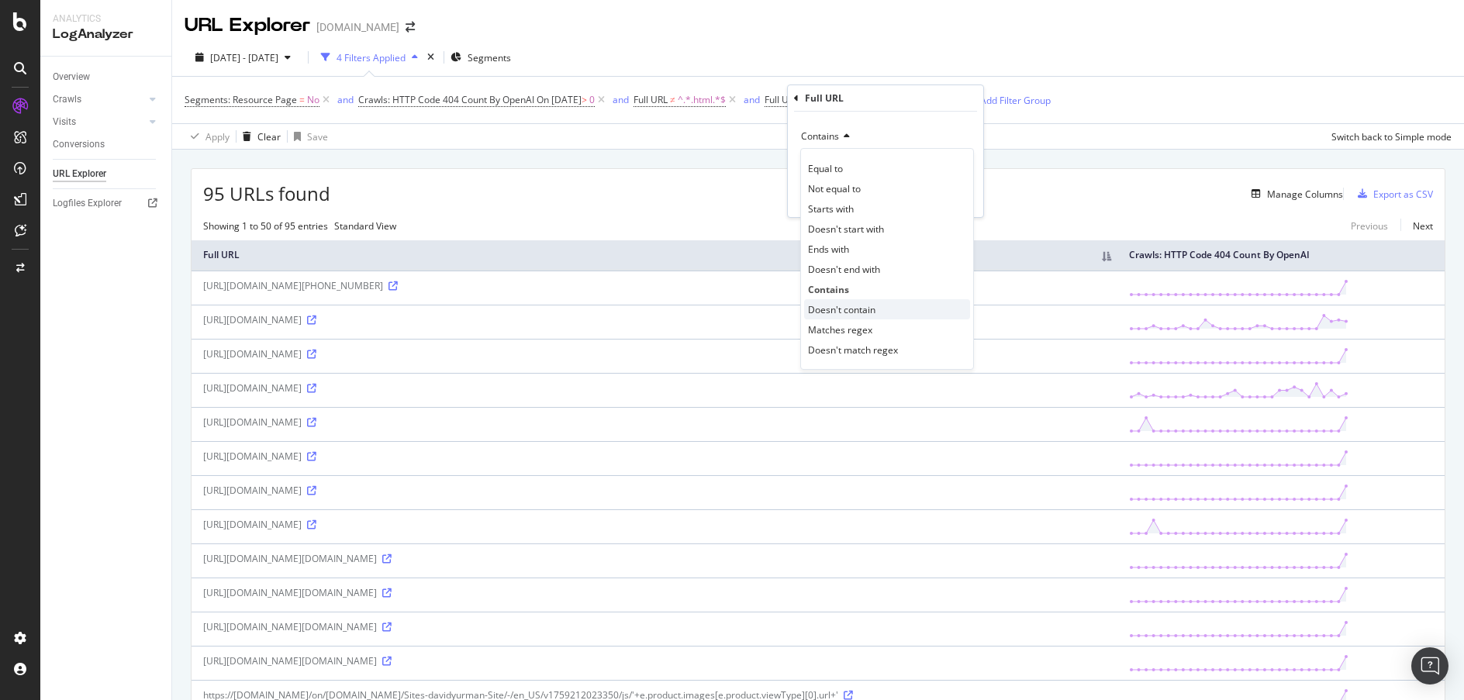
click at [854, 310] on span "Doesn't contain" at bounding box center [841, 309] width 67 height 13
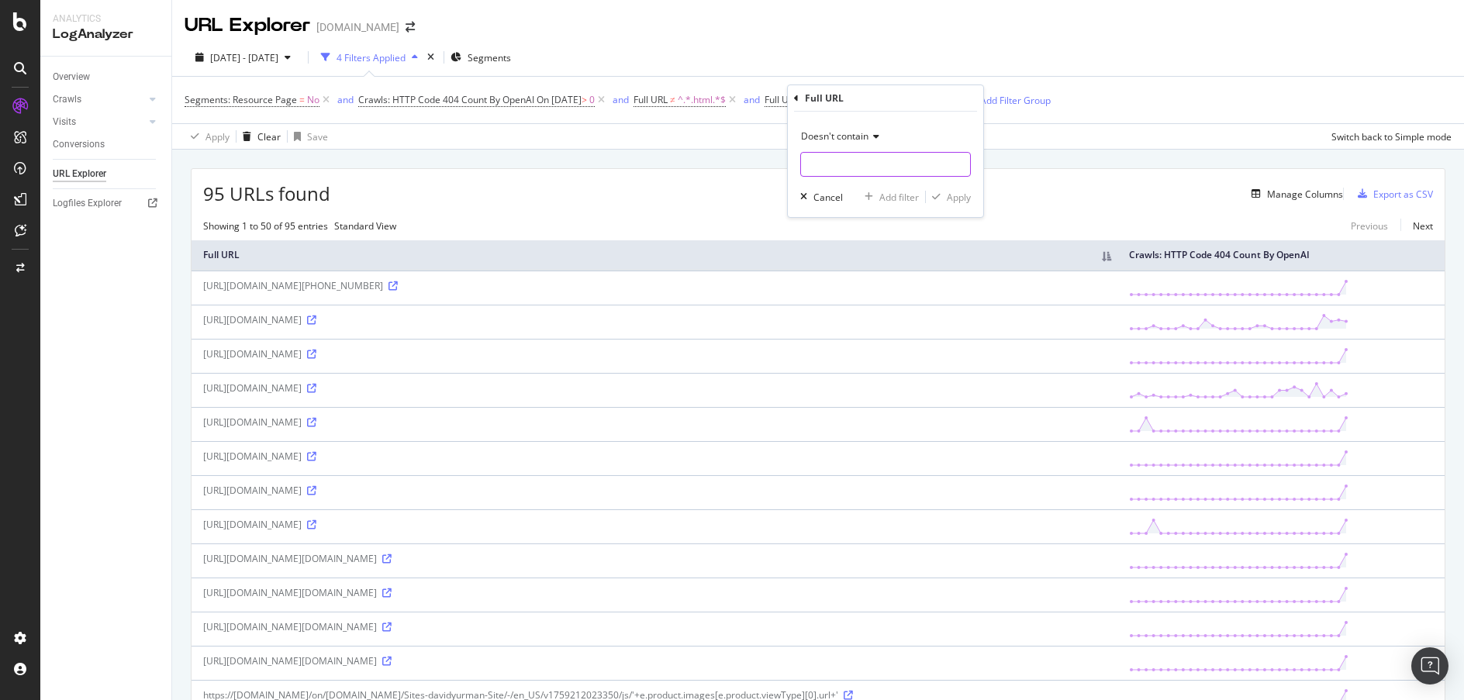
click at [855, 157] on input "text" at bounding box center [885, 164] width 169 height 25
type input "demandware"
click at [954, 200] on div "Apply" at bounding box center [959, 197] width 24 height 13
